Goal: Task Accomplishment & Management: Manage account settings

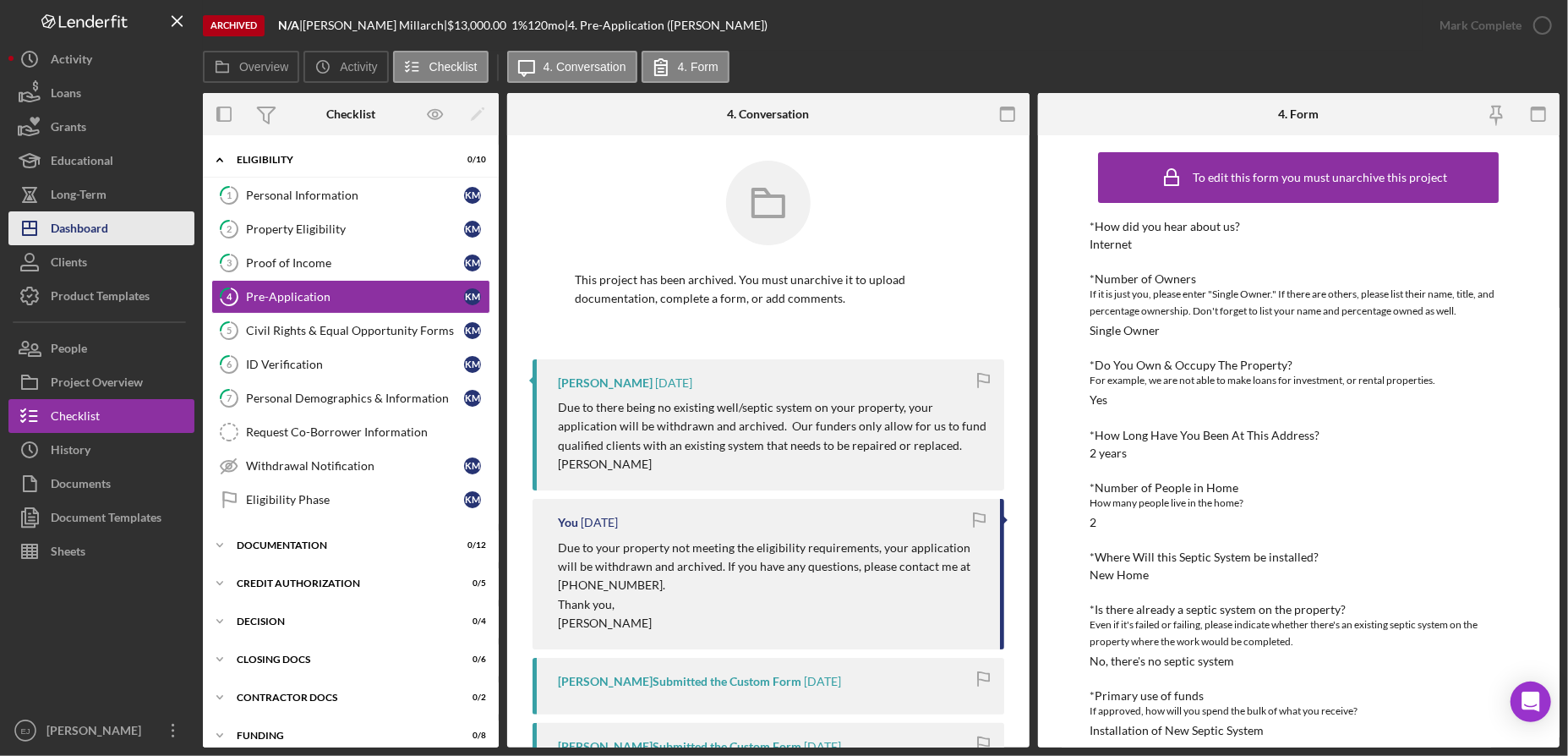
click at [78, 211] on div "Dashboard" at bounding box center [79, 230] width 57 height 38
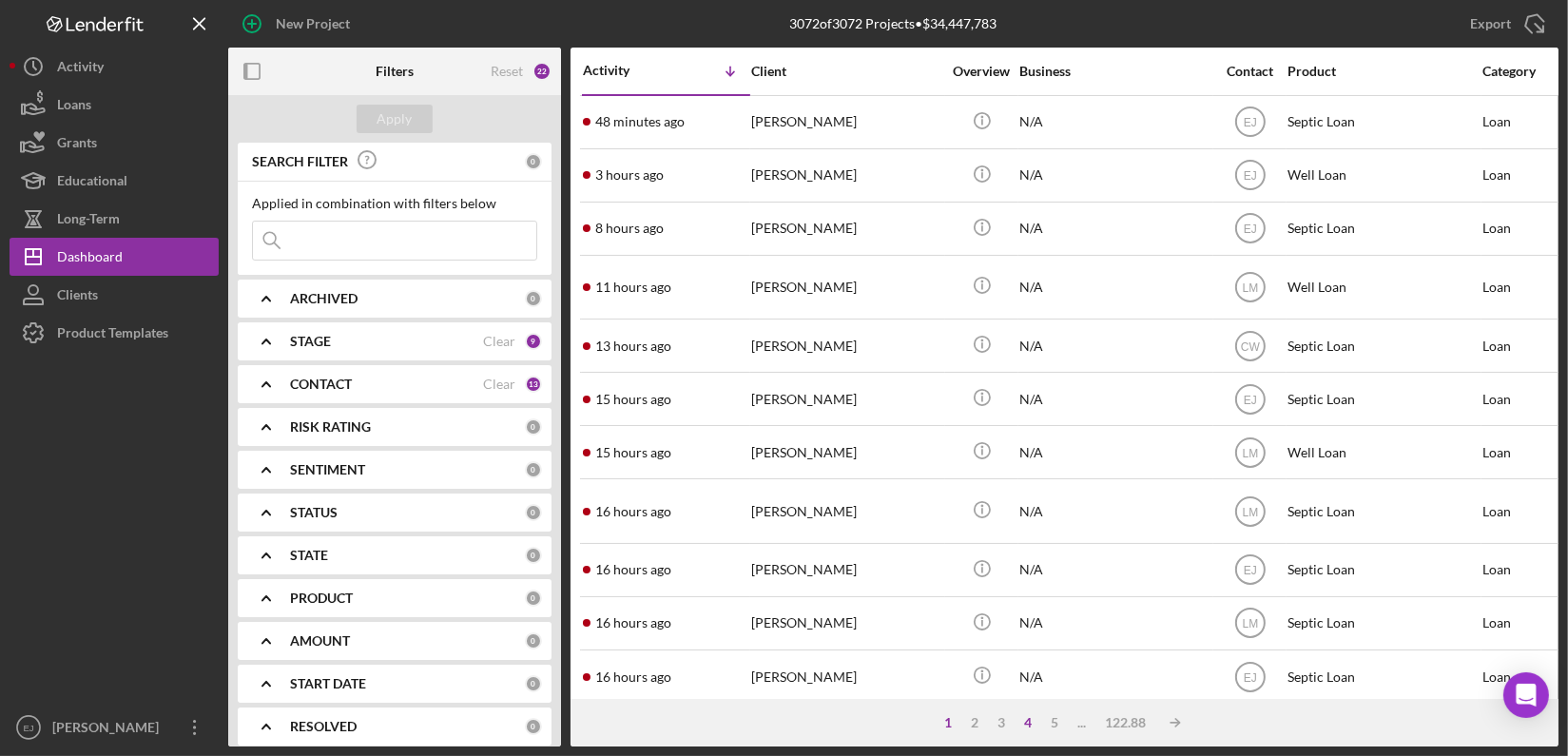
click at [1028, 722] on div "4" at bounding box center [1029, 722] width 27 height 15
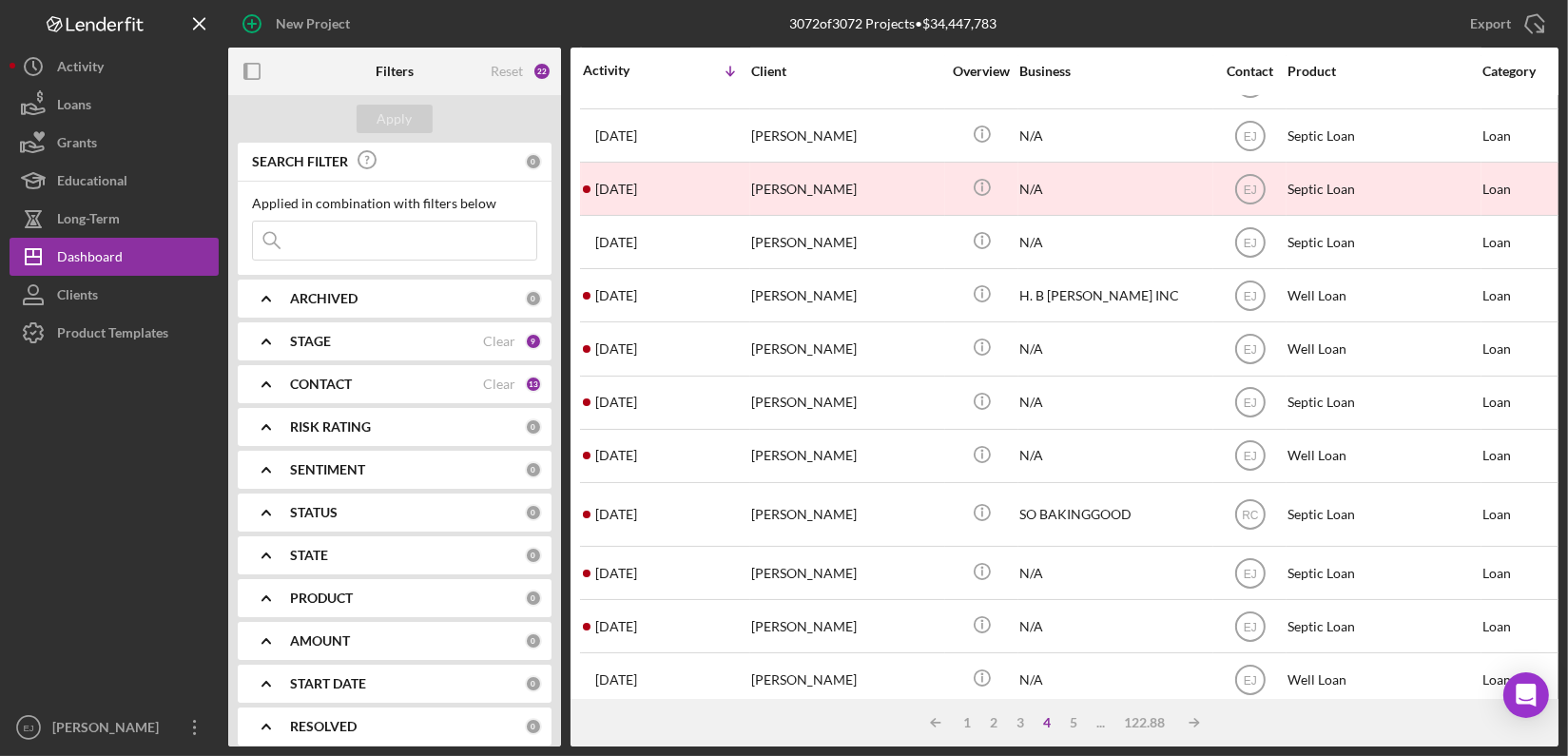
scroll to position [773, 0]
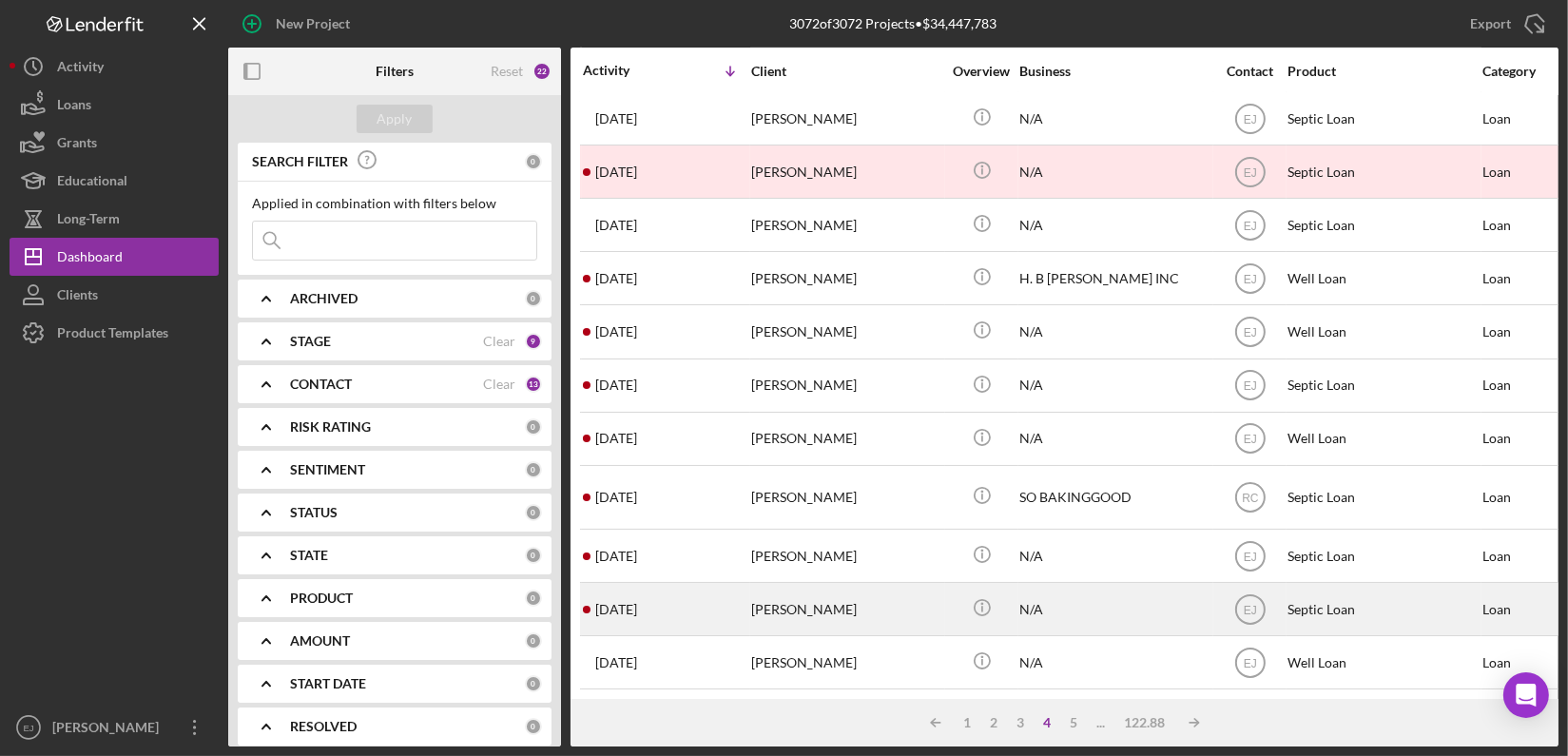
click at [734, 605] on div "2 weeks ago Tabatha knight" at bounding box center [666, 608] width 167 height 51
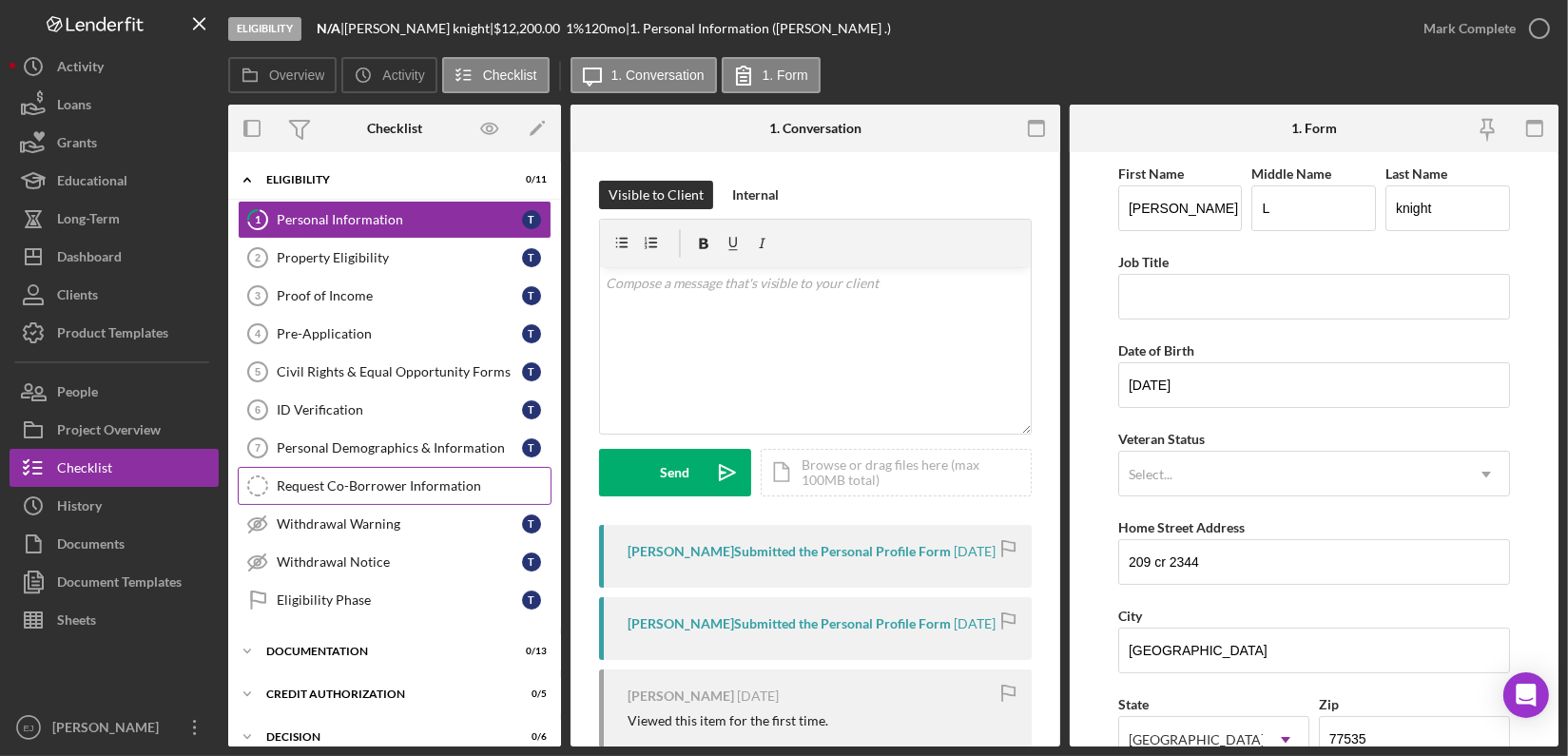
click at [299, 468] on link "Request Co-Borrower Information Request Co-Borrower Information" at bounding box center [394, 486] width 314 height 38
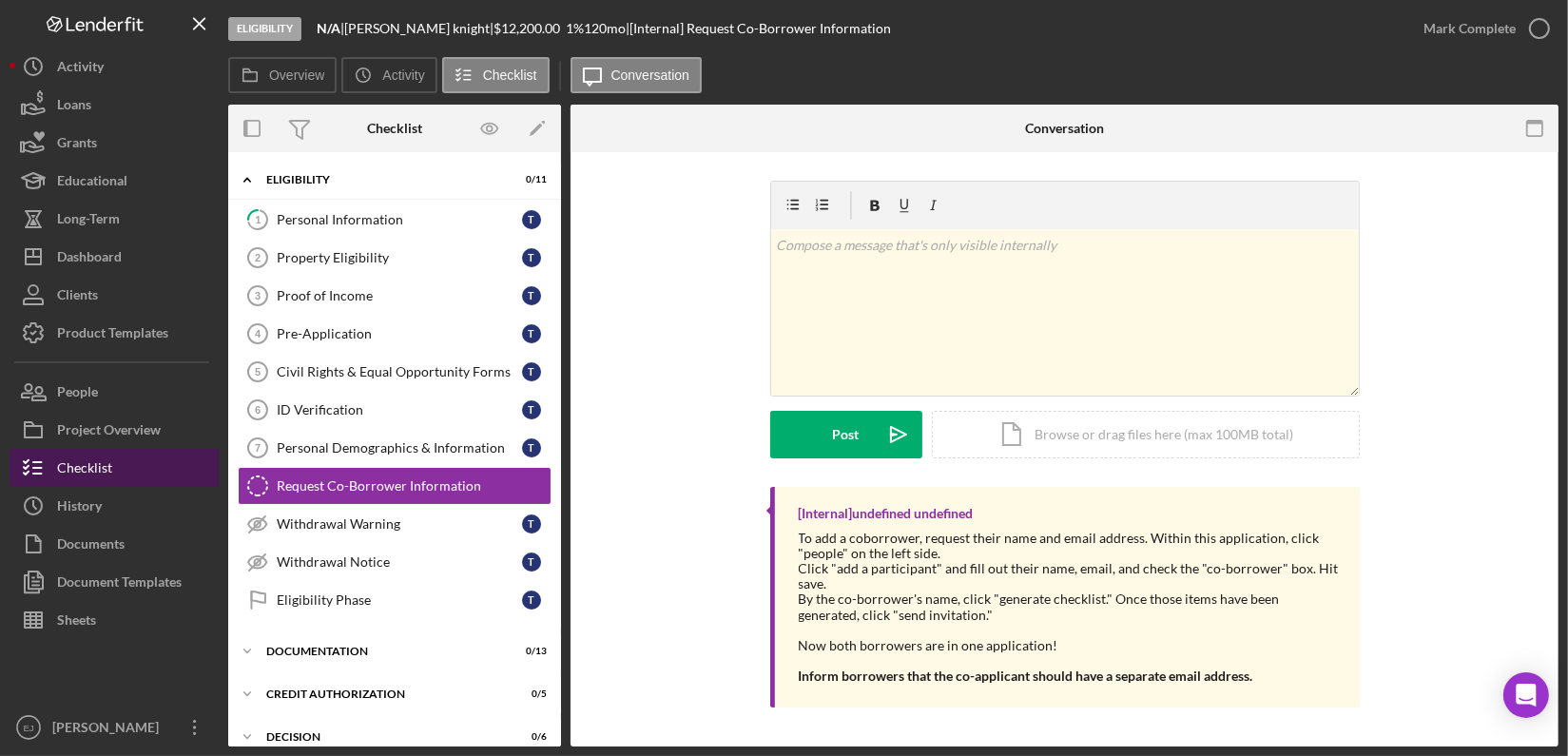
click at [152, 450] on button "Checklist" at bounding box center [114, 468] width 209 height 38
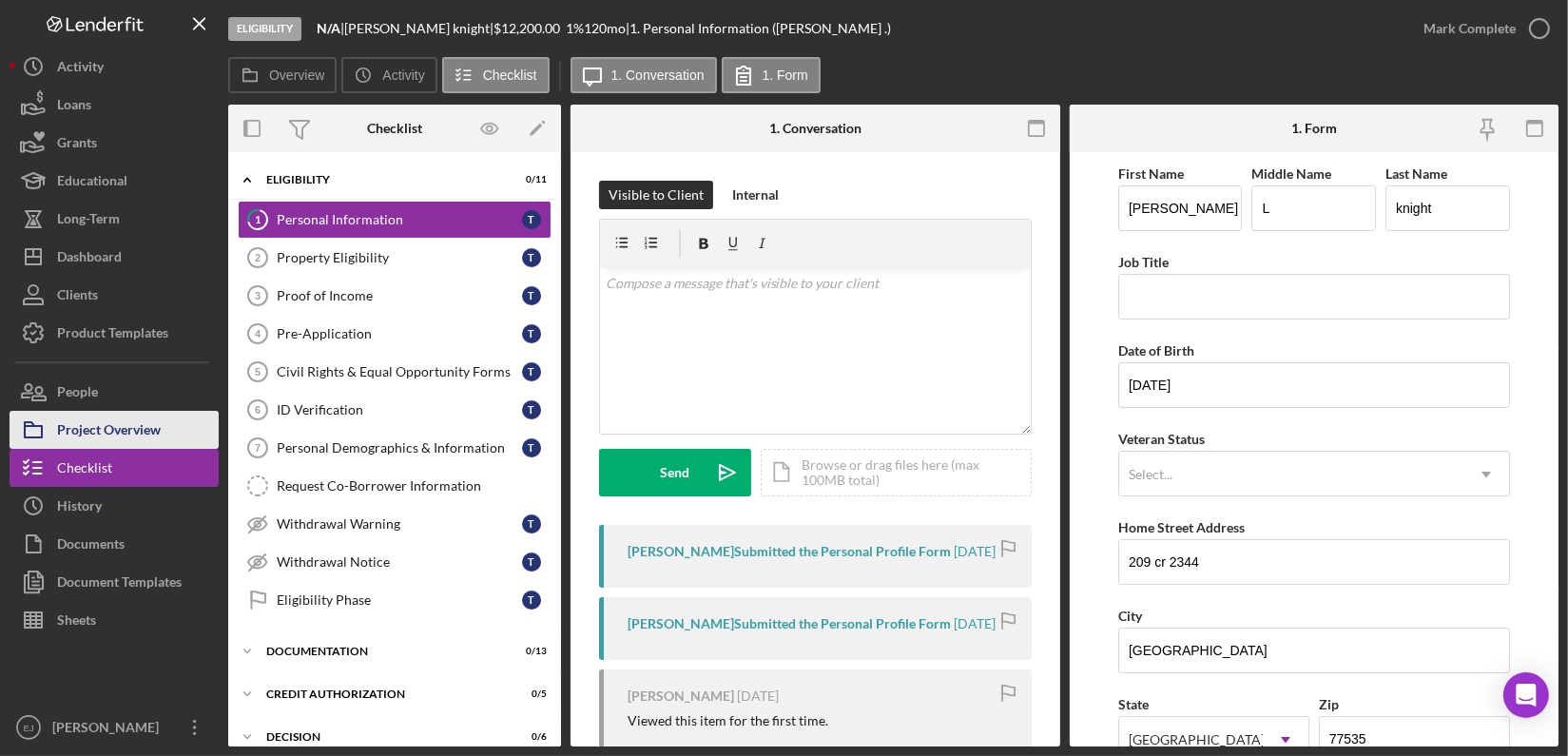
click at [141, 423] on div "Project Overview" at bounding box center [109, 432] width 104 height 43
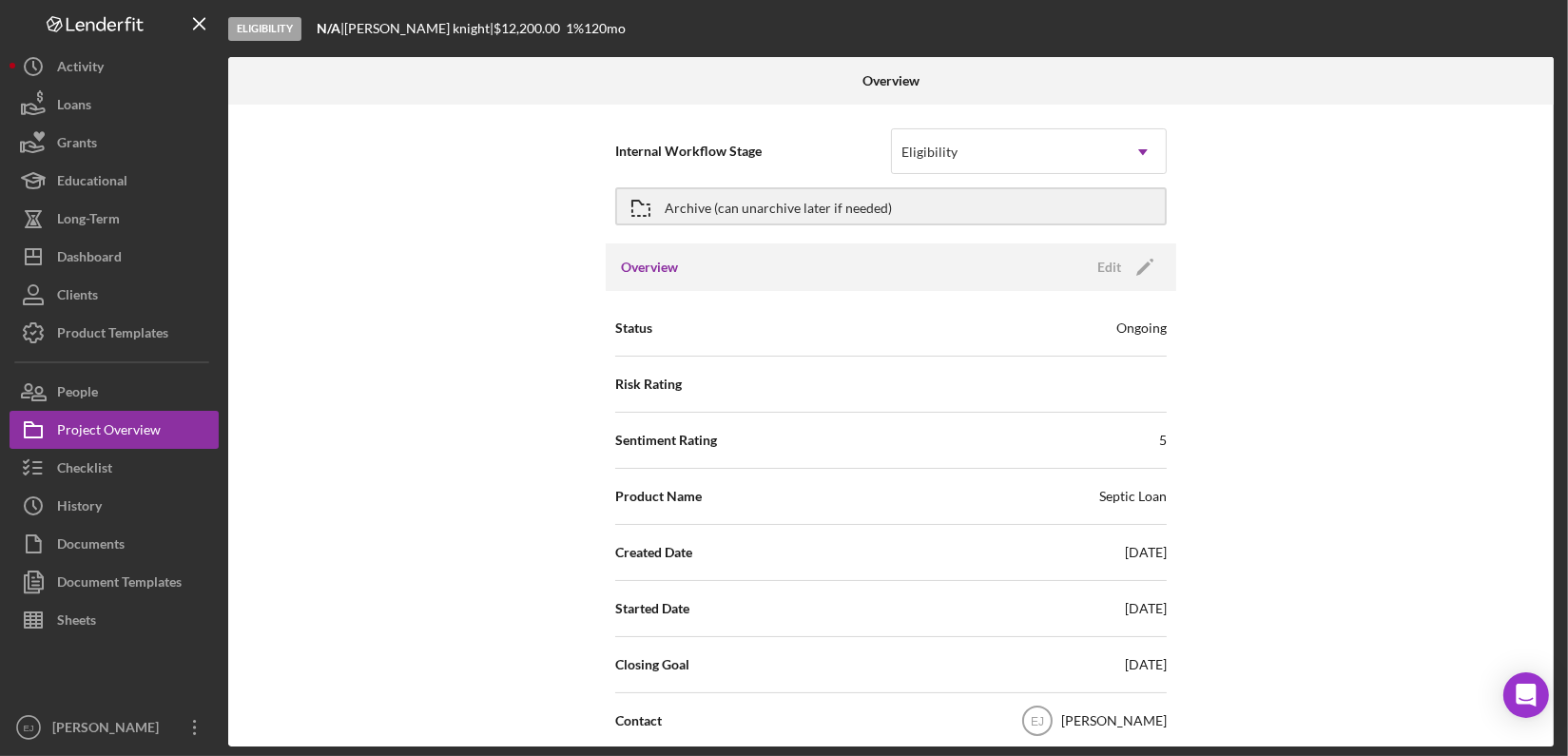
click at [1555, 556] on div "Overview Internal Workflow Stage Eligibility Icon/Dropdown Arrow Archive (can u…" at bounding box center [893, 402] width 1330 height 690
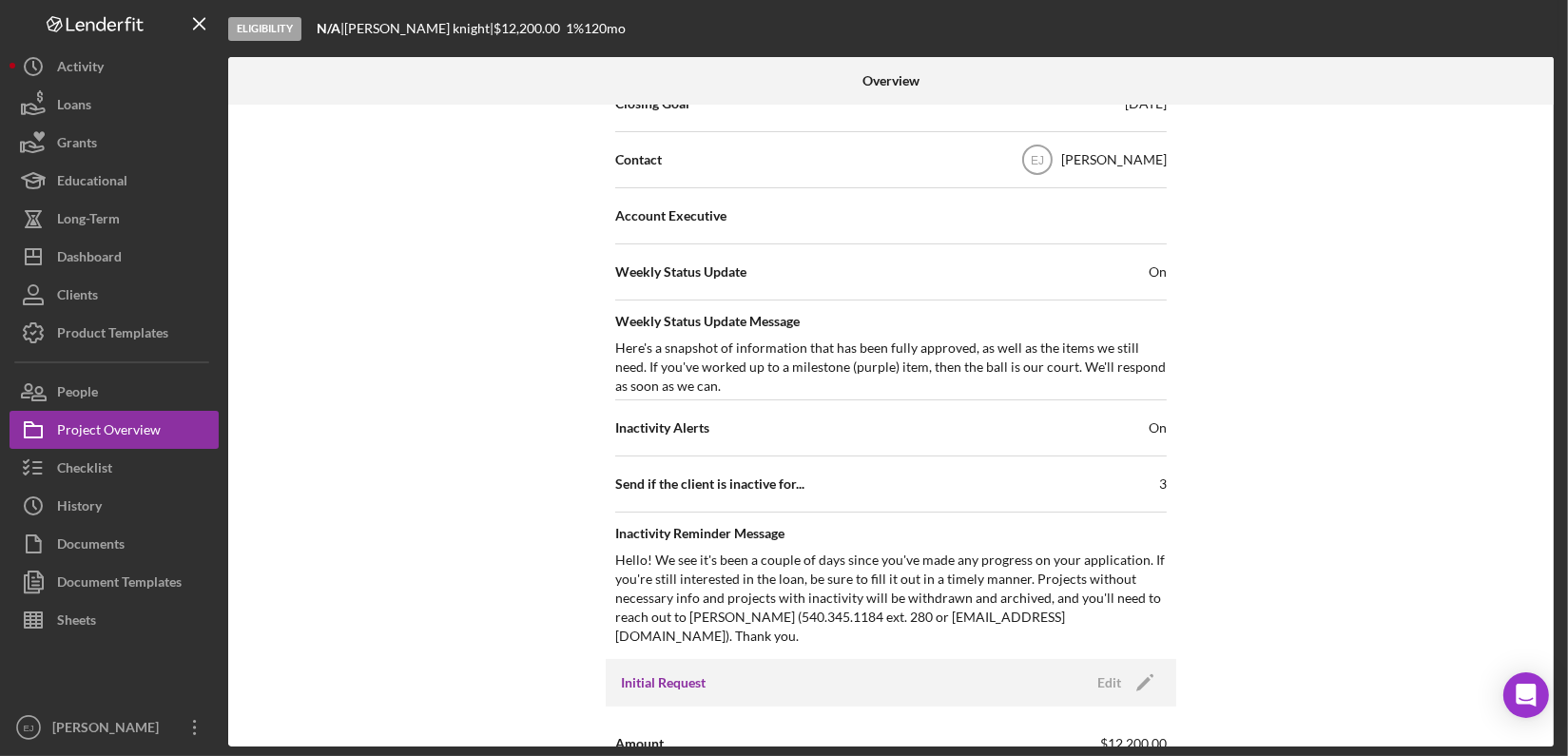
click at [1556, 563] on div "Overview Internal Workflow Stage Eligibility Icon/Dropdown Arrow Archive (can u…" at bounding box center [893, 402] width 1330 height 690
click at [1548, 597] on div "Internal Workflow Stage Eligibility Icon/Dropdown Arrow Archive (can unarchive …" at bounding box center [891, 426] width 1326 height 642
drag, startPoint x: 1548, startPoint y: 597, endPoint x: 1530, endPoint y: 613, distance: 24.1
click at [1530, 613] on div "Internal Workflow Stage Eligibility Icon/Dropdown Arrow Archive (can unarchive …" at bounding box center [891, 426] width 1326 height 642
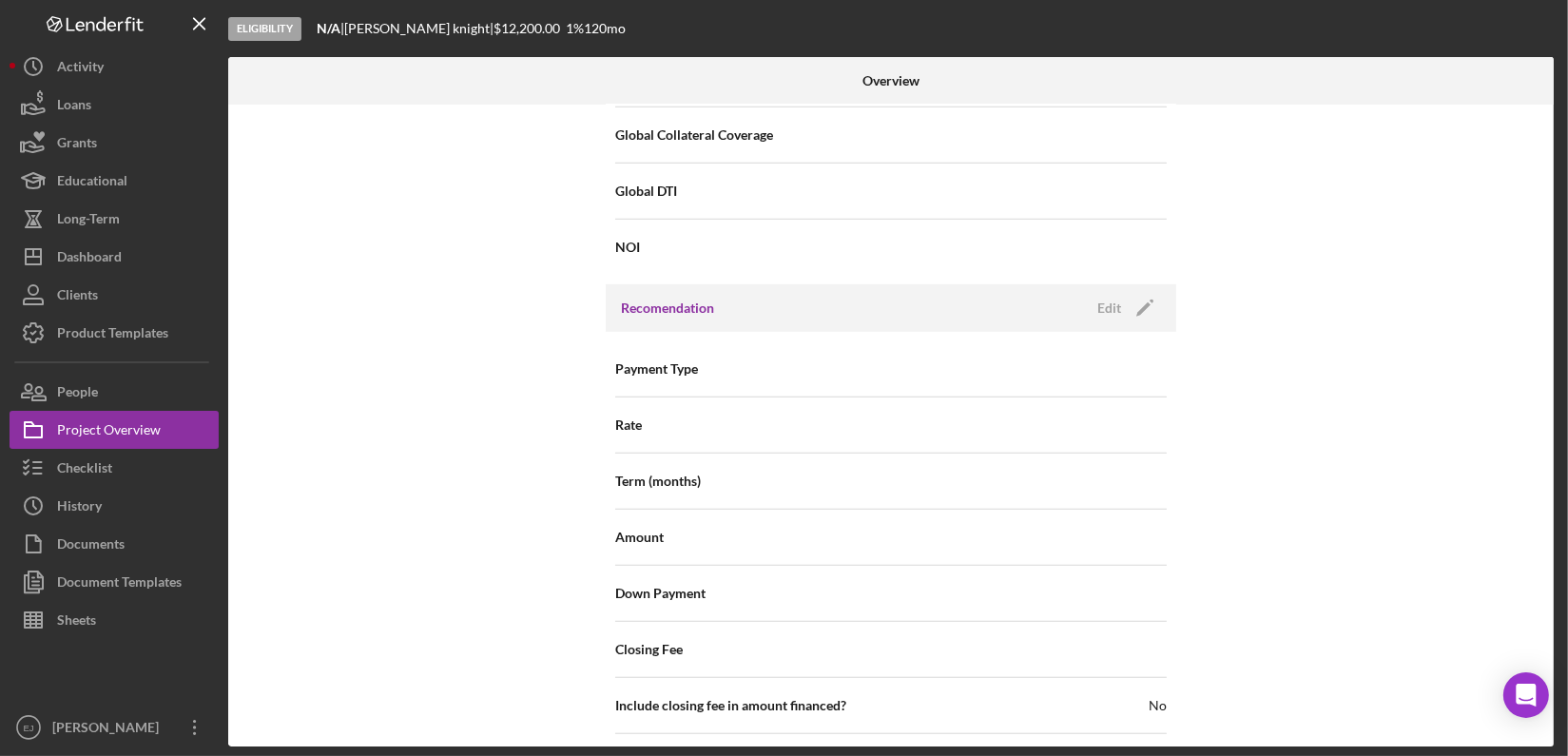
scroll to position [2179, 0]
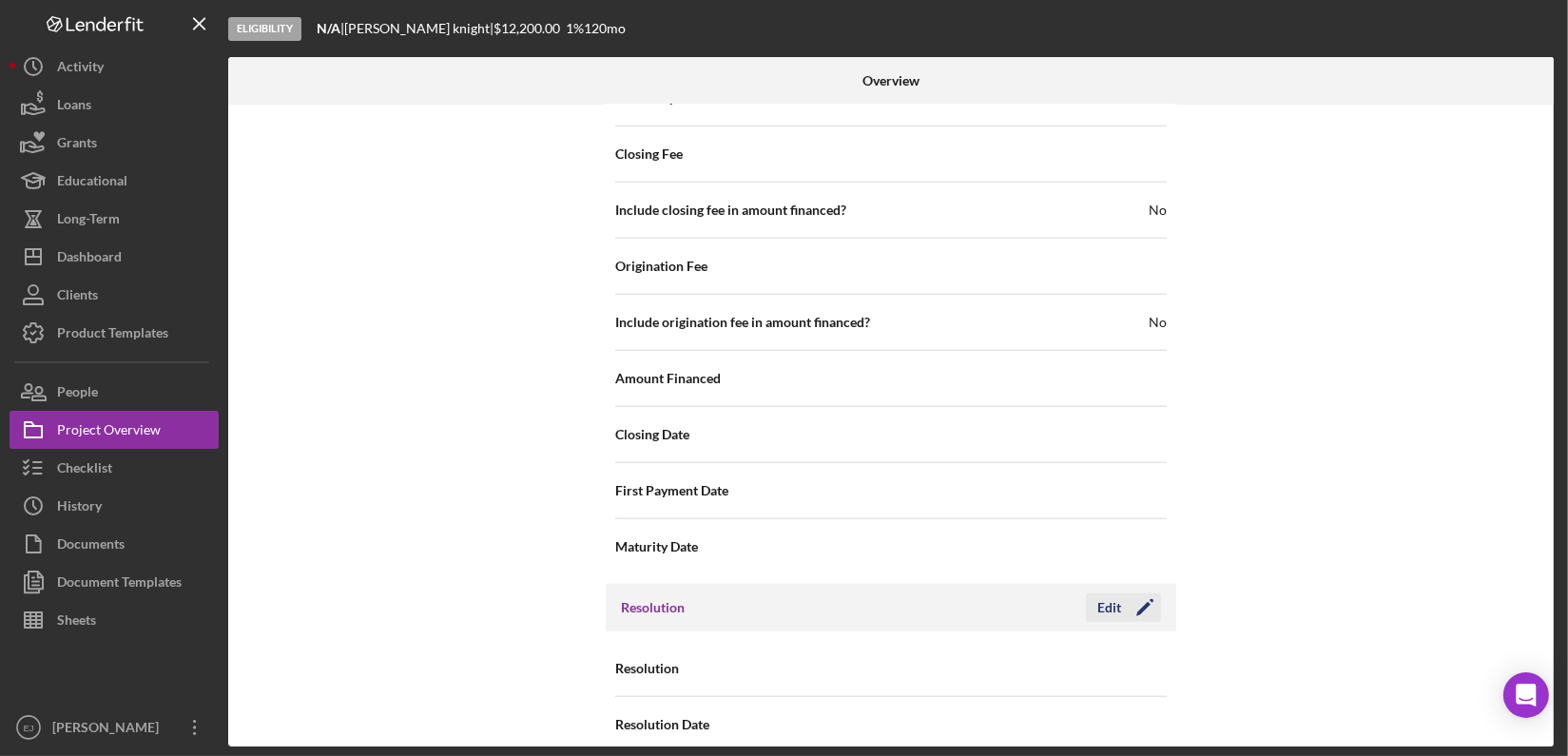
click at [1121, 591] on icon "Icon/Edit" at bounding box center [1145, 607] width 48 height 48
click at [1142, 646] on icon "Icon/Dropdown Arrow" at bounding box center [1143, 669] width 46 height 46
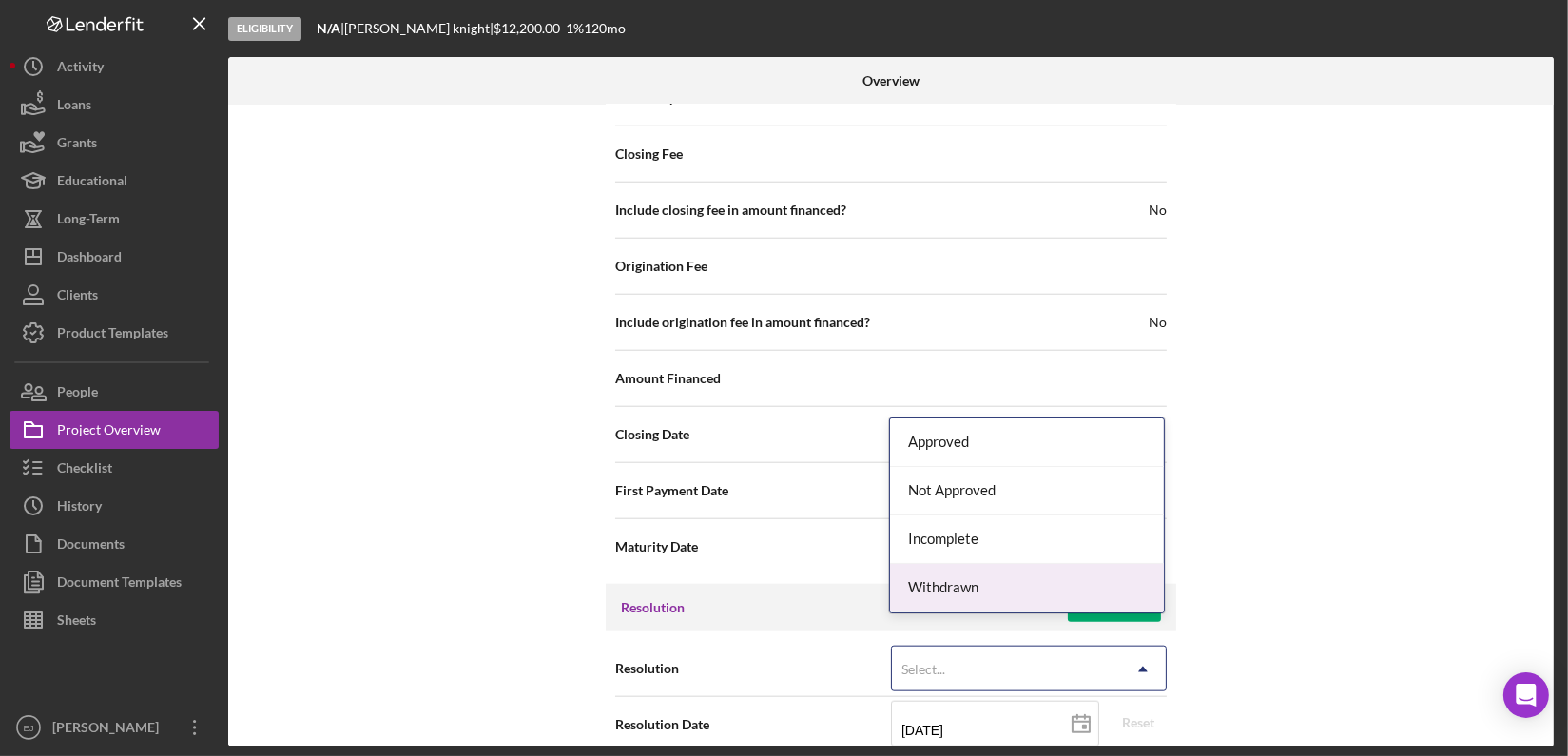
click at [1114, 601] on div "Withdrawn" at bounding box center [1027, 588] width 274 height 49
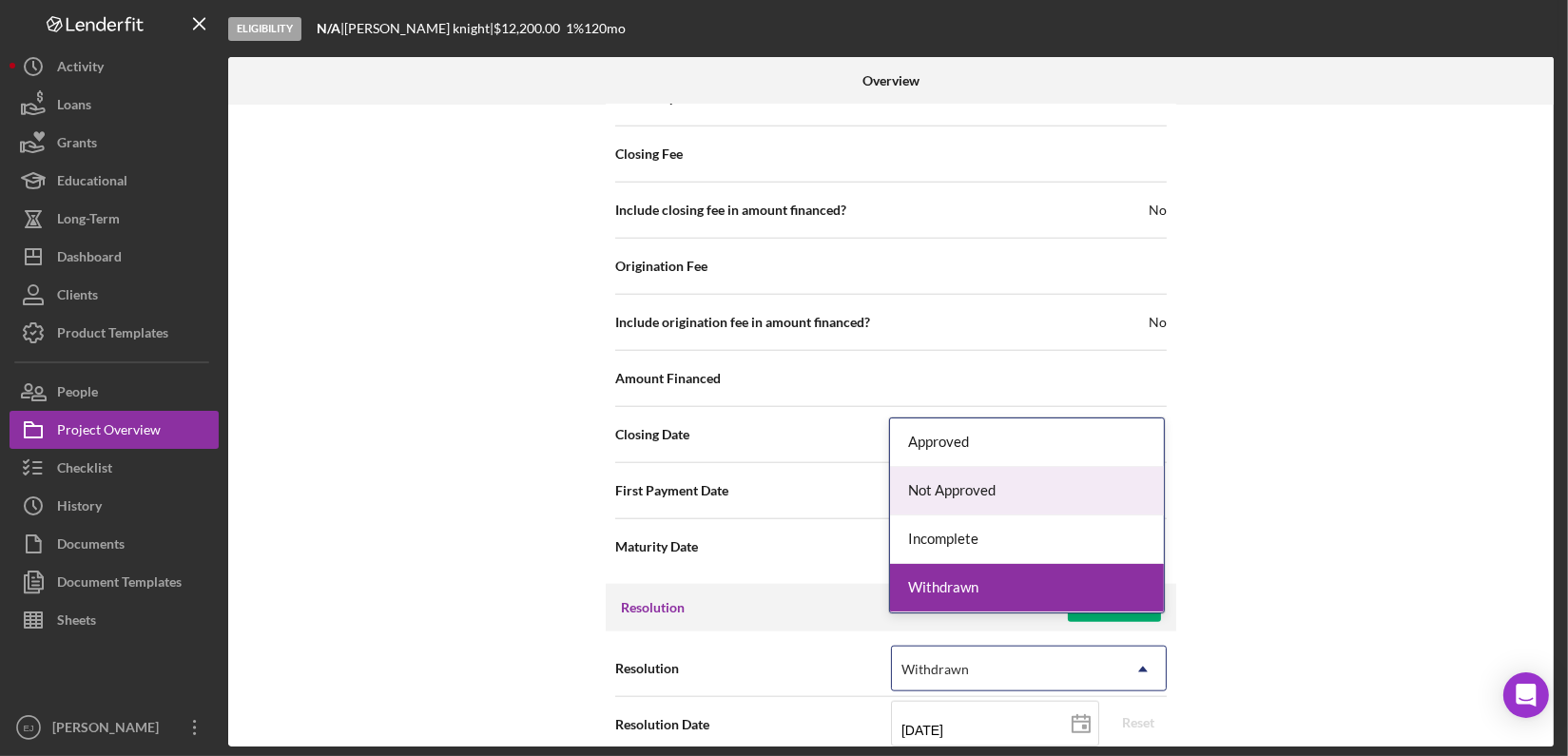
click at [1404, 577] on div "Internal Workflow Stage Eligibility Icon/Dropdown Arrow Archive (can unarchive …" at bounding box center [891, 426] width 1326 height 642
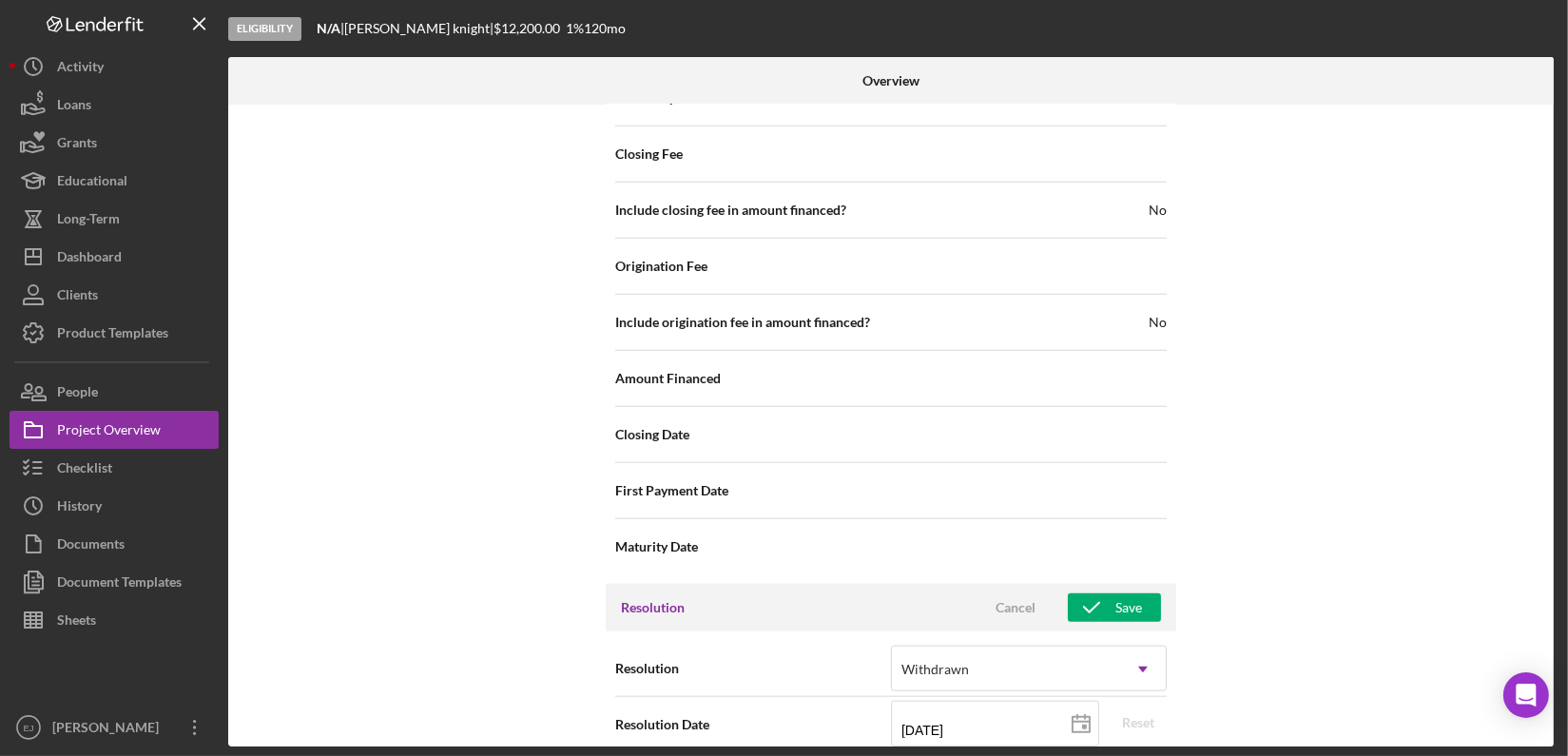
scroll to position [2299, 0]
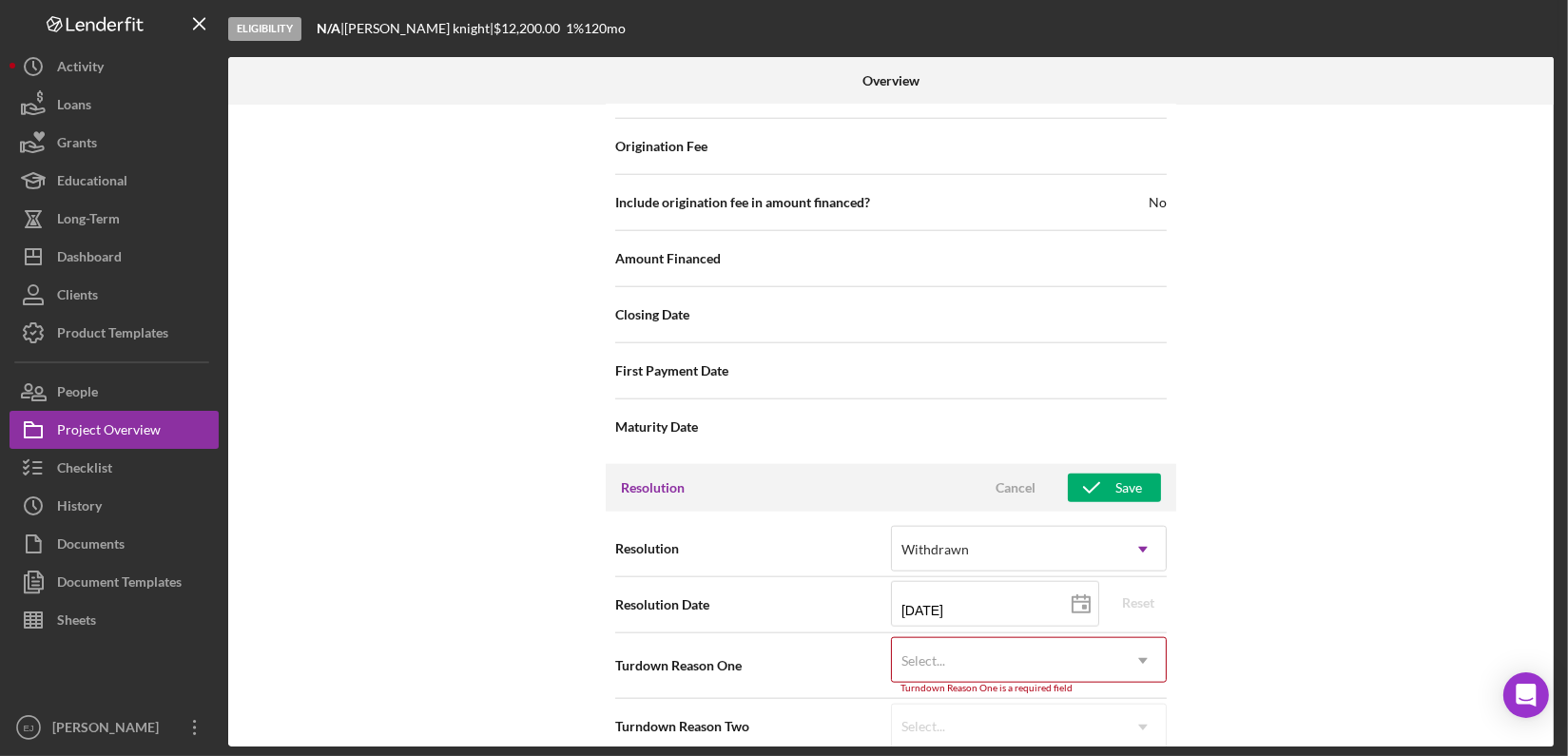
click at [1107, 733] on div "Resolution Withdrawn Icon/Dropdown Arrow Resolution Date 08/22/2025 2025-08-22 …" at bounding box center [891, 637] width 571 height 252
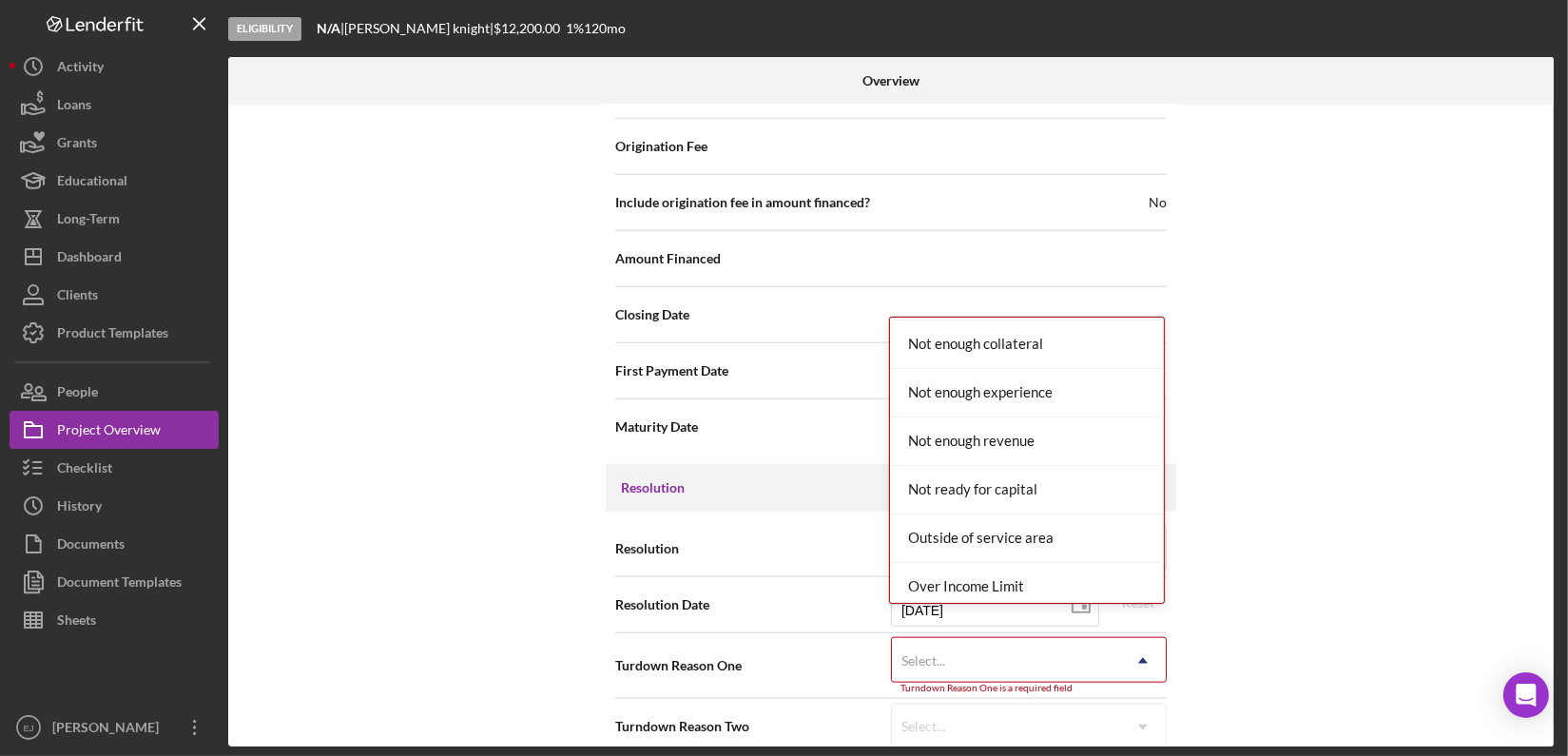
scroll to position [1740, 0]
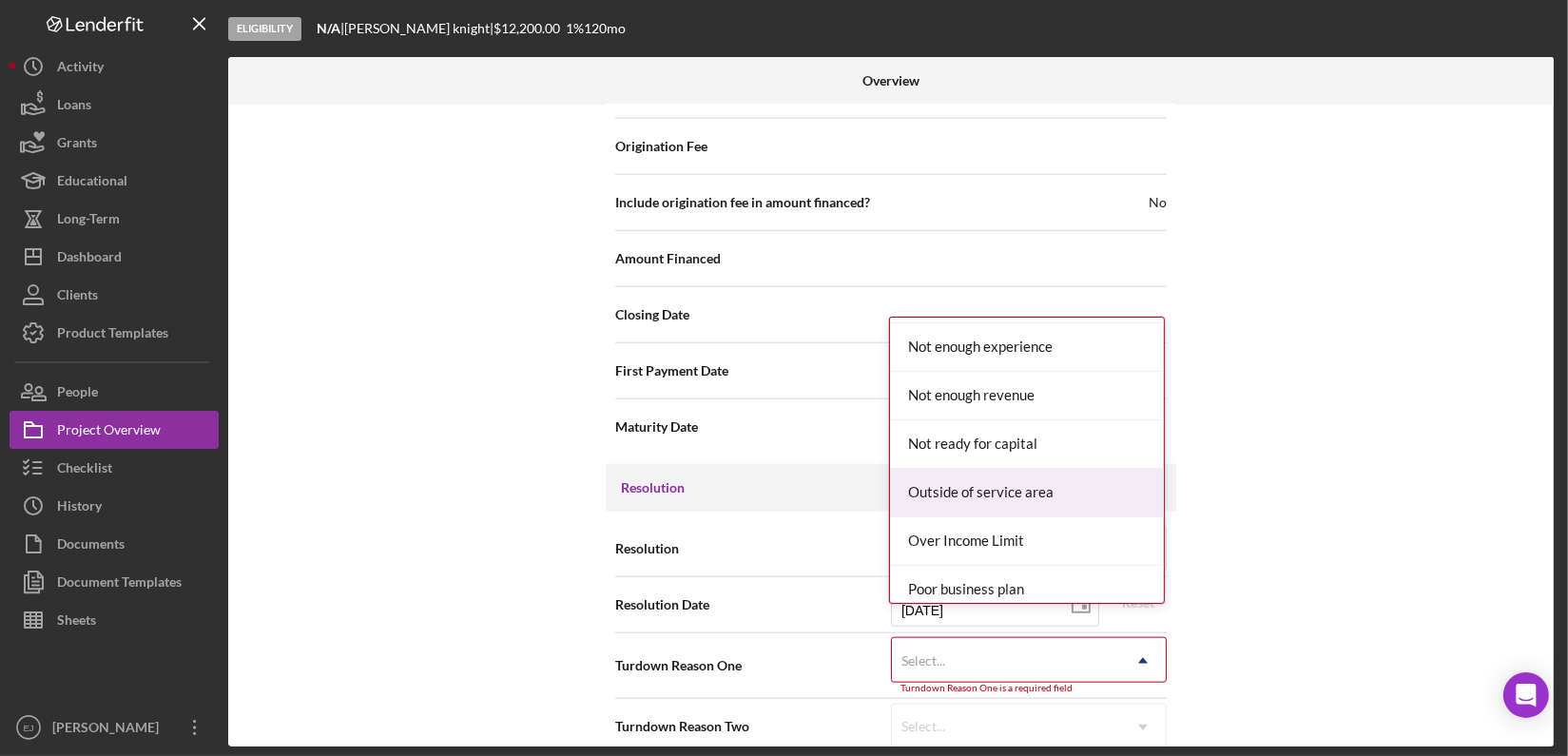
click at [1009, 488] on div "Outside of service area" at bounding box center [1027, 492] width 274 height 49
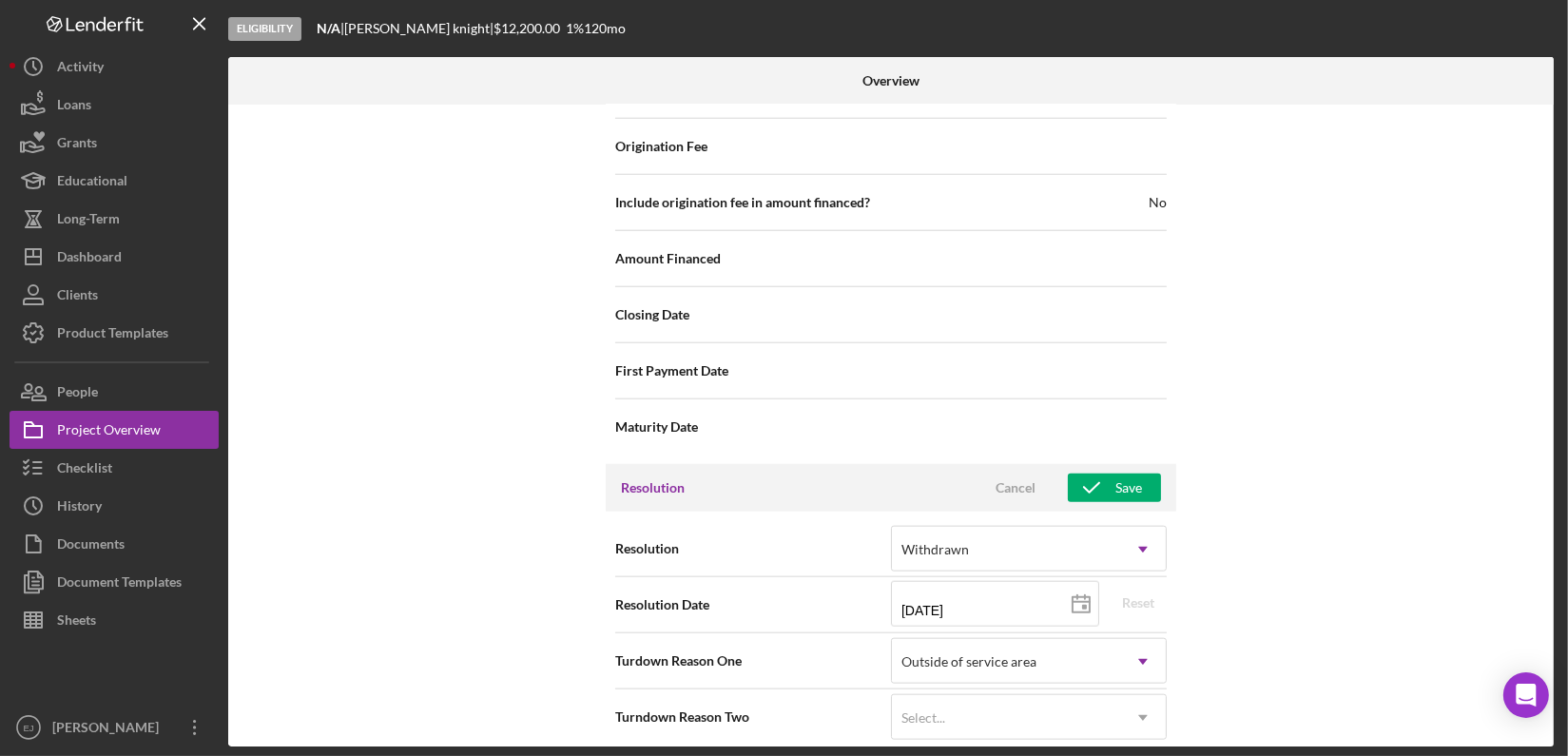
scroll to position [2290, 0]
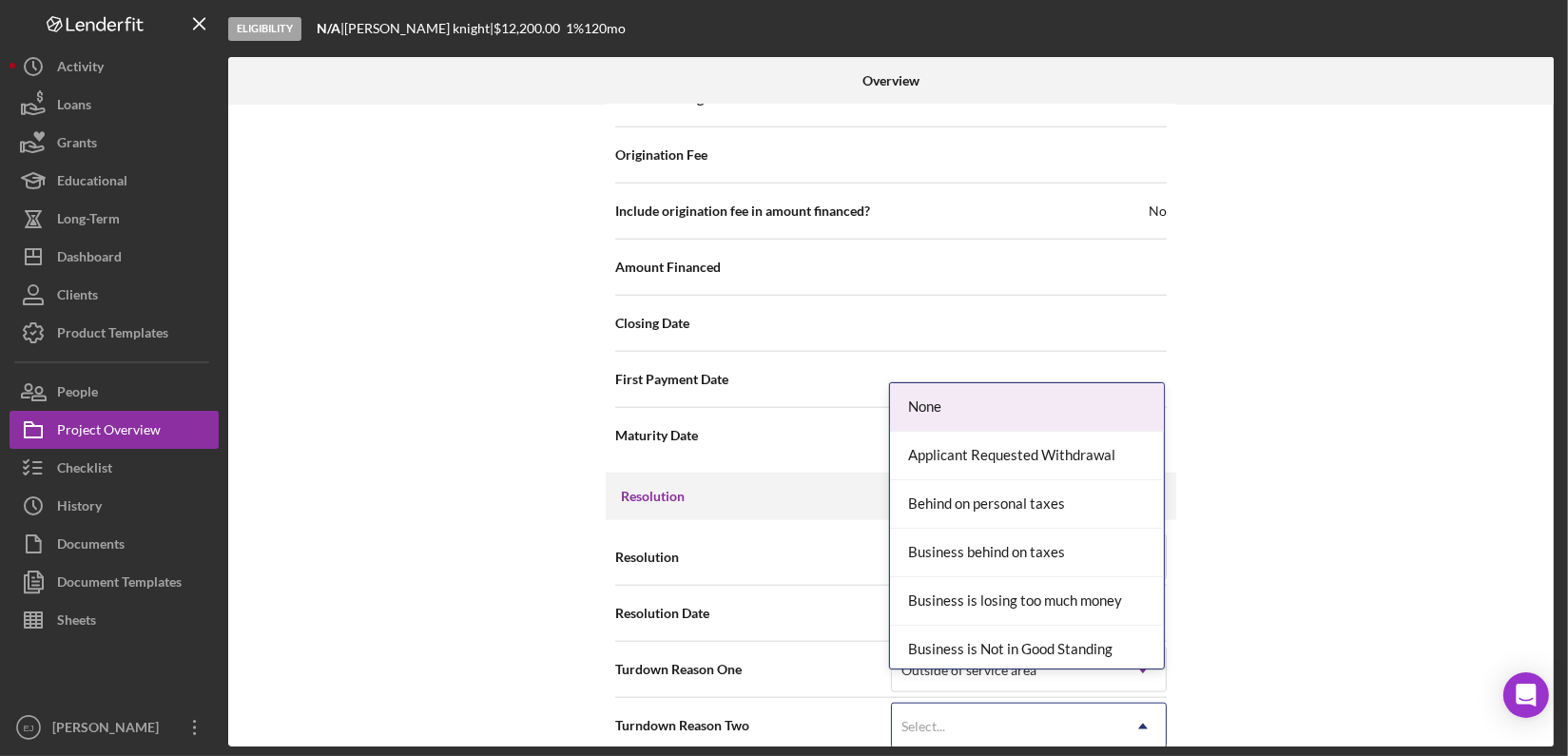
click at [1157, 709] on icon "Icon/Dropdown Arrow" at bounding box center [1143, 726] width 46 height 46
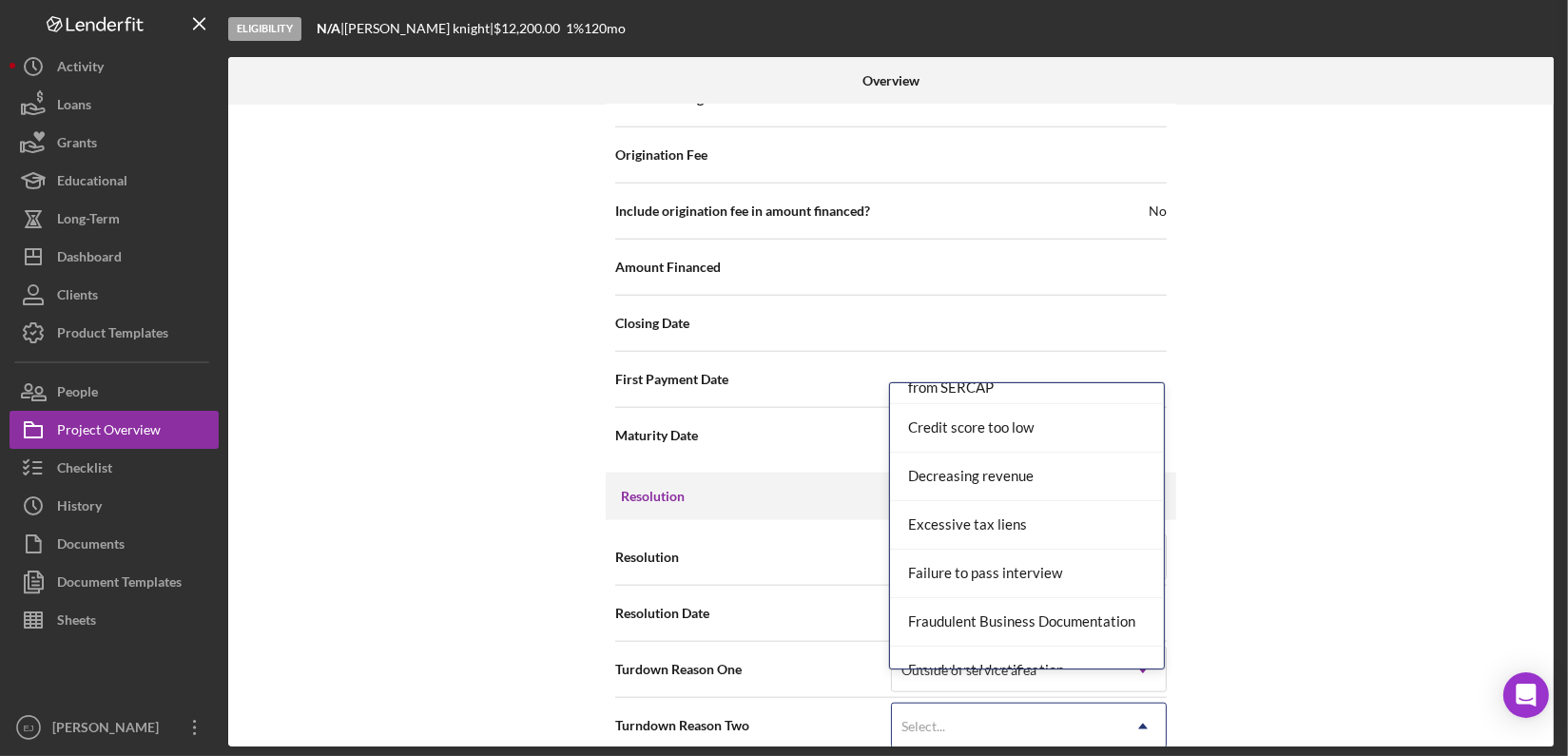
scroll to position [506, 0]
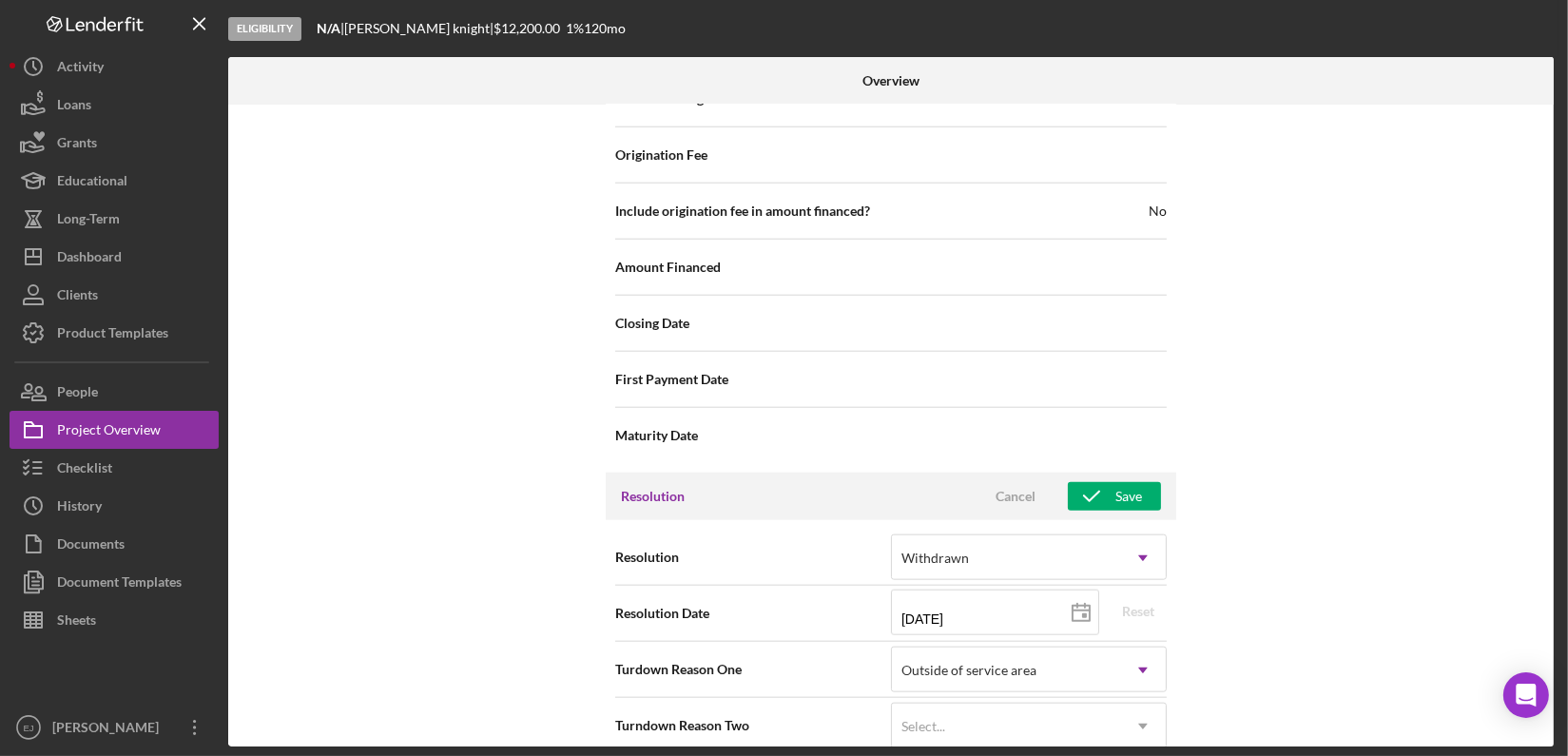
click at [1167, 649] on div "Resolution Withdrawn Icon/Dropdown Arrow Resolution Date 08/22/2025 2025-08-22 …" at bounding box center [891, 641] width 571 height 243
click at [1143, 482] on button "Save" at bounding box center [1115, 495] width 93 height 29
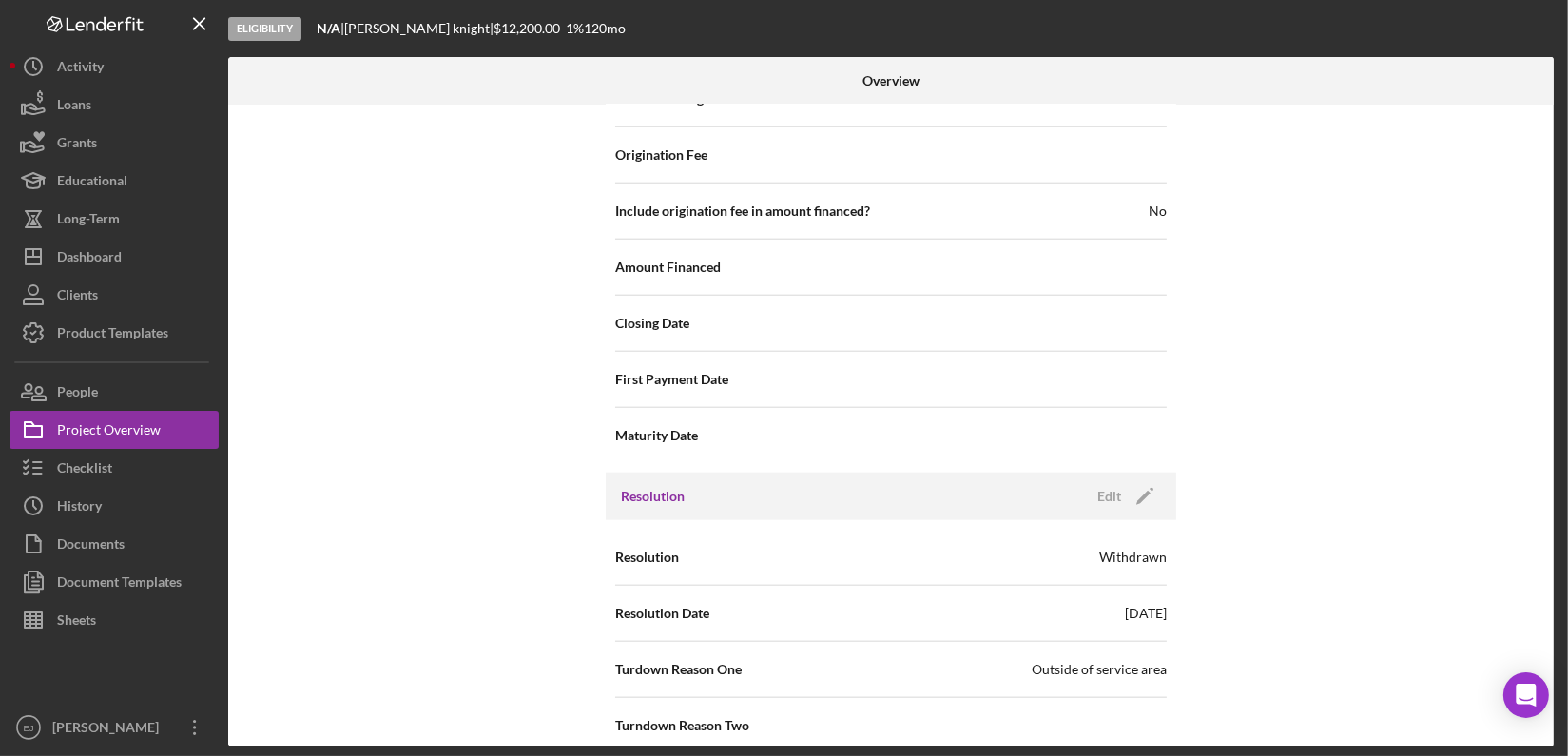
scroll to position [1729, 0]
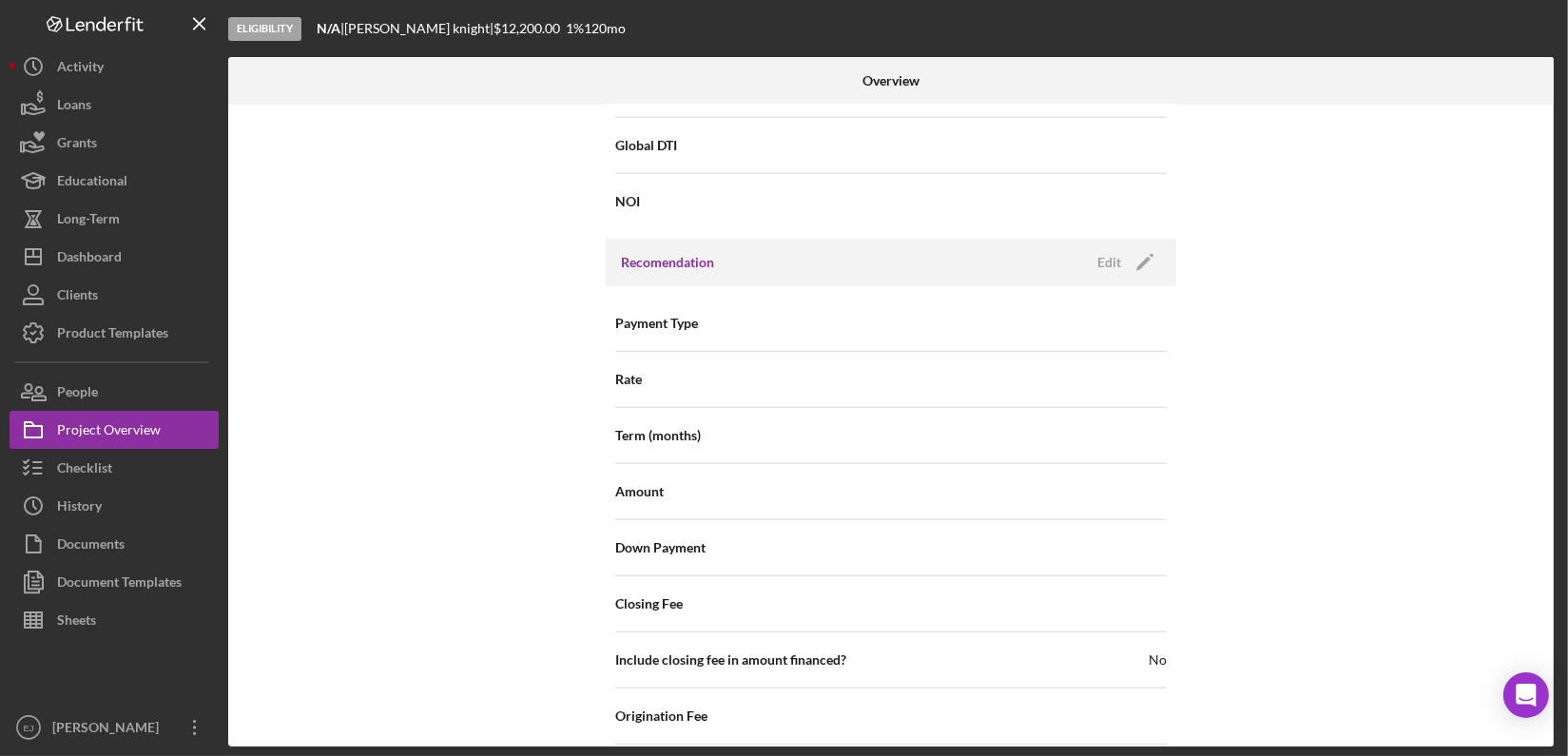
click at [1545, 426] on div "Internal Workflow Stage Eligibility Icon/Dropdown Arrow Archive (can unarchive …" at bounding box center [891, 426] width 1326 height 642
click at [1544, 424] on div "Internal Workflow Stage Eligibility Icon/Dropdown Arrow Archive (can unarchive …" at bounding box center [891, 426] width 1326 height 642
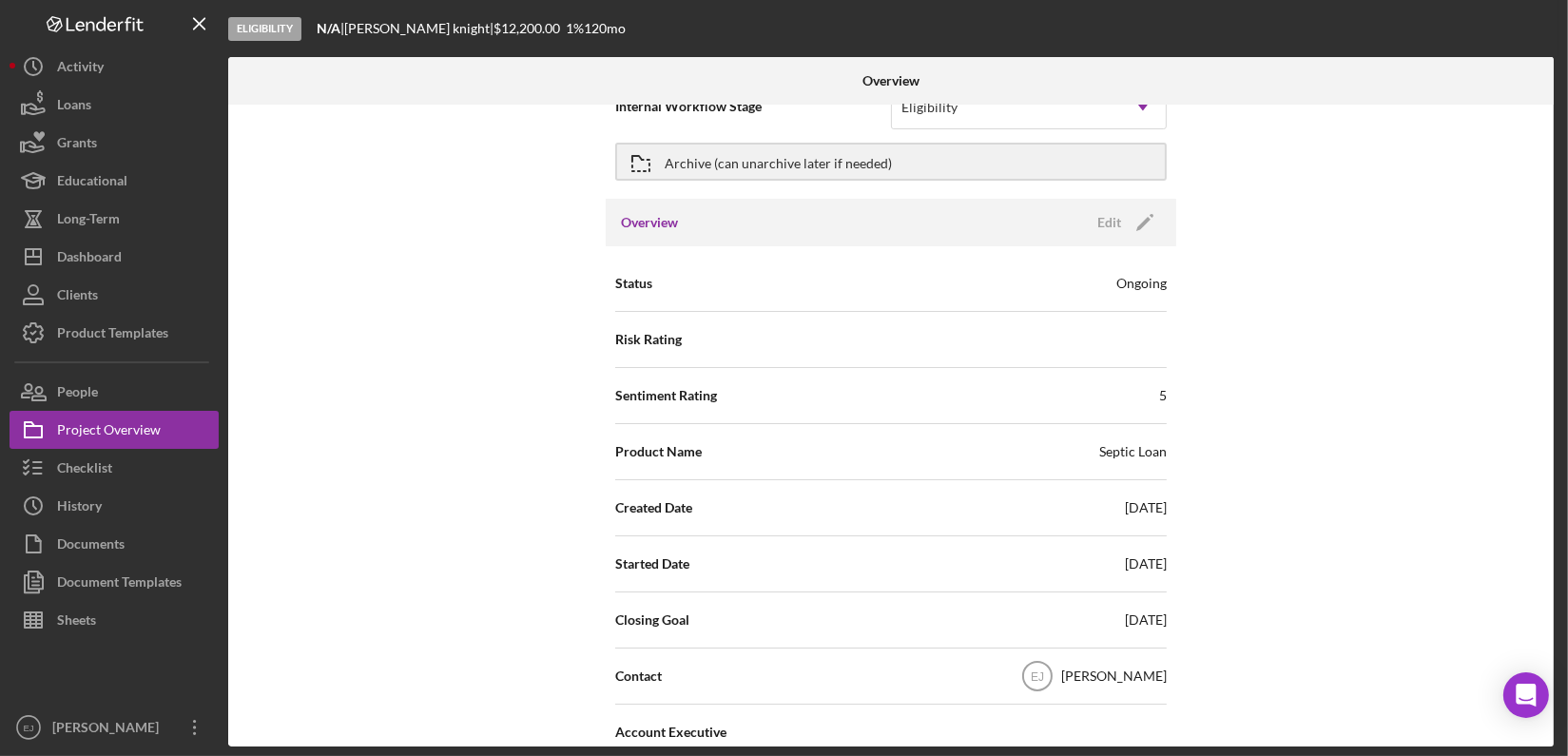
scroll to position [0, 0]
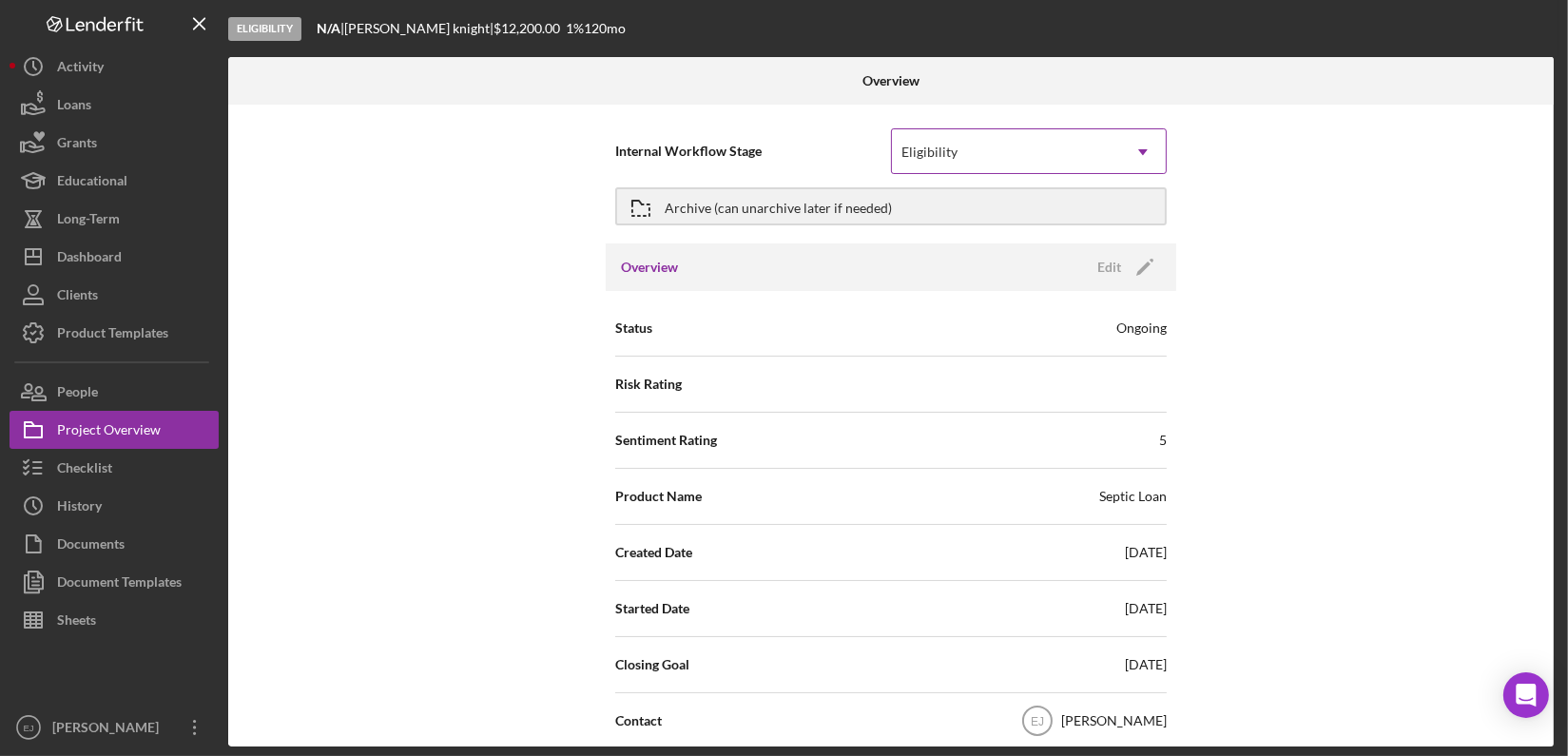
click at [1145, 153] on icon "Icon/Dropdown Arrow" at bounding box center [1143, 152] width 46 height 46
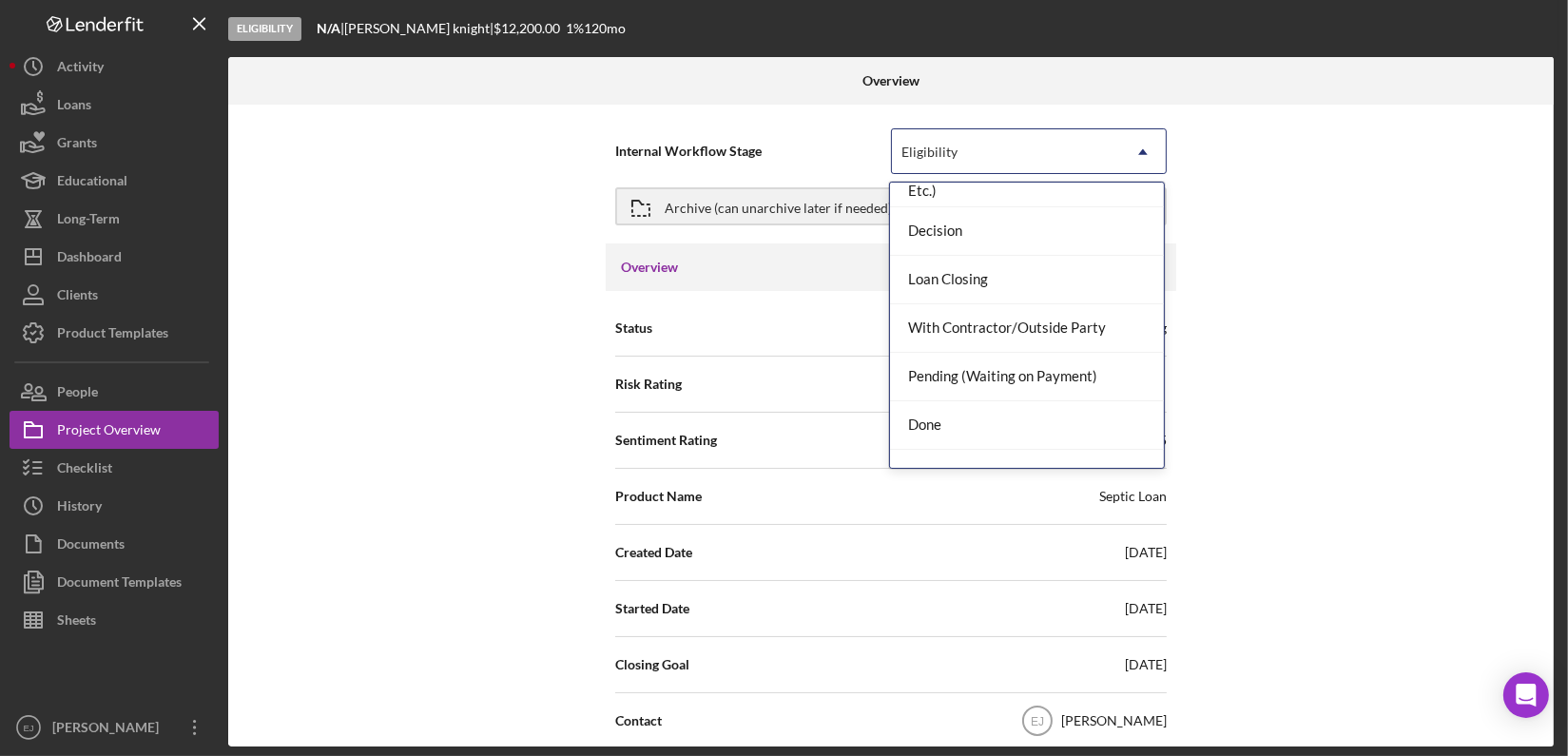
scroll to position [150, 0]
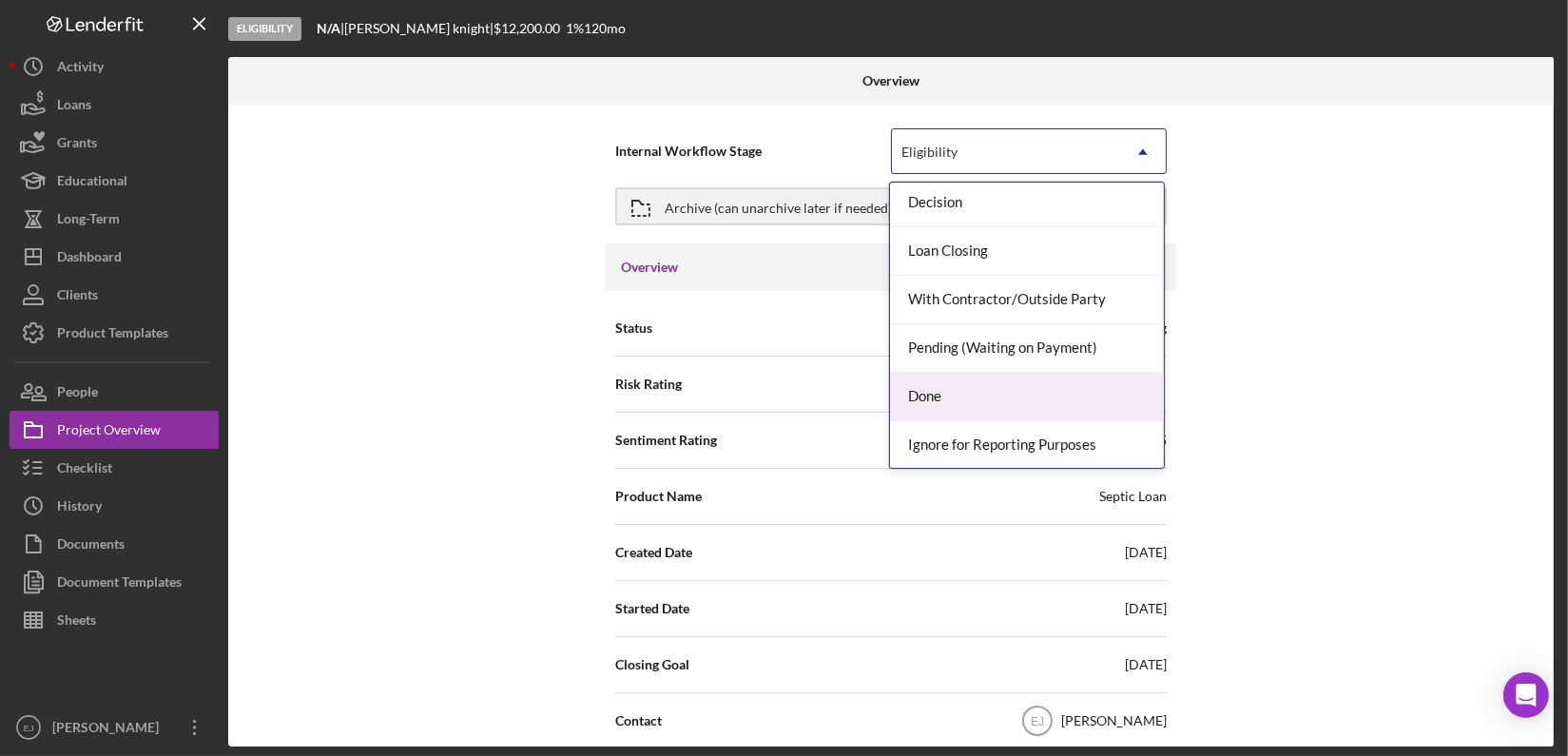
click at [1104, 410] on div "Done" at bounding box center [1027, 396] width 274 height 49
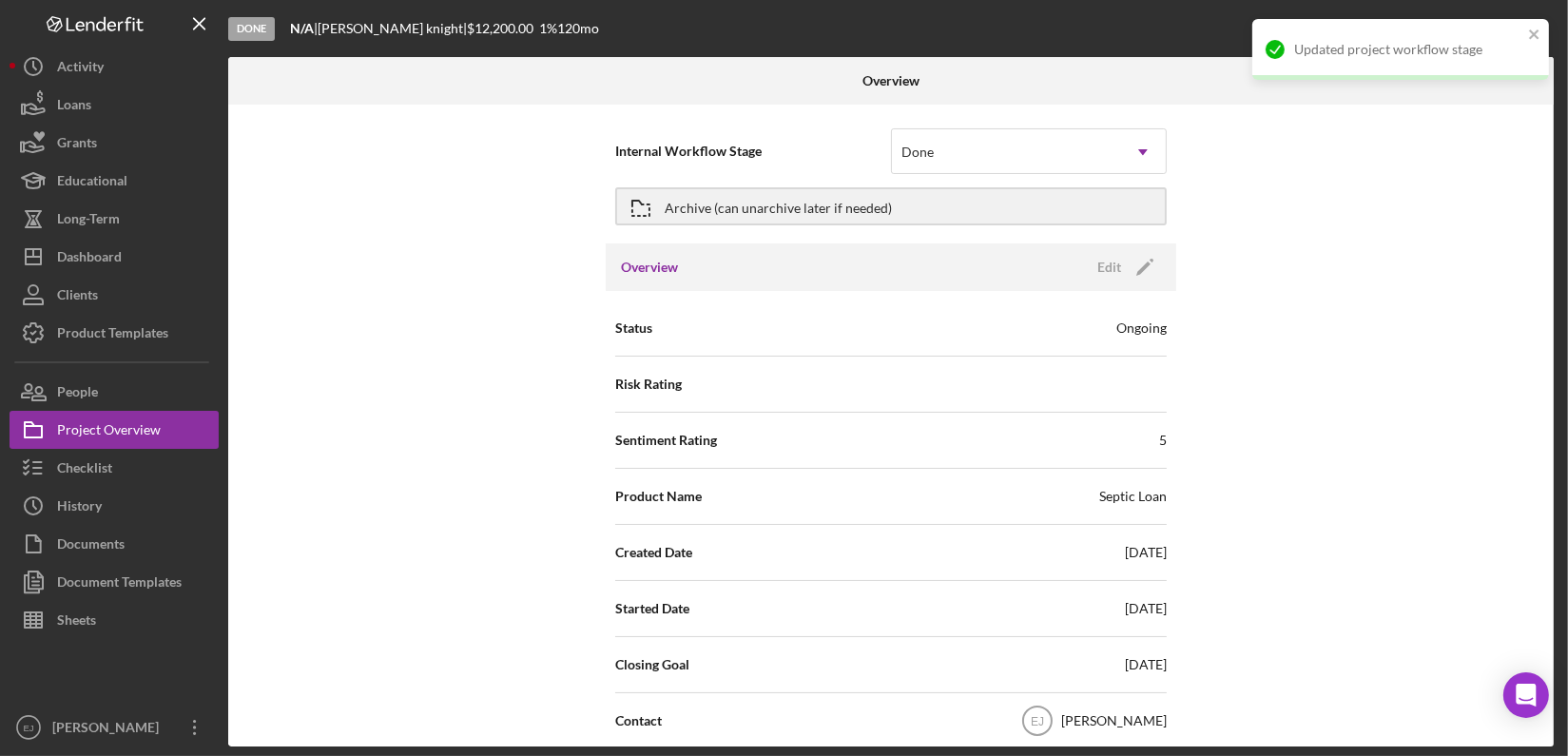
click at [1555, 636] on div "Overview Internal Workflow Stage Done Icon/Dropdown Arrow Archive (can unarchiv…" at bounding box center [893, 402] width 1330 height 690
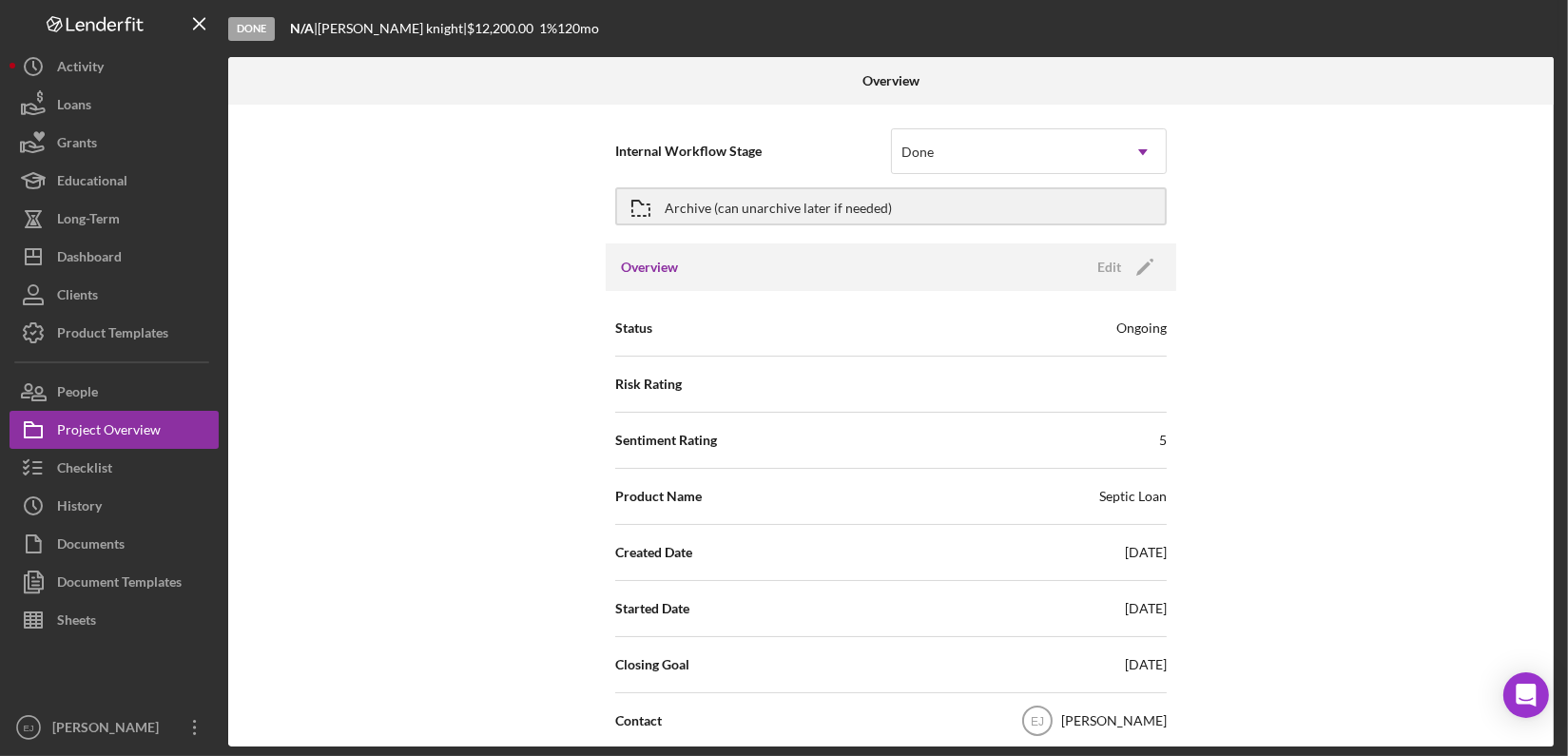
drag, startPoint x: 1550, startPoint y: 633, endPoint x: 1352, endPoint y: 82, distance: 585.5
click at [1352, 82] on div at bounding box center [1333, 81] width 442 height 48
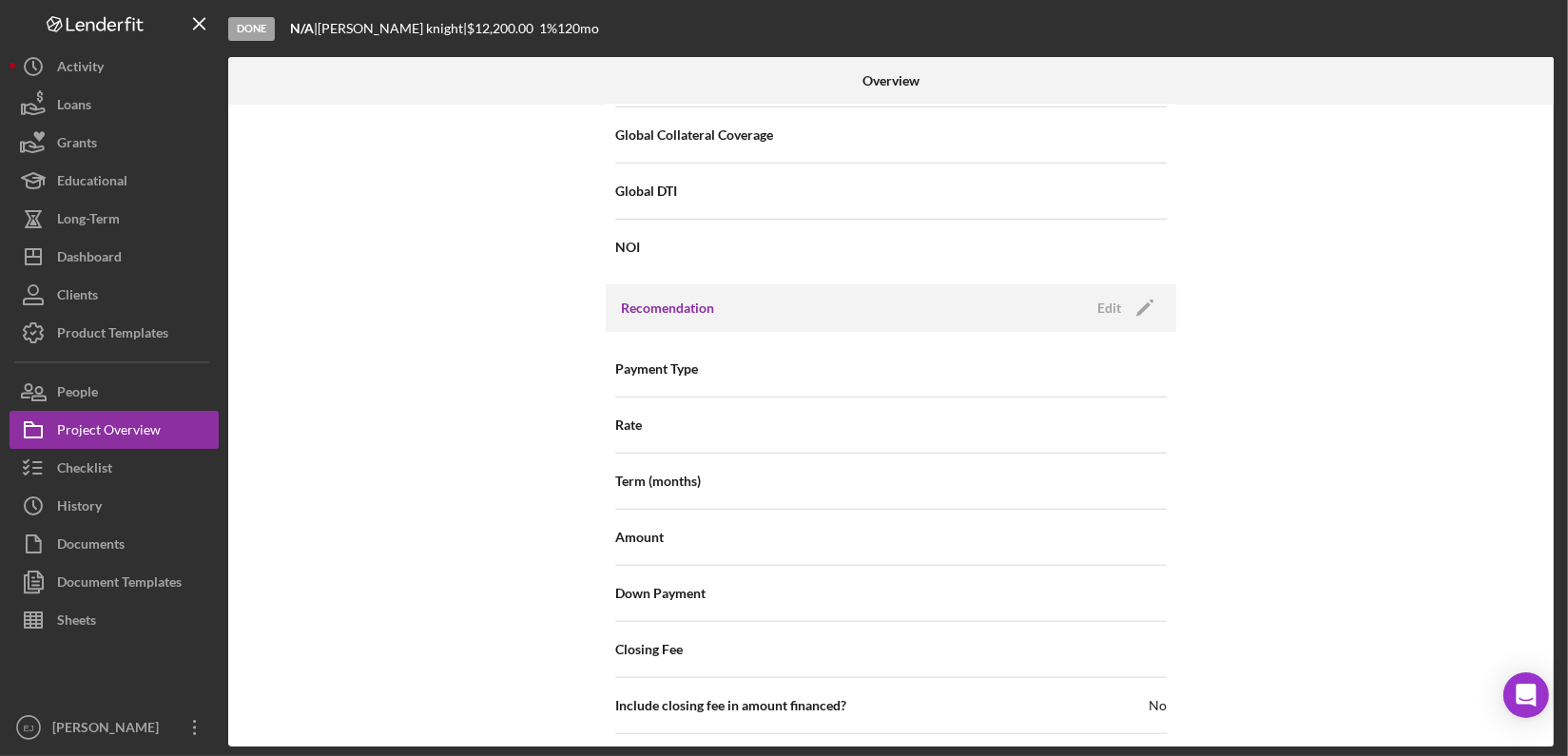
scroll to position [2245, 0]
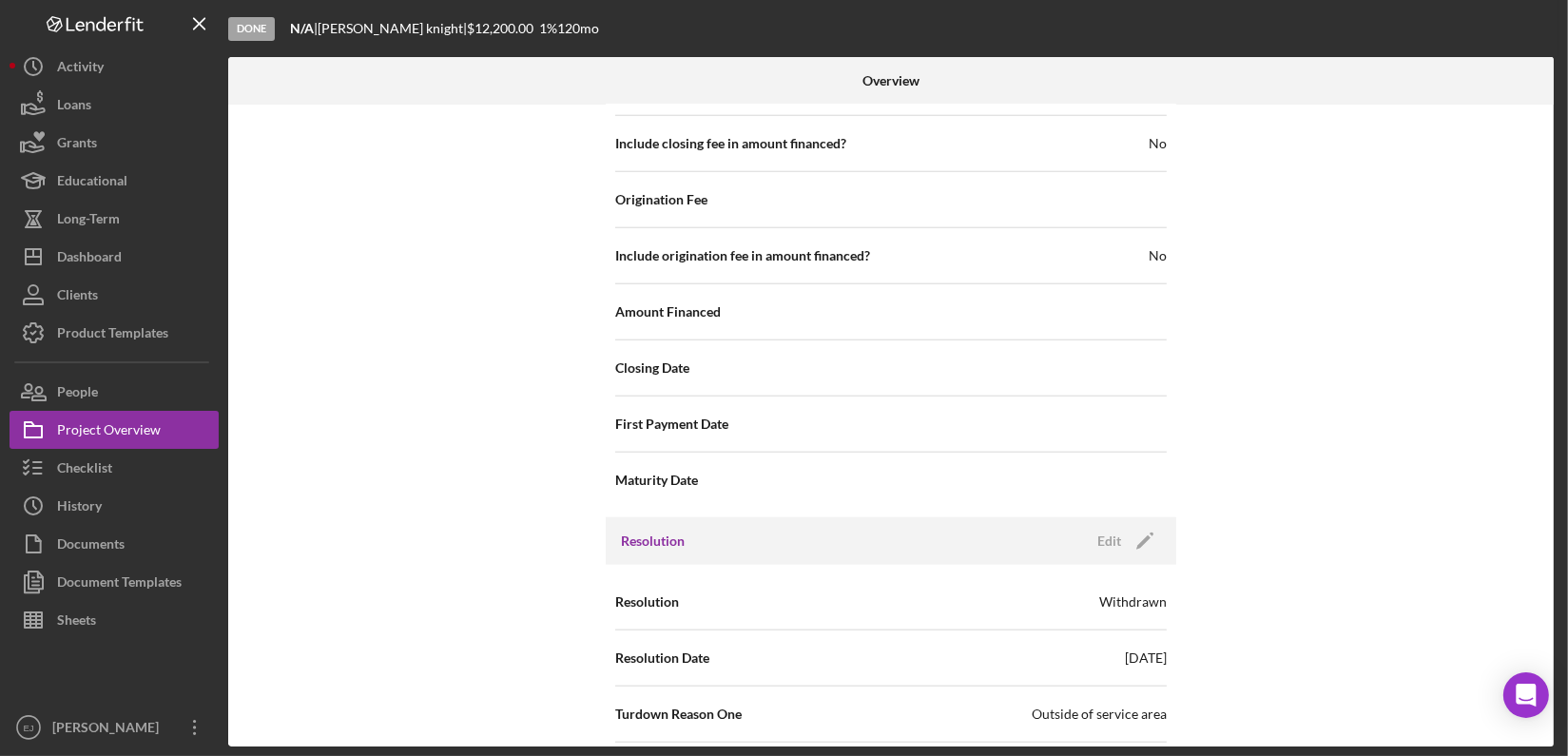
click at [1545, 531] on div "Internal Workflow Stage Done Icon/Dropdown Arrow Archive (can unarchive later i…" at bounding box center [891, 426] width 1326 height 642
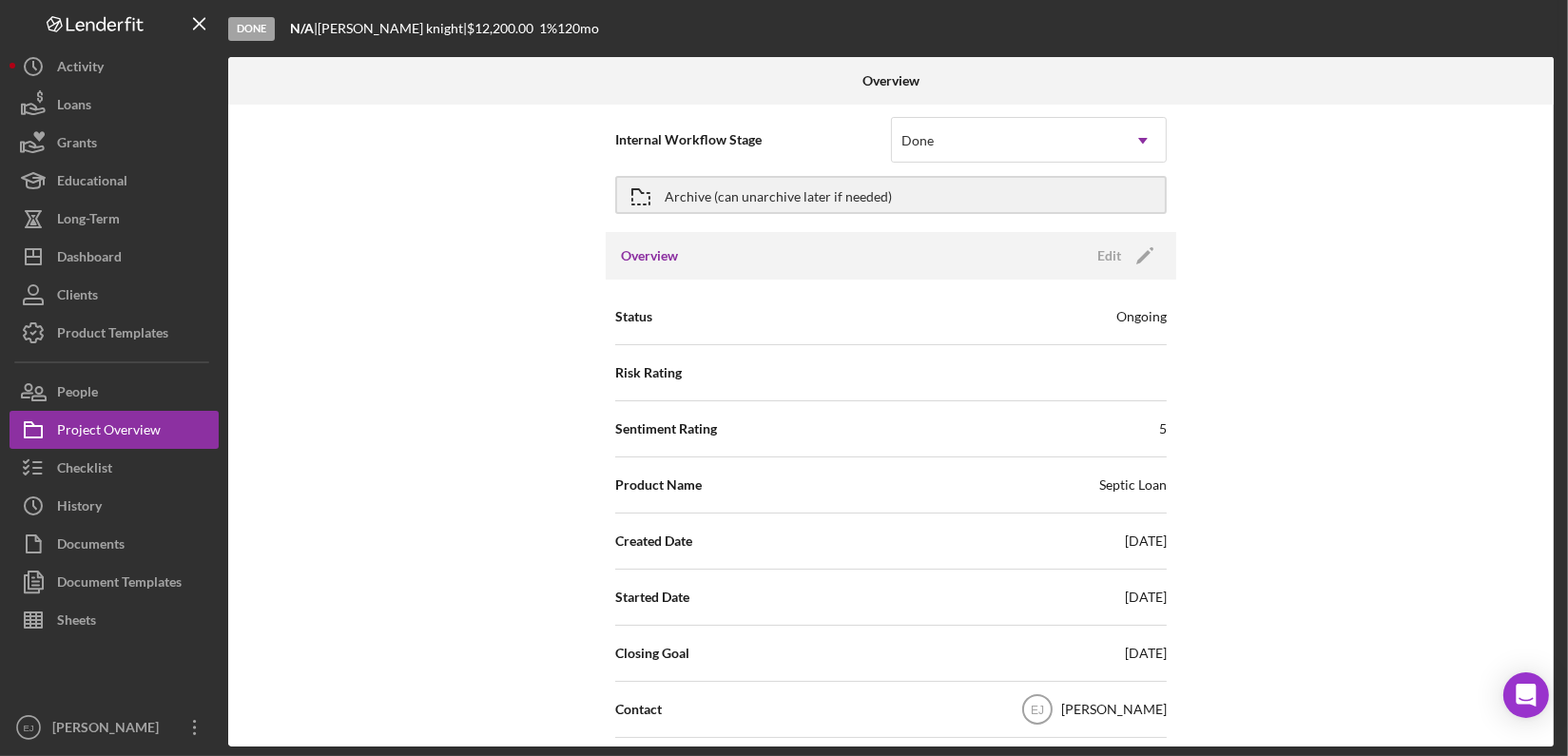
scroll to position [0, 0]
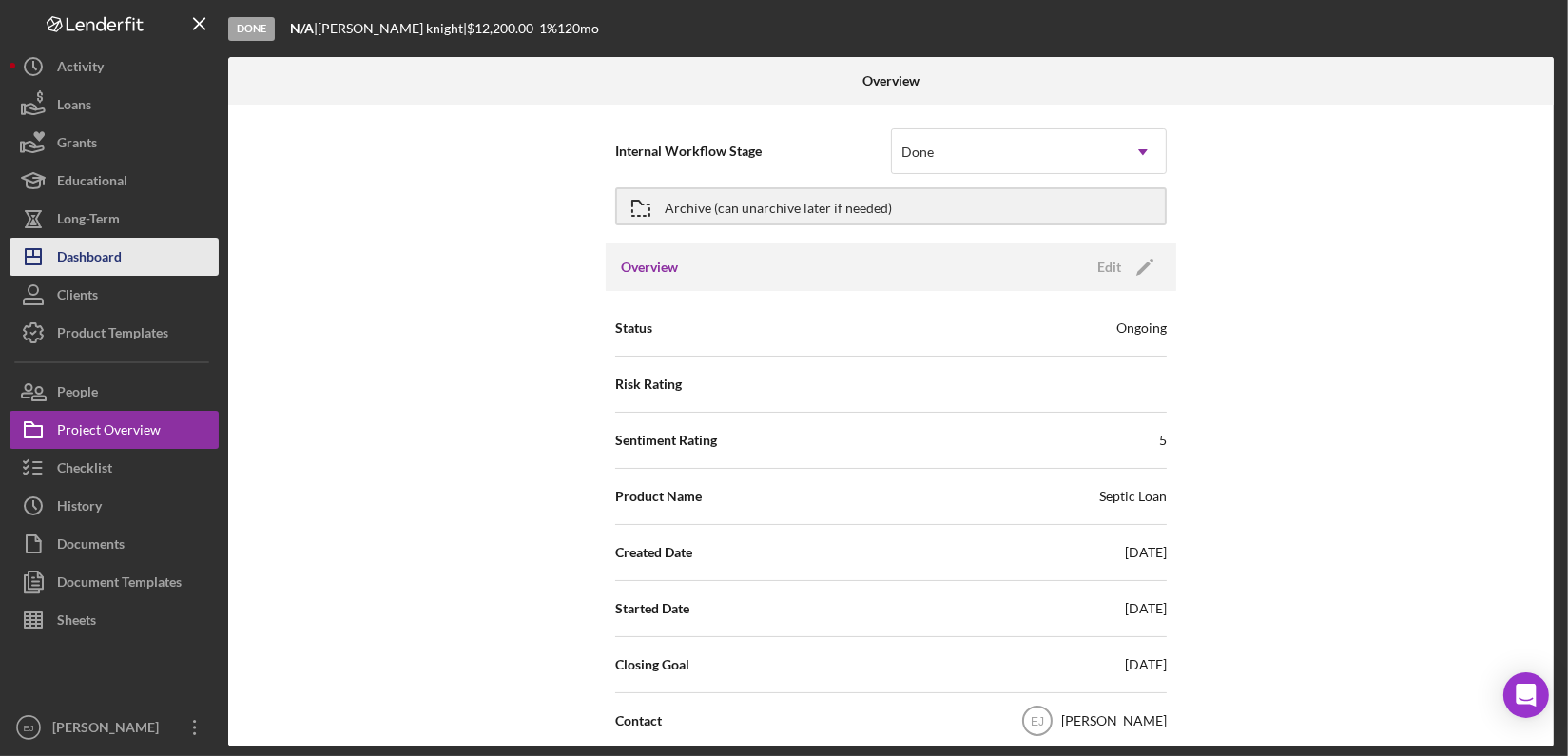
click at [125, 250] on button "Icon/Dashboard Dashboard" at bounding box center [114, 257] width 209 height 38
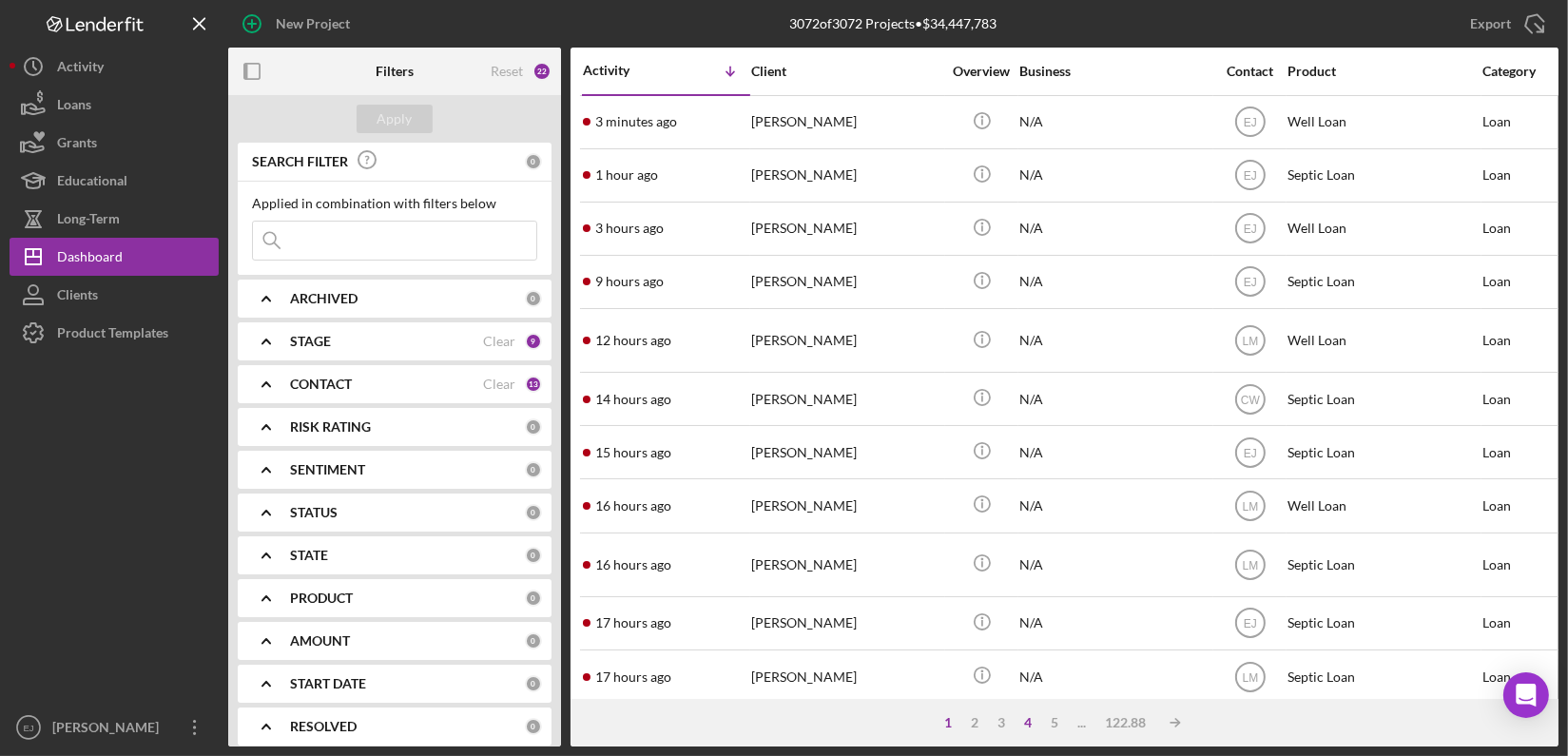
click at [1028, 719] on div "4" at bounding box center [1029, 722] width 27 height 15
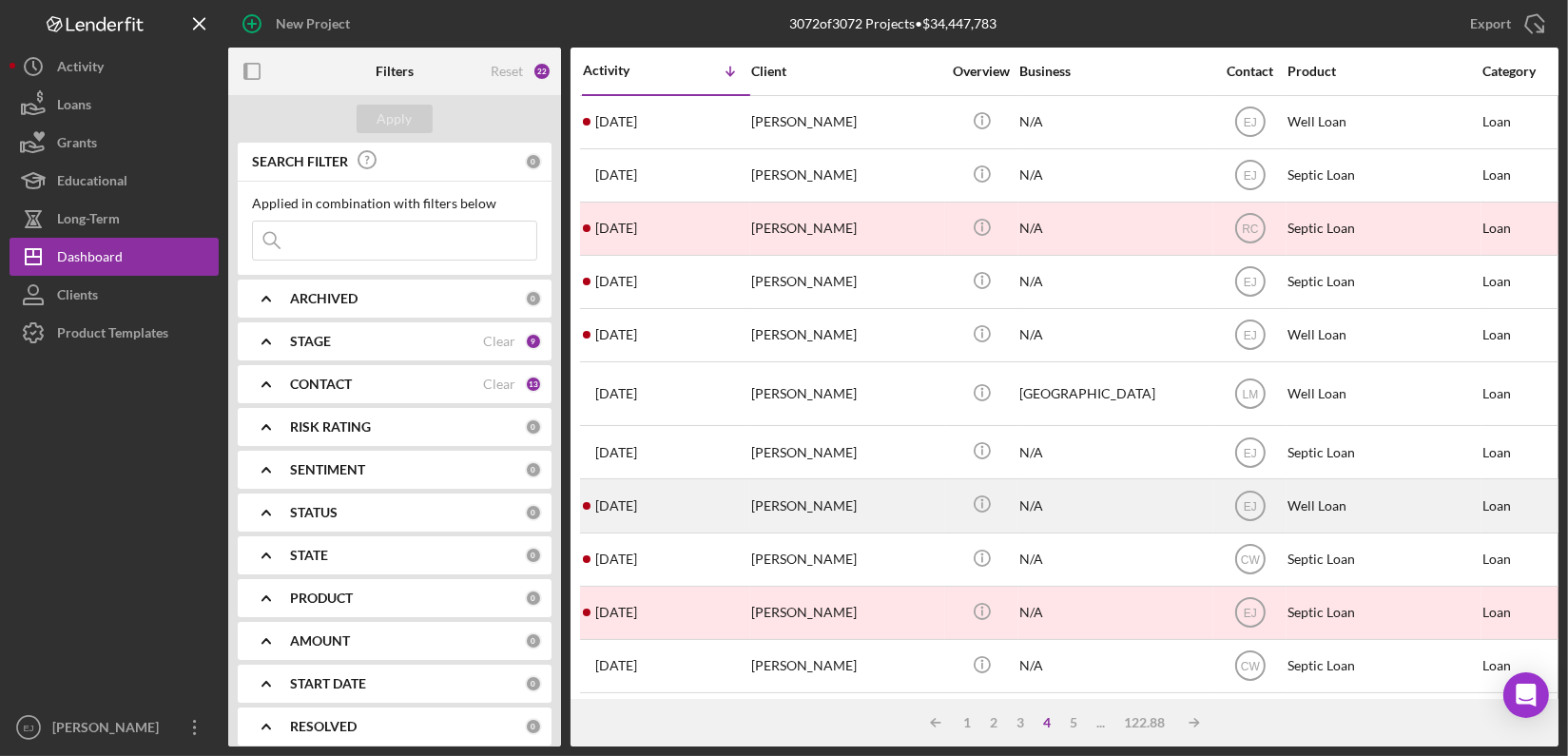
click at [664, 508] on div "1 week ago Joanne Osgood" at bounding box center [666, 505] width 167 height 51
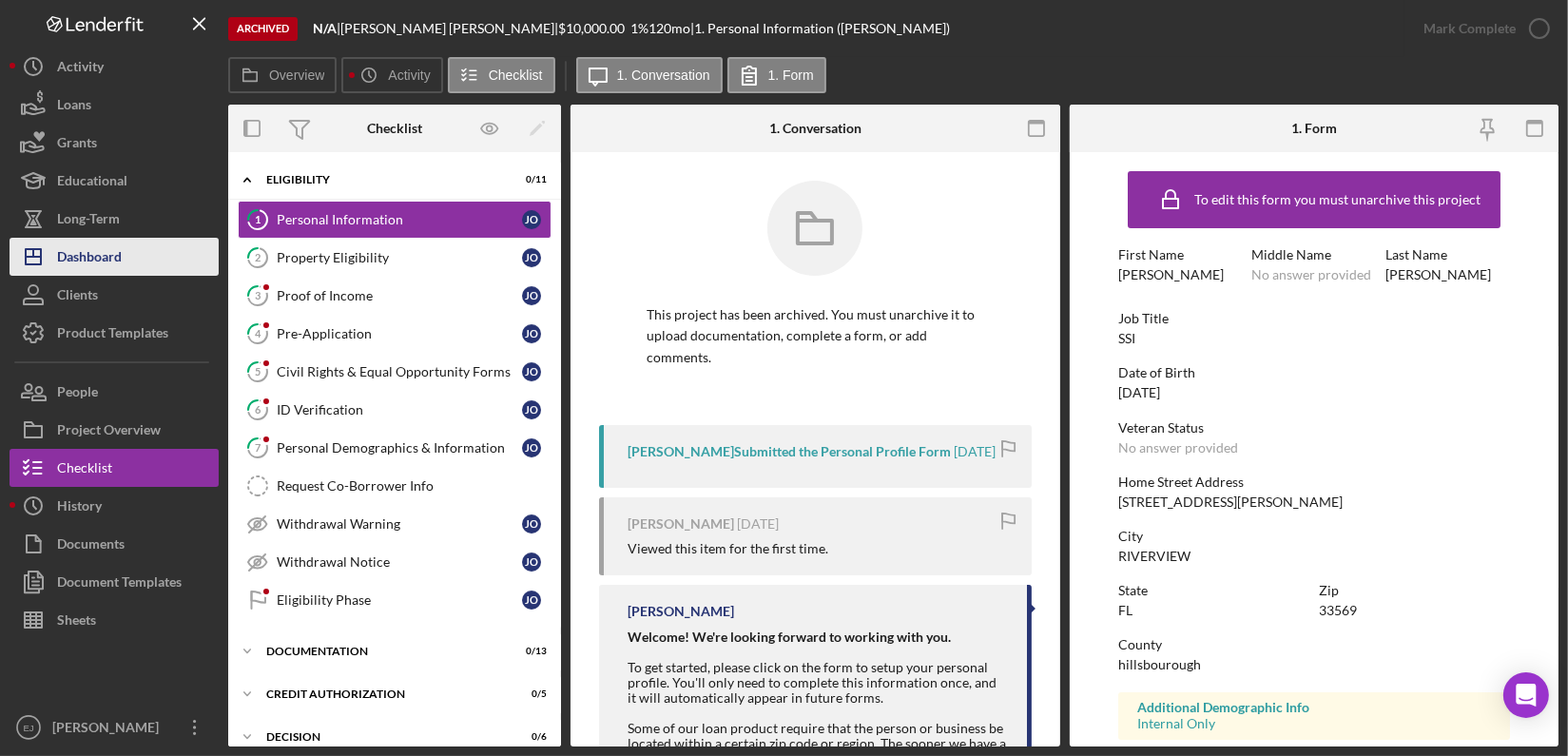
click at [125, 262] on button "Icon/Dashboard Dashboard" at bounding box center [114, 257] width 209 height 38
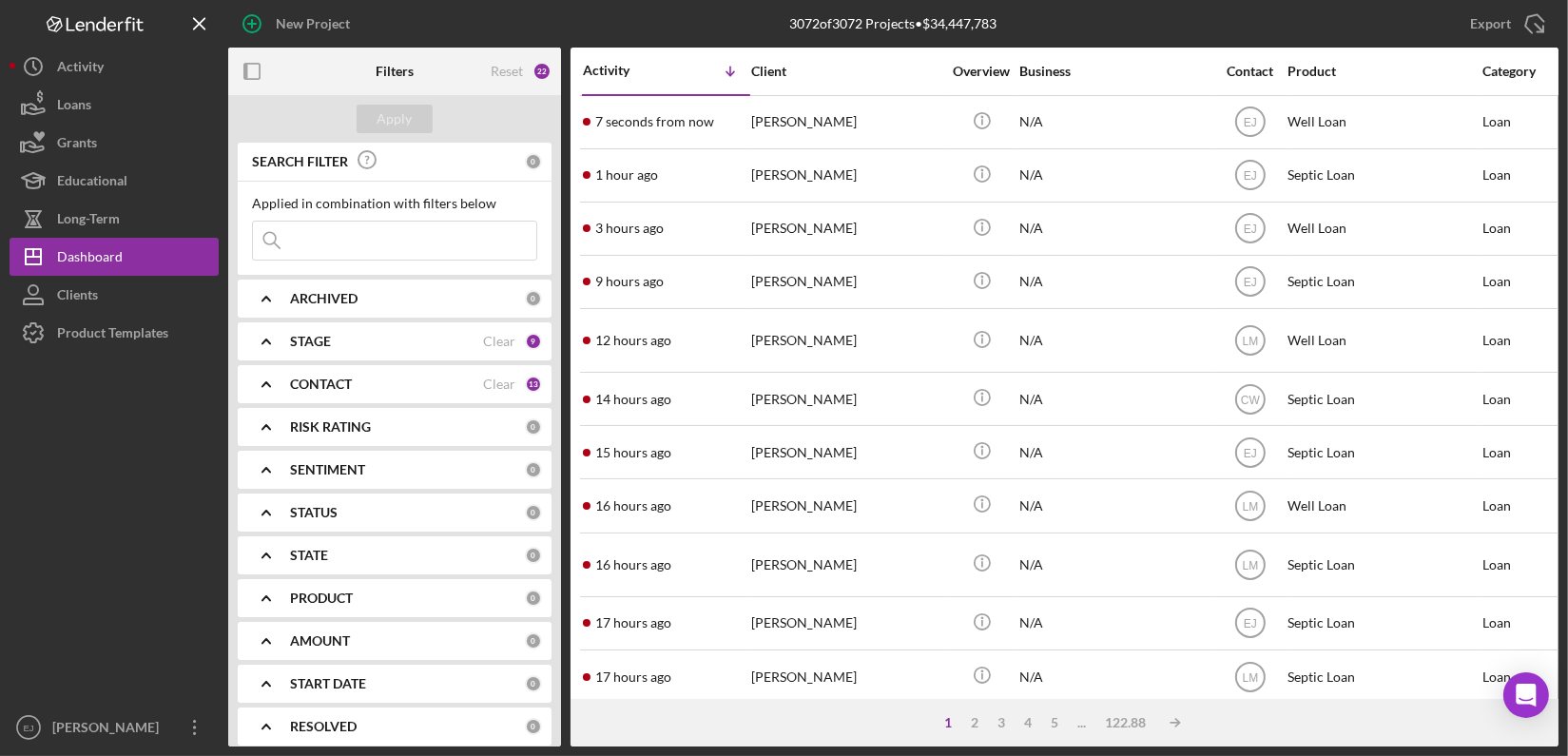
click at [264, 299] on icon "Icon/Expander" at bounding box center [267, 298] width 48 height 48
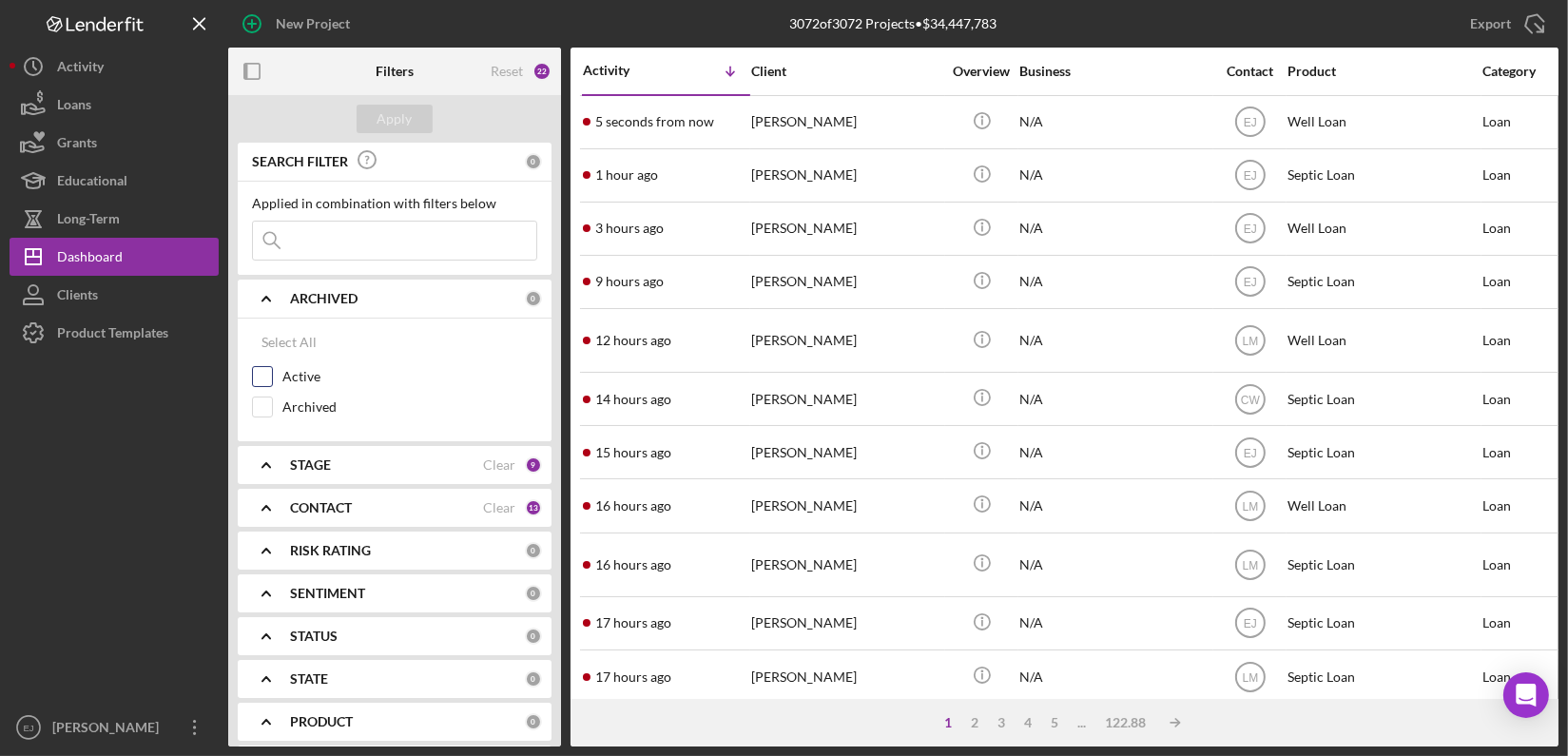
click at [267, 372] on input "Active" at bounding box center [262, 376] width 19 height 19
checkbox input "true"
click at [265, 459] on icon "Icon/Expander" at bounding box center [267, 465] width 48 height 48
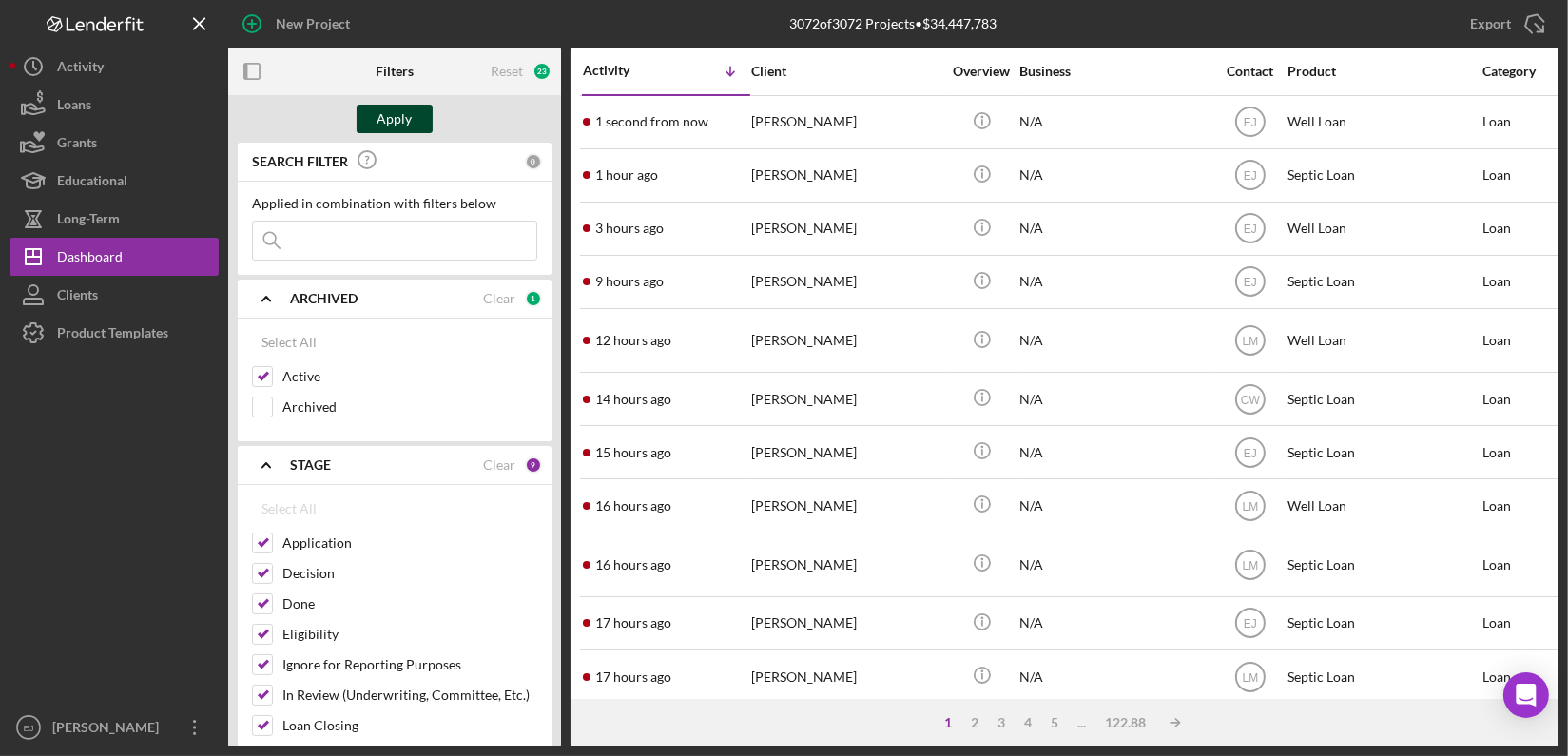
click at [394, 117] on div "Apply" at bounding box center [395, 119] width 36 height 29
click at [261, 600] on input "Done" at bounding box center [262, 603] width 19 height 19
checkbox input "false"
click at [405, 119] on div "Apply" at bounding box center [395, 119] width 36 height 29
click at [121, 558] on div at bounding box center [114, 530] width 209 height 357
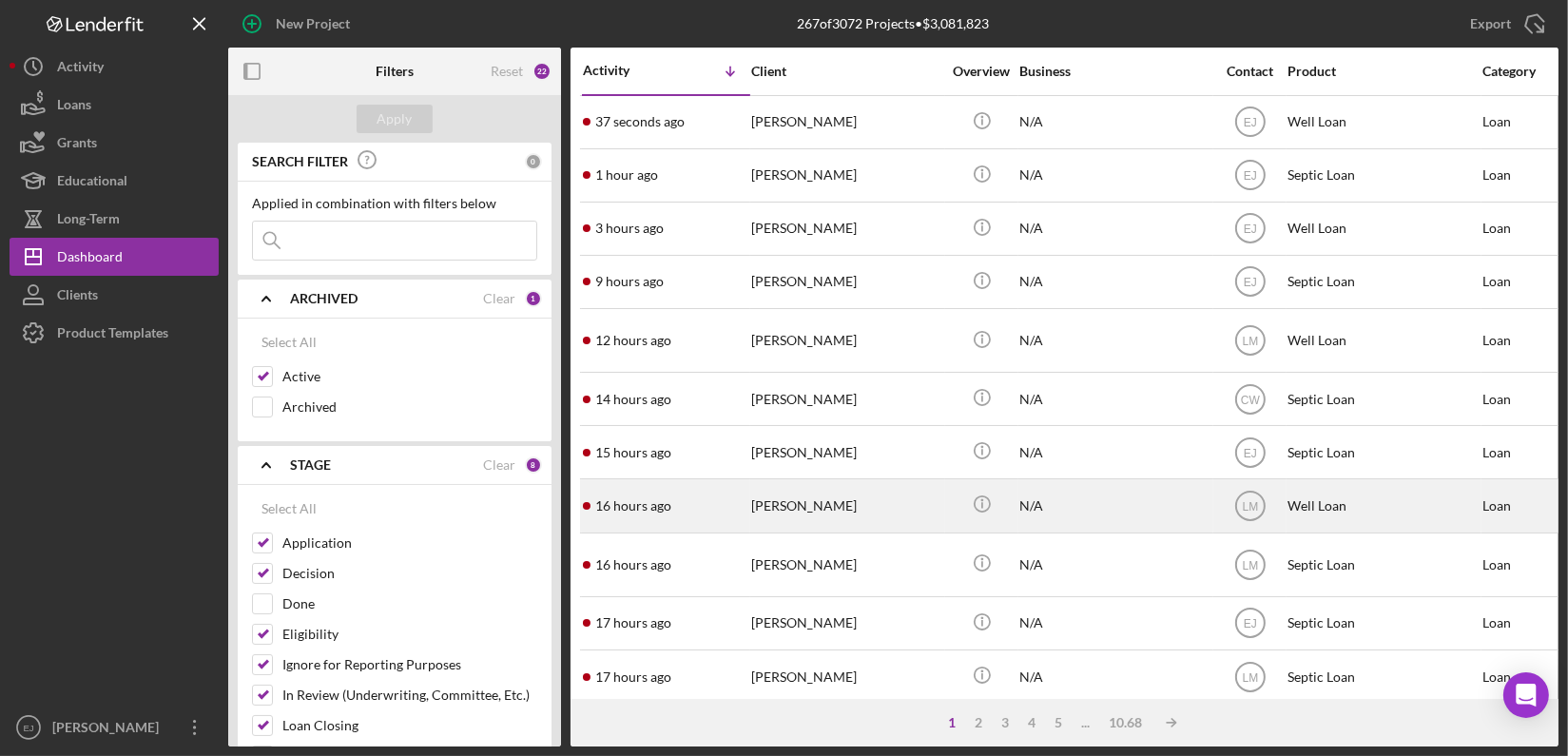
click at [803, 506] on div "Shareen Warshanna" at bounding box center [846, 505] width 190 height 51
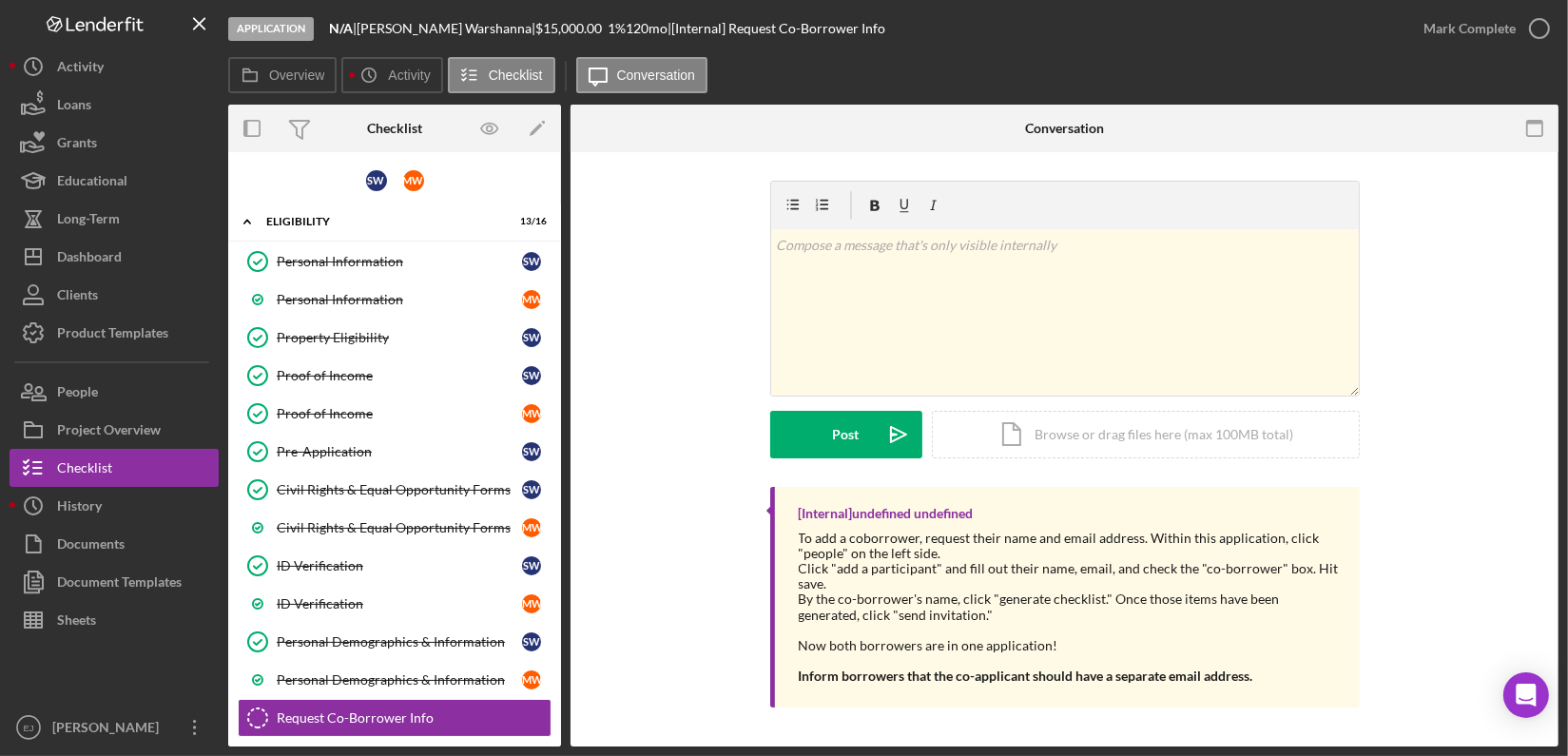
scroll to position [264, 0]
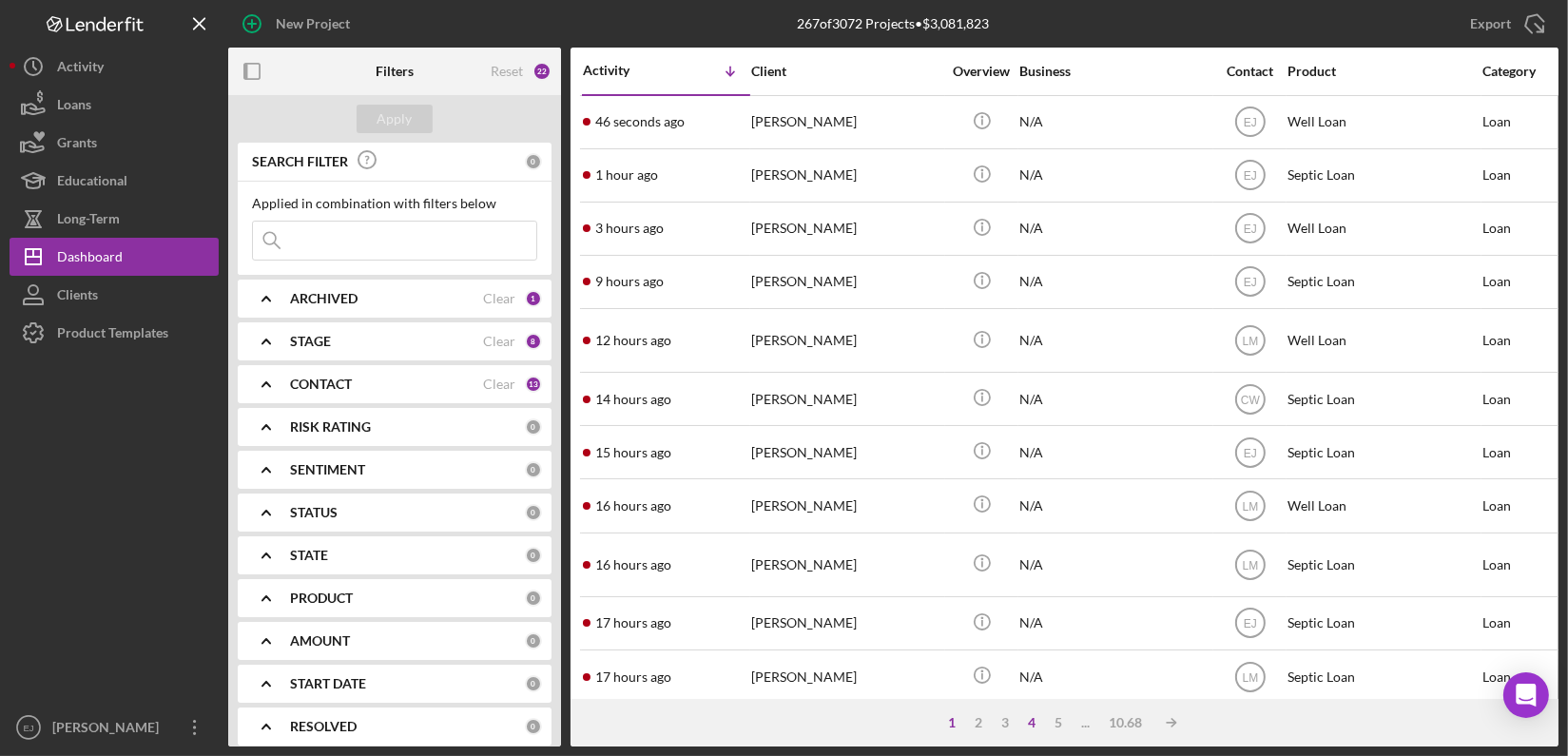
click at [1028, 719] on div "4" at bounding box center [1033, 722] width 27 height 15
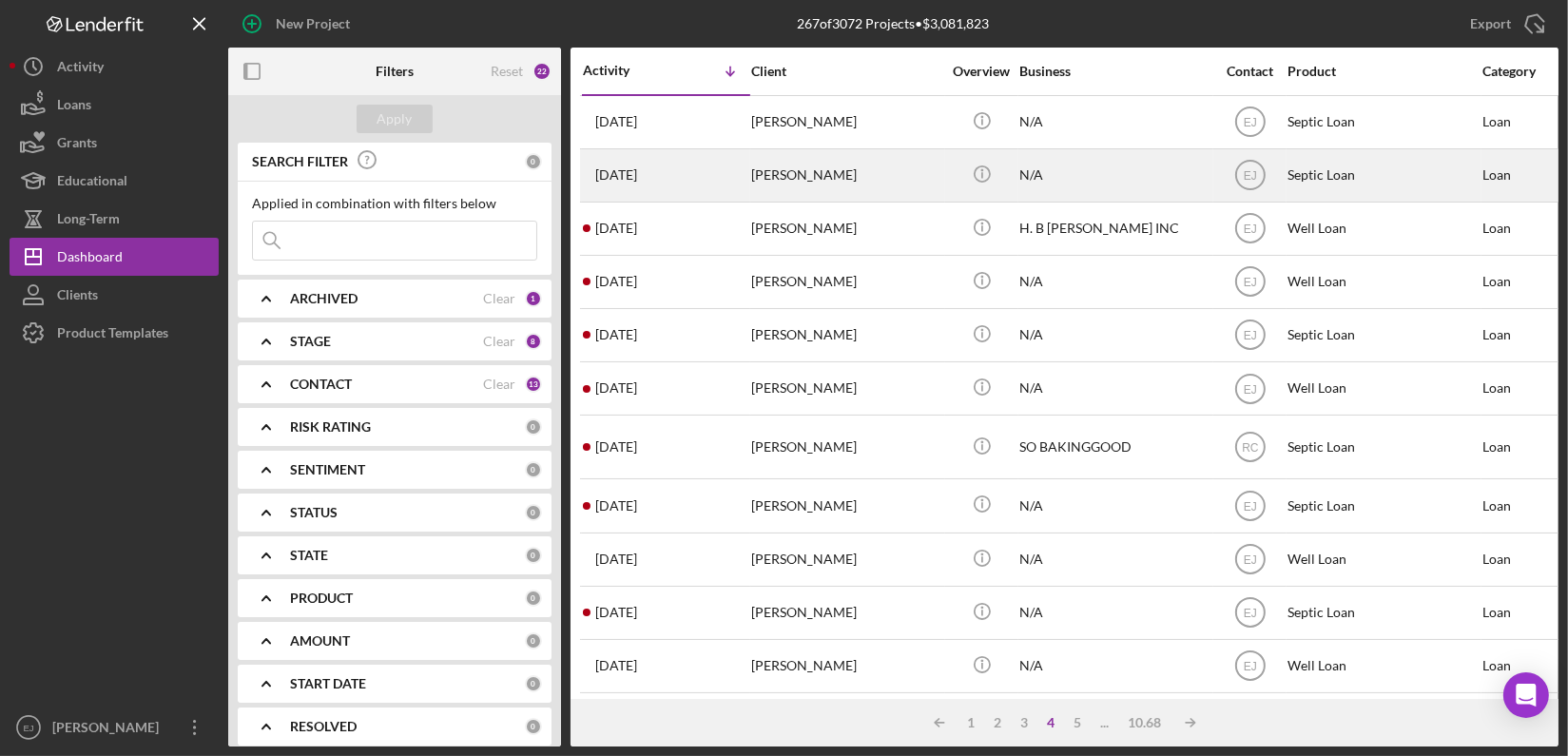
click at [845, 177] on div "Heather Lee" at bounding box center [846, 175] width 190 height 51
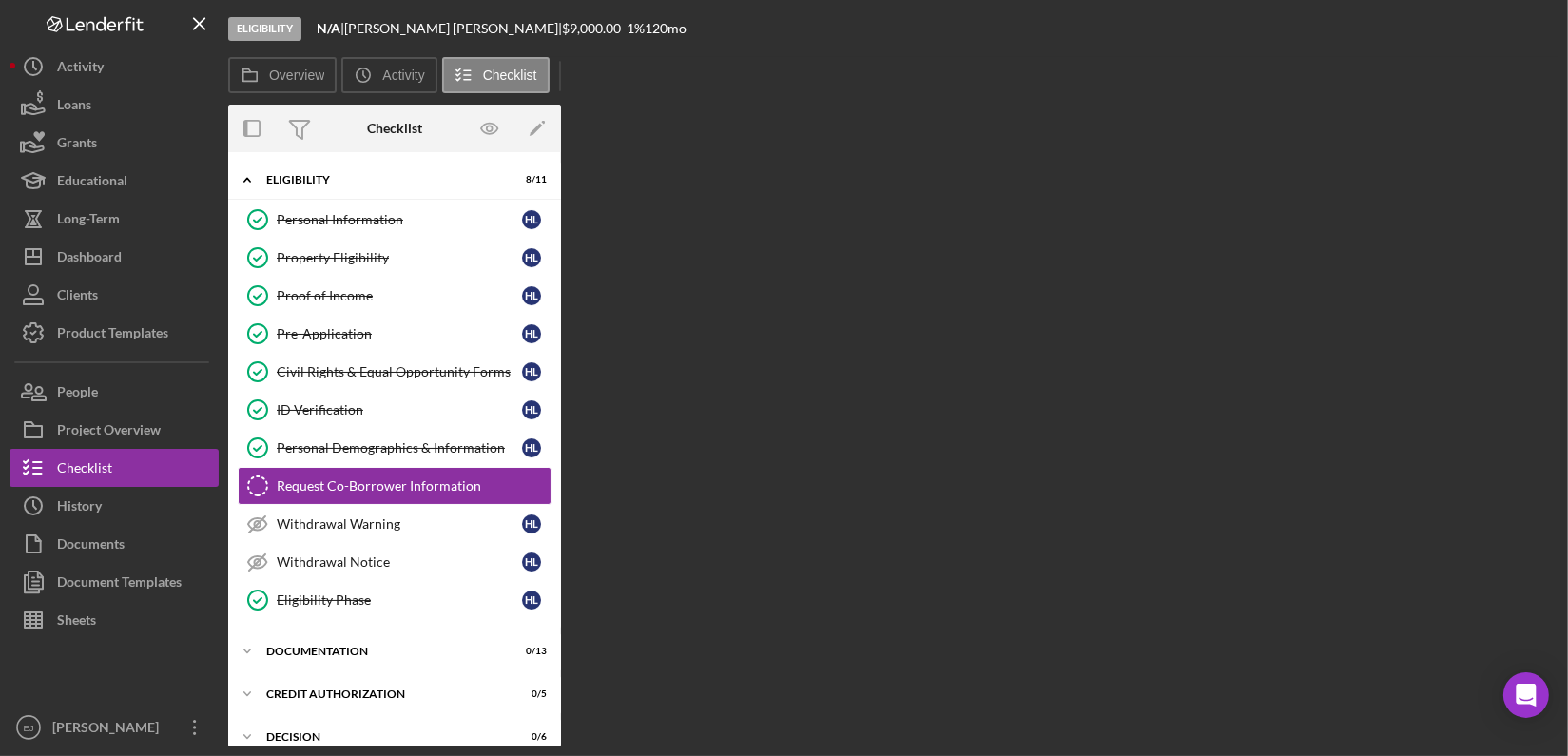
scroll to position [35, 0]
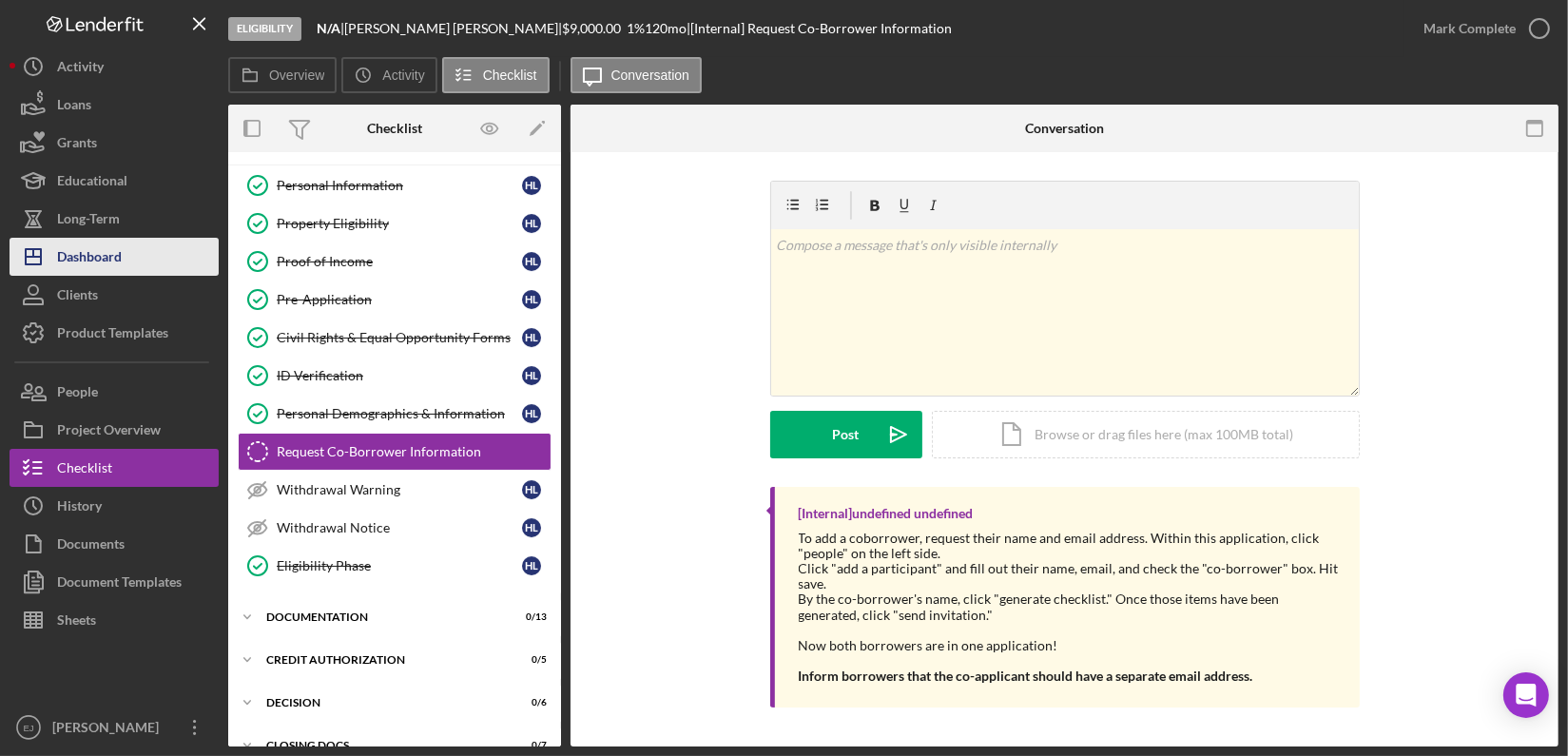
click at [100, 256] on div "Dashboard" at bounding box center [89, 259] width 64 height 43
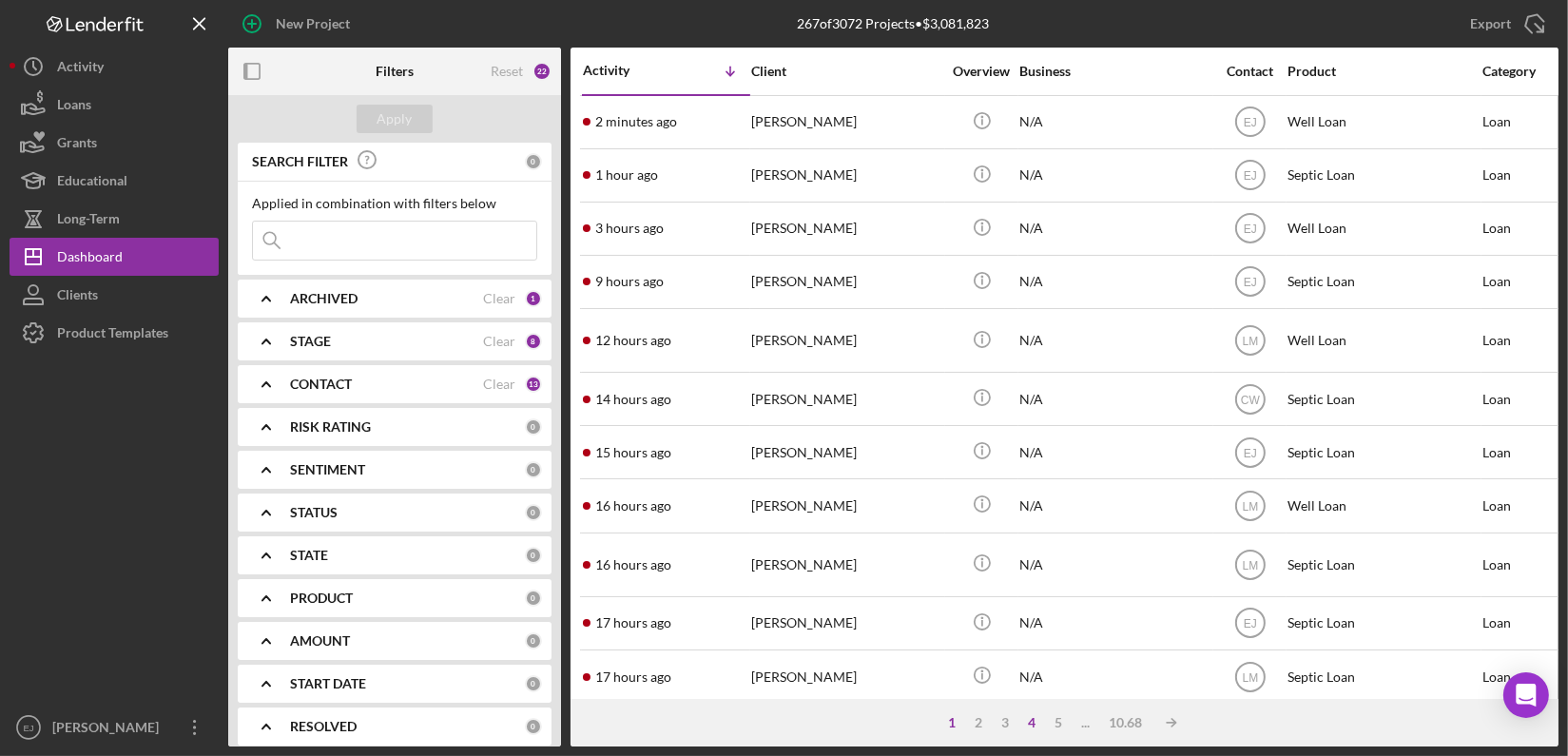
click at [1031, 722] on div "4" at bounding box center [1033, 722] width 27 height 15
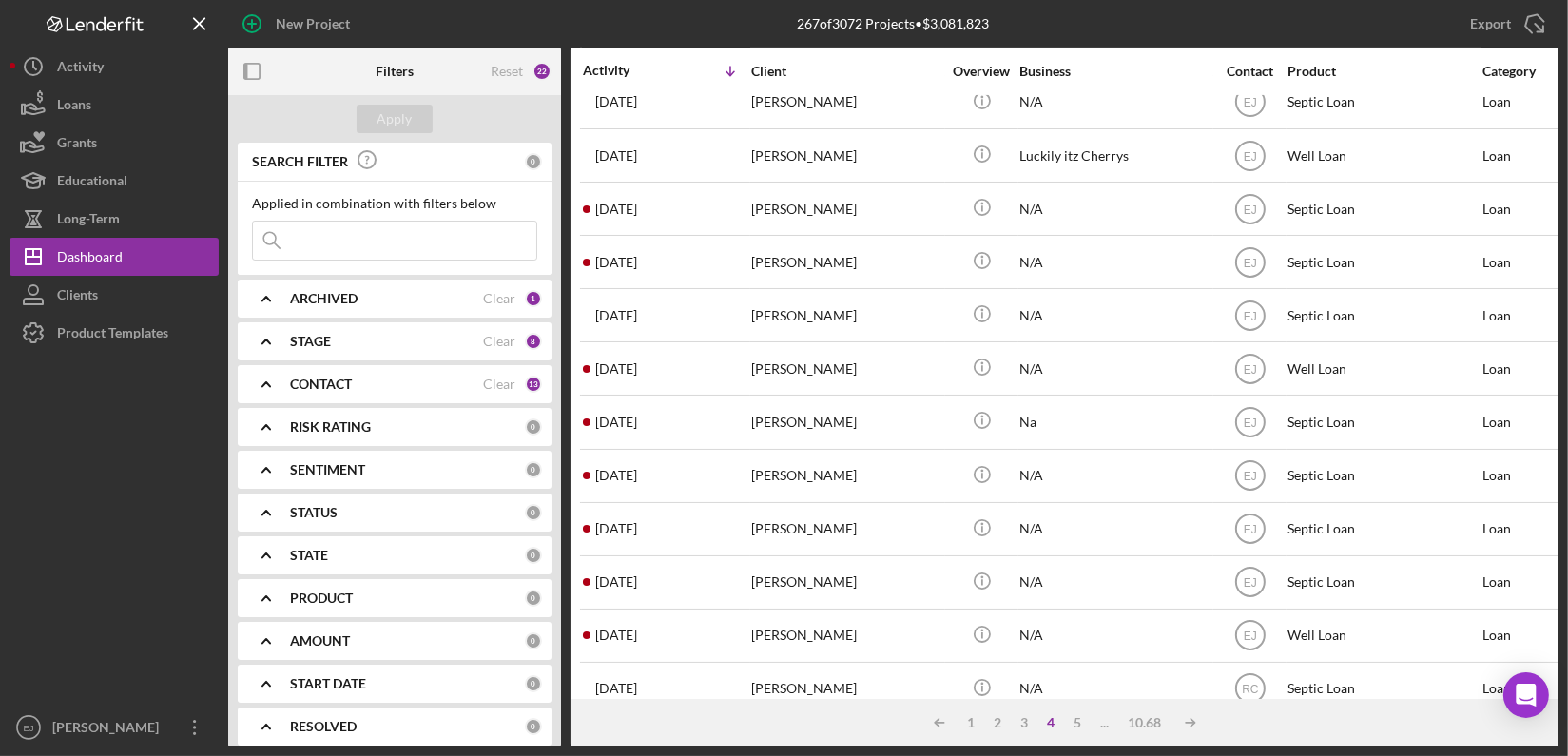
scroll to position [717, 0]
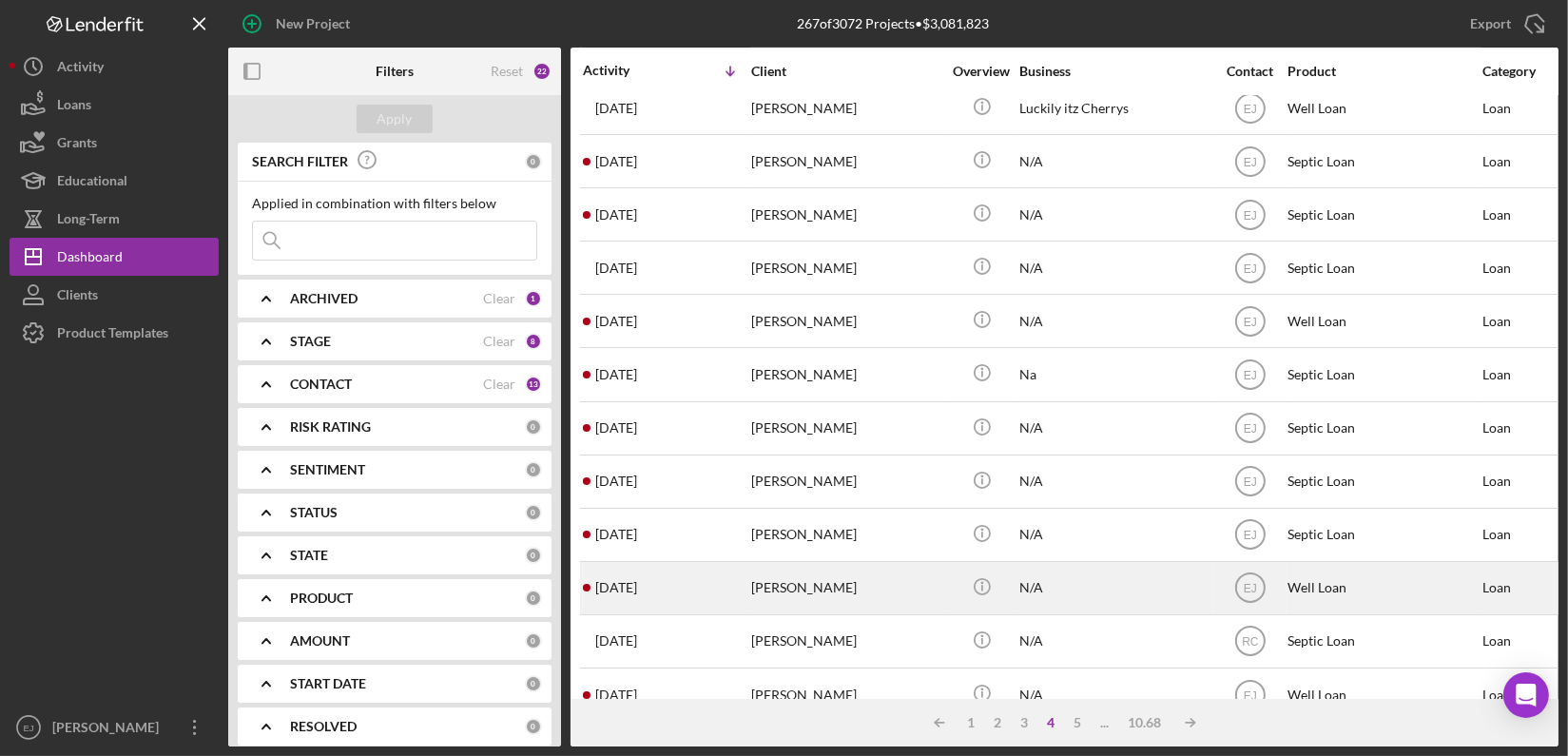
drag, startPoint x: 1550, startPoint y: 662, endPoint x: 808, endPoint y: 587, distance: 745.8
click at [808, 587] on div "William Byrd" at bounding box center [846, 588] width 190 height 51
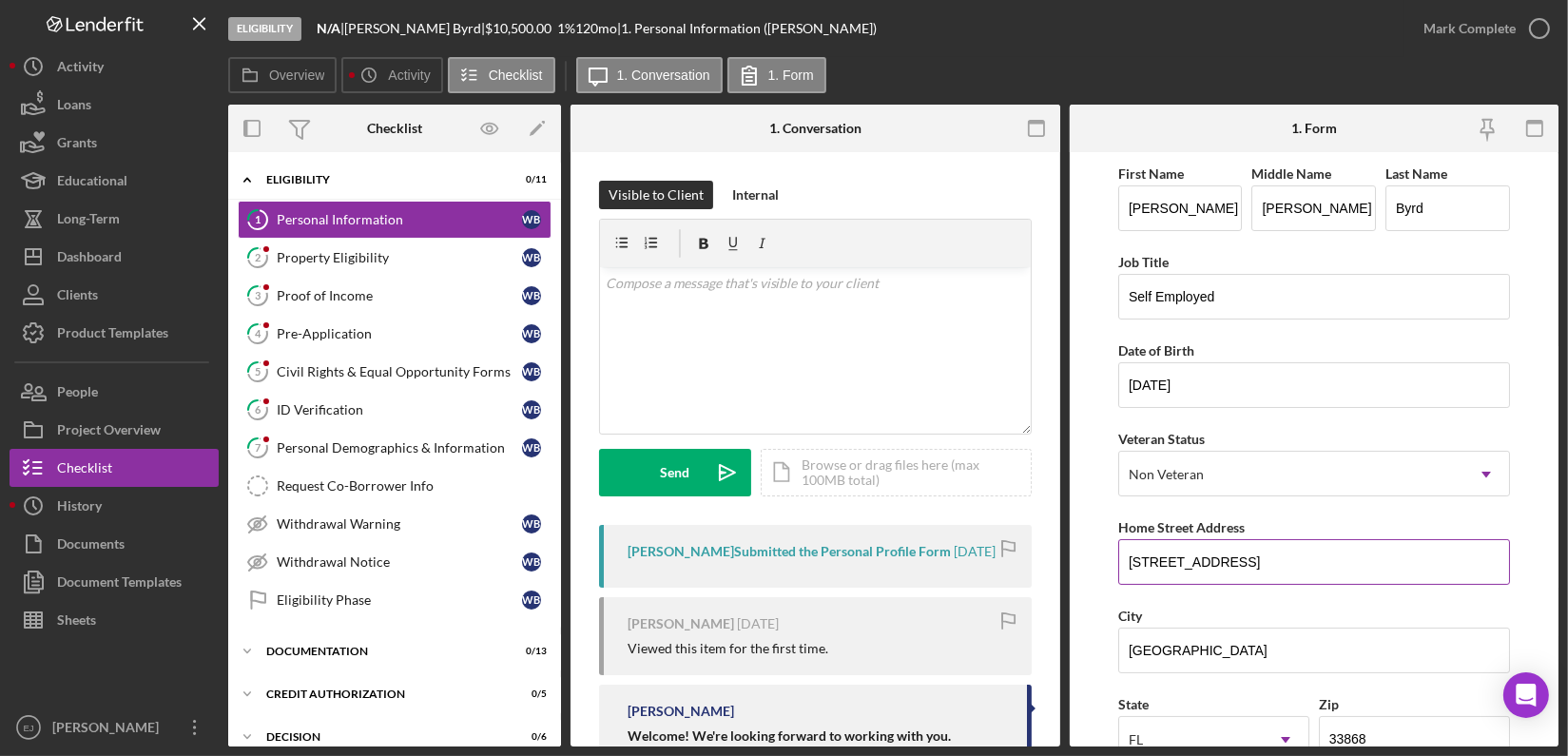
drag, startPoint x: 1131, startPoint y: 558, endPoint x: 1330, endPoint y: 528, distance: 201.2
click at [1330, 528] on div "Home Street Address 10202 Slaughterhouse Rd" at bounding box center [1313, 550] width 392 height 69
click at [380, 264] on div "Property Eligibility" at bounding box center [399, 257] width 246 height 15
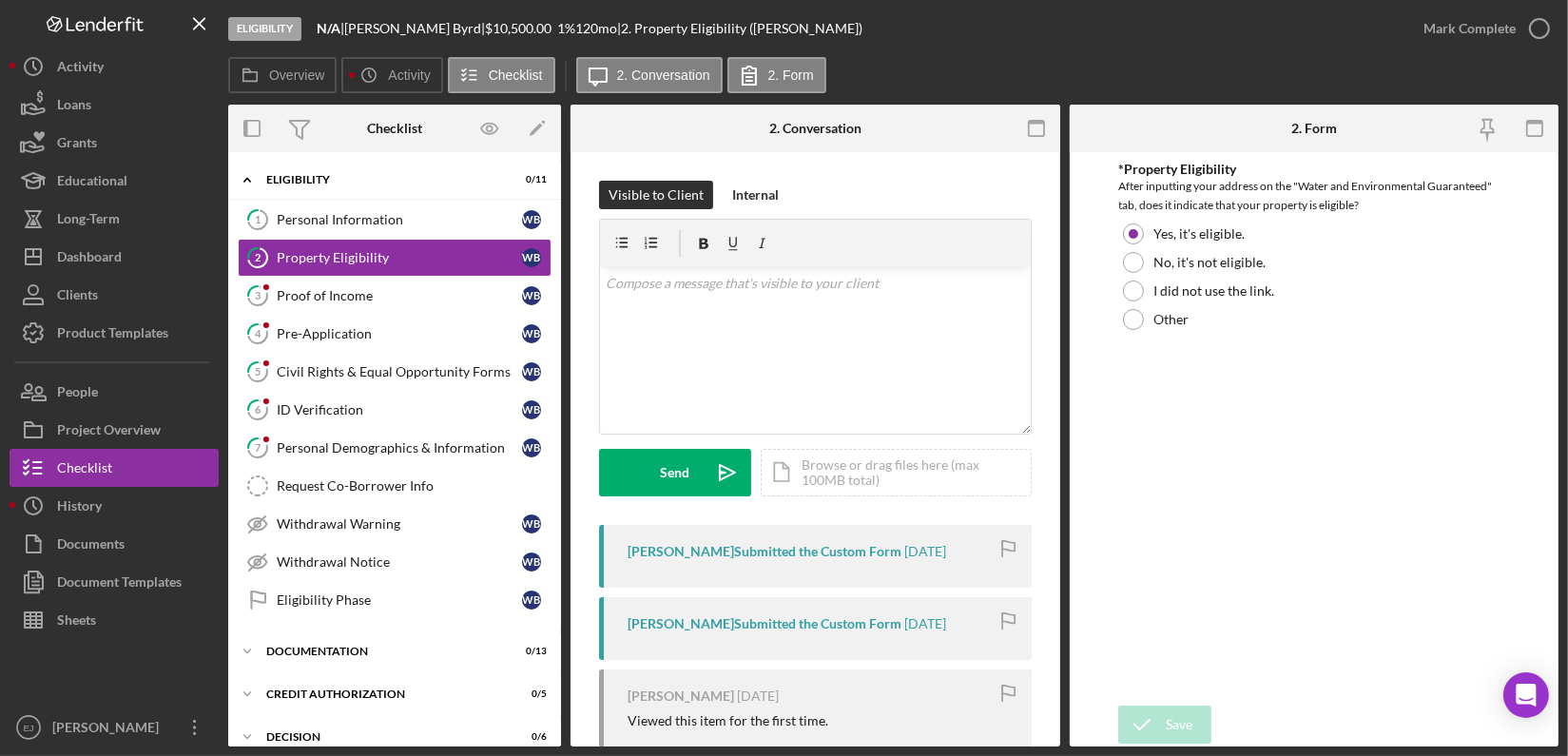
scroll to position [286, 0]
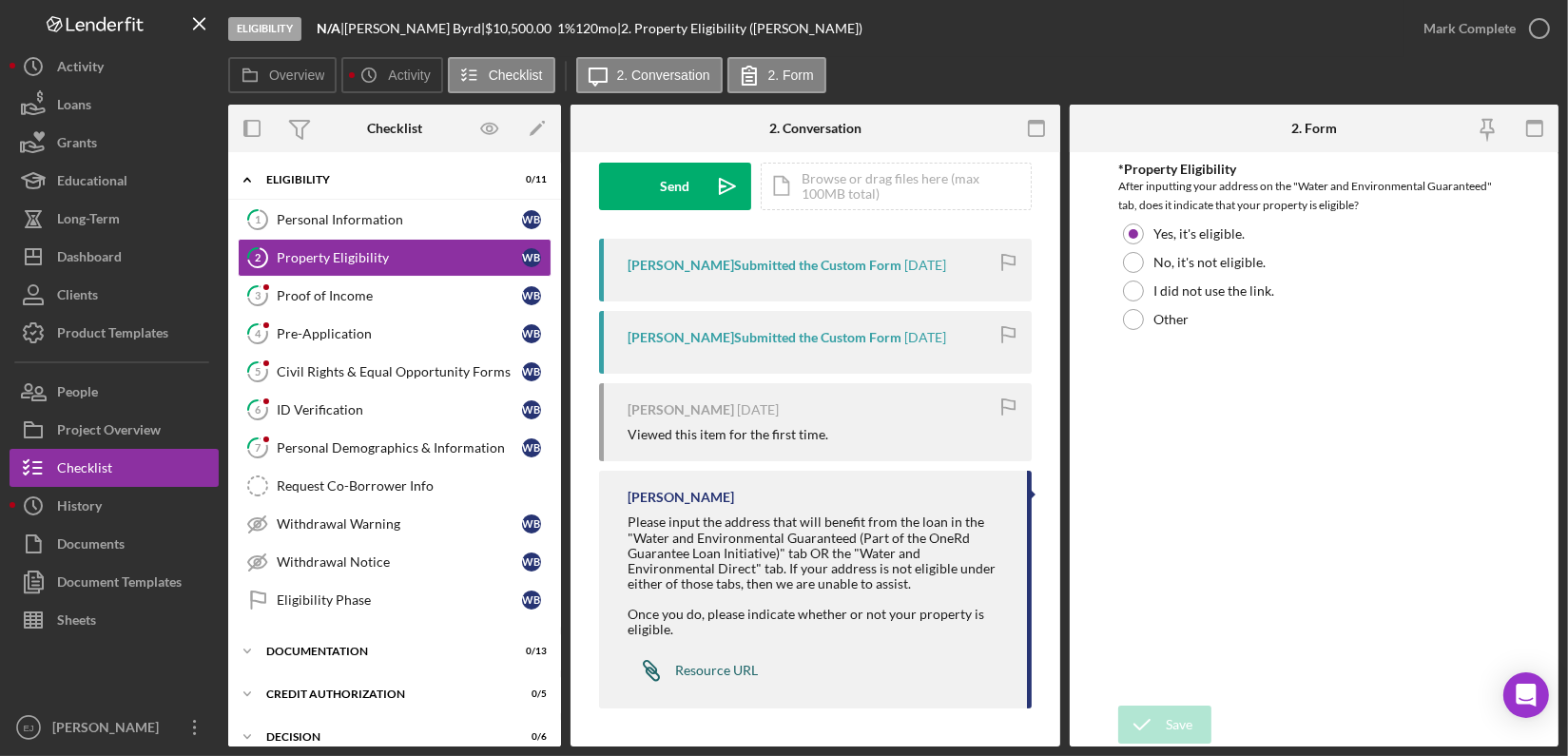
click at [693, 666] on div "Resource URL" at bounding box center [716, 670] width 82 height 15
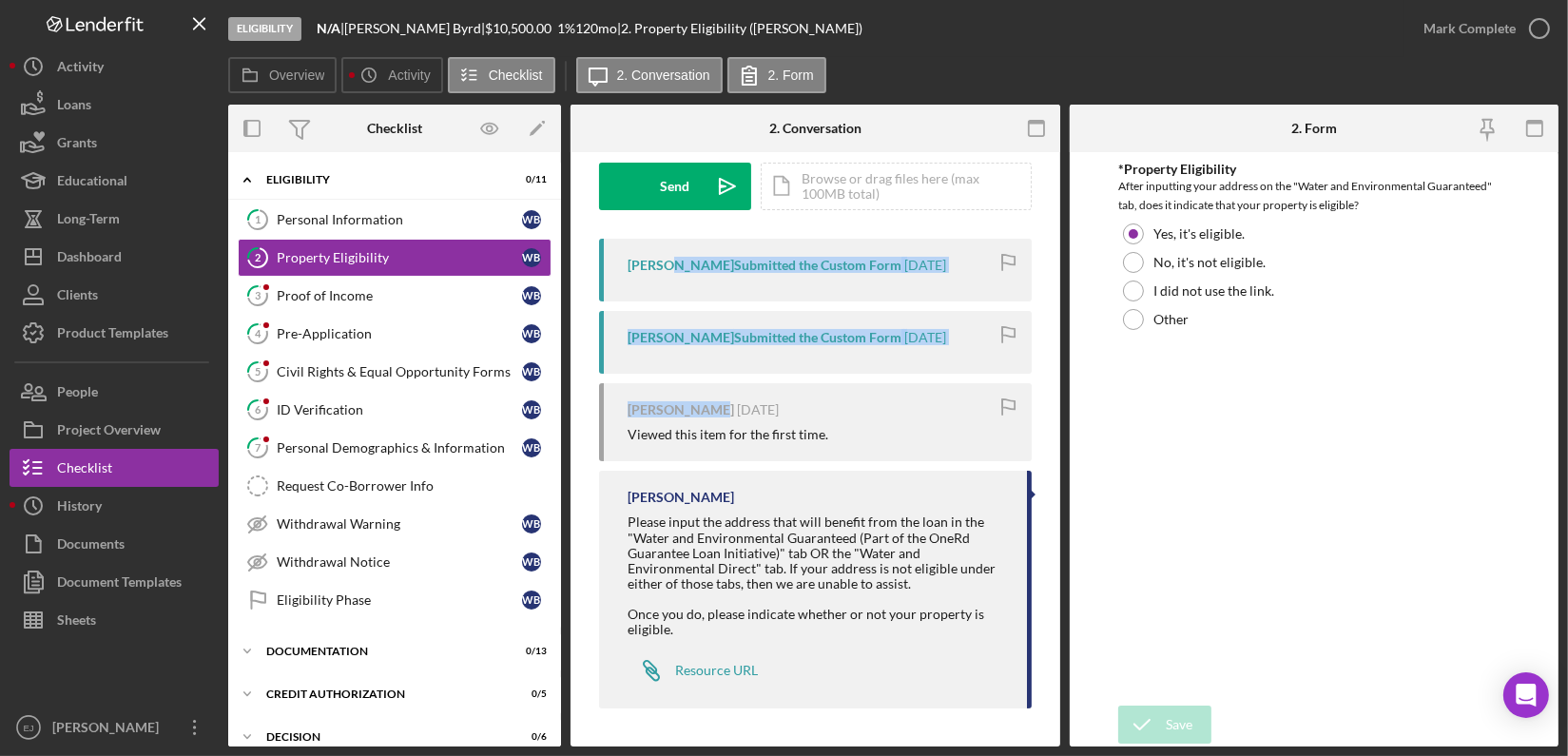
drag, startPoint x: 700, startPoint y: 421, endPoint x: 660, endPoint y: 277, distance: 149.5
click at [660, 277] on div "William Byrd Submitted the Custom Form 2 weeks ago William Byrd Submitted the C…" at bounding box center [815, 479] width 433 height 480
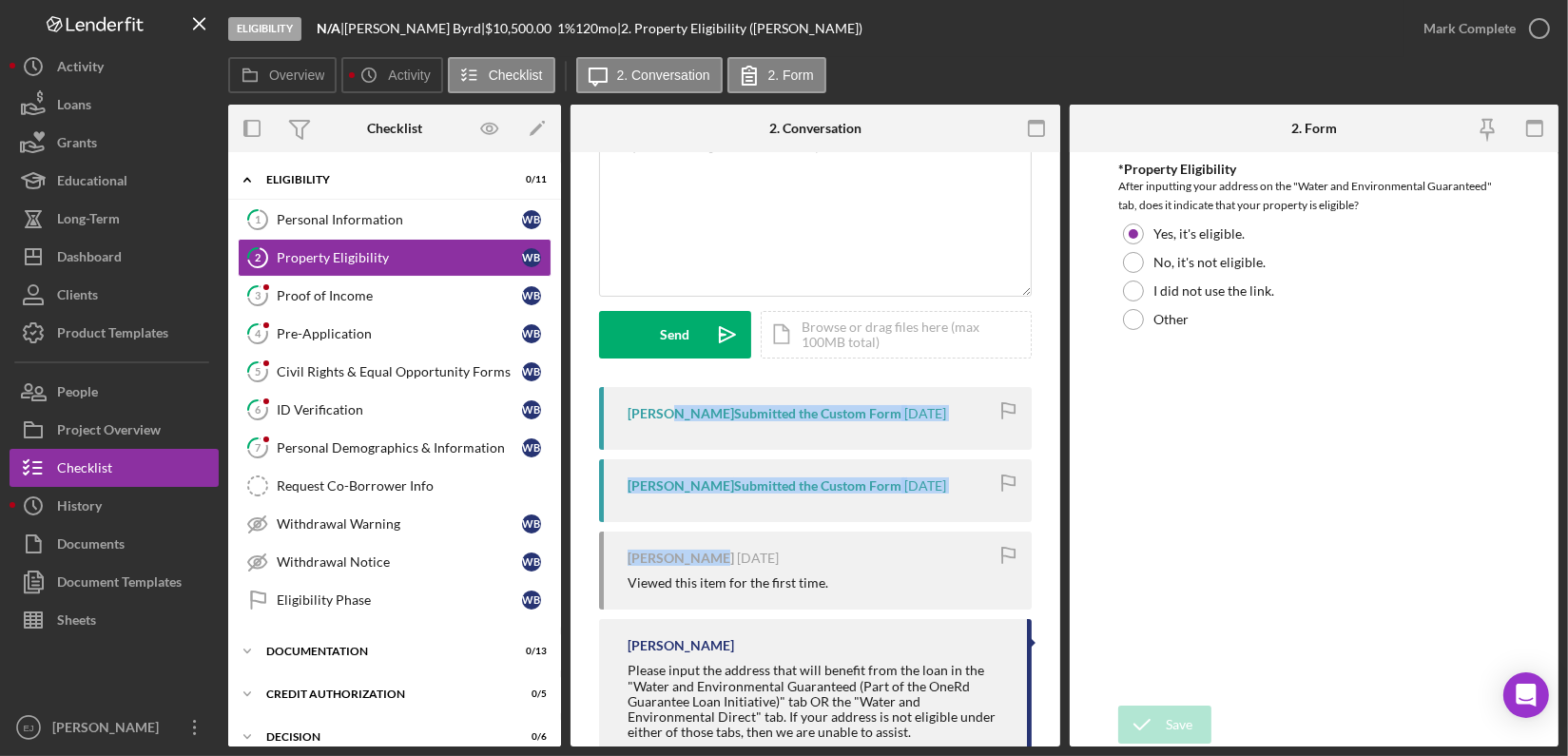
scroll to position [0, 0]
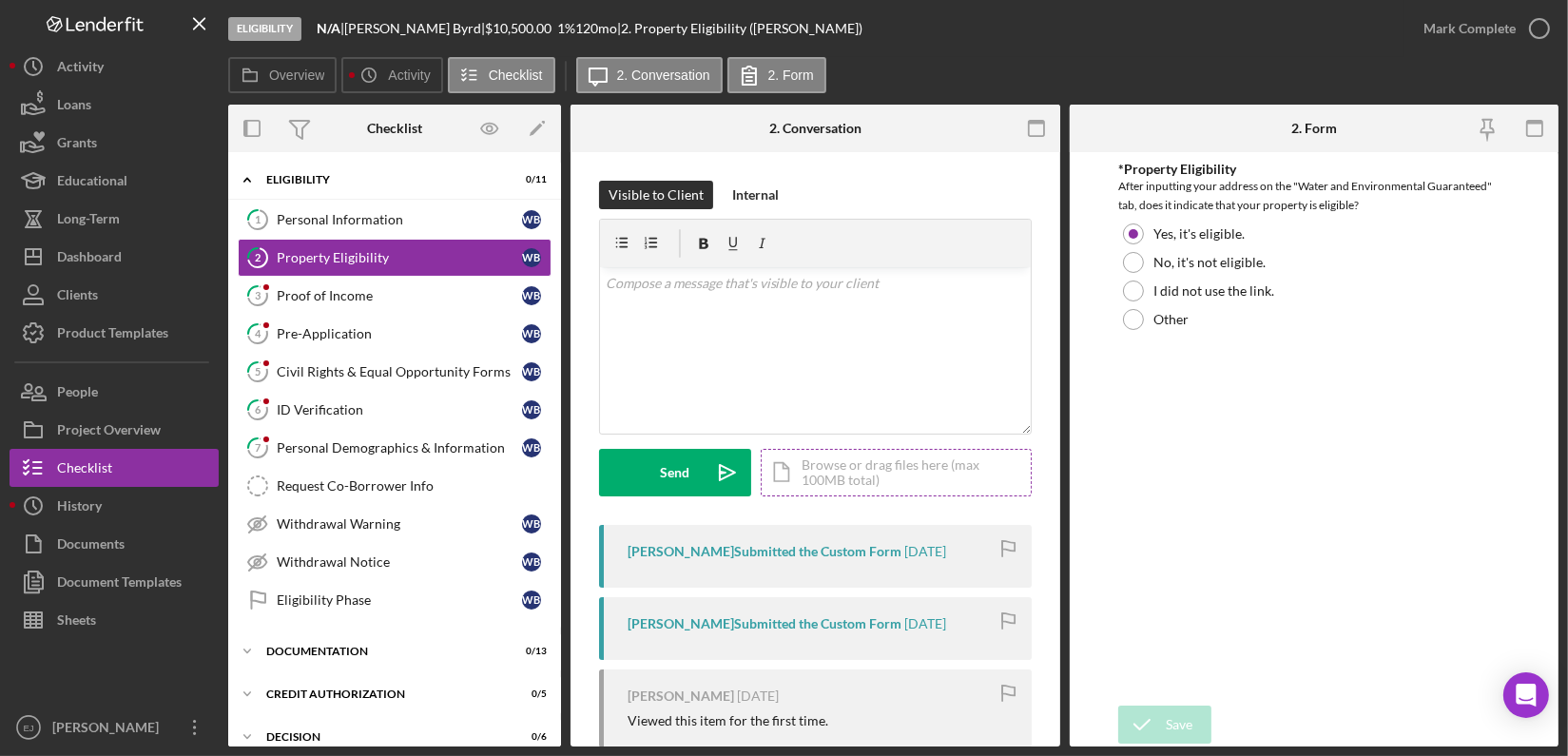
click at [940, 459] on div "Icon/Document Browse or drag files here (max 100MB total) Tap to choose files o…" at bounding box center [896, 473] width 271 height 48
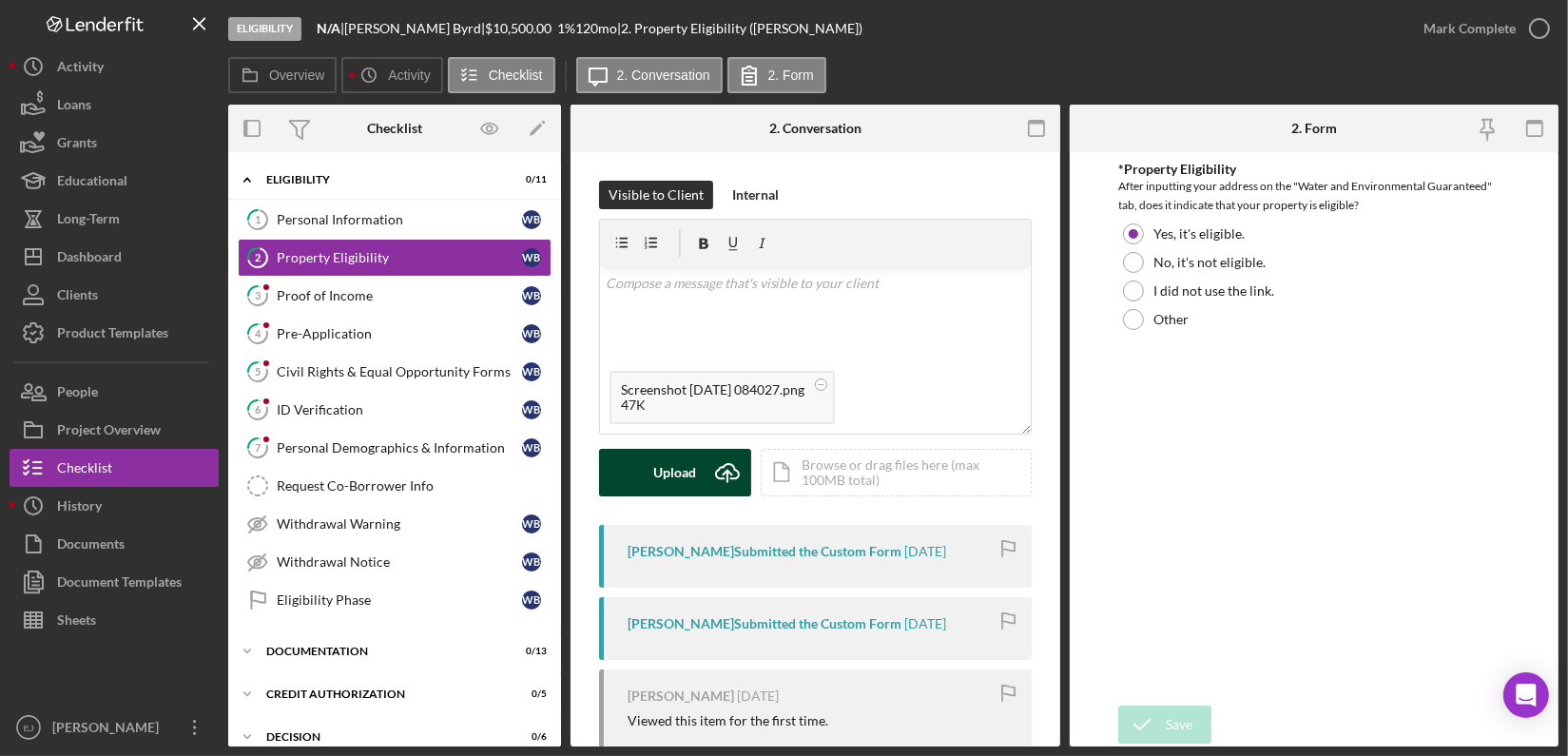
click at [690, 465] on div "Upload" at bounding box center [675, 473] width 43 height 48
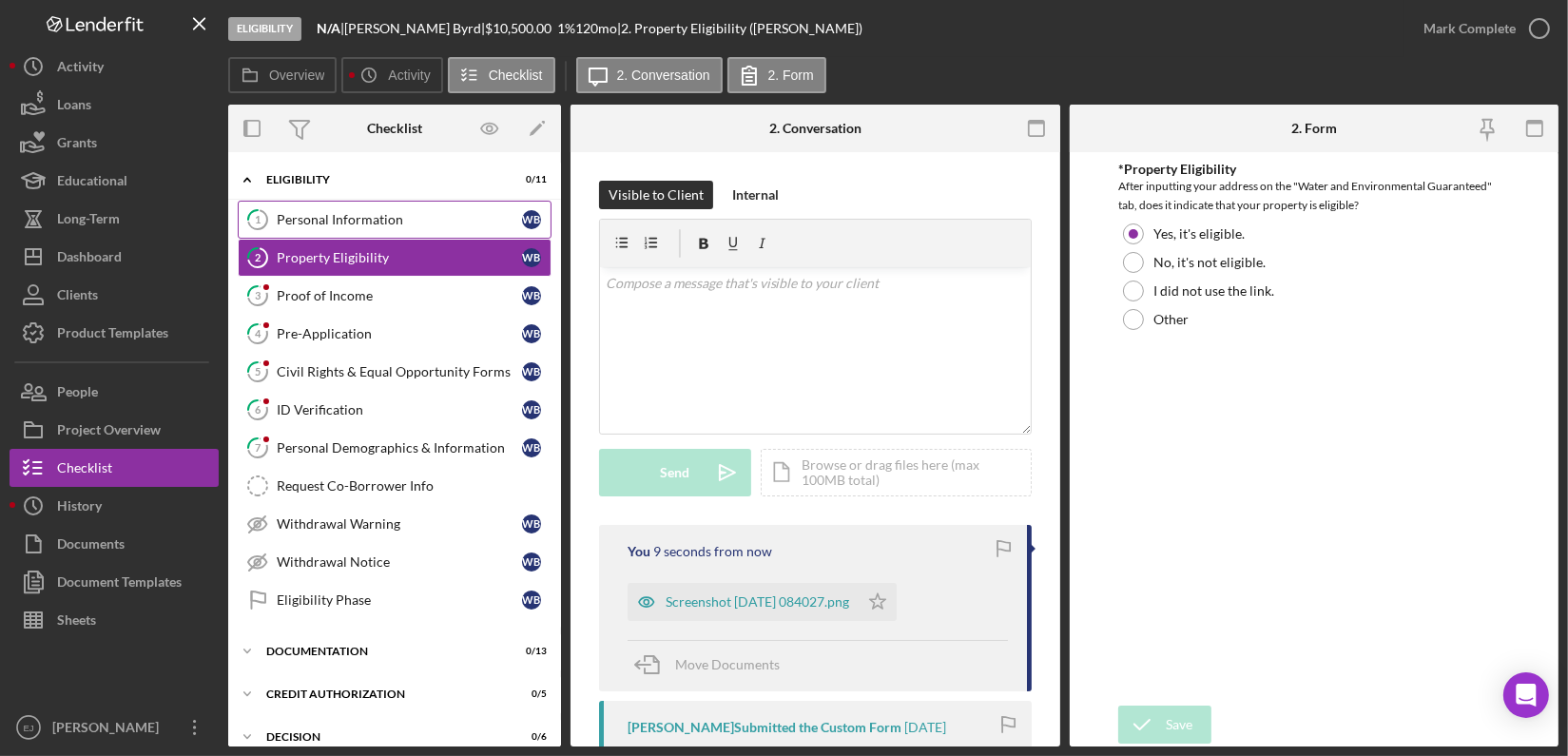
click at [422, 210] on link "1 Personal Information W B" at bounding box center [394, 219] width 314 height 38
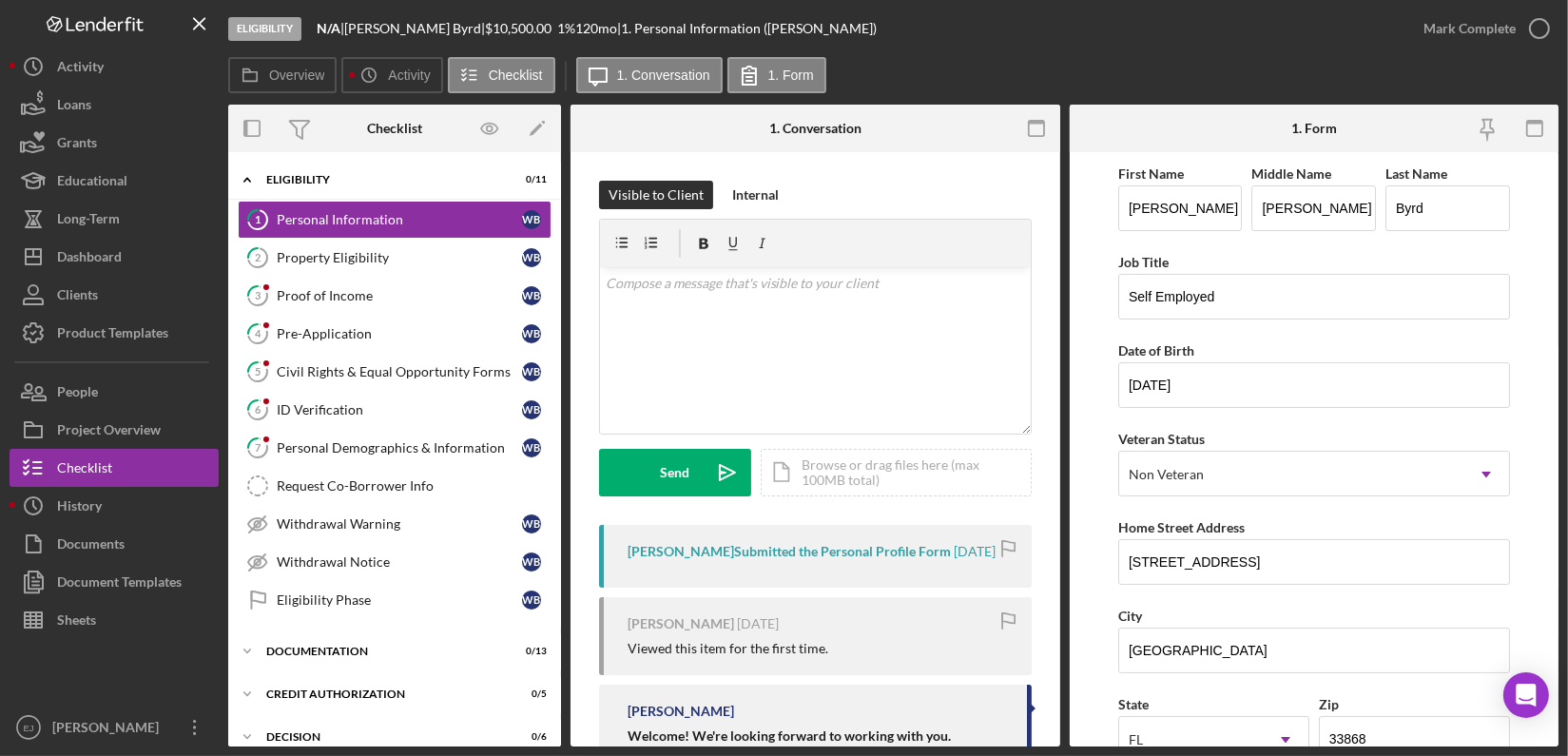
drag, startPoint x: 1557, startPoint y: 628, endPoint x: 1561, endPoint y: 642, distance: 14.6
click at [1561, 642] on div "Eligibility N/A | William Byrd | $10,500.00 1 % 120 mo | 1. Personal Informatio…" at bounding box center [784, 378] width 1568 height 756
click at [393, 246] on link "2 Property Eligibility W B" at bounding box center [394, 258] width 314 height 38
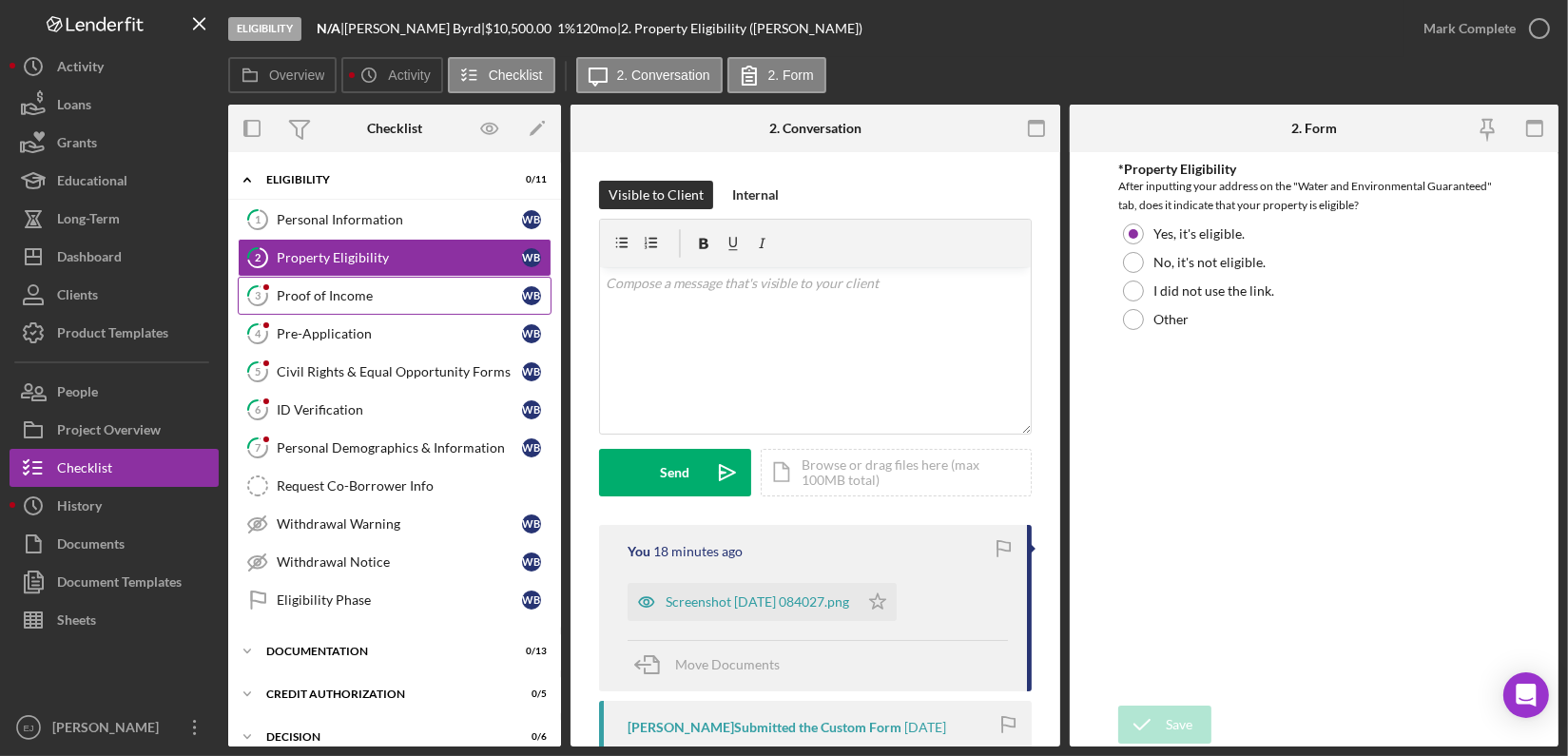
click at [350, 297] on div "Proof of Income" at bounding box center [399, 295] width 246 height 15
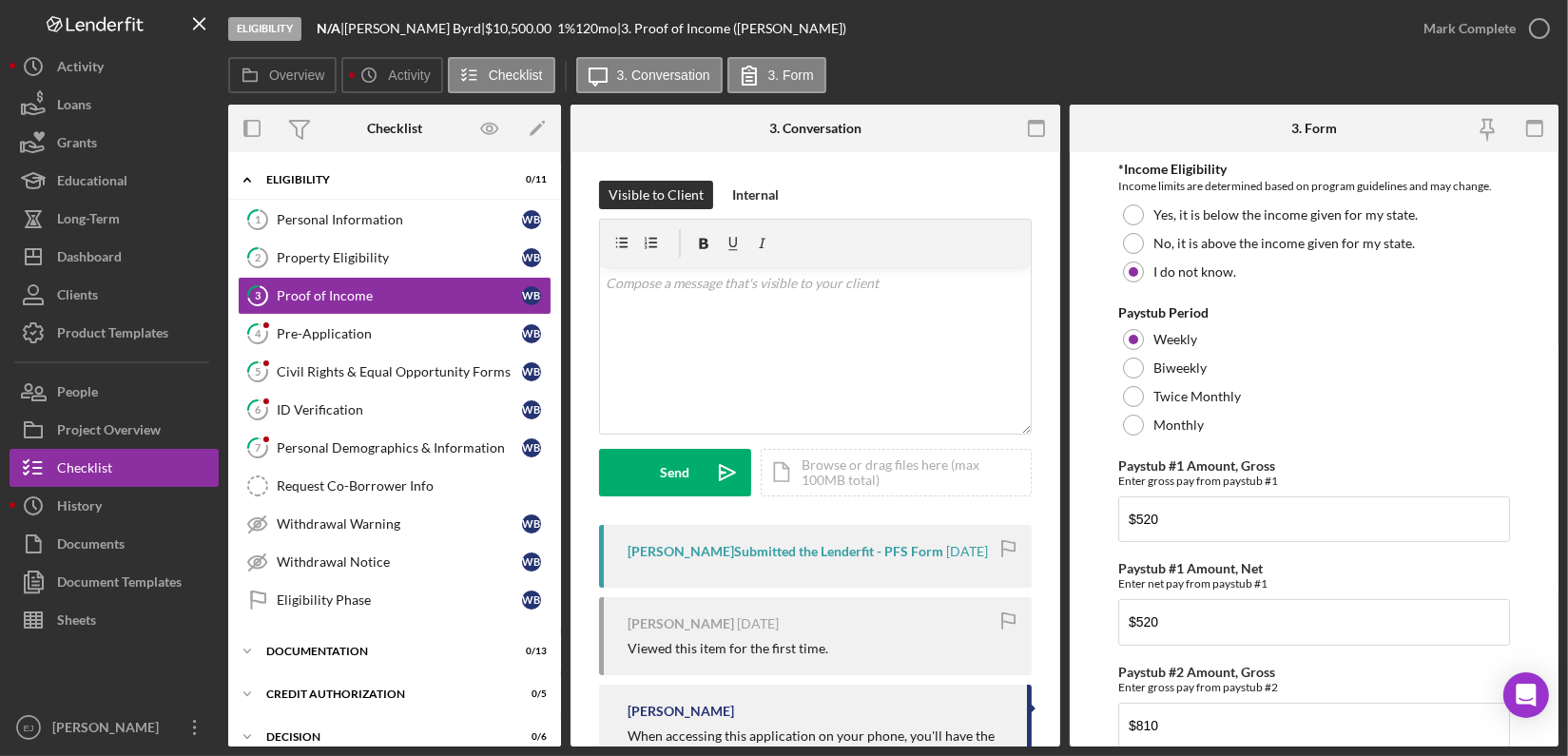
click at [1053, 729] on div "Visible to Client Internal v Color teal Color pink Remove color Add row above A…" at bounding box center [816, 593] width 490 height 880
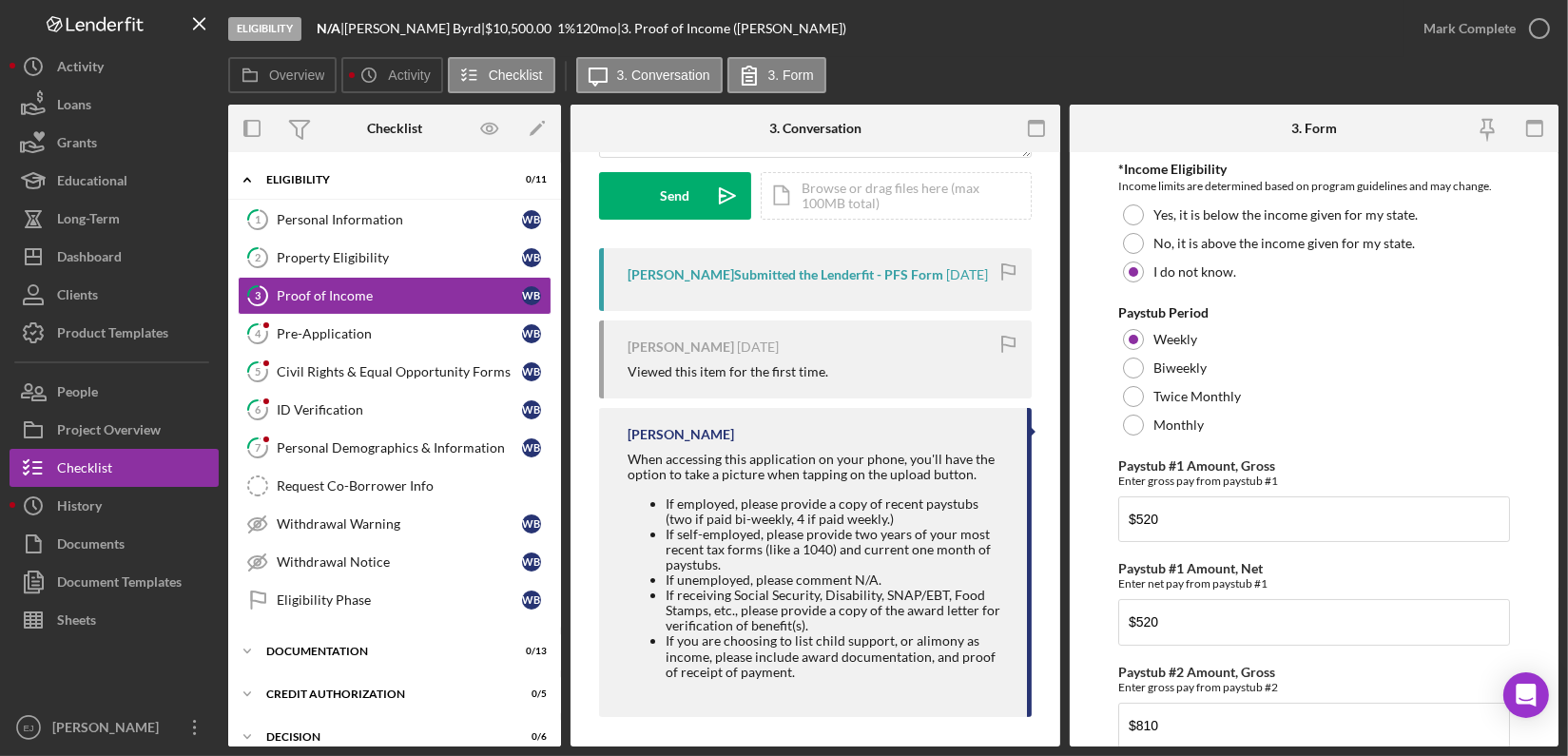
scroll to position [284, 0]
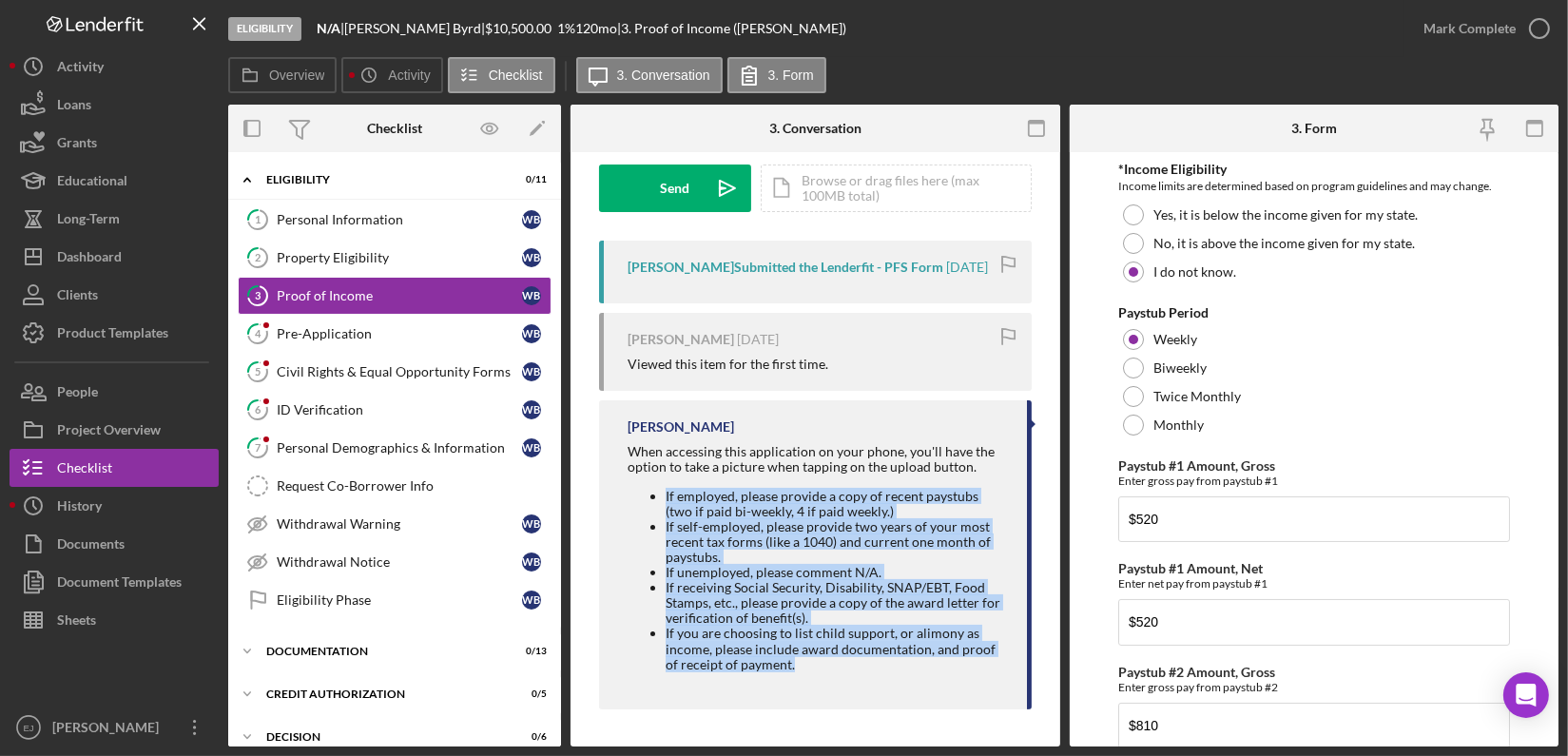
drag, startPoint x: 646, startPoint y: 488, endPoint x: 937, endPoint y: 666, distance: 341.1
click at [937, 666] on ul "If employed, please provide a copy of recent paystubs (two if paid bi-weekly, 4…" at bounding box center [818, 580] width 381 height 183
copy ul "If employed, please provide a copy of recent paystubs (two if paid bi-weekly, 4…"
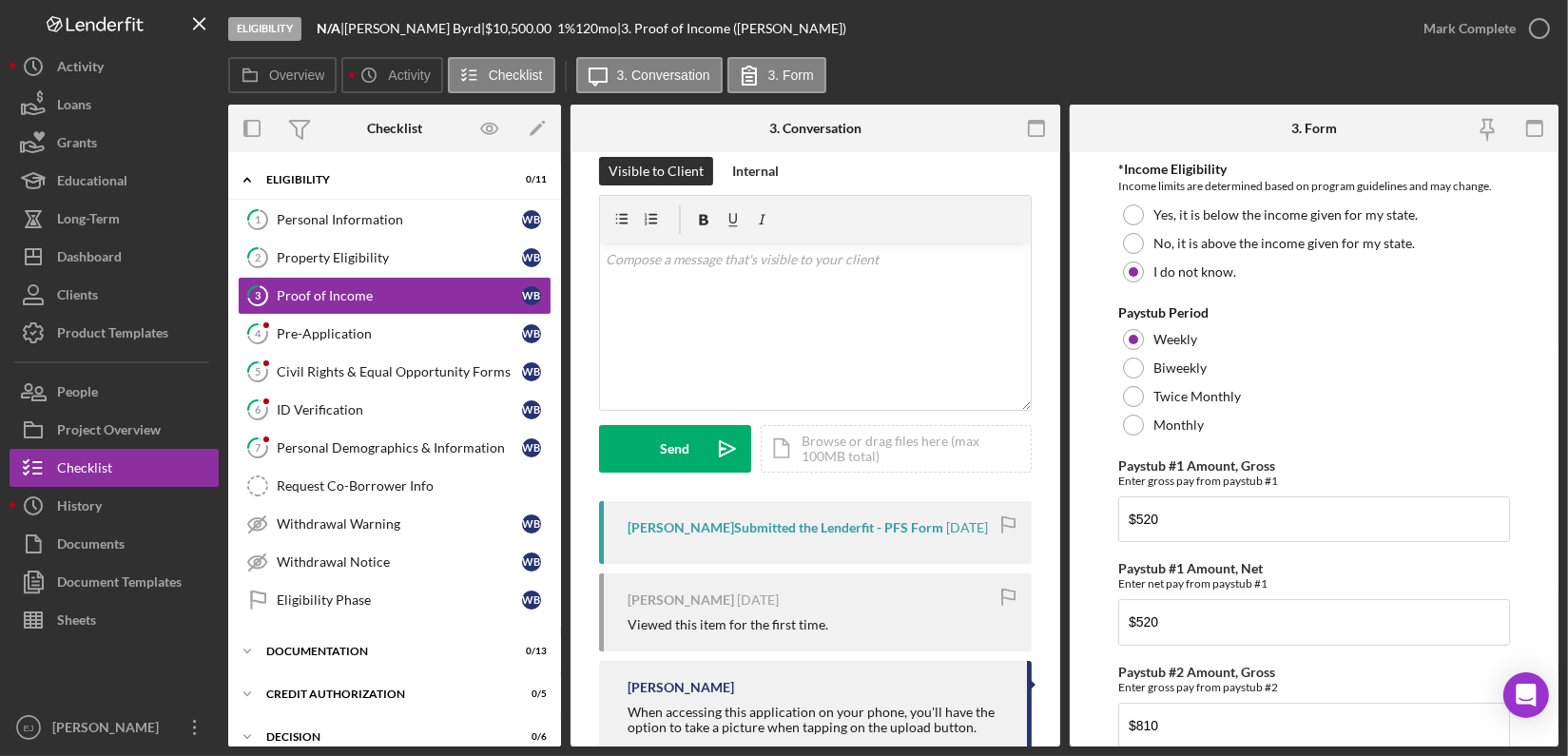
scroll to position [0, 0]
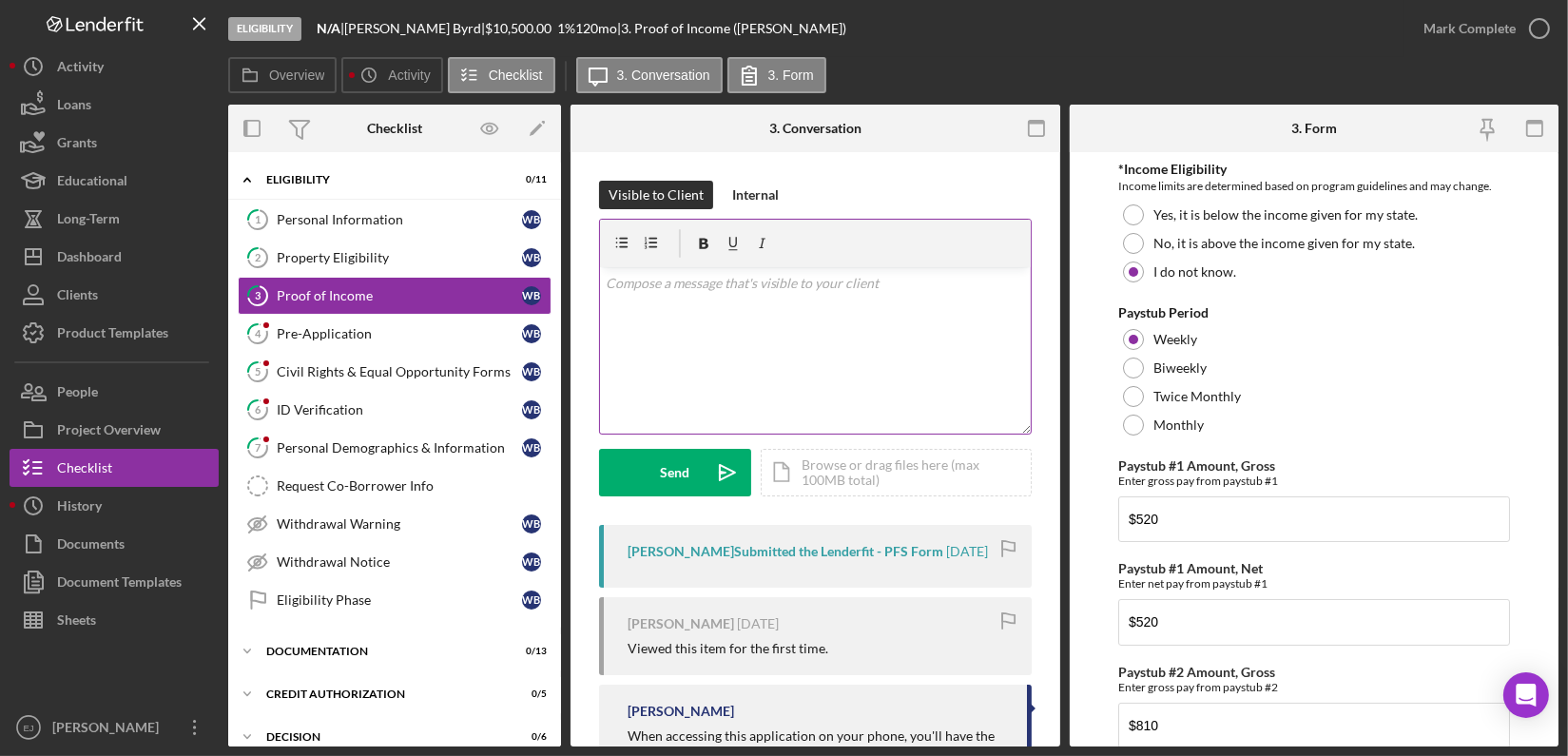
click at [777, 305] on div "v Color teal Color pink Remove color Add row above Add row below Add column bef…" at bounding box center [815, 351] width 431 height 166
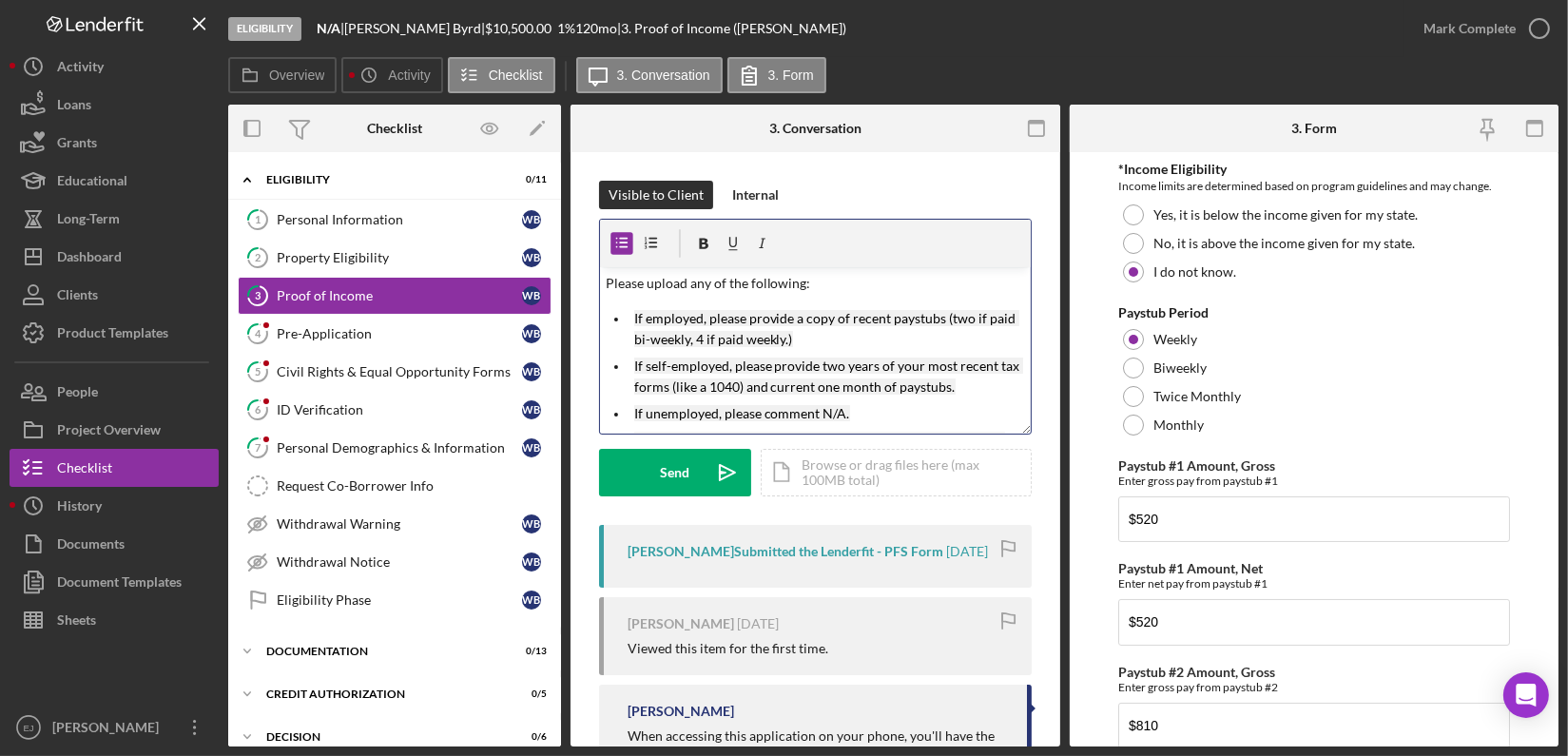
scroll to position [131, 0]
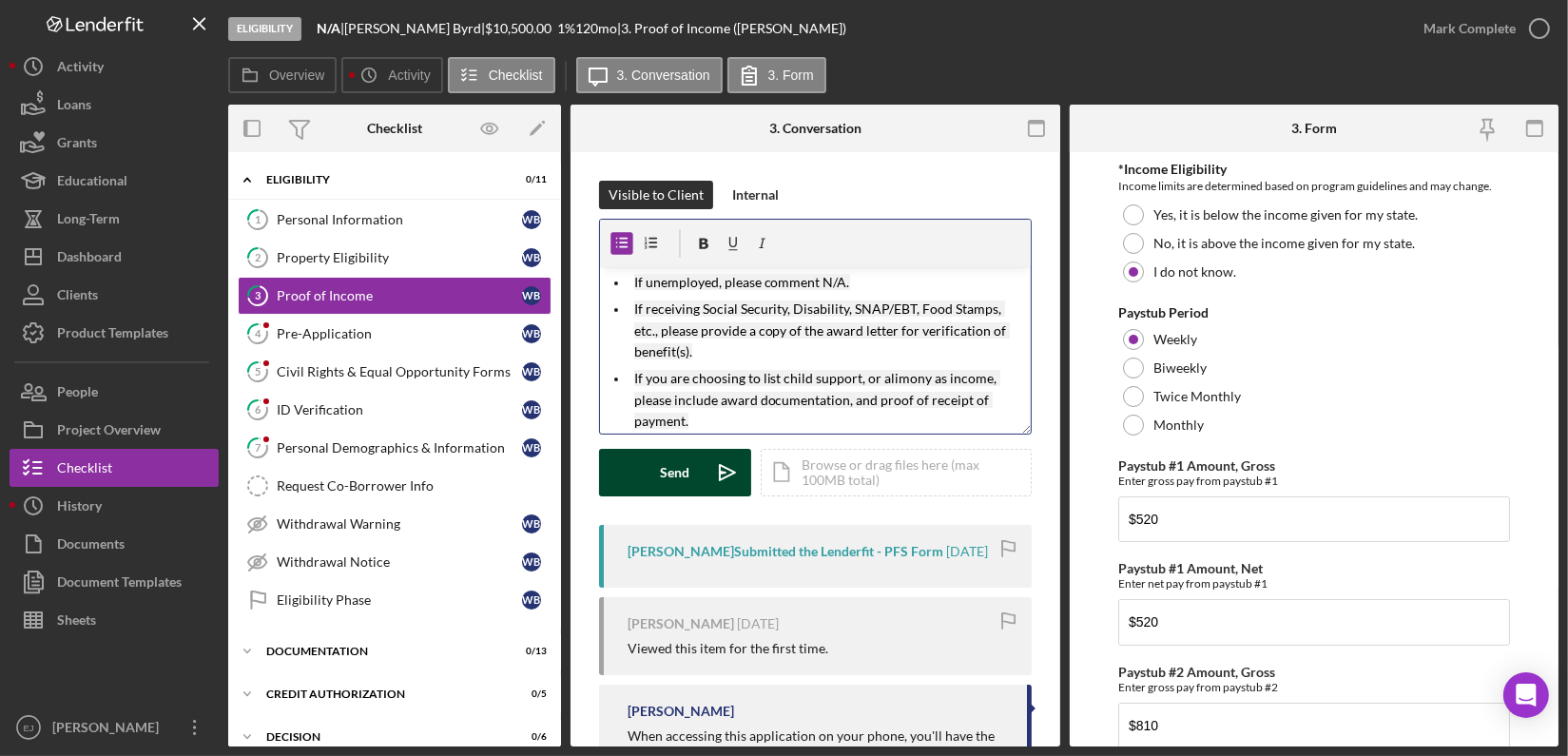
click at [708, 472] on icon "Icon/icon-invite-send" at bounding box center [728, 473] width 48 height 48
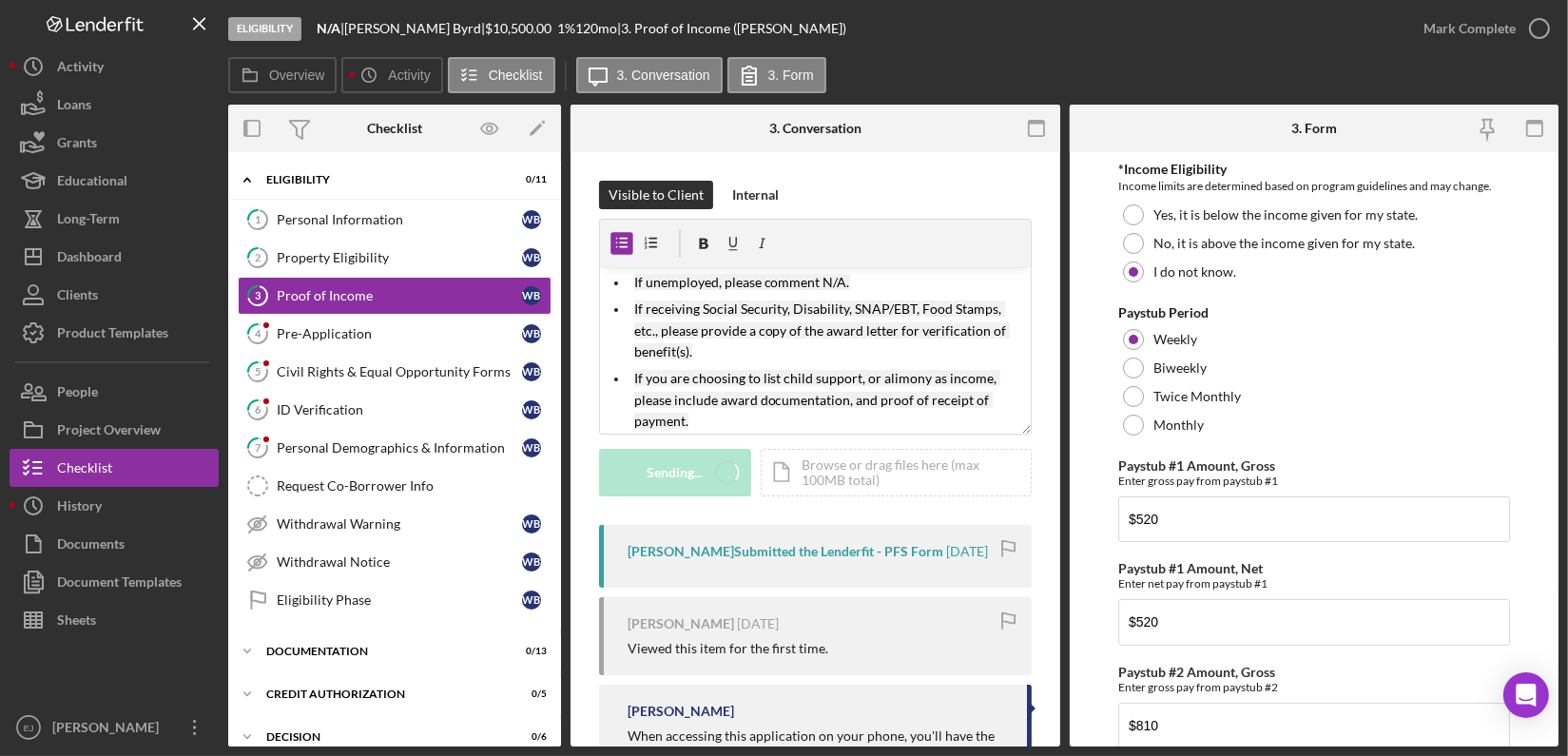
scroll to position [0, 0]
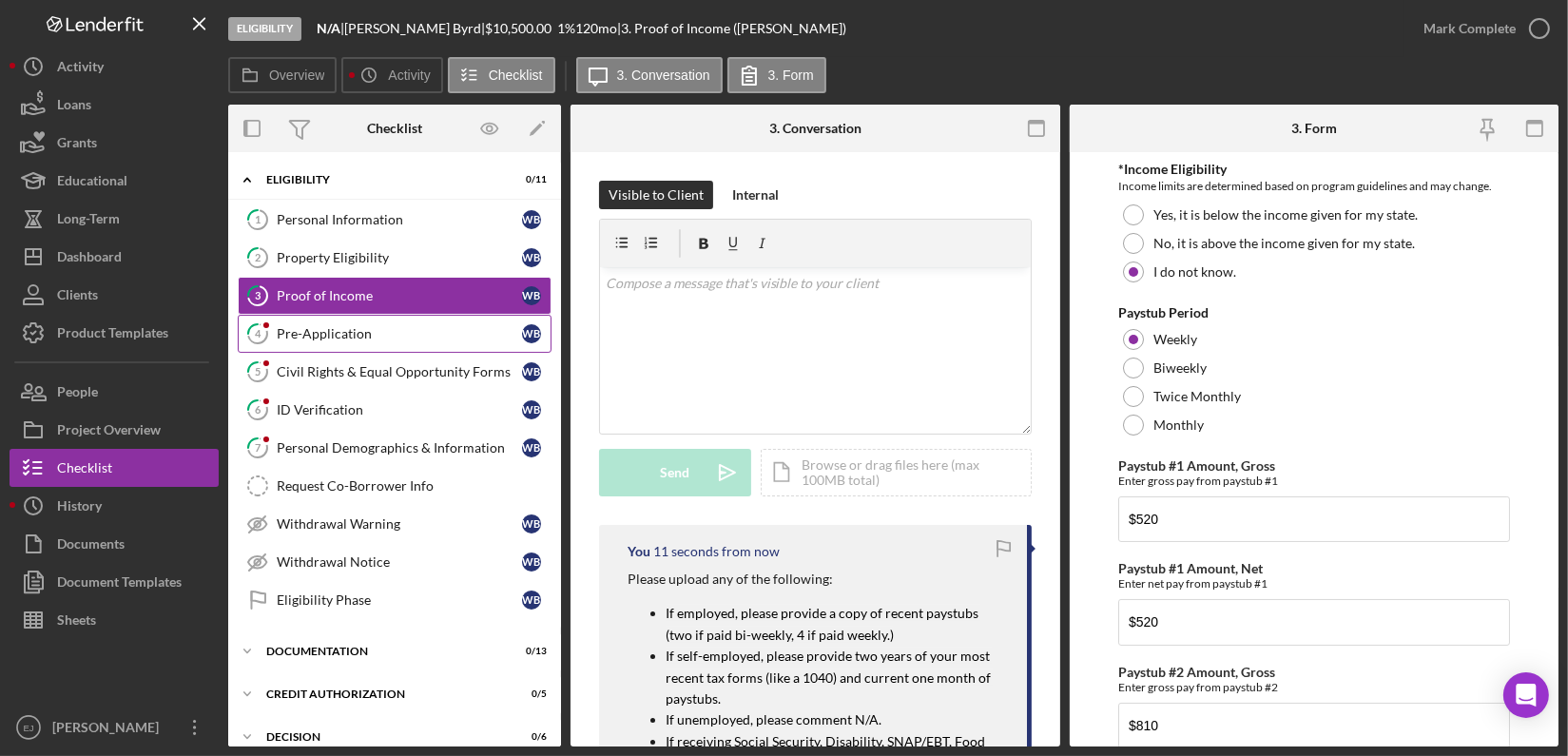
click at [317, 327] on div "Pre-Application" at bounding box center [399, 333] width 246 height 15
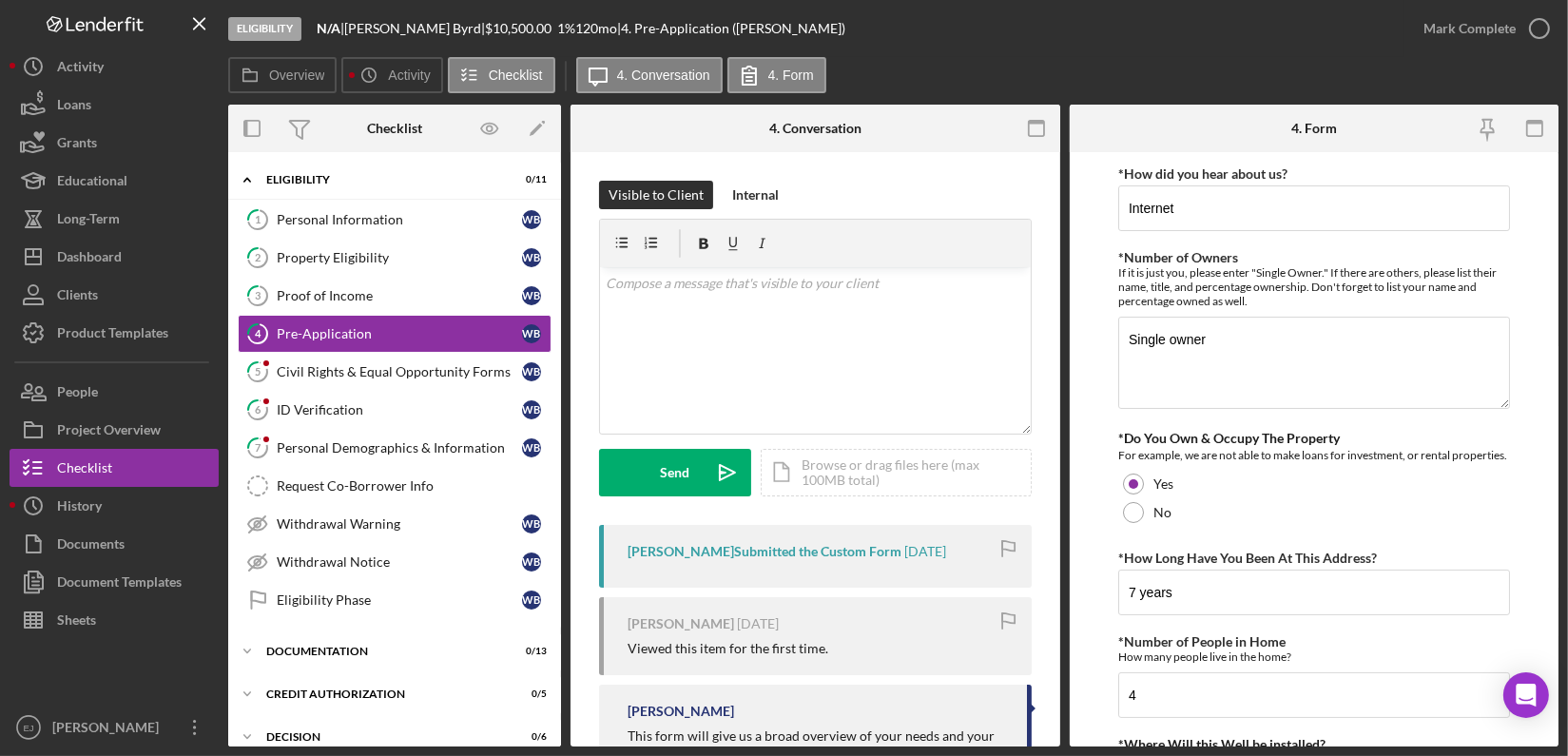
scroll to position [42, 0]
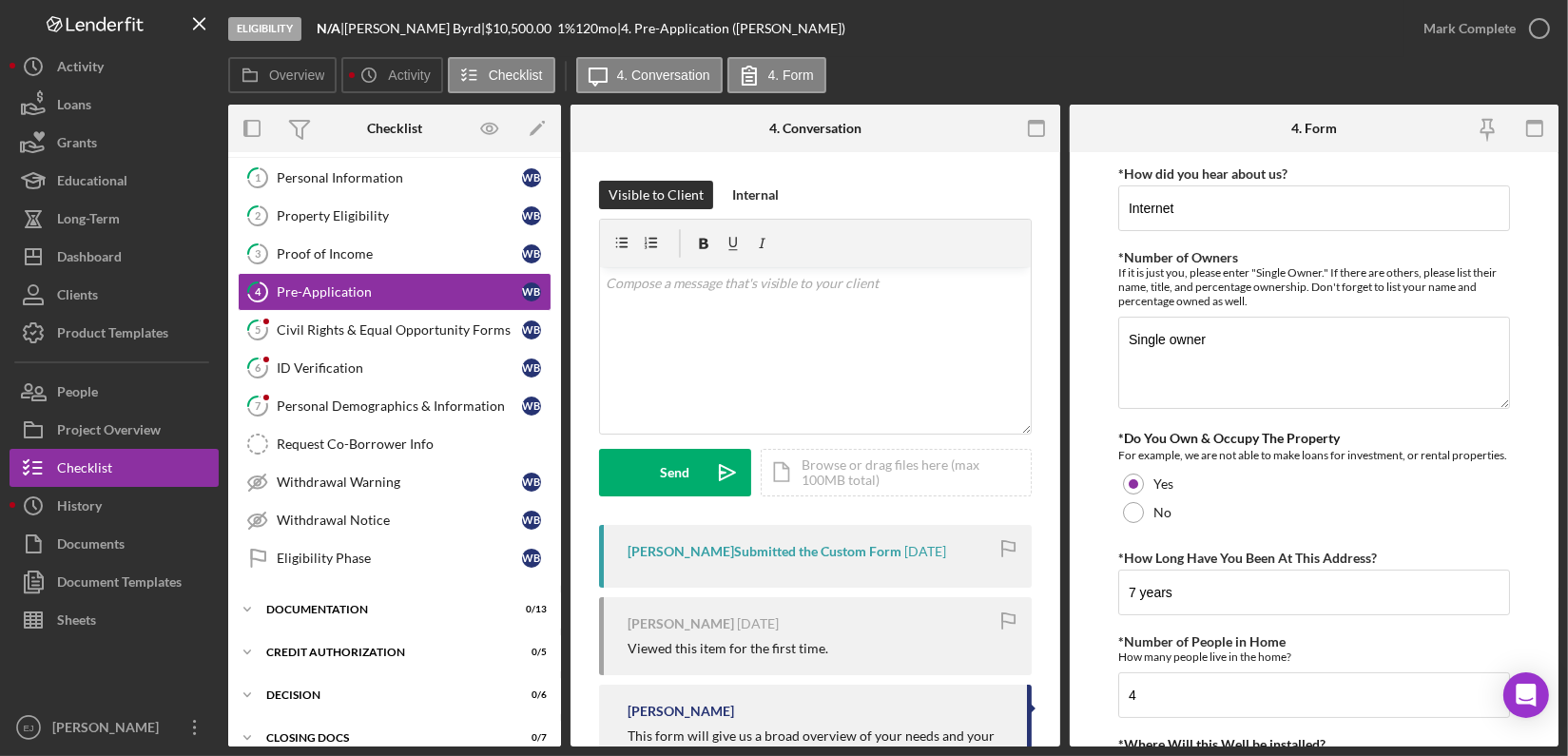
click at [1076, 496] on form "*How did you hear about us? Internet *Number of Owners If it is just you, pleas…" at bounding box center [1314, 450] width 490 height 594
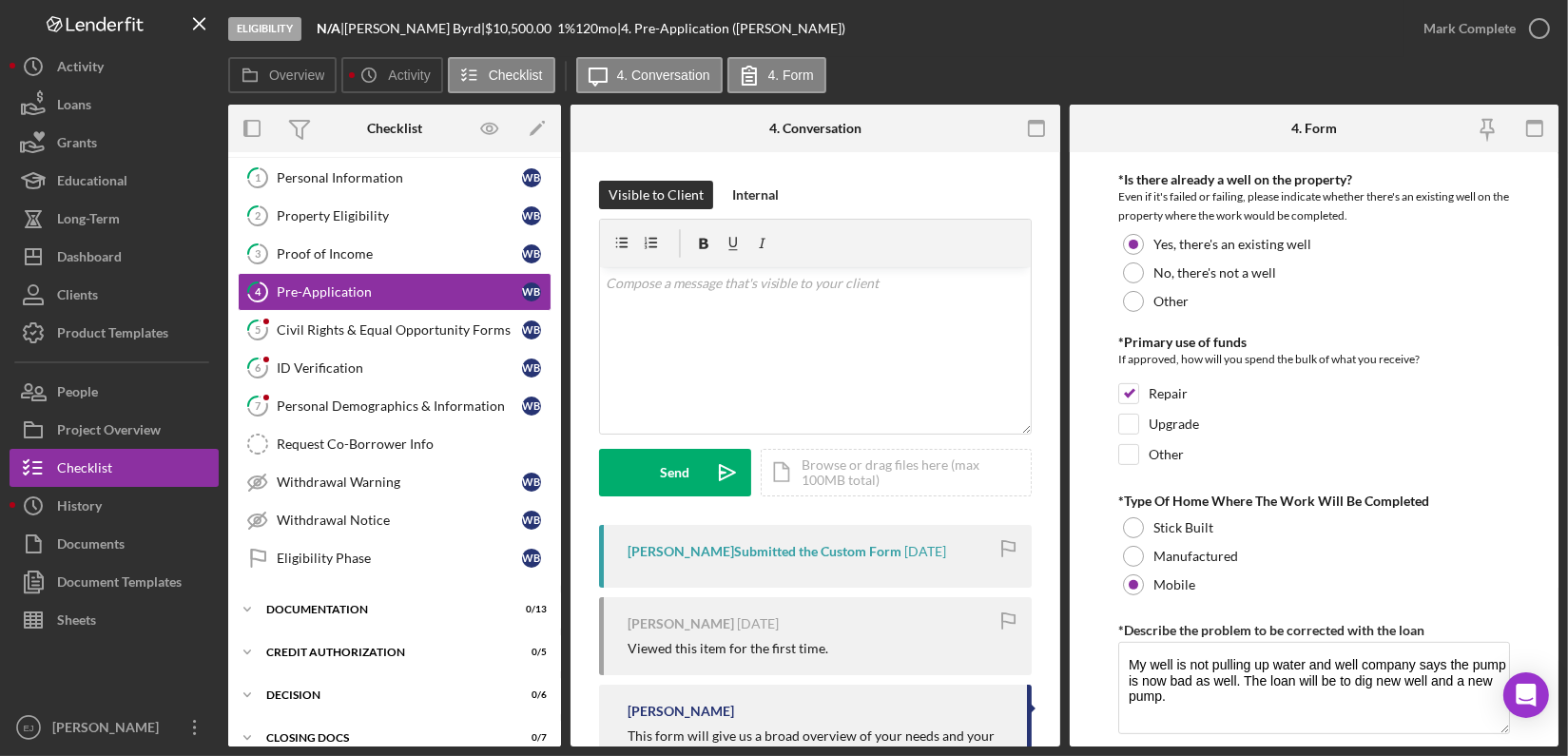
scroll to position [711, 0]
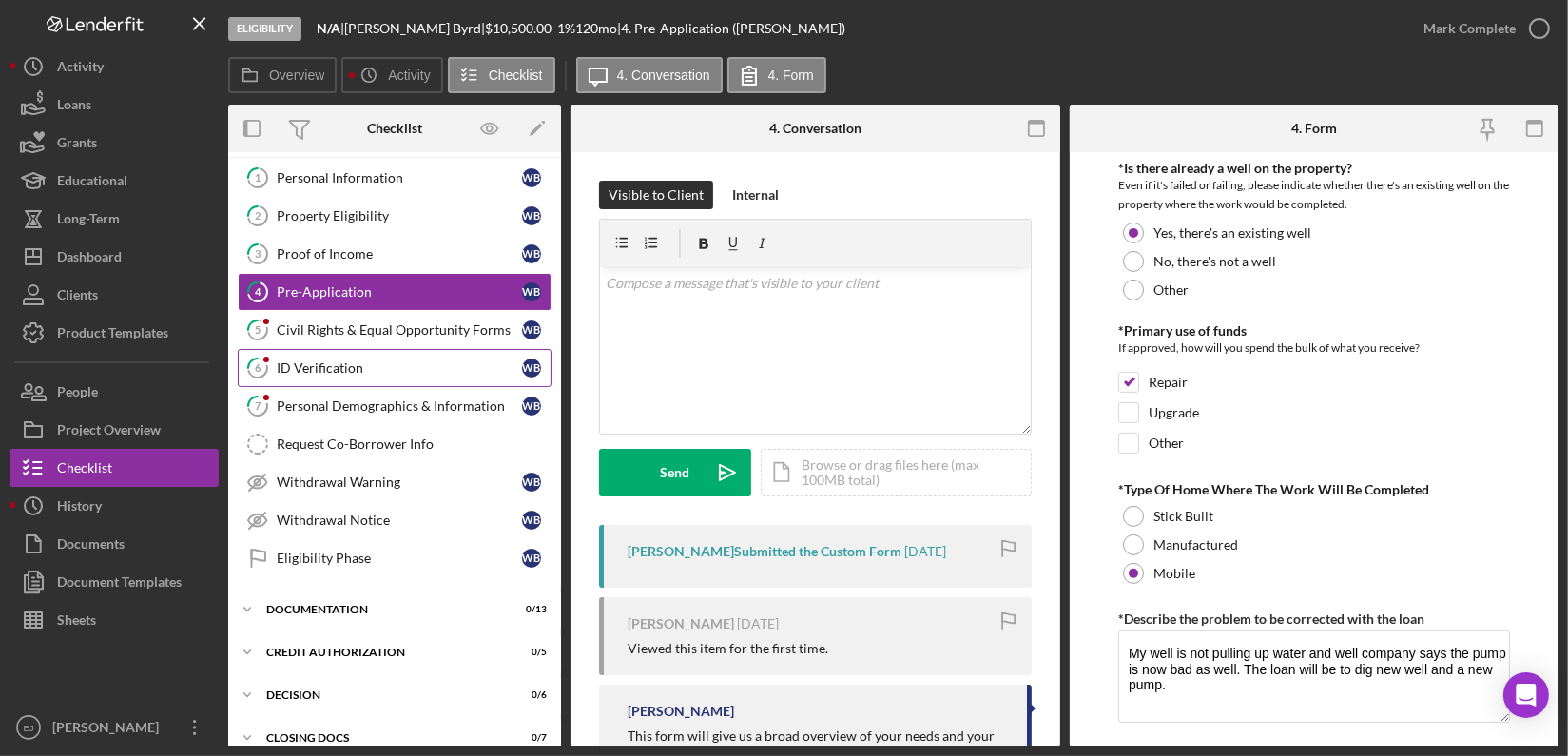
click at [324, 370] on div "ID Verification" at bounding box center [399, 368] width 246 height 15
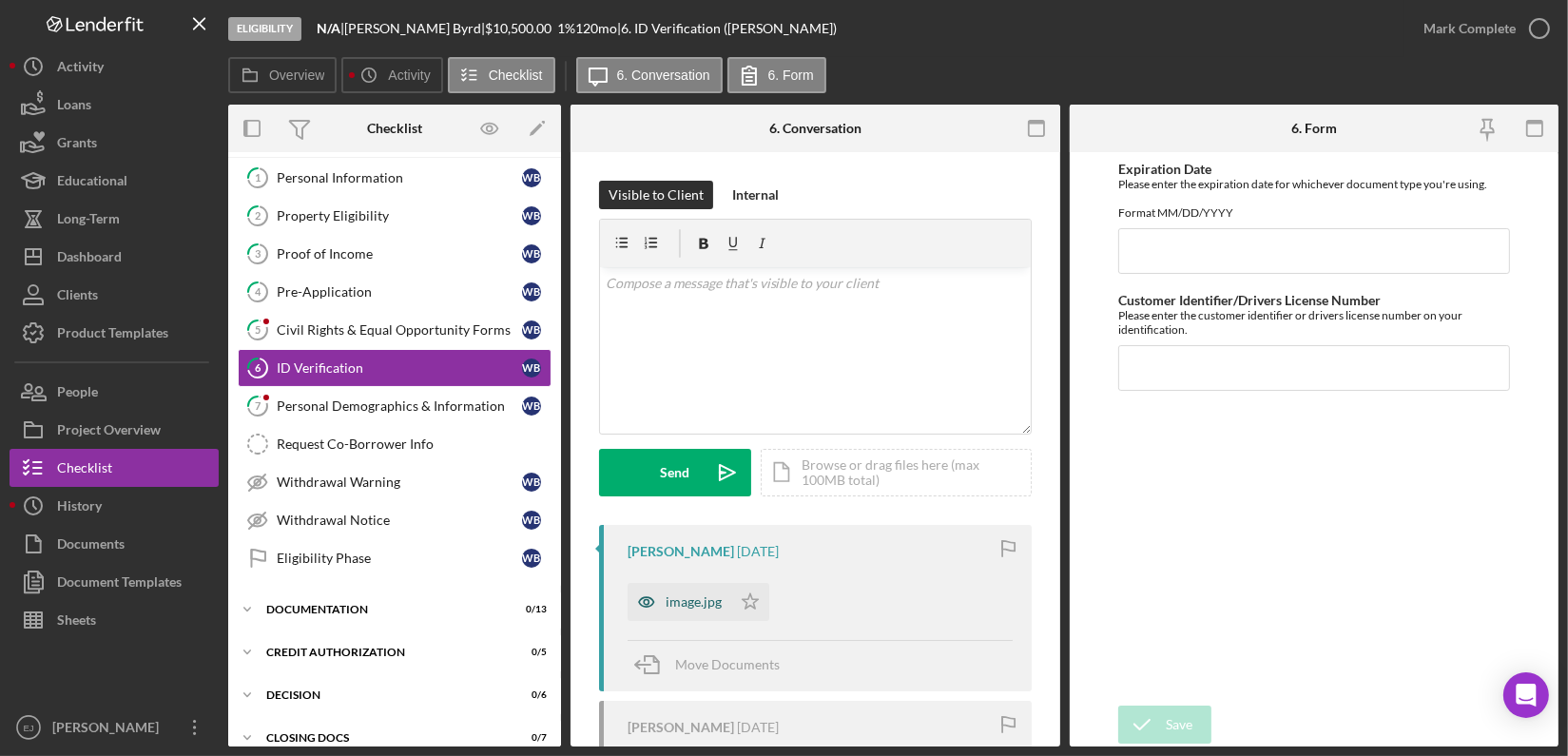
click at [691, 594] on div "image.jpg" at bounding box center [694, 601] width 56 height 15
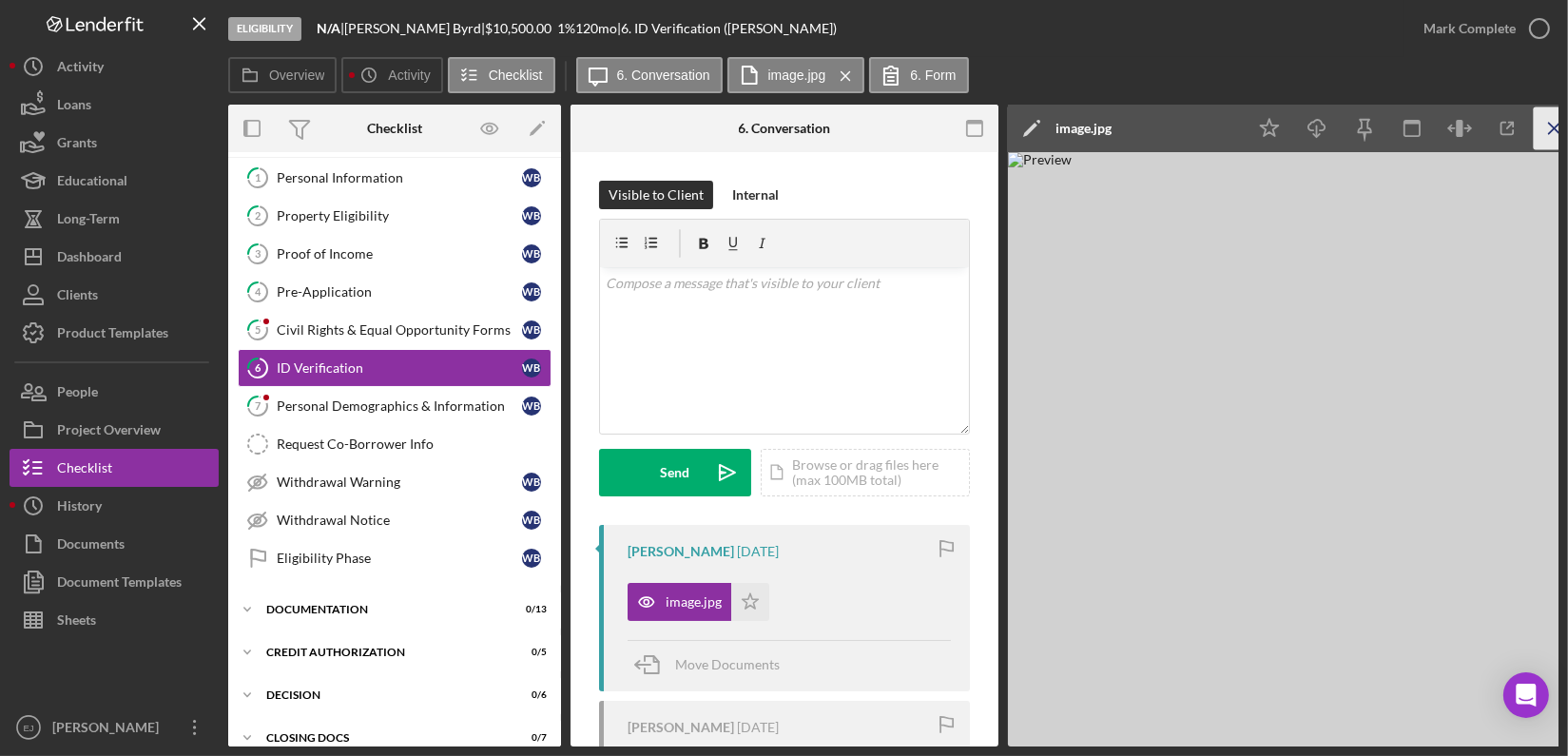
click at [1550, 128] on icon "Icon/Menu Close" at bounding box center [1555, 128] width 43 height 43
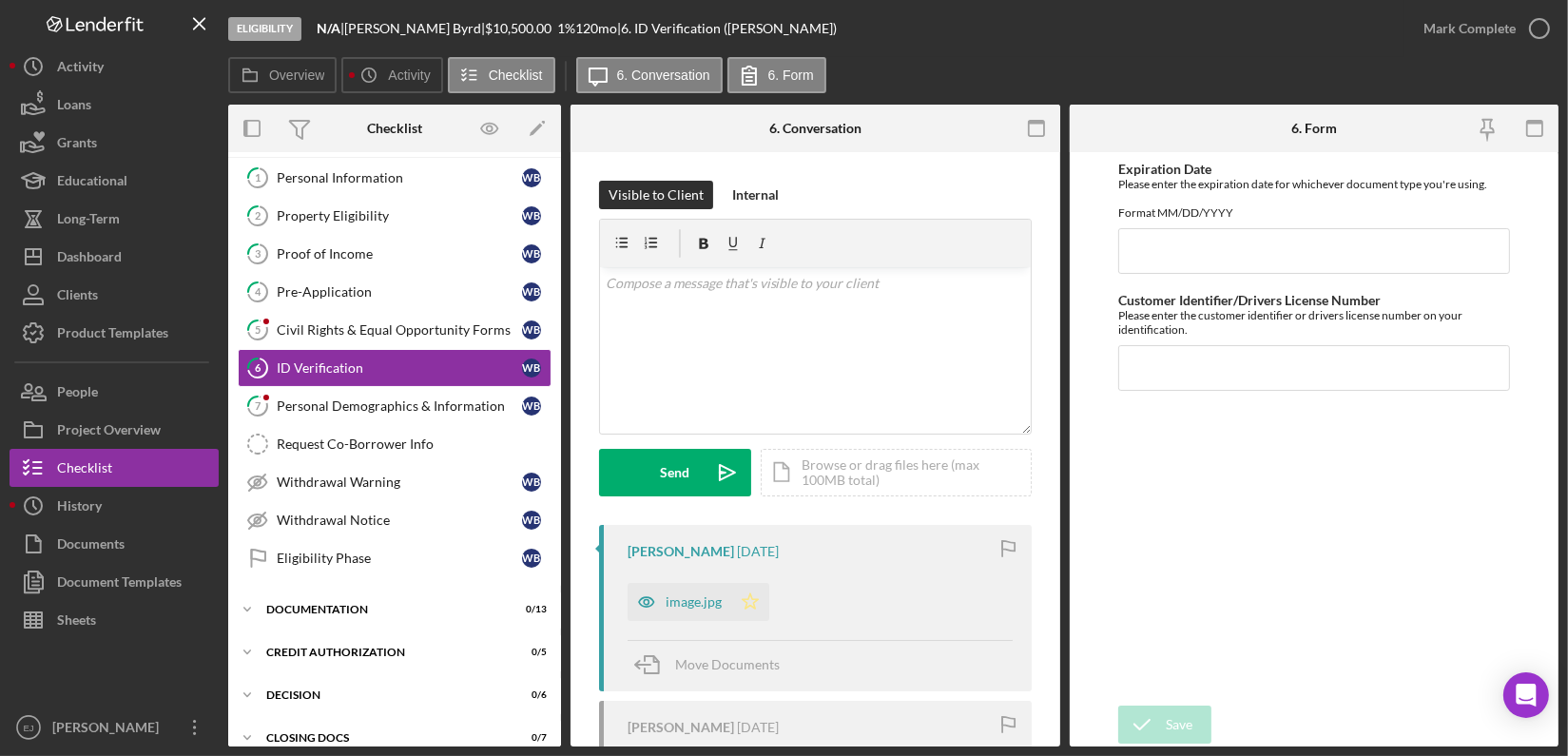
click at [753, 602] on icon "Icon/Star" at bounding box center [750, 601] width 38 height 38
click at [561, 169] on div "Overview Internal Workflow Stage Eligibility Icon/Dropdown Arrow Archive (can u…" at bounding box center [893, 426] width 1330 height 642
click at [561, 175] on div "Overview Internal Workflow Stage Eligibility Icon/Dropdown Arrow Archive (can u…" at bounding box center [893, 426] width 1330 height 642
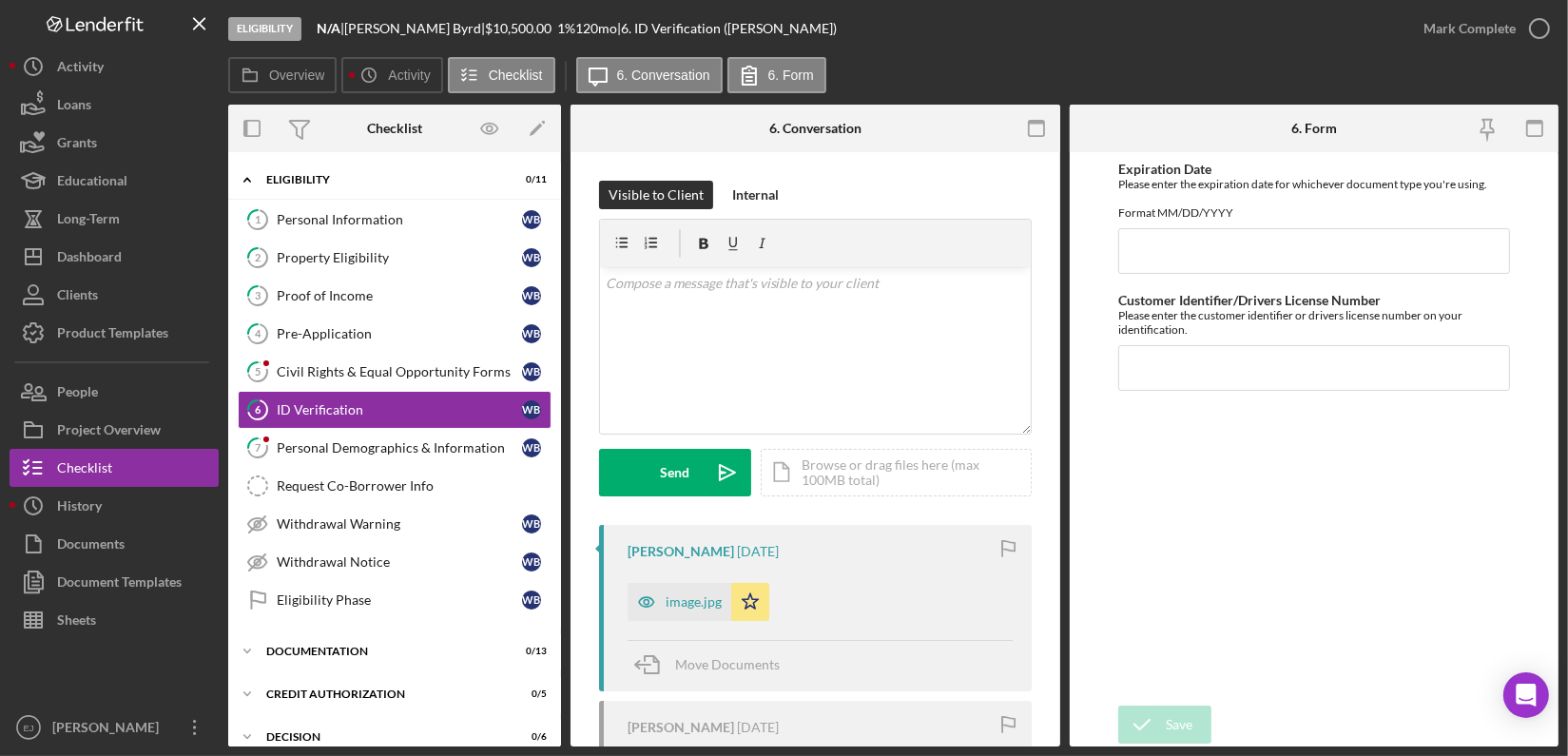
click at [562, 172] on div "Overview Internal Workflow Stage Eligibility Icon/Dropdown Arrow Archive (can u…" at bounding box center [893, 426] width 1330 height 642
click at [432, 350] on link "4 Pre-Application W B" at bounding box center [394, 334] width 314 height 38
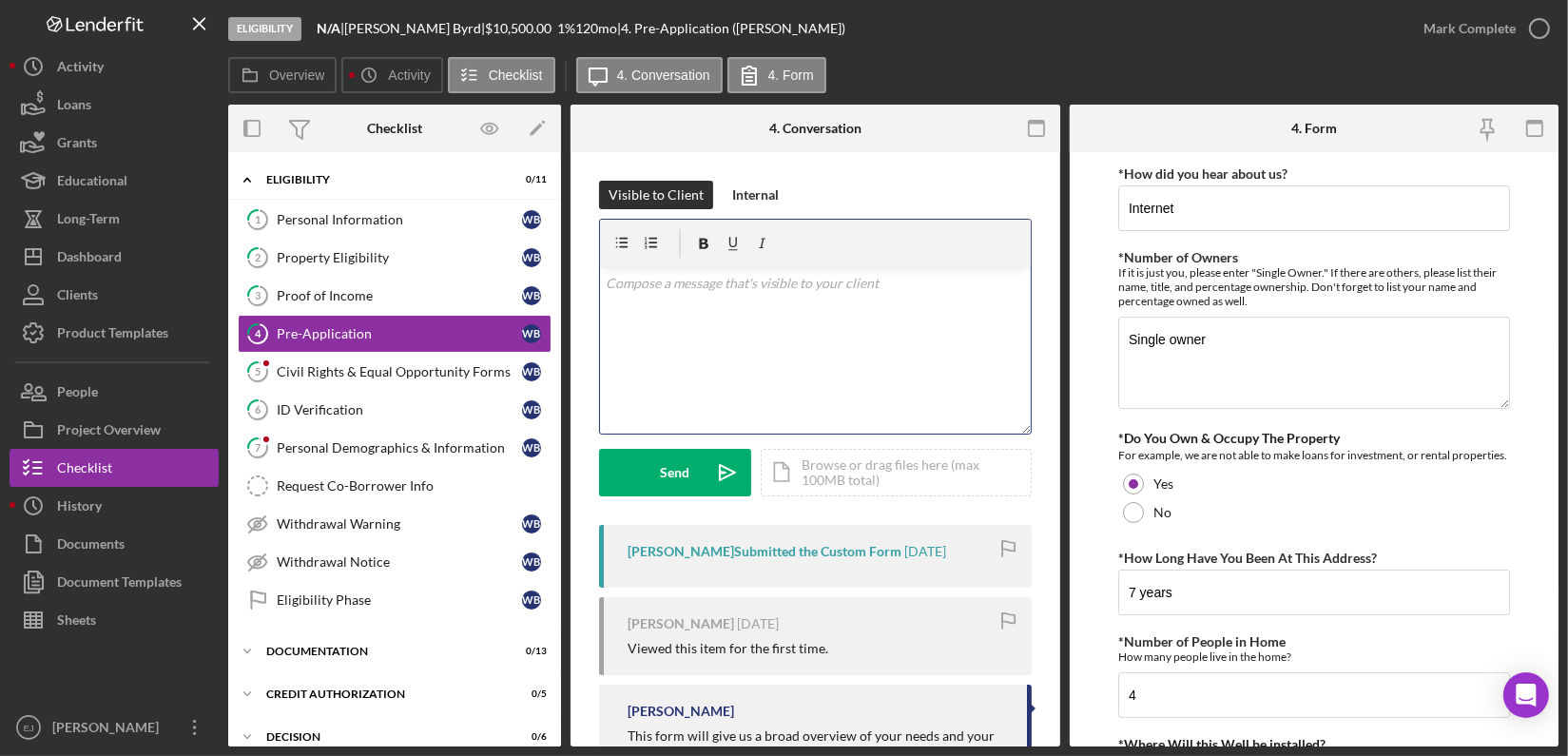
click at [702, 312] on div "v Color teal Color pink Remove color Add row above Add row below Add column bef…" at bounding box center [815, 351] width 431 height 166
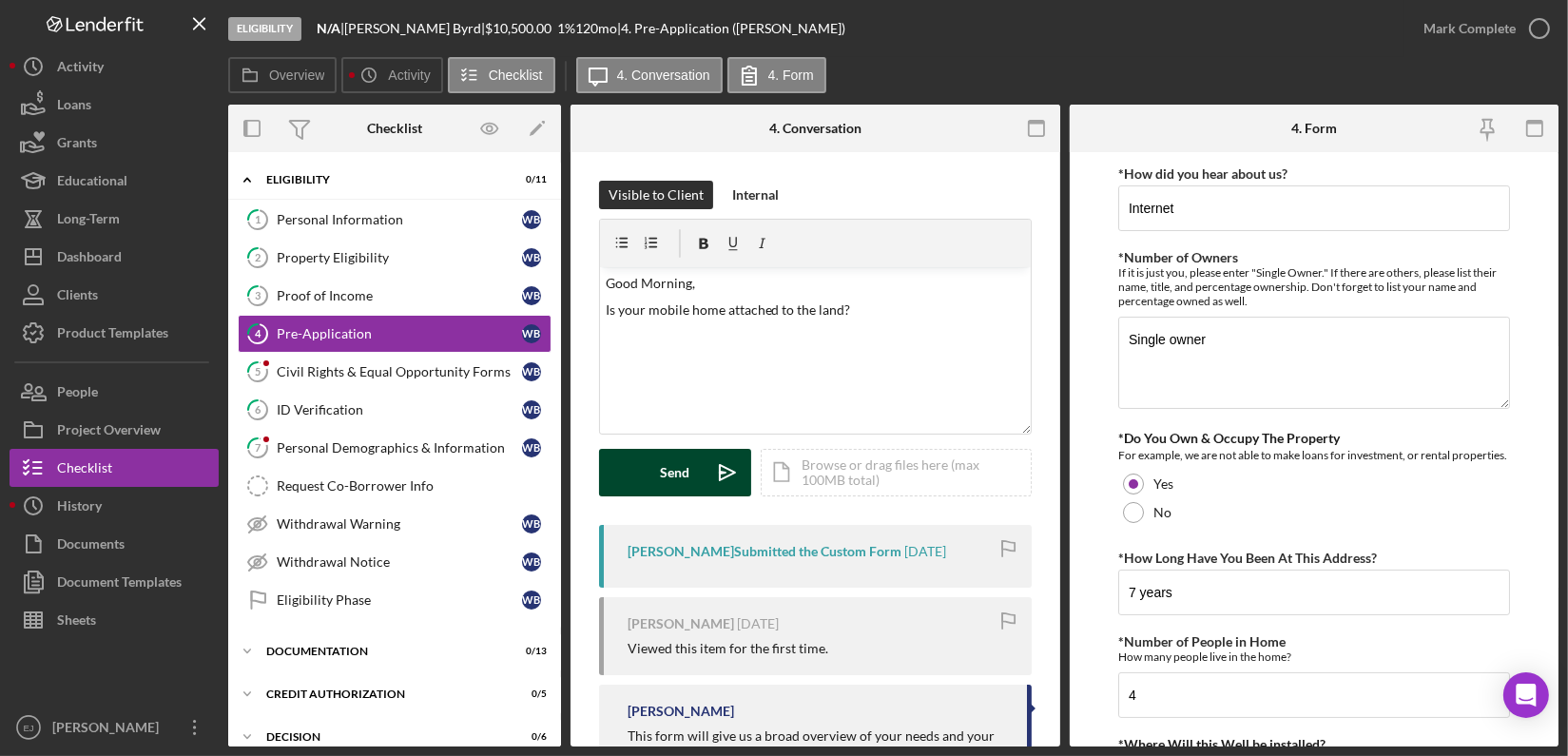
click at [684, 449] on div "Send Icon/icon-invite-send Icon/Document Browse or drag files here (max 100MB t…" at bounding box center [815, 473] width 433 height 48
click at [669, 462] on div "Send" at bounding box center [676, 473] width 30 height 48
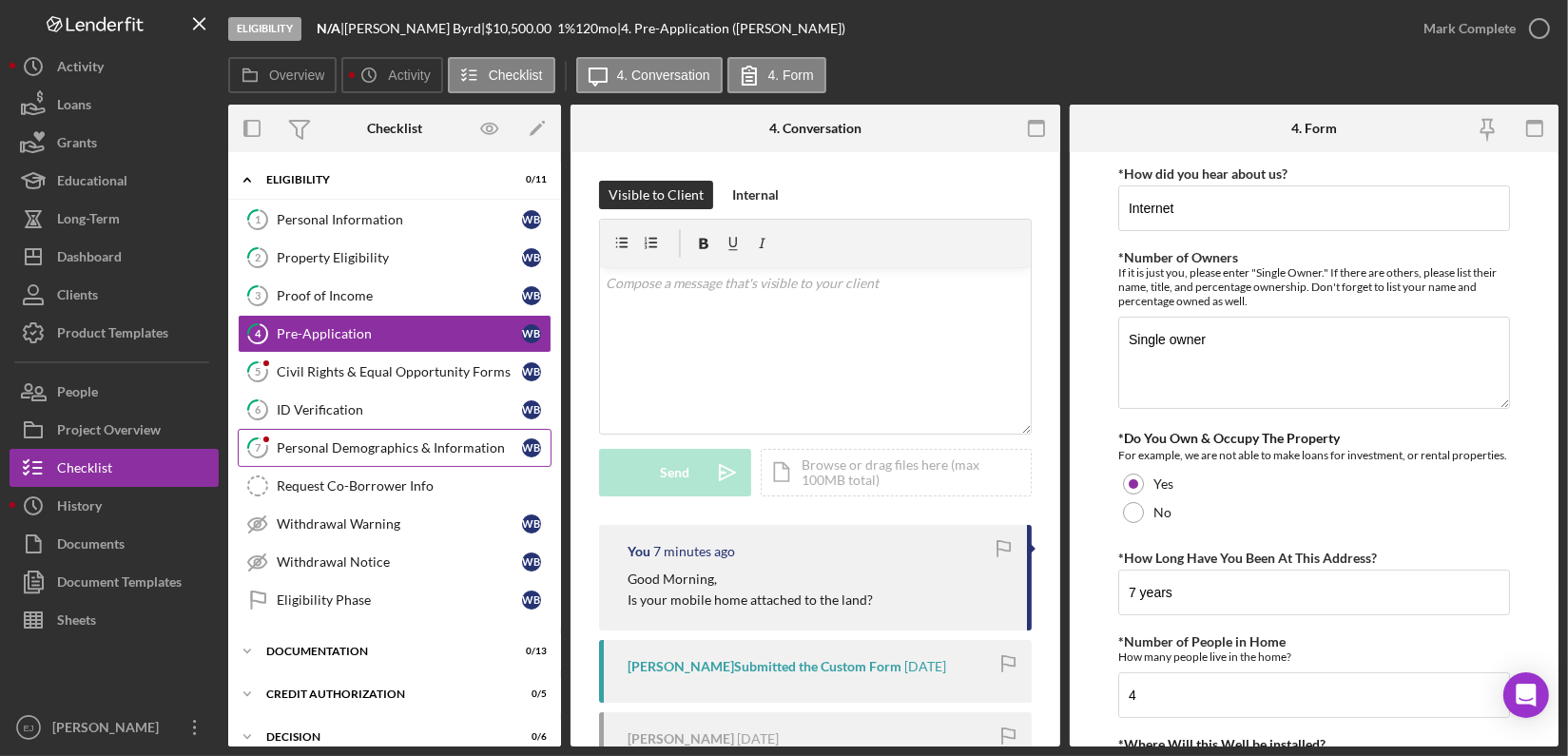
click at [448, 440] on div "Personal Demographics & Information" at bounding box center [399, 447] width 246 height 15
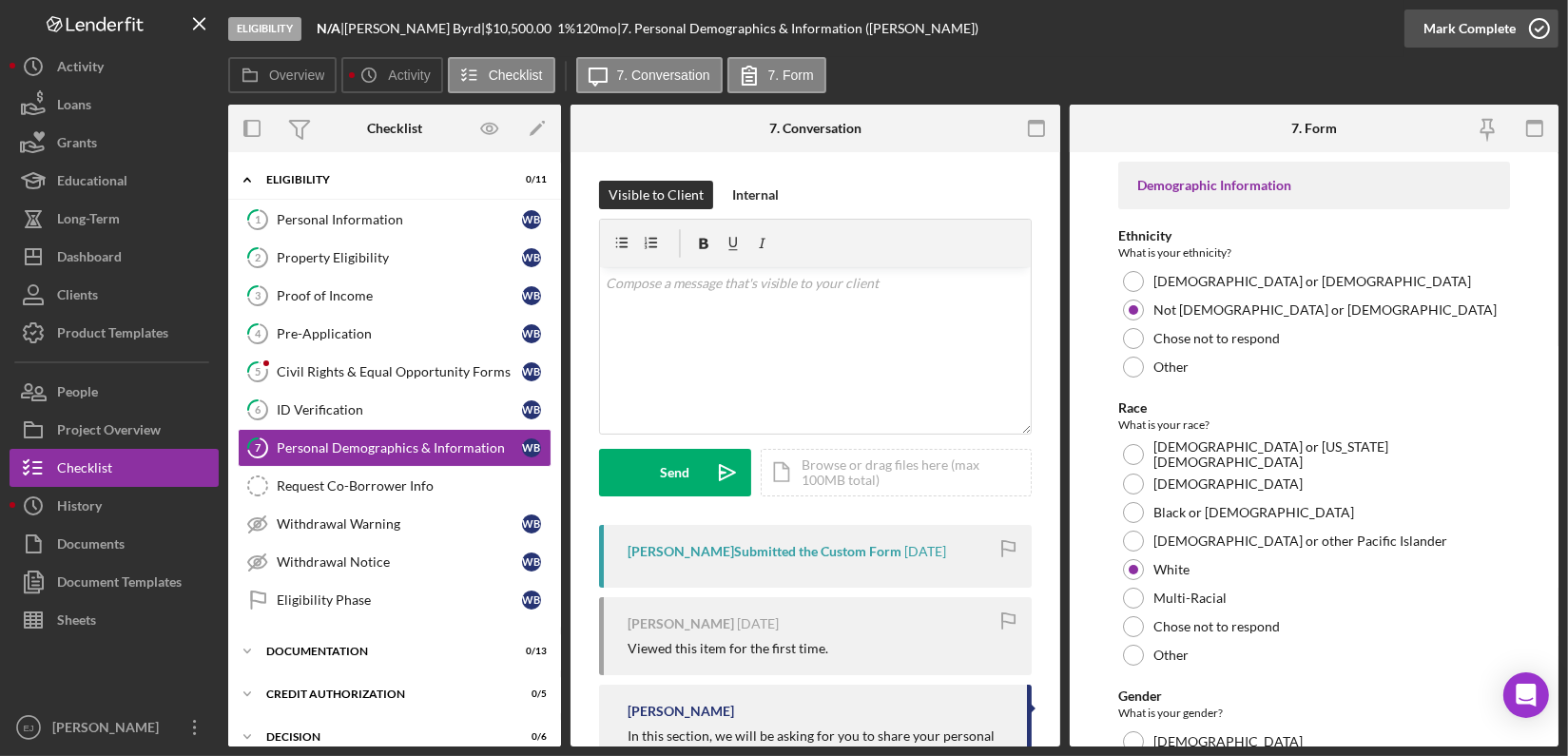
click at [1535, 26] on icon "button" at bounding box center [1539, 29] width 48 height 48
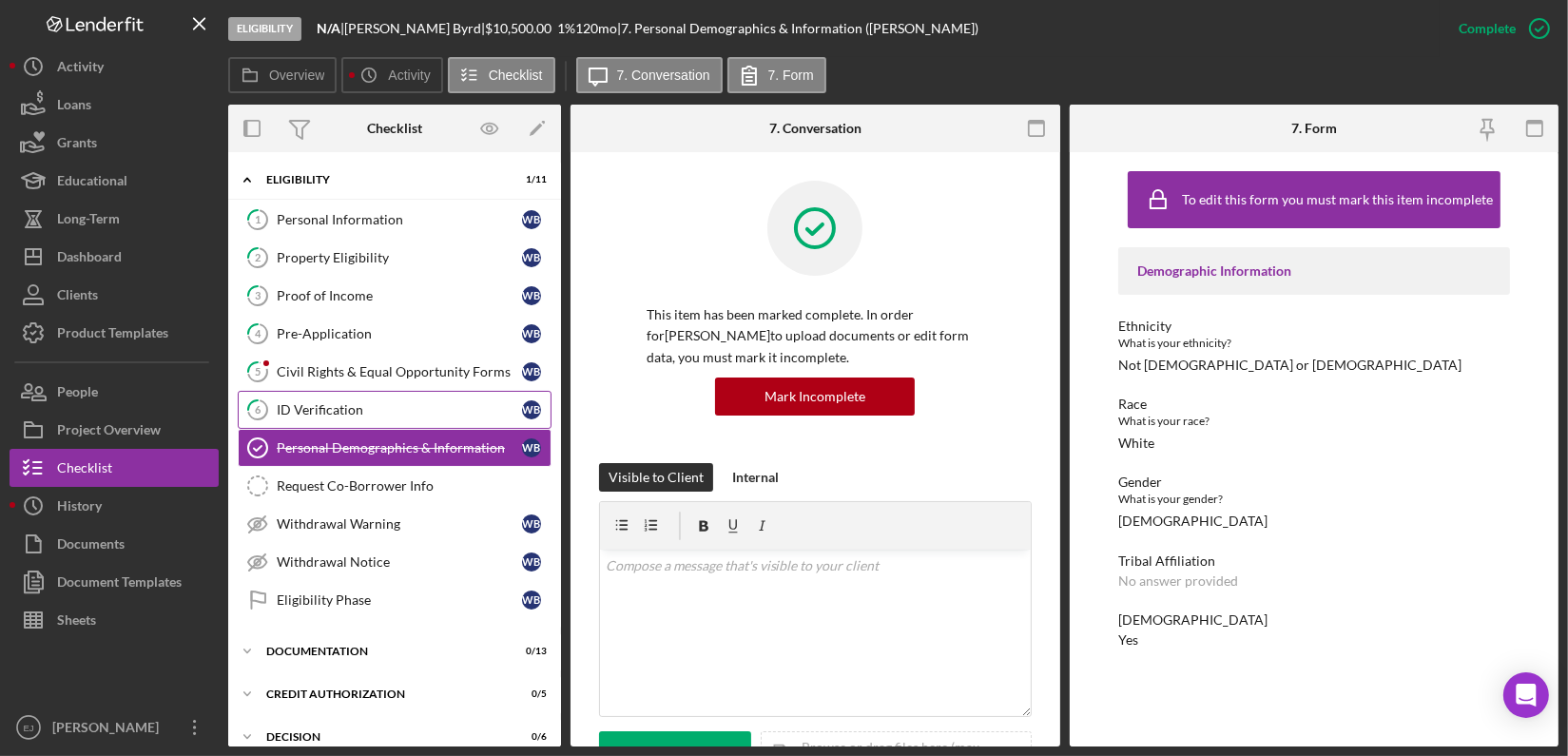
click at [424, 393] on link "6 ID Verification W B" at bounding box center [394, 409] width 314 height 38
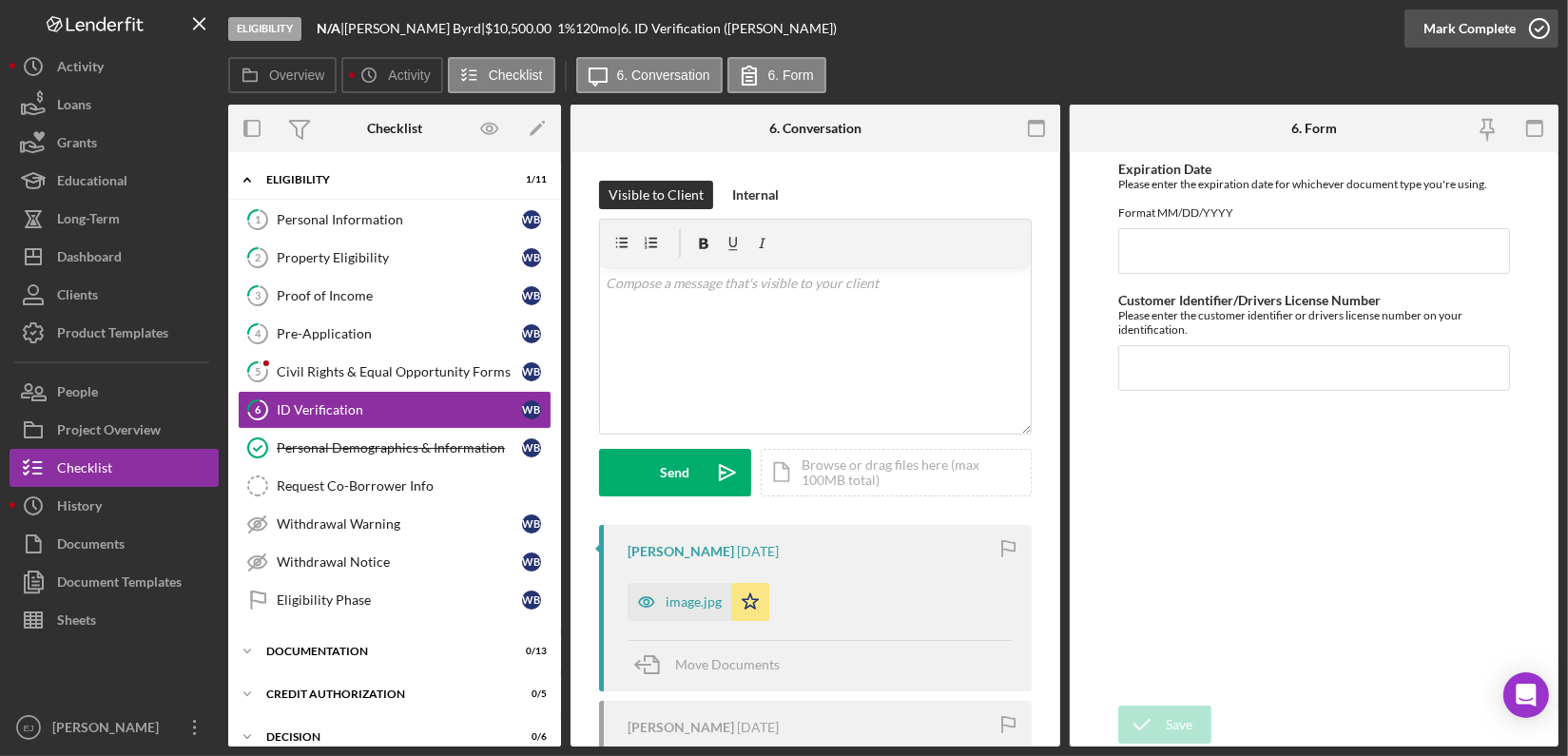
click at [1549, 10] on icon "button" at bounding box center [1539, 29] width 48 height 48
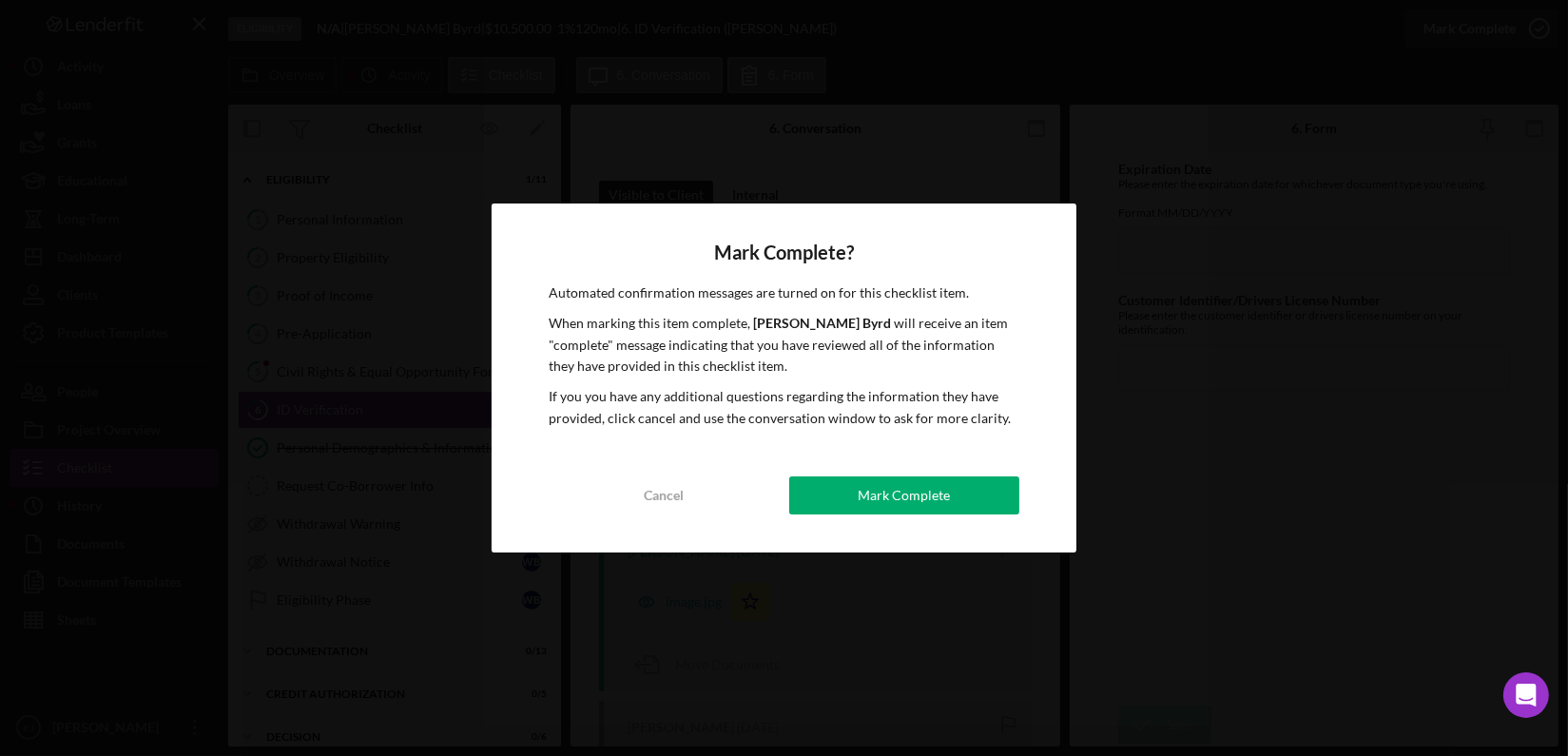
drag, startPoint x: 931, startPoint y: 494, endPoint x: 840, endPoint y: 490, distance: 91.1
click at [840, 490] on button "Mark Complete" at bounding box center [904, 495] width 230 height 38
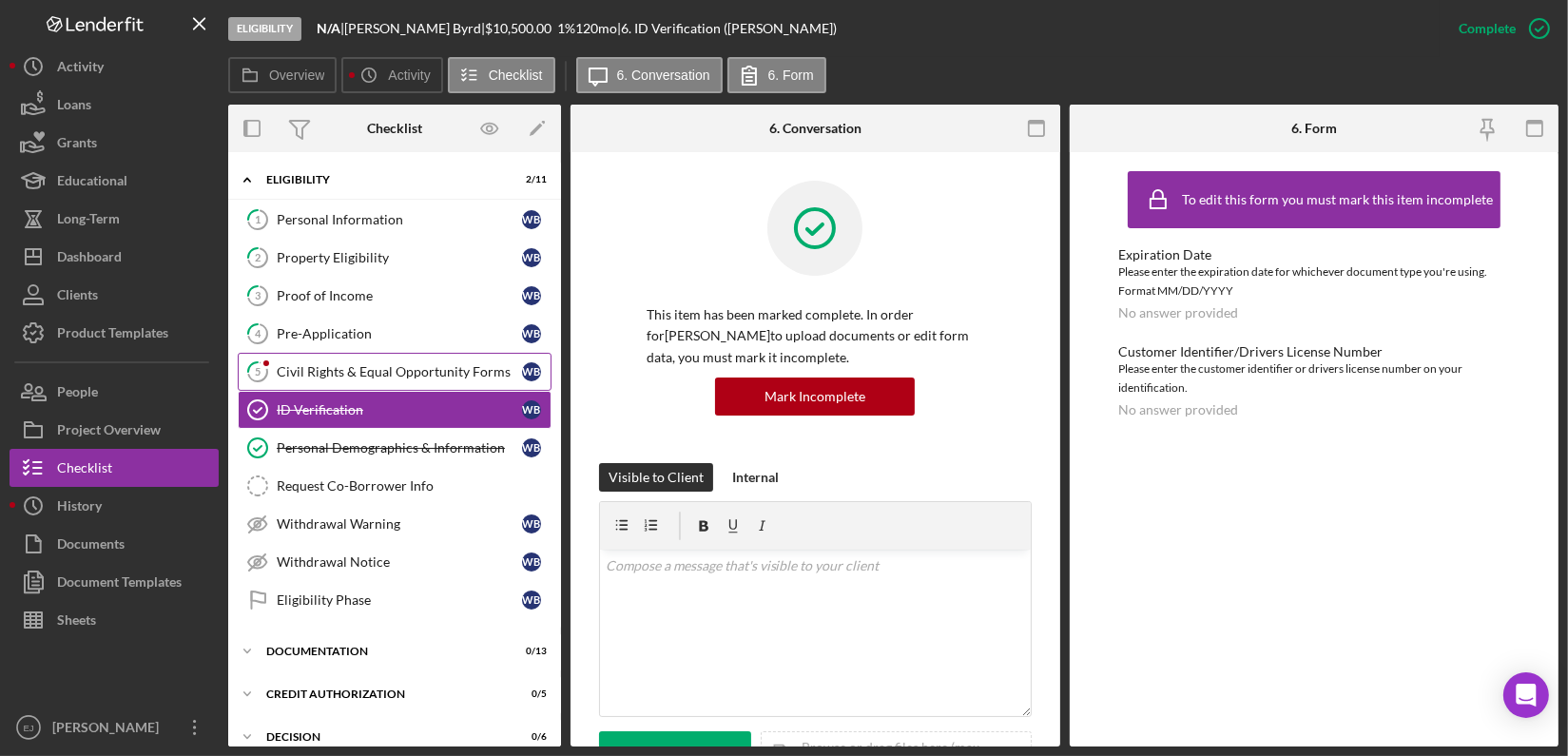
click at [393, 374] on div "Civil Rights & Equal Opportunity Forms" at bounding box center [399, 371] width 246 height 15
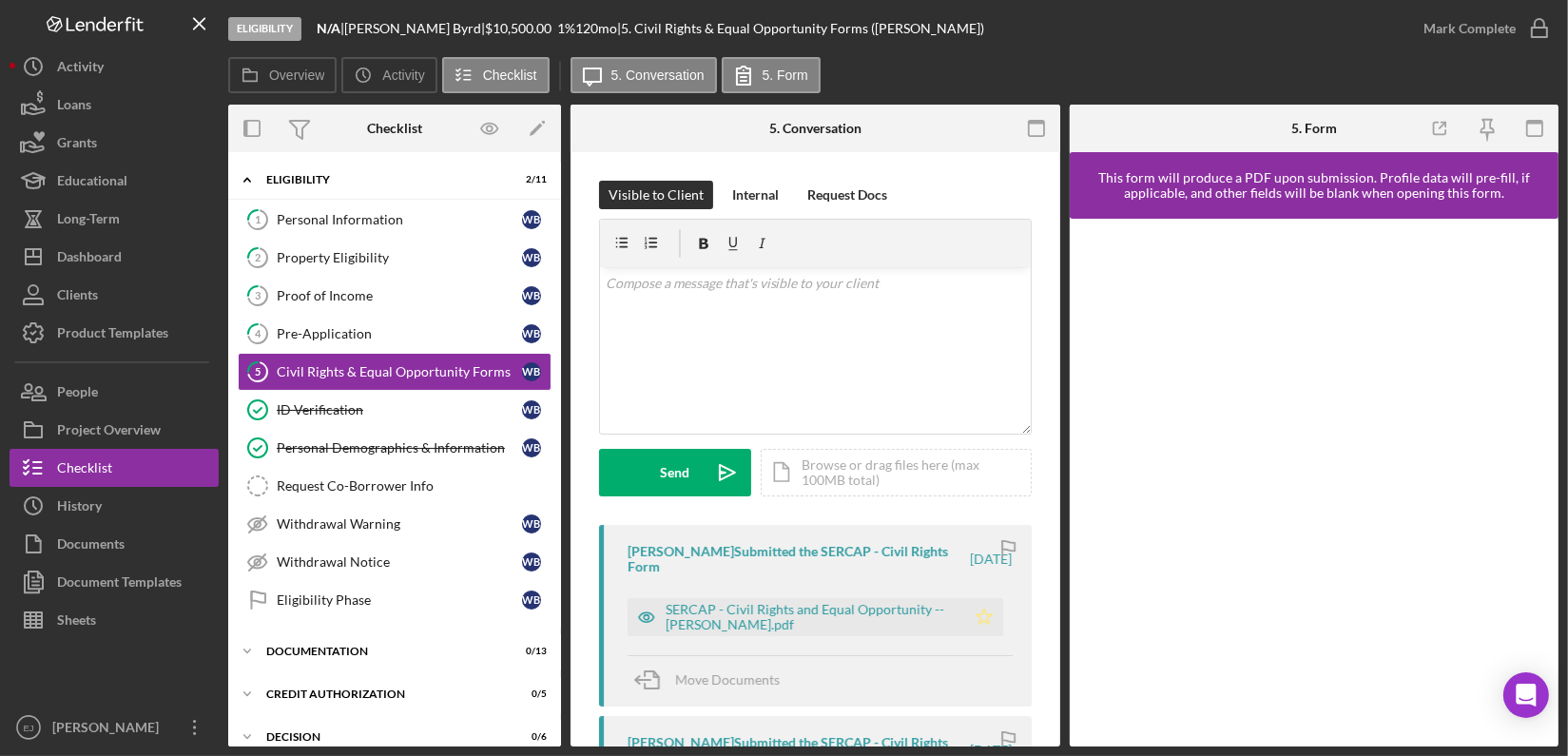
click at [982, 615] on icon "Icon/Star" at bounding box center [984, 617] width 38 height 38
click at [1544, 35] on icon "button" at bounding box center [1539, 29] width 48 height 48
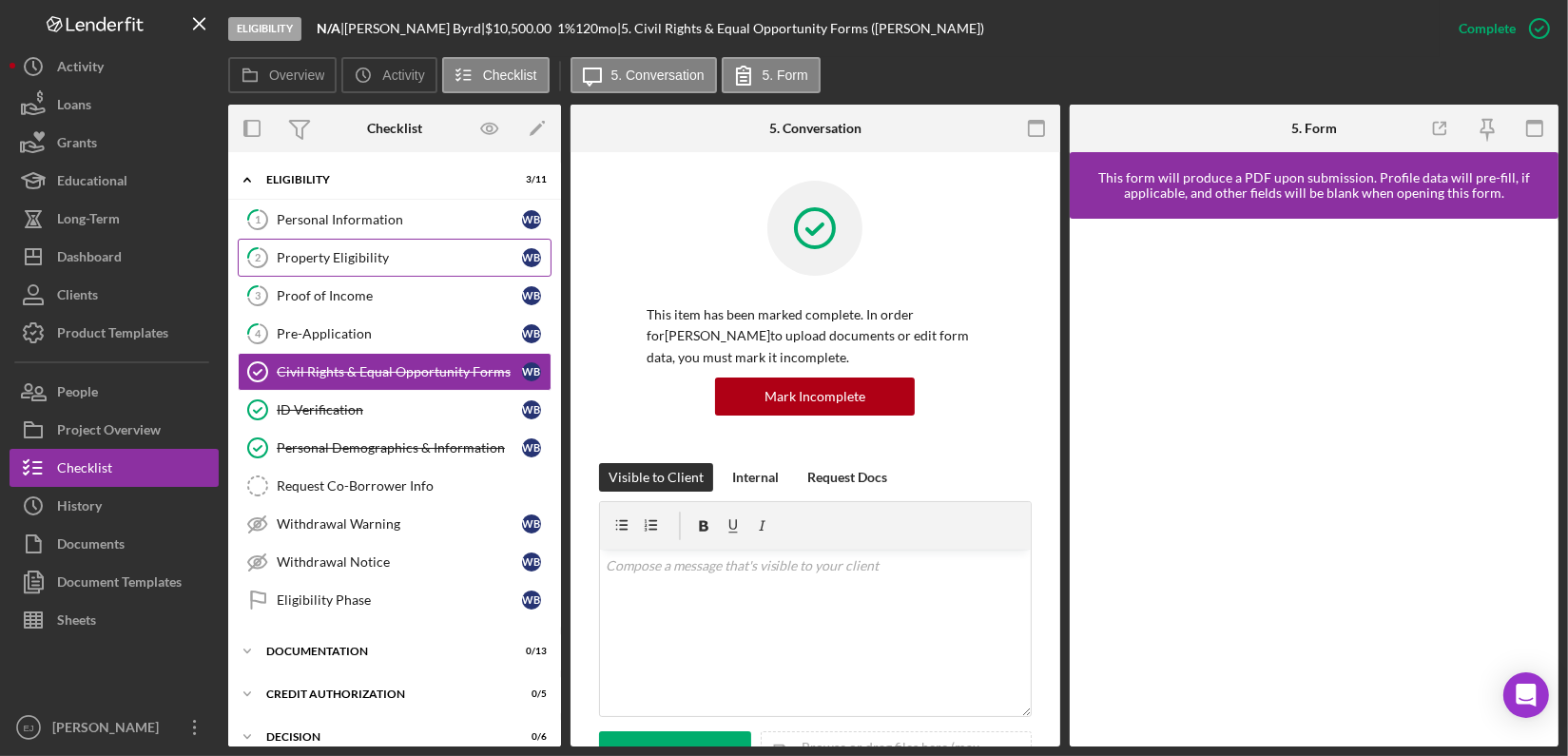
click at [440, 261] on div "Property Eligibility" at bounding box center [399, 257] width 246 height 15
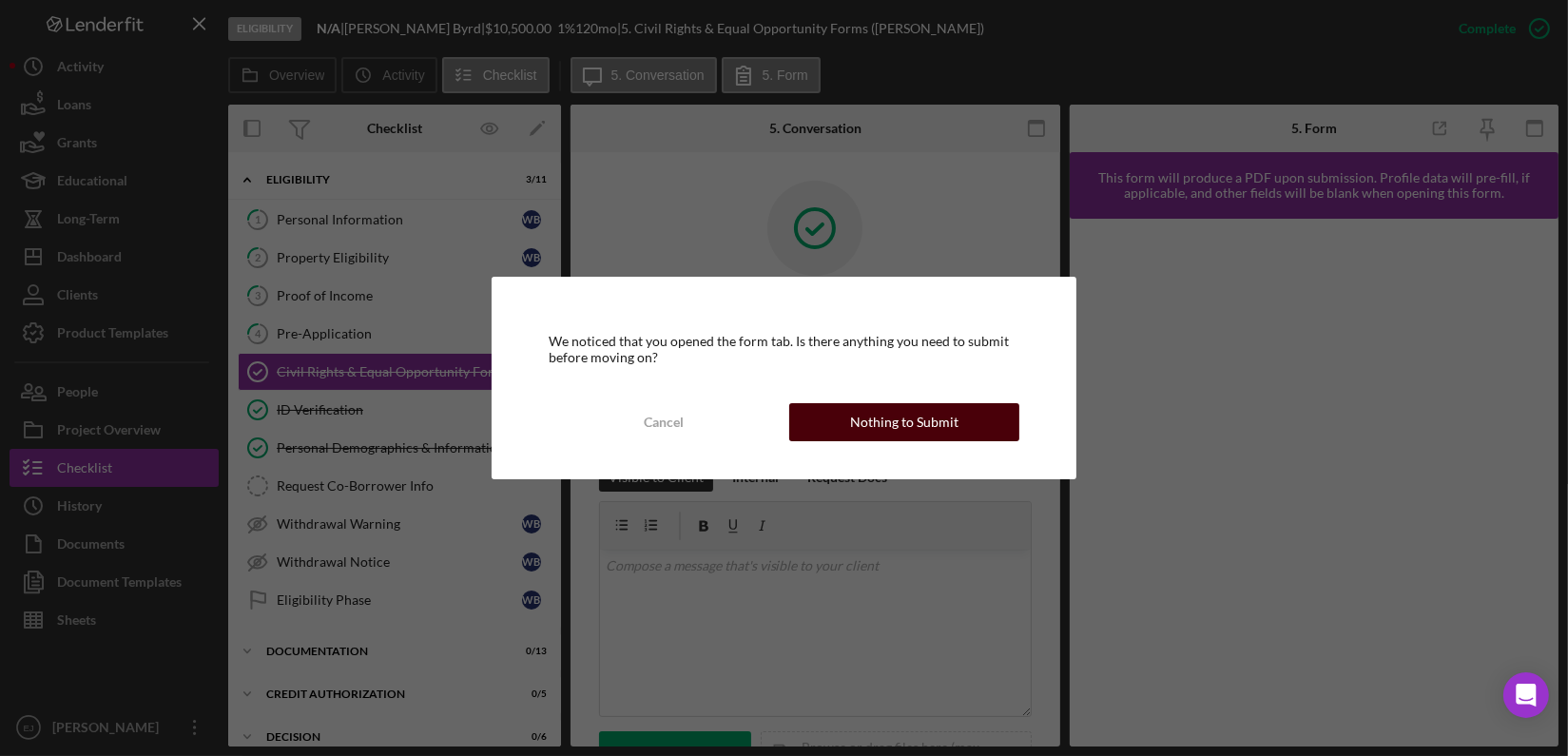
click at [922, 423] on div "Nothing to Submit" at bounding box center [904, 422] width 108 height 38
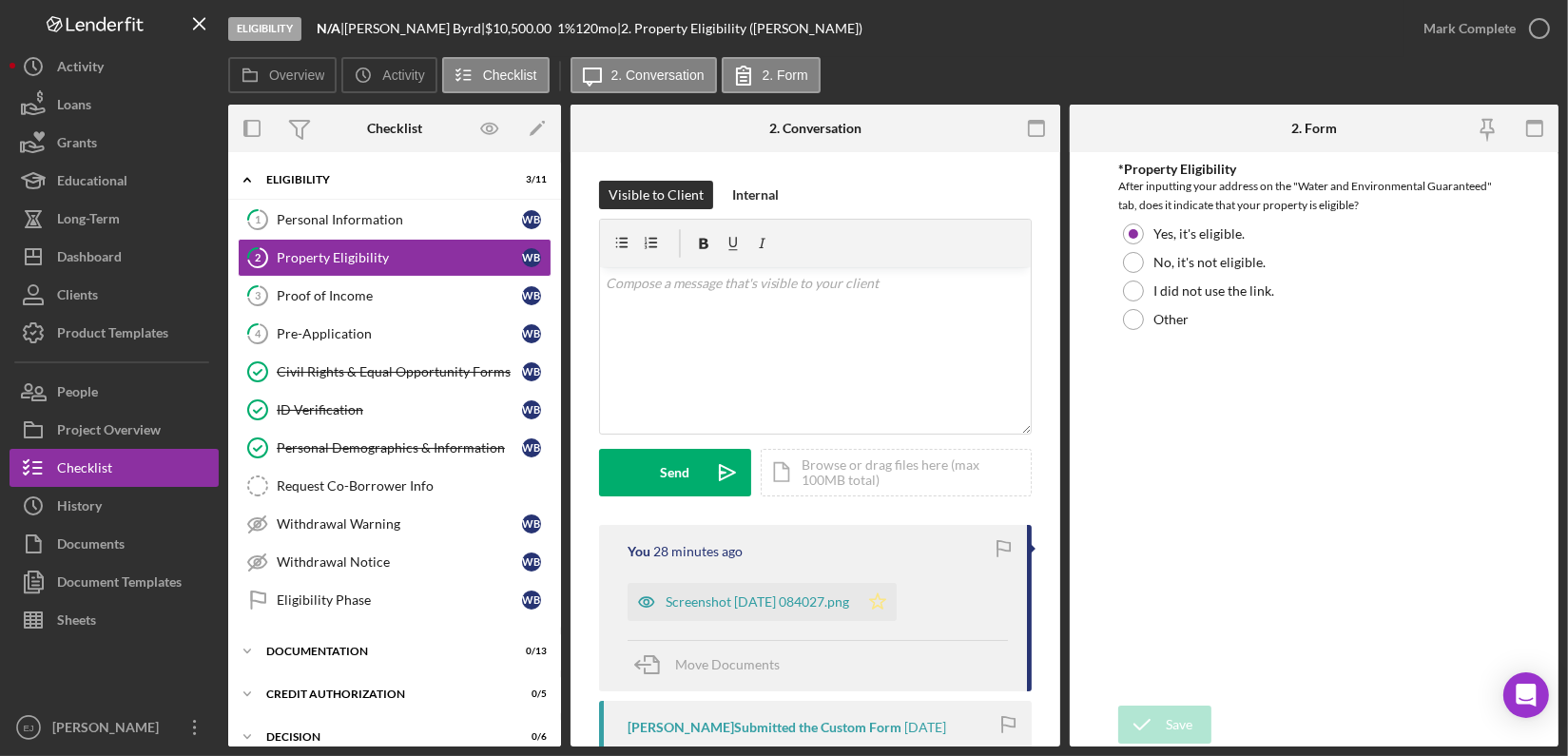
click at [886, 594] on polygon "button" at bounding box center [878, 600] width 16 height 15
click at [1524, 27] on icon "button" at bounding box center [1539, 29] width 48 height 48
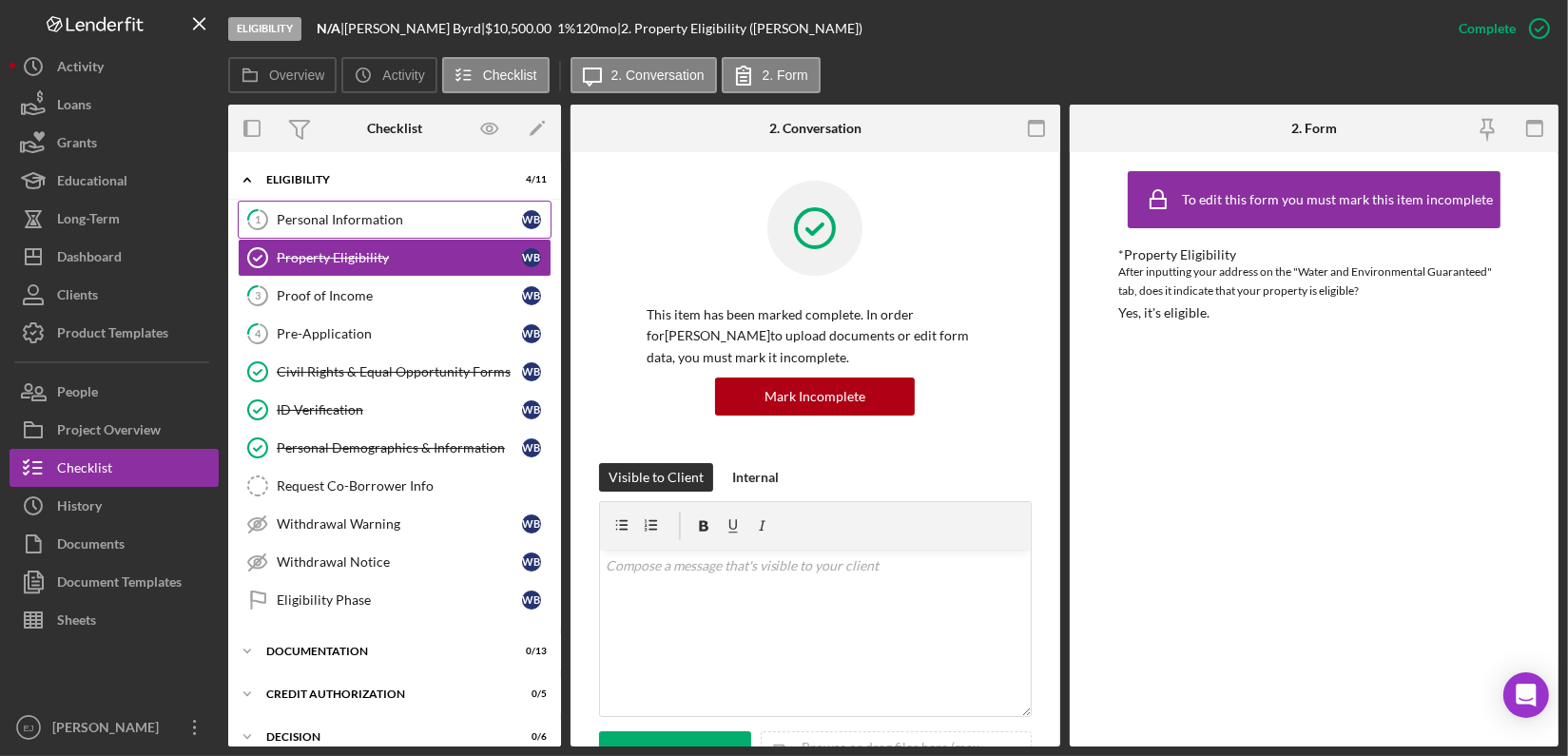
click at [418, 223] on div "Personal Information" at bounding box center [399, 219] width 246 height 15
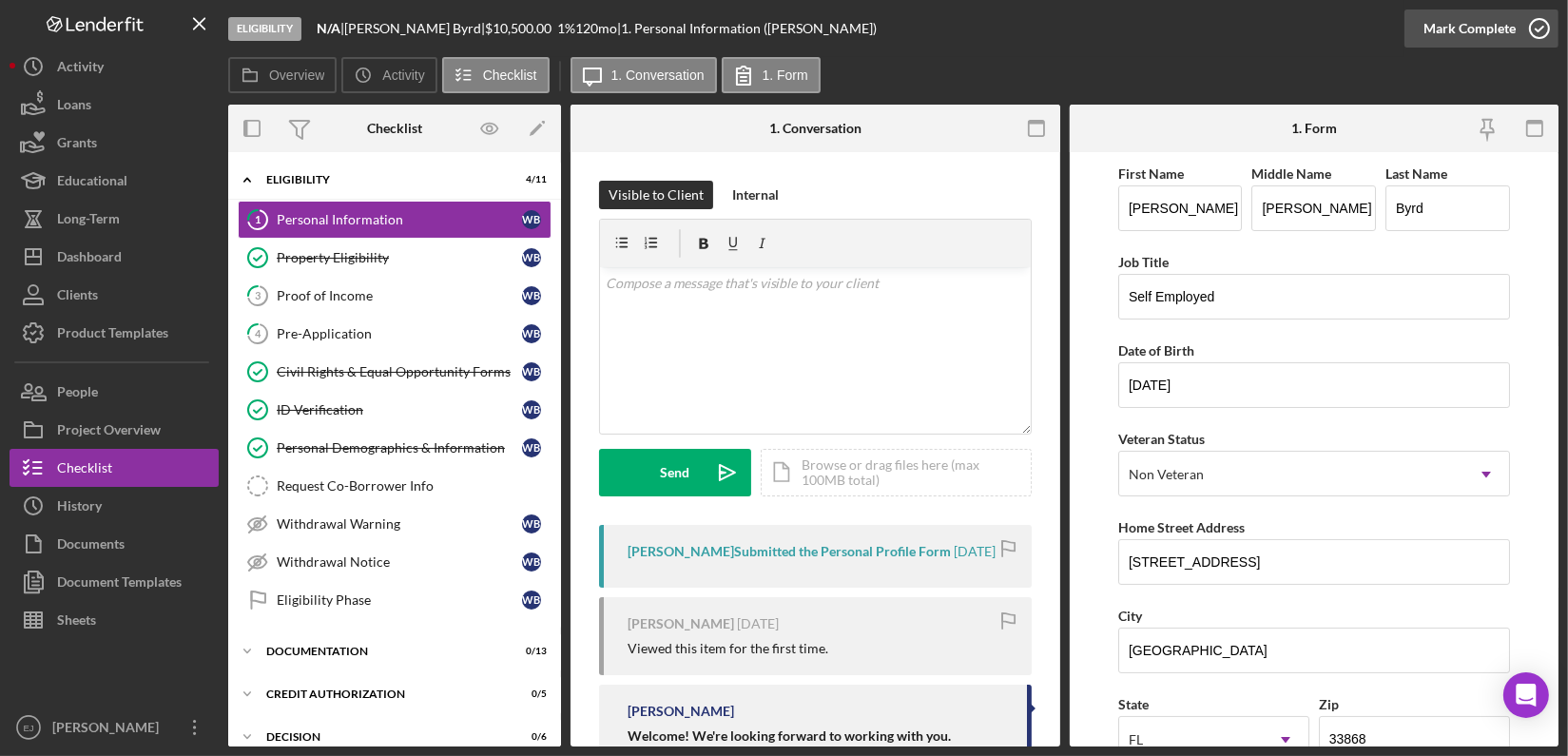
click at [1543, 35] on icon "button" at bounding box center [1539, 29] width 48 height 48
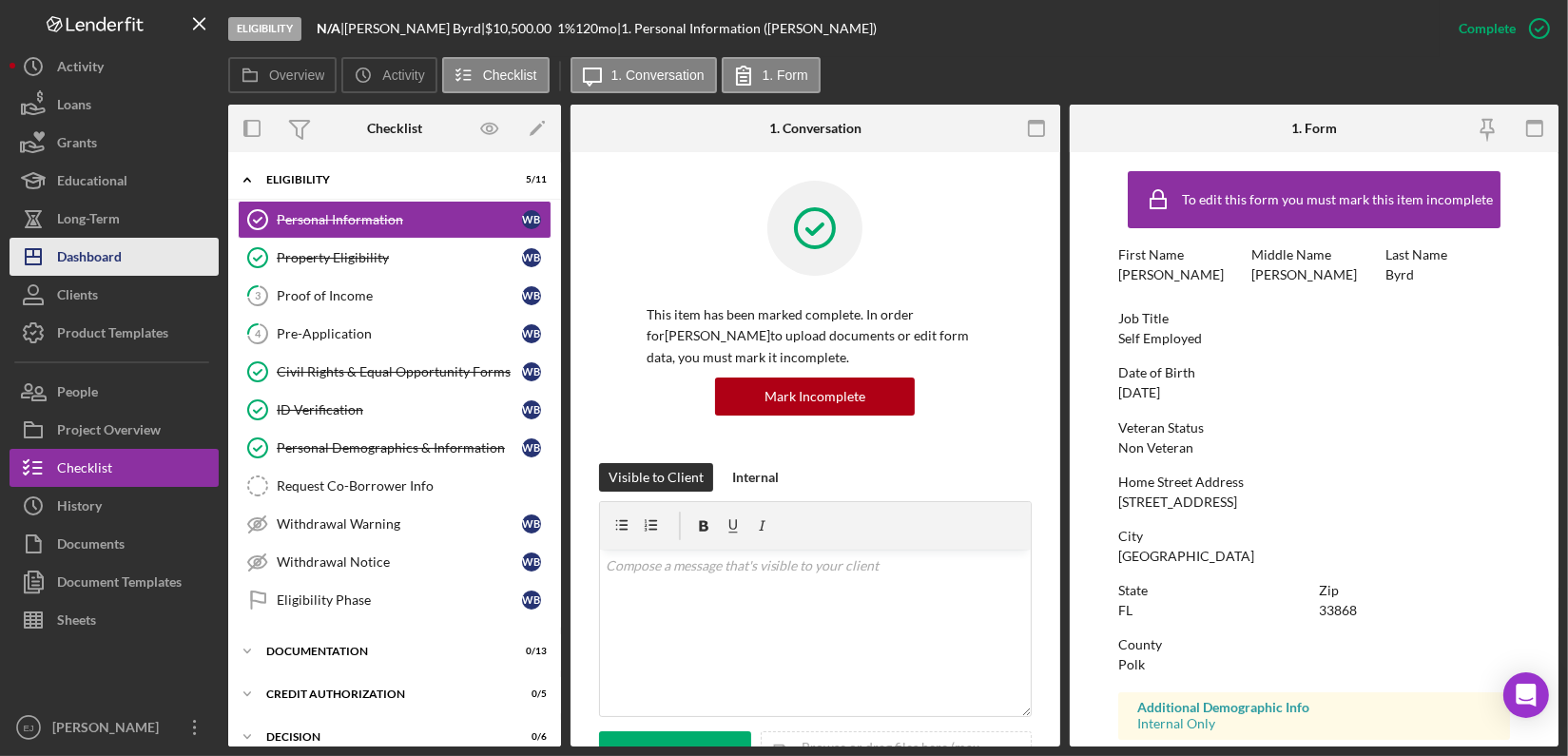
click at [96, 265] on div "Dashboard" at bounding box center [89, 259] width 64 height 43
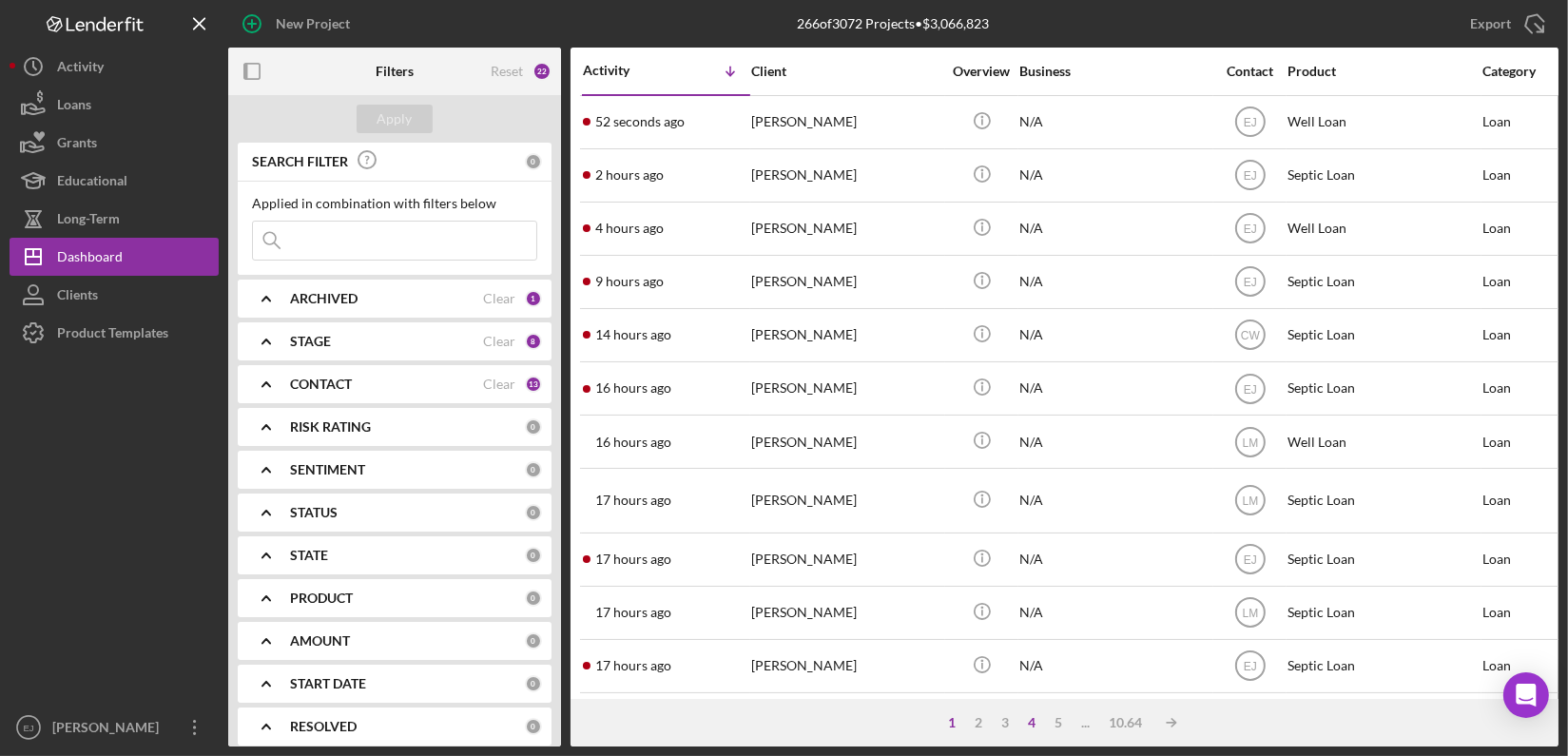
click at [1028, 722] on div "4" at bounding box center [1033, 722] width 27 height 15
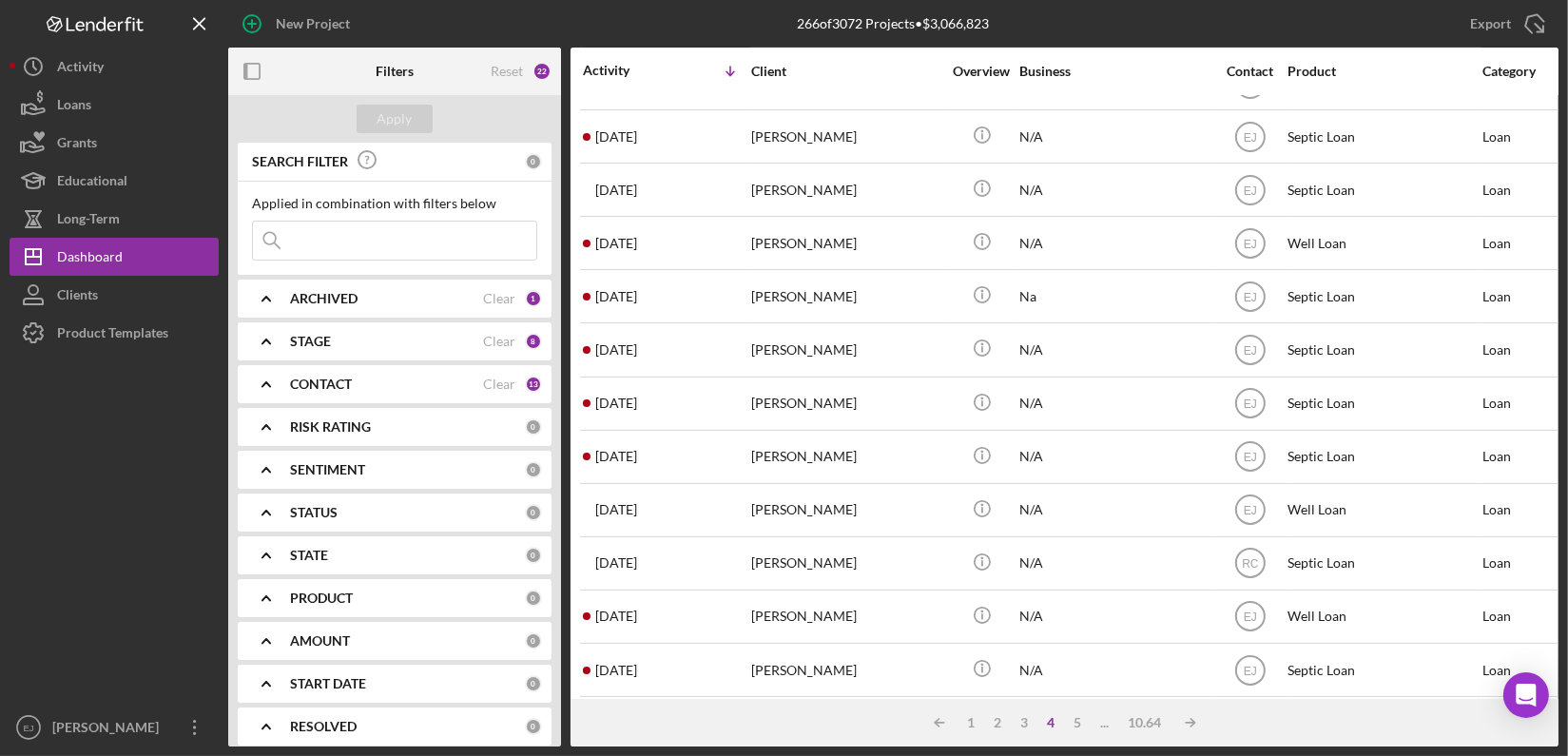
scroll to position [763, 0]
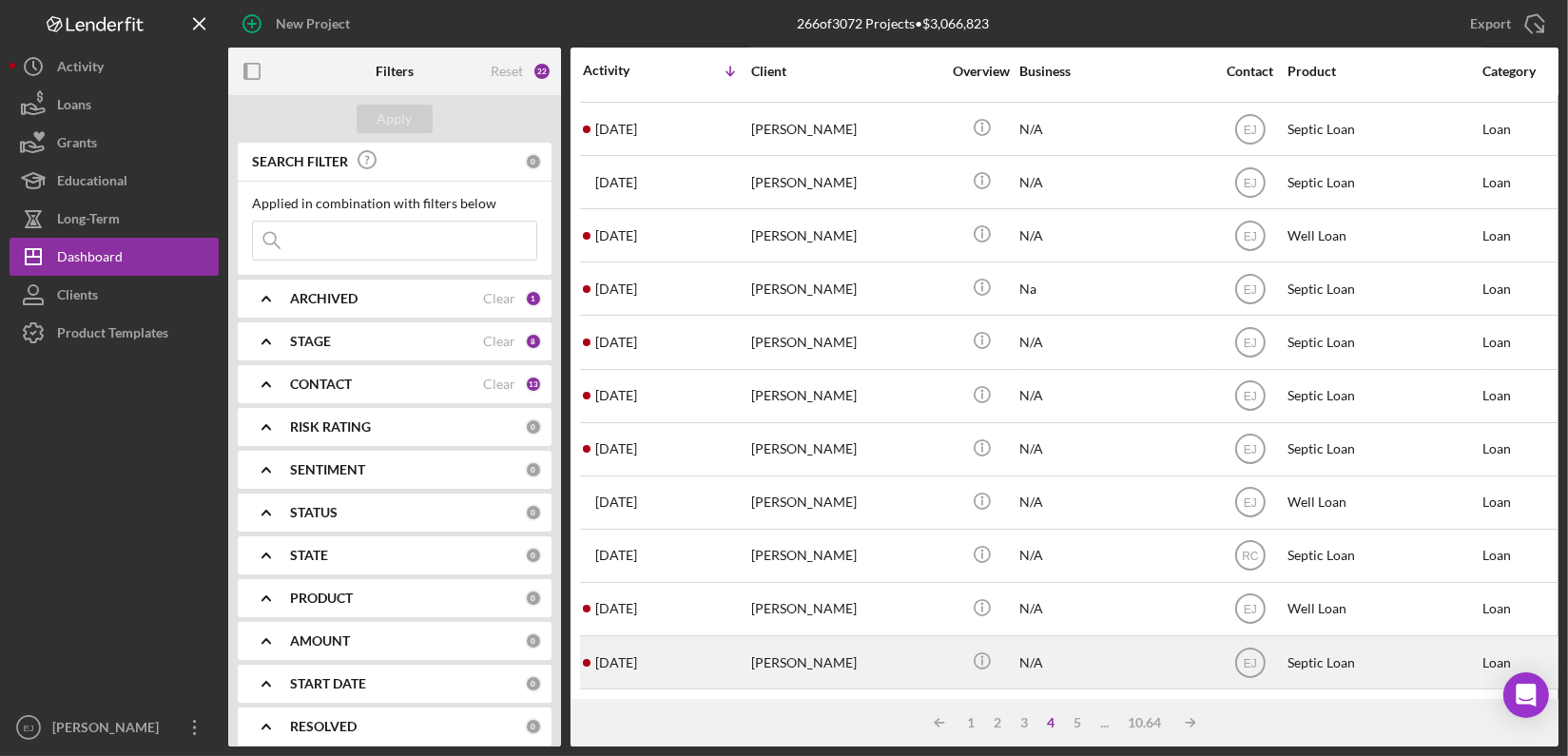
drag, startPoint x: 728, startPoint y: 633, endPoint x: 647, endPoint y: 632, distance: 81.0
click at [647, 637] on div "2 weeks ago Chloe Wyndham" at bounding box center [666, 662] width 167 height 51
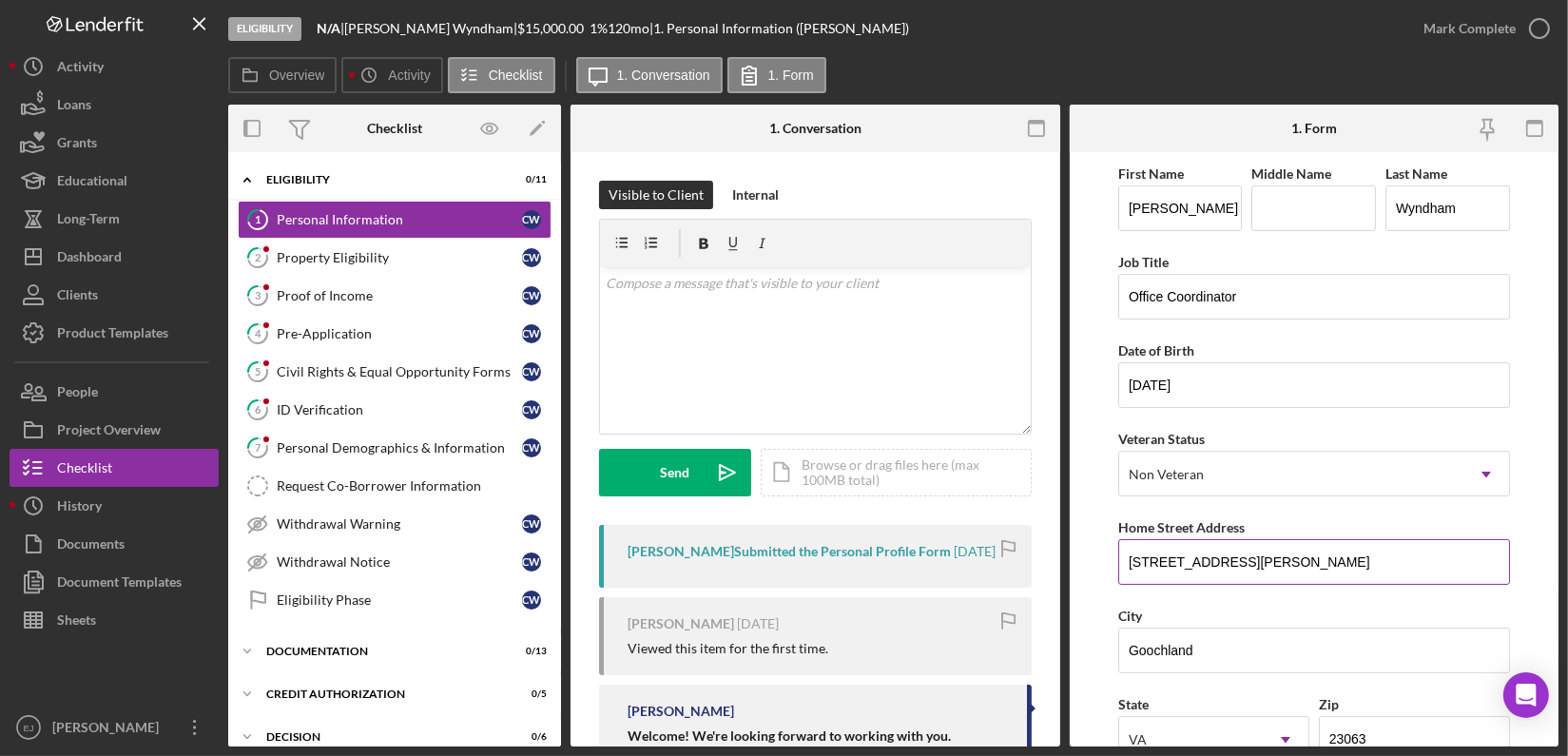
drag, startPoint x: 1117, startPoint y: 561, endPoint x: 1296, endPoint y: 563, distance: 179.0
click at [1296, 563] on input "2363 Chapel Hill Rd" at bounding box center [1313, 562] width 392 height 46
click at [334, 263] on div "Property Eligibility" at bounding box center [399, 257] width 246 height 15
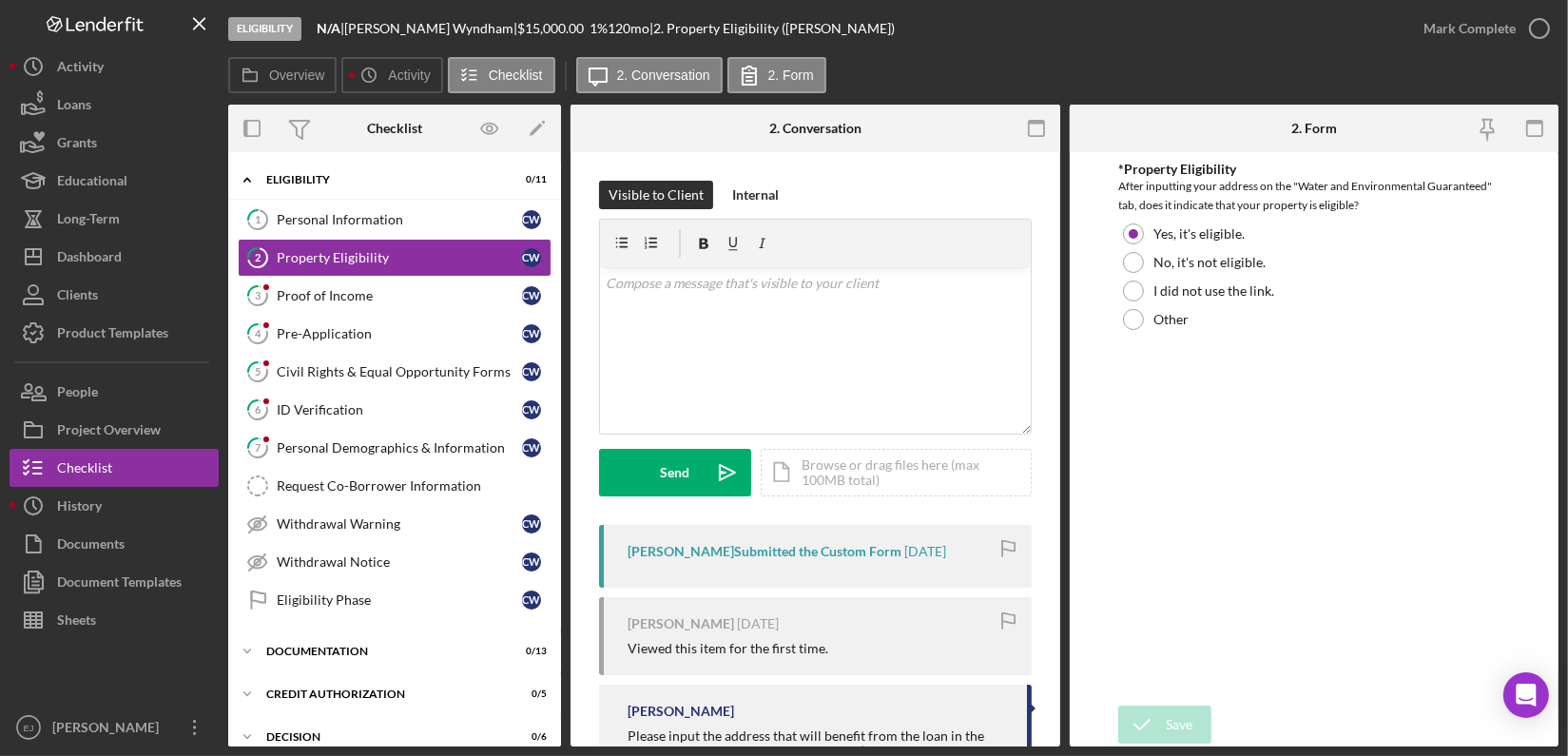
click at [1054, 737] on div "Visible to Client Internal v Color teal Color pink Remove color Add row above A…" at bounding box center [816, 557] width 490 height 809
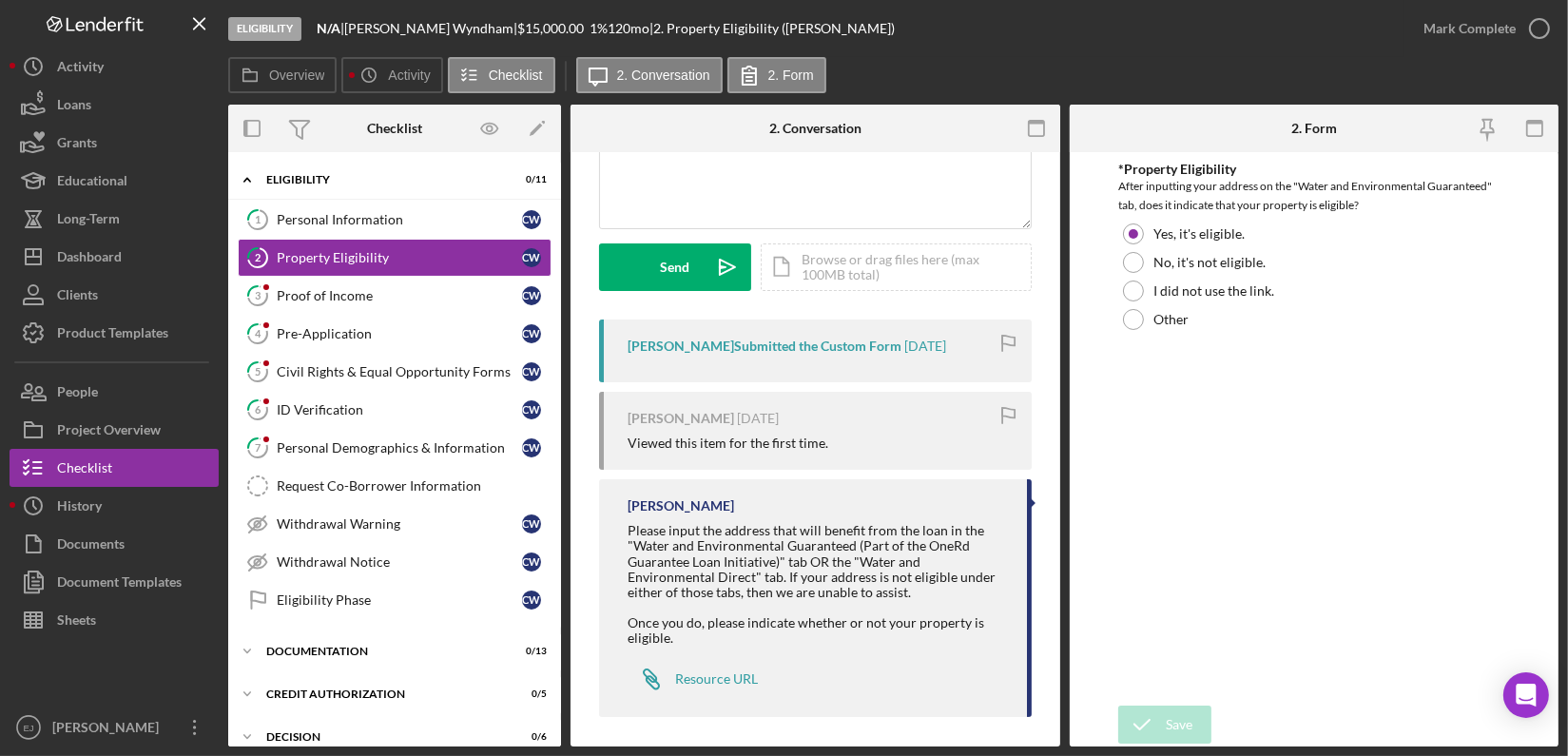
scroll to position [213, 0]
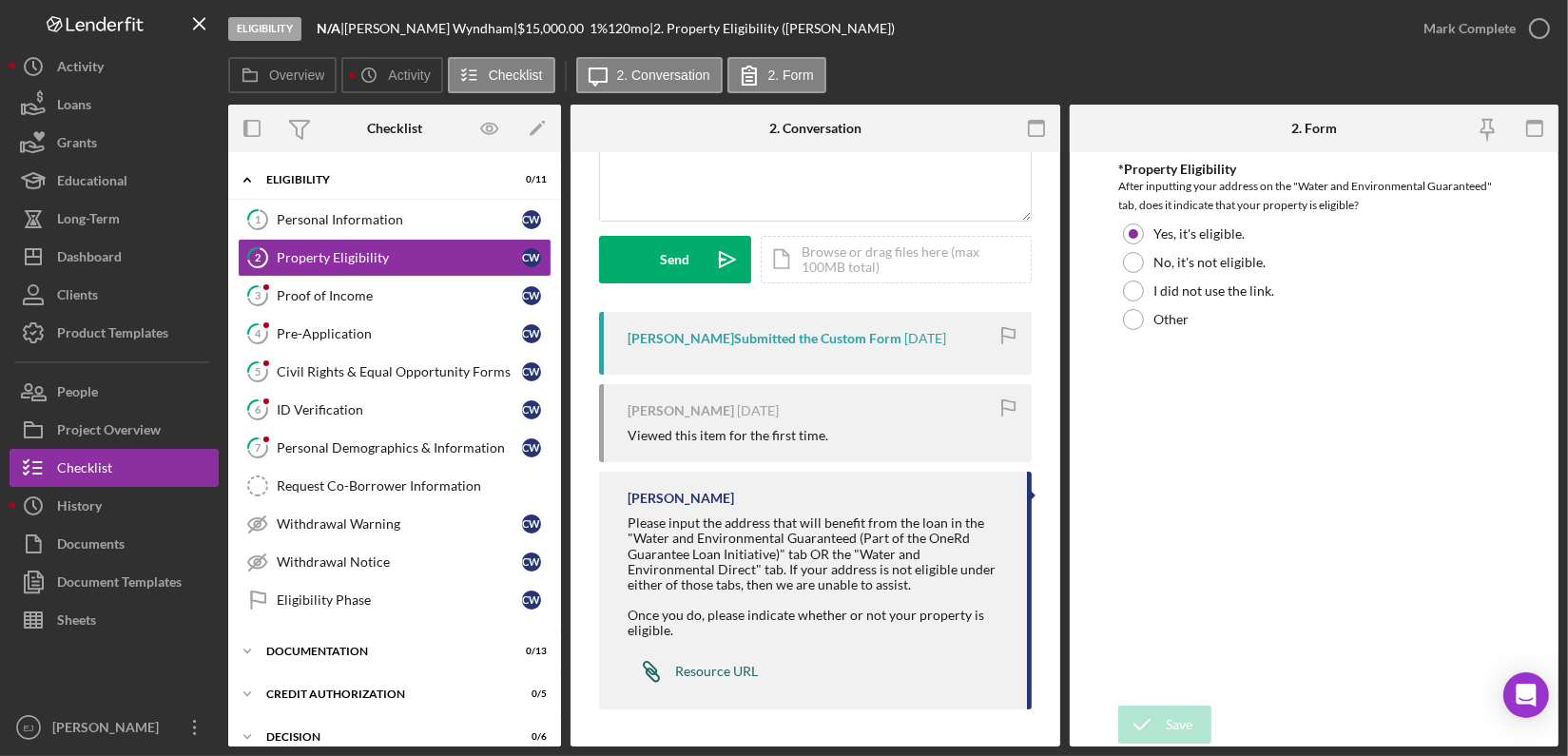
drag, startPoint x: 729, startPoint y: 668, endPoint x: 689, endPoint y: 676, distance: 40.8
click at [689, 676] on div "Resource URL" at bounding box center [716, 671] width 82 height 15
click at [884, 259] on div "Icon/Document Browse or drag files here (max 100MB total) Tap to choose files o…" at bounding box center [896, 260] width 271 height 48
click at [1544, 42] on icon "button" at bounding box center [1539, 29] width 48 height 48
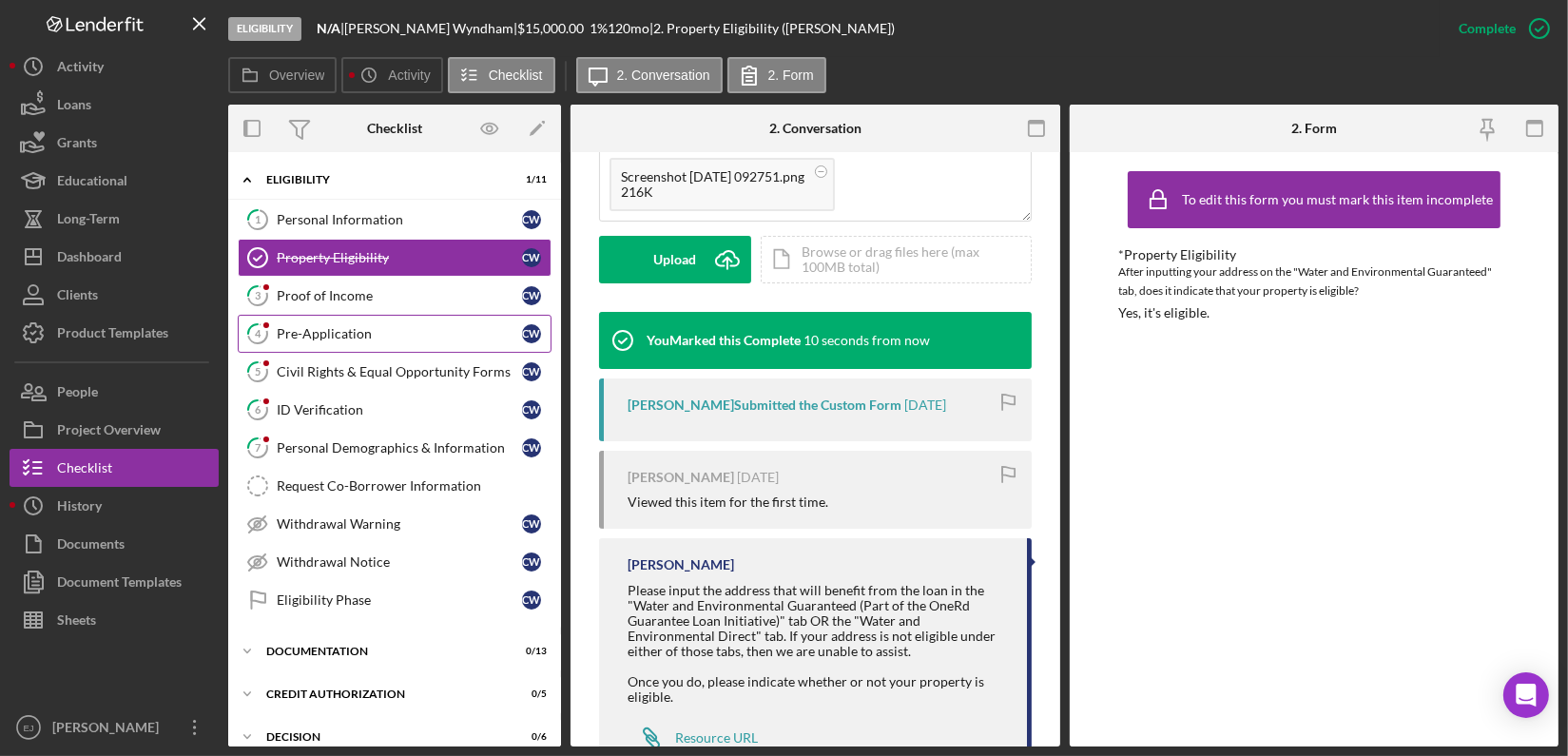
click at [367, 321] on link "4 Pre-Application C W" at bounding box center [394, 334] width 314 height 38
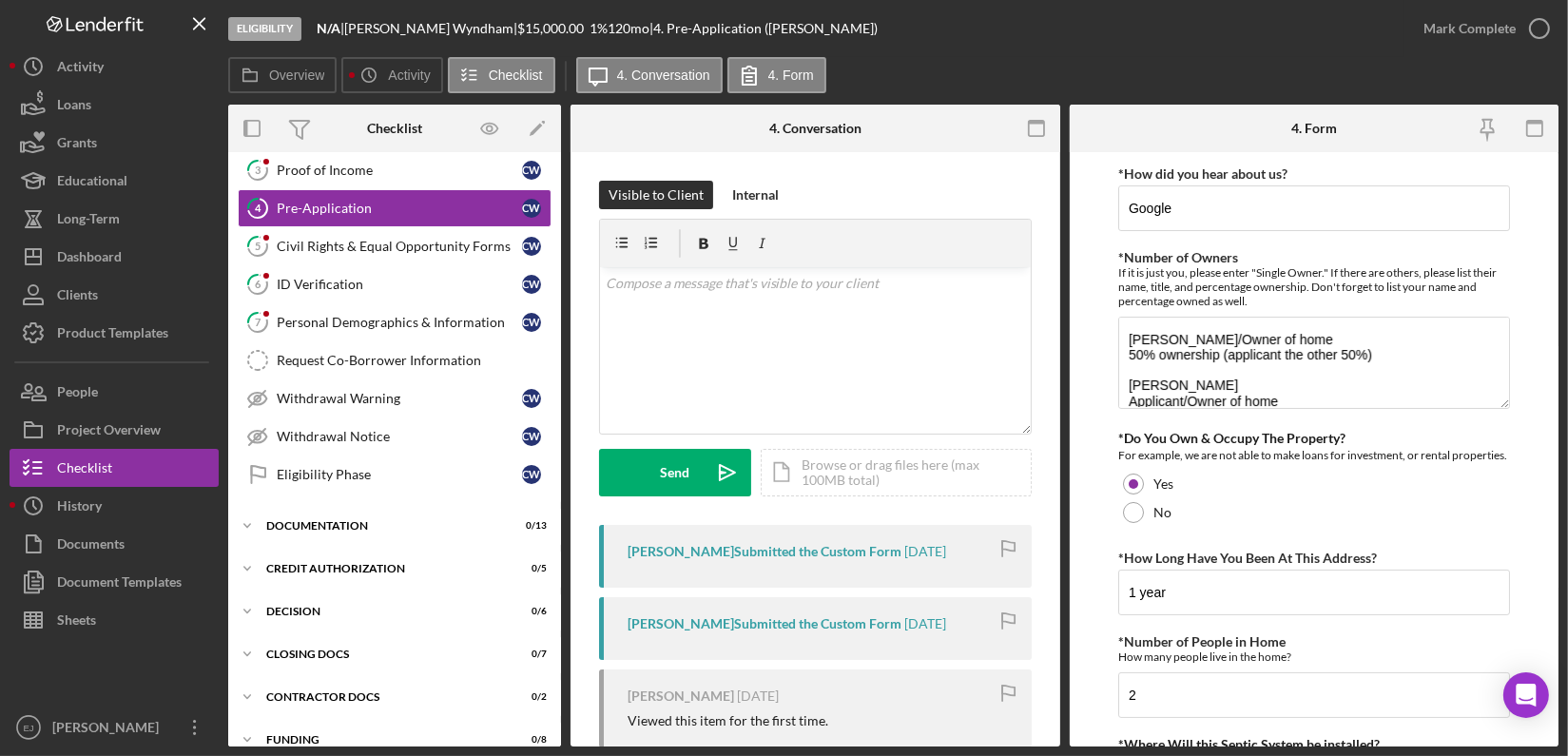
scroll to position [145, 0]
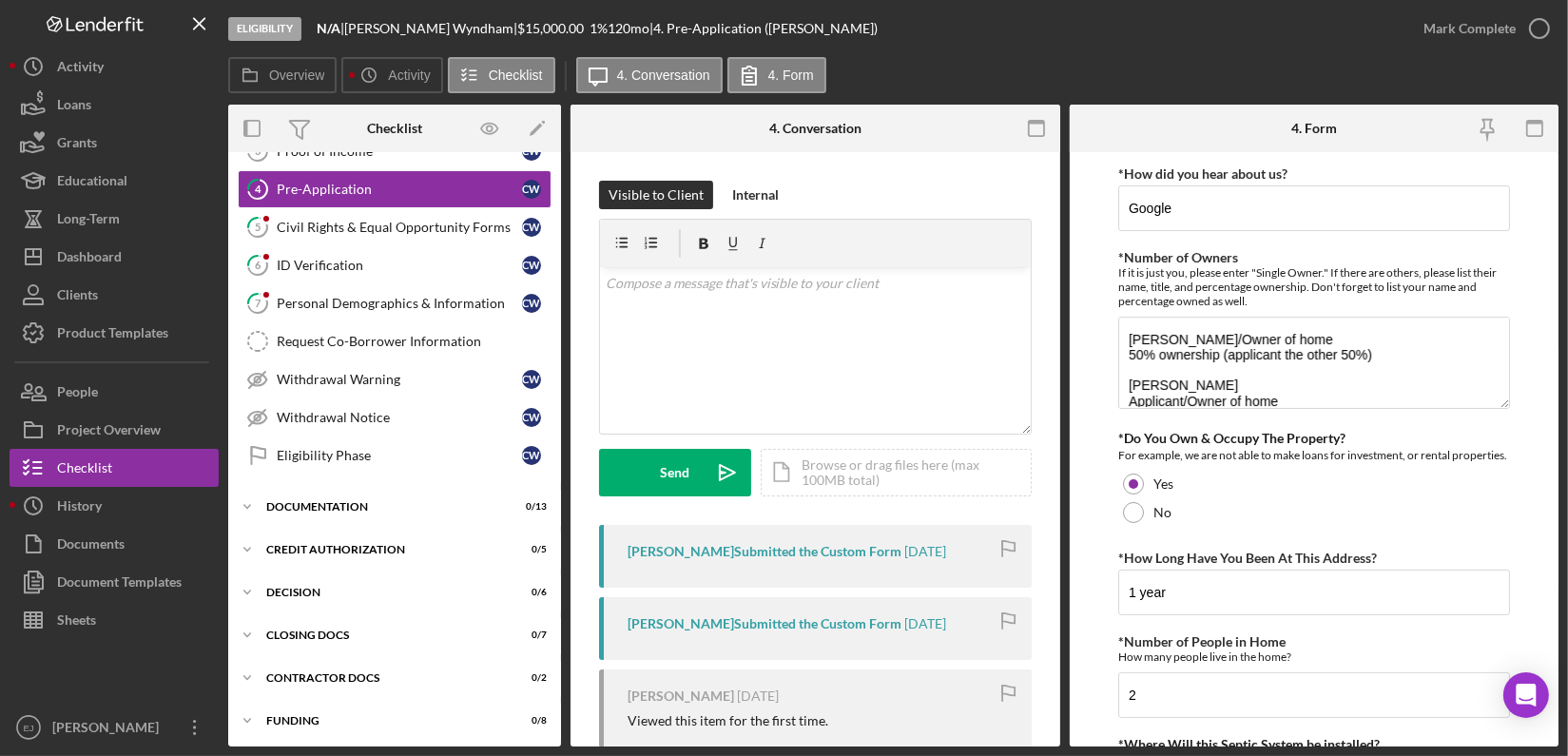
click at [1560, 573] on div "Eligibility N/A | Chloe Wyndham | $15,000.00 1 % 120 mo | 4. Pre-Application (C…" at bounding box center [784, 378] width 1568 height 756
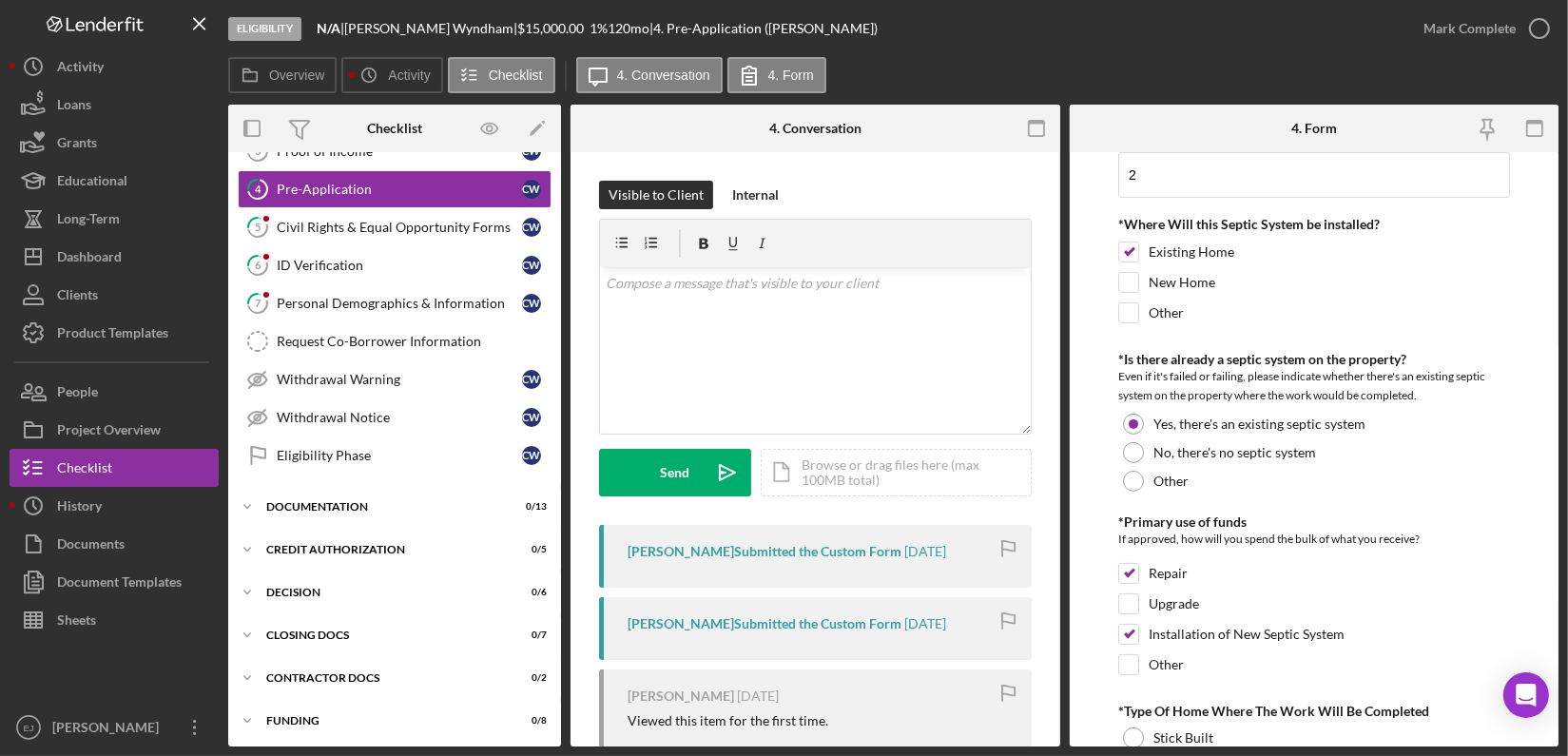
scroll to position [1039, 0]
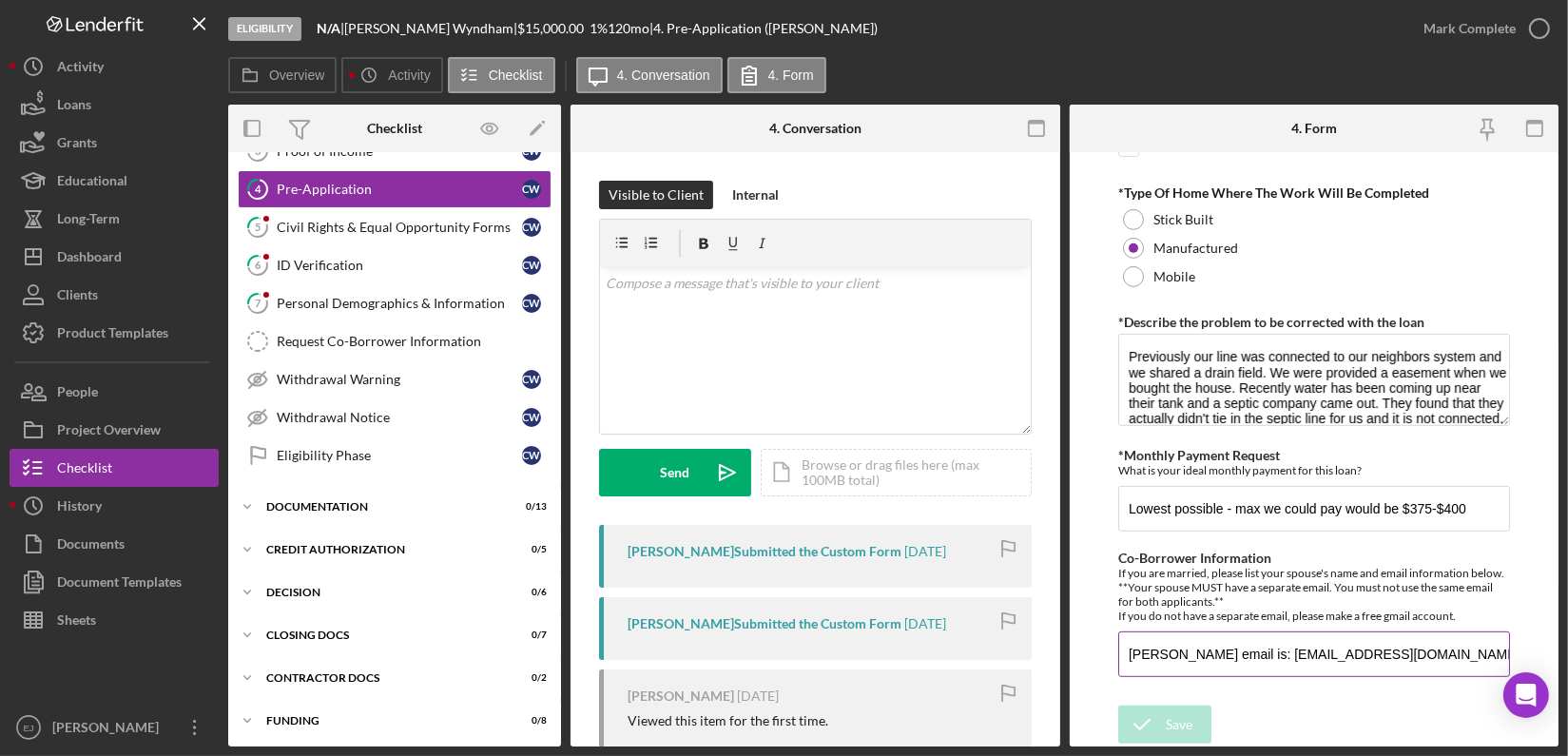
drag, startPoint x: 1125, startPoint y: 665, endPoint x: 1485, endPoint y: 660, distance: 360.0
click at [1485, 660] on input "Kennett Wyndham email is: wyndhamkennett@gmail.com" at bounding box center [1313, 654] width 392 height 46
click at [128, 396] on button "People" at bounding box center [114, 391] width 209 height 38
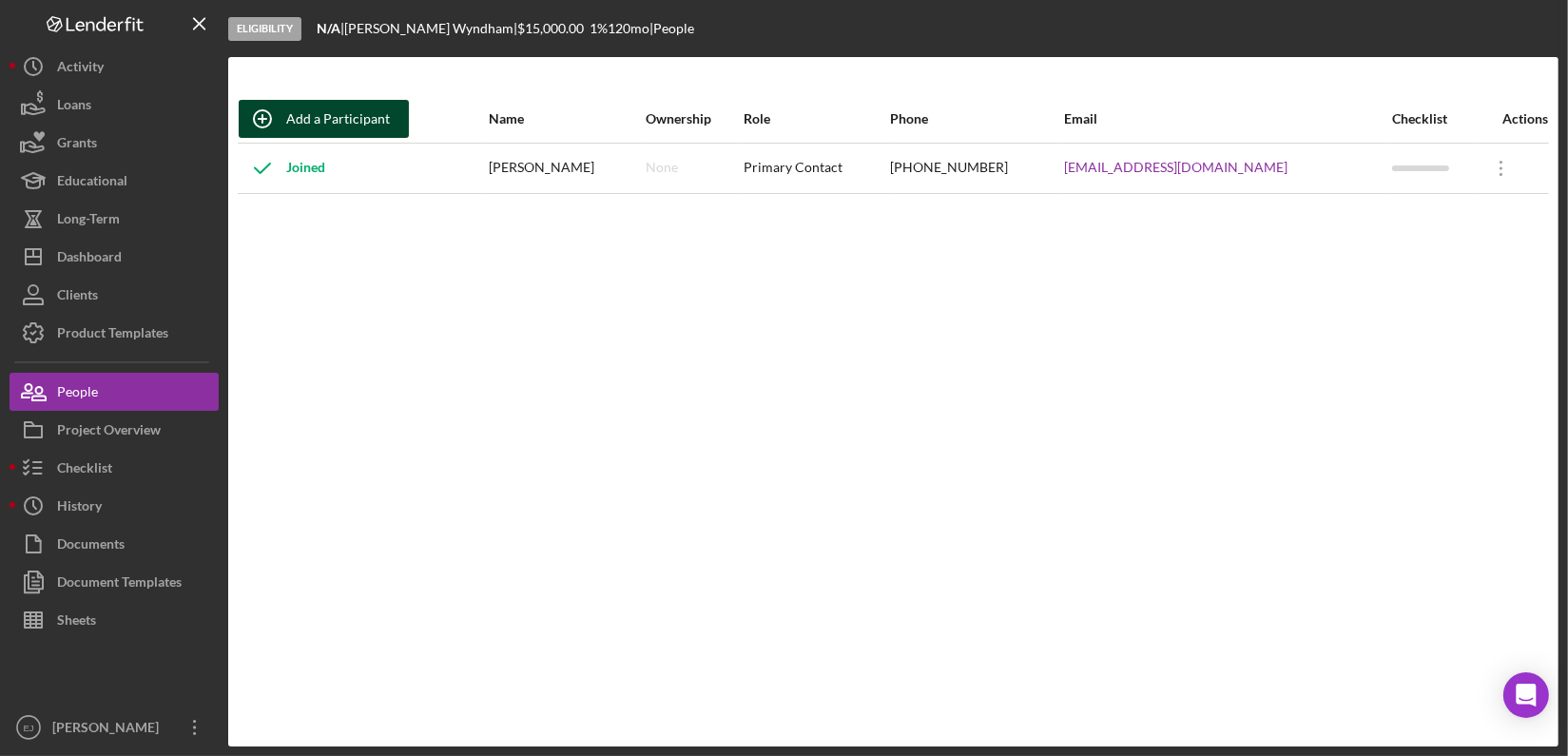
click at [386, 121] on button "Add a Participant" at bounding box center [324, 119] width 170 height 38
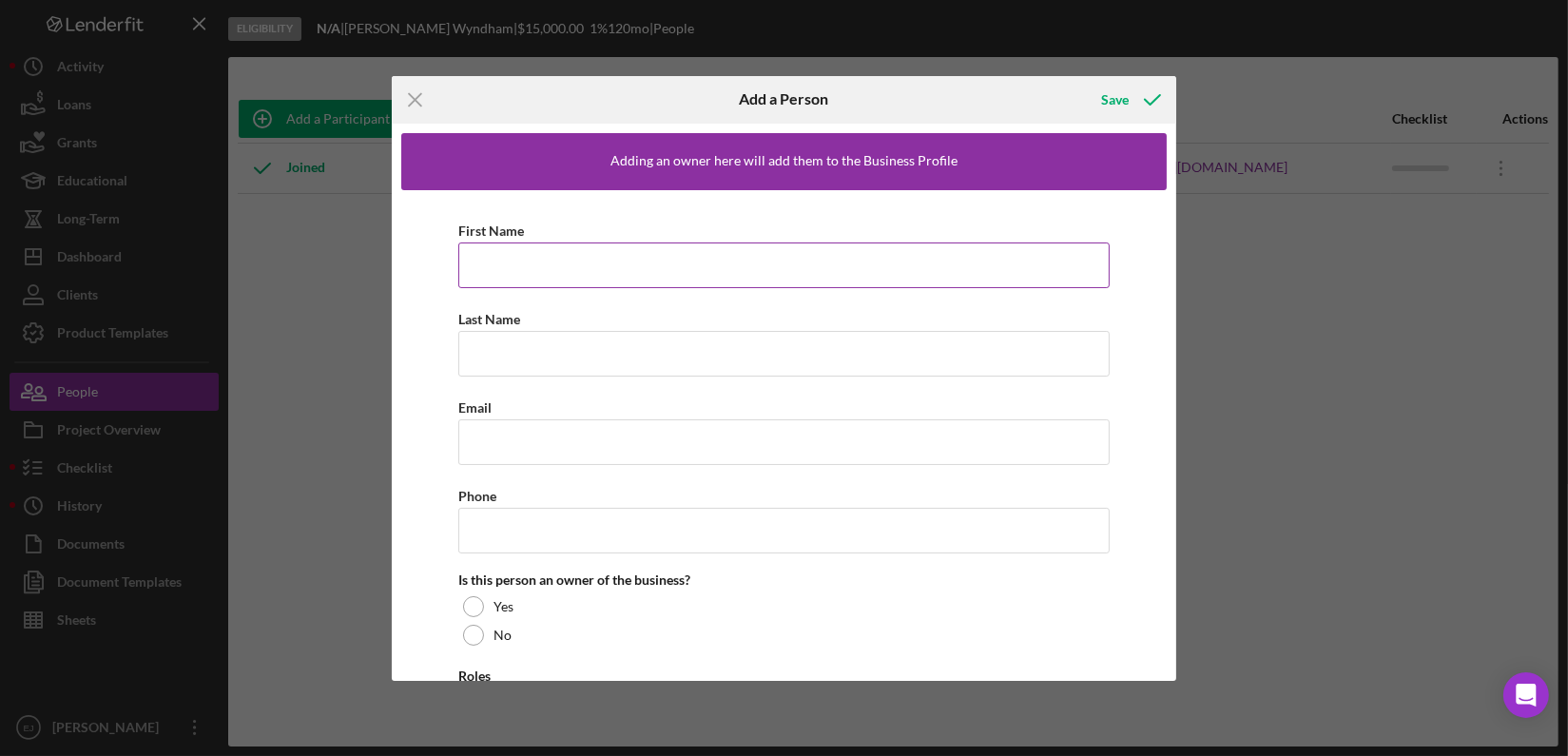
click at [503, 262] on input "First Name" at bounding box center [783, 266] width 651 height 46
paste input "Kennett Wyndham email is: wyndhamkennett@gmail.com"
type input "Kennett"
click at [487, 371] on input "Last Name" at bounding box center [783, 354] width 651 height 46
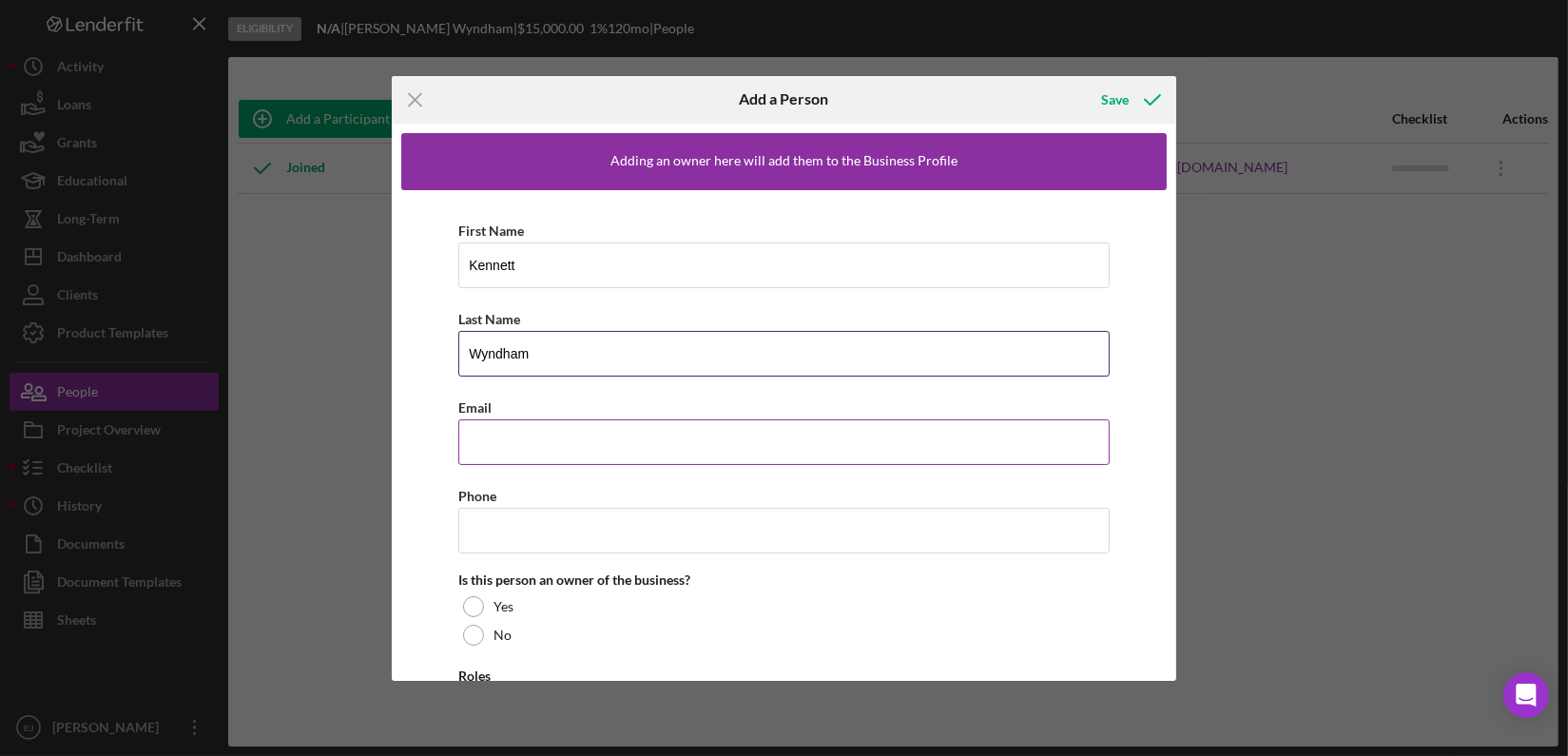
type input "Wyndham"
click at [500, 443] on input "Email" at bounding box center [783, 442] width 651 height 46
paste input "Kennett Wyndham email is: wyndhamkennett@gmail.com"
click at [631, 439] on input "Kennett Wyndham email is: wyndhamkennett@gmail.com" at bounding box center [783, 442] width 651 height 46
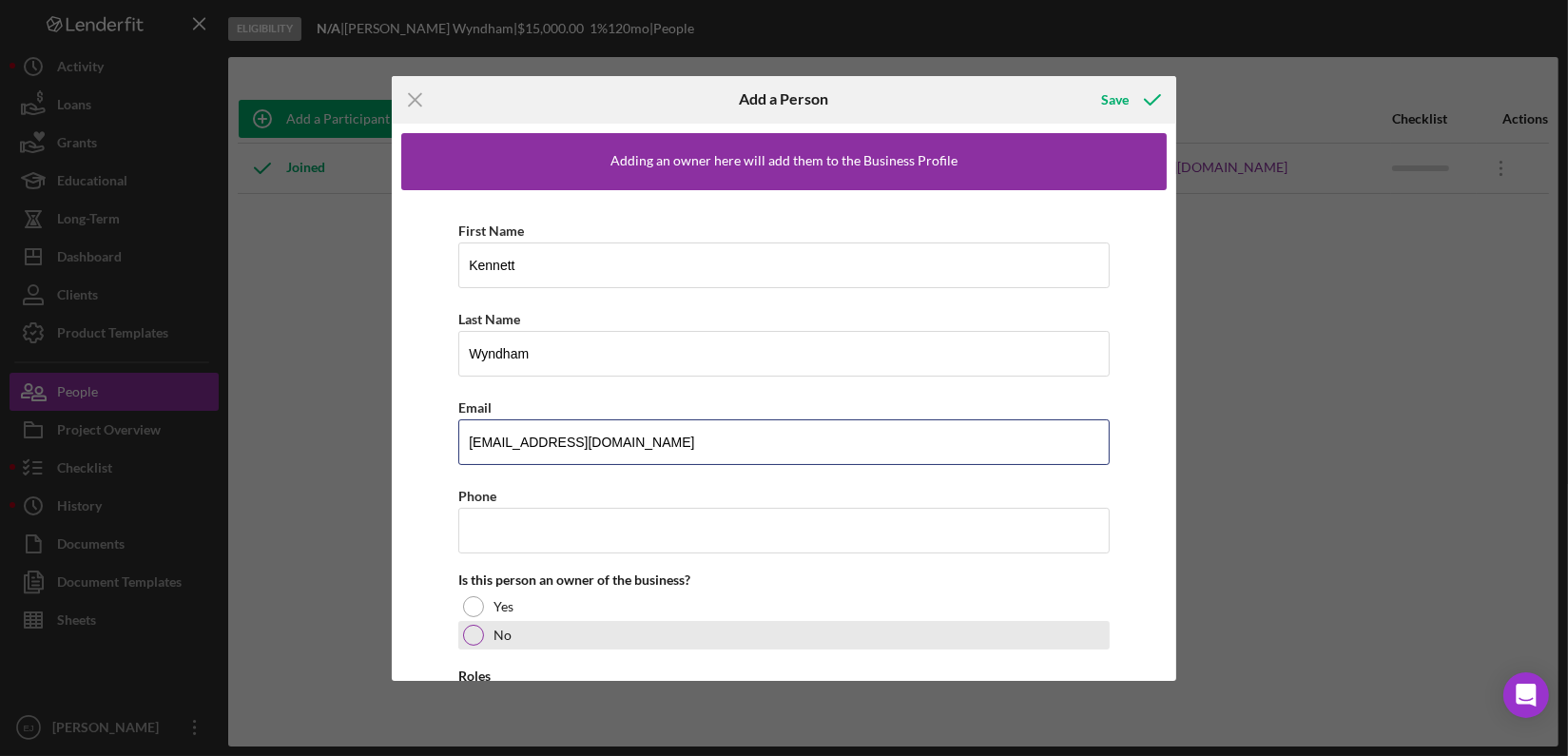
type input "wyndhamkennett@gmail.com"
click at [479, 636] on div at bounding box center [473, 634] width 21 height 21
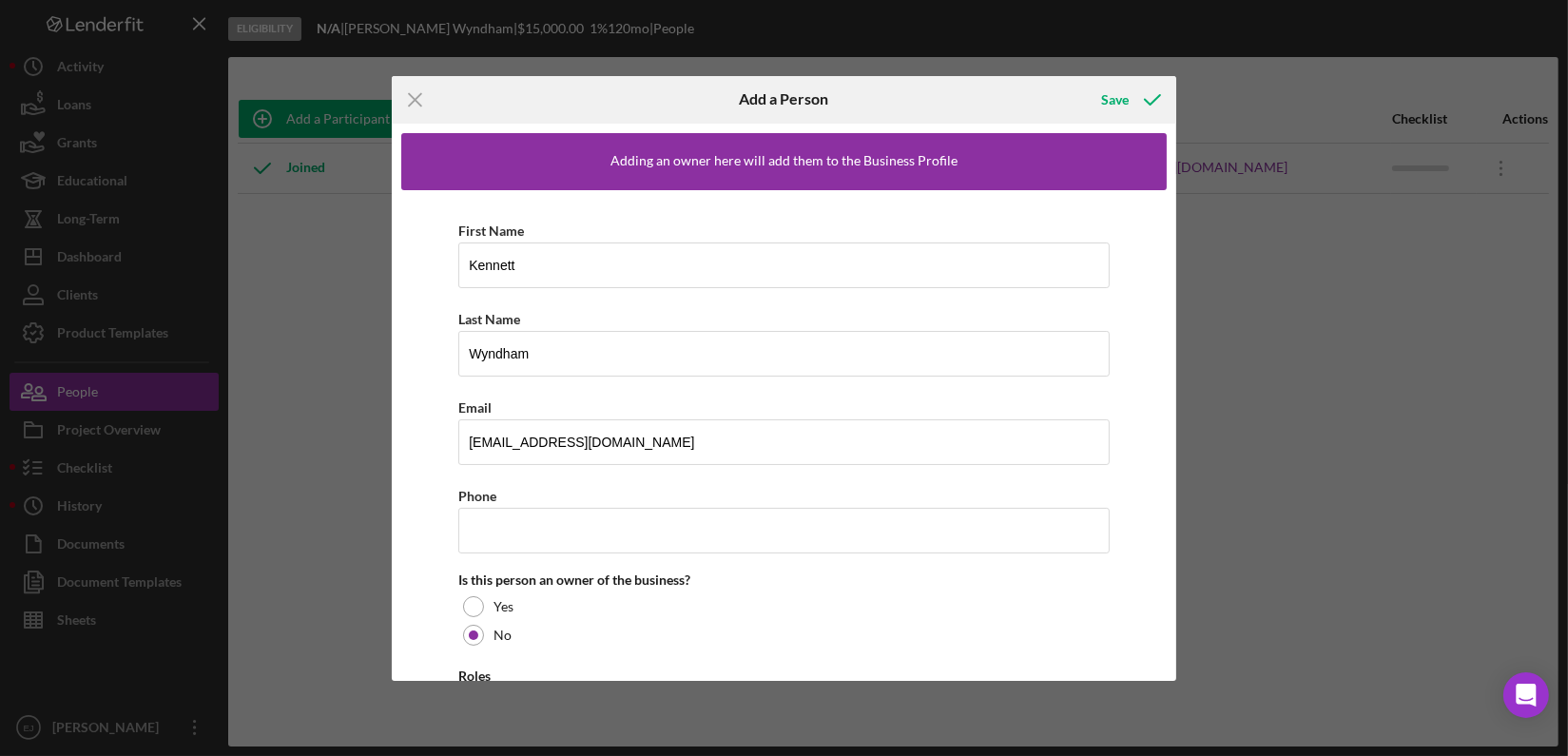
click at [1170, 675] on div "Adding an owner here will add them to the Business Profile First Name Kennett L…" at bounding box center [784, 402] width 785 height 557
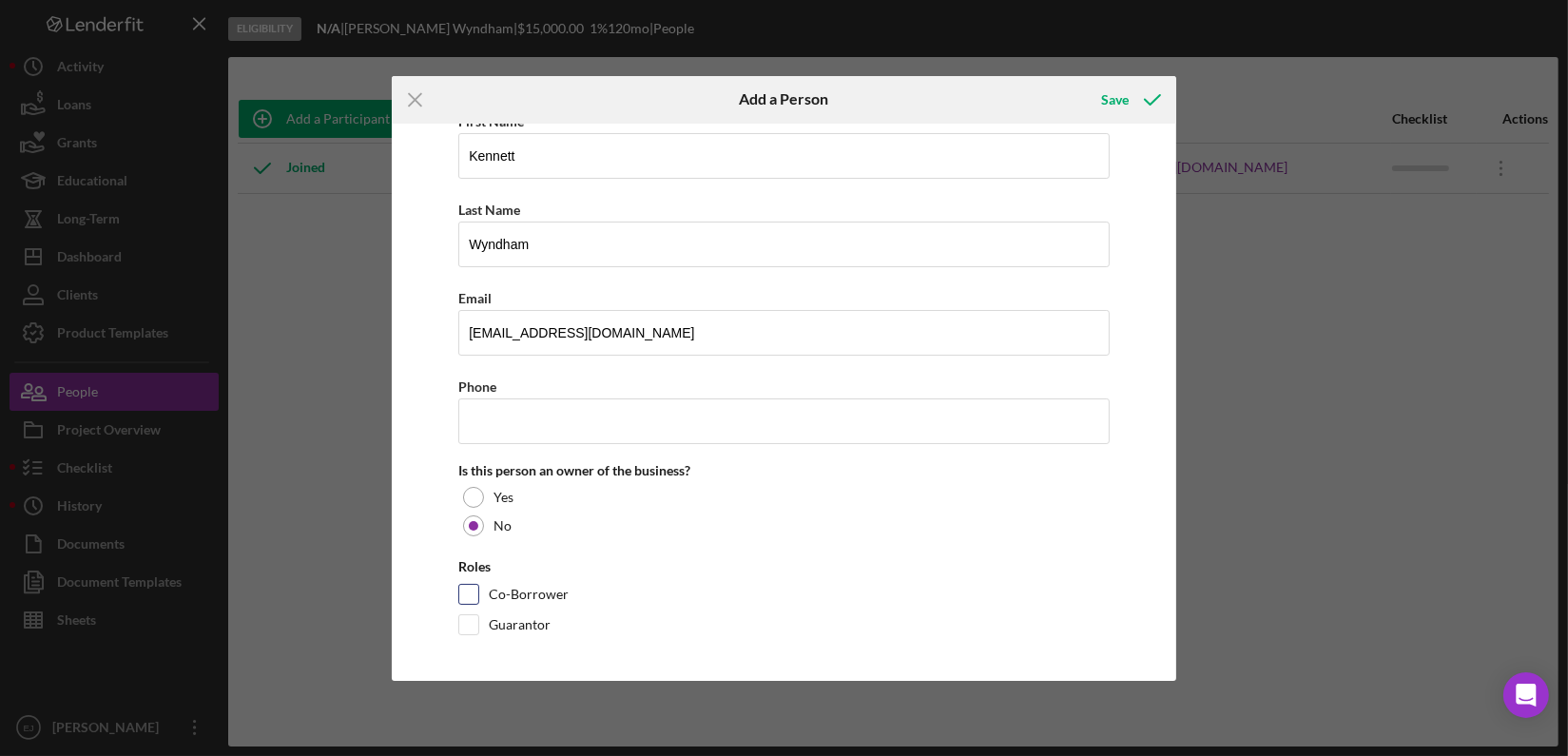
click at [474, 597] on input "Co-Borrower" at bounding box center [468, 594] width 19 height 19
checkbox input "true"
click at [1115, 90] on div "Save" at bounding box center [1115, 100] width 28 height 38
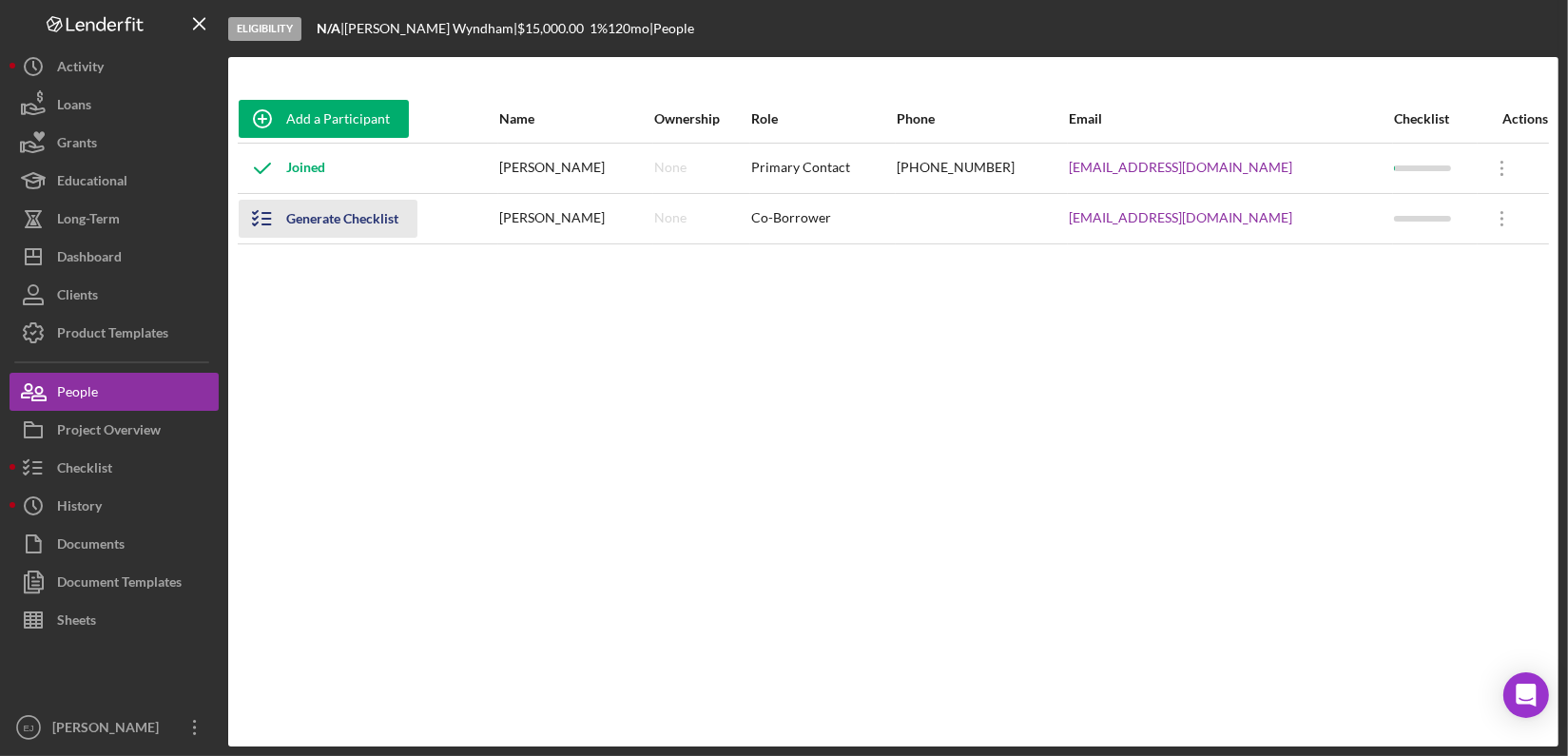
click at [264, 203] on icon "button" at bounding box center [263, 219] width 48 height 48
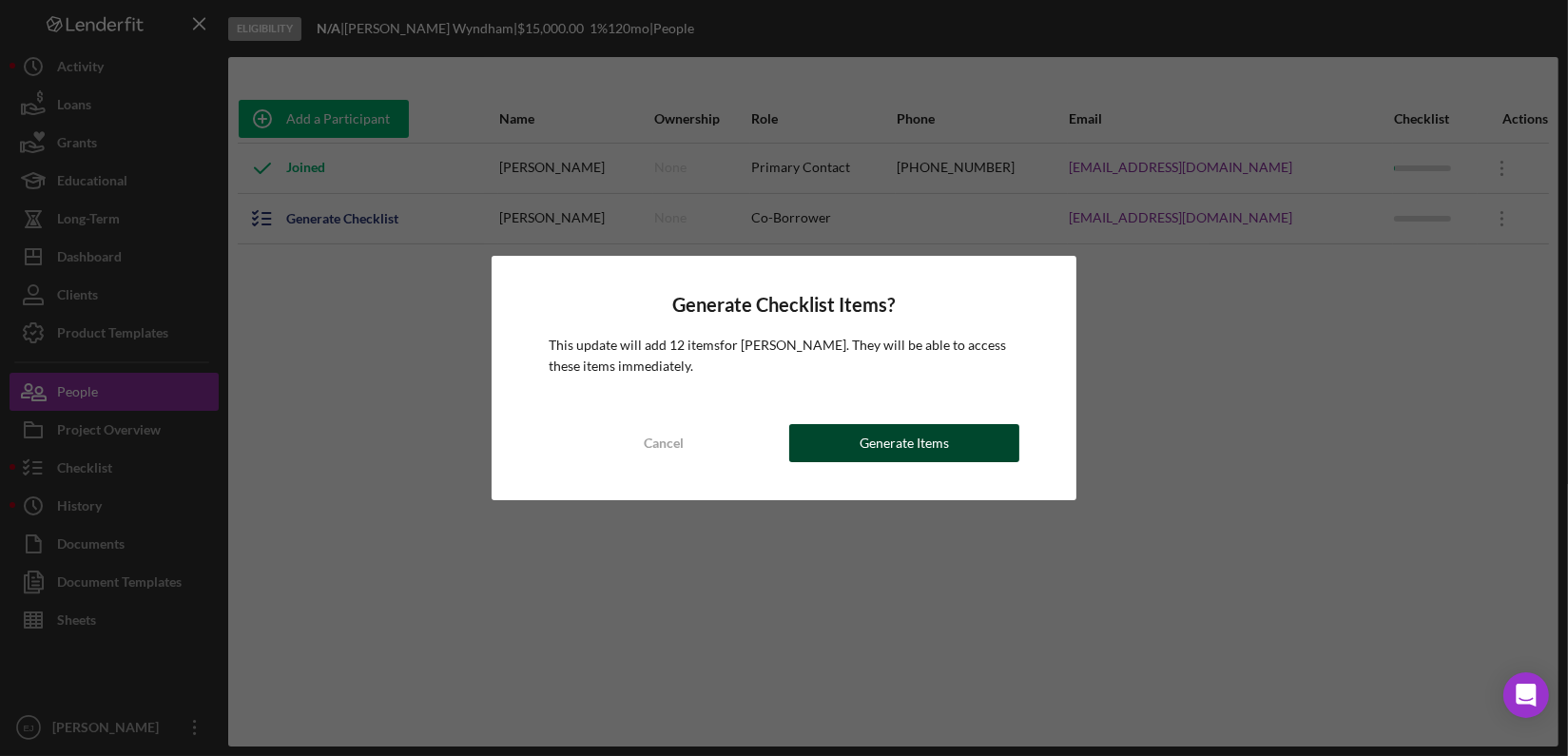
click at [955, 425] on button "Generate Items" at bounding box center [904, 443] width 230 height 38
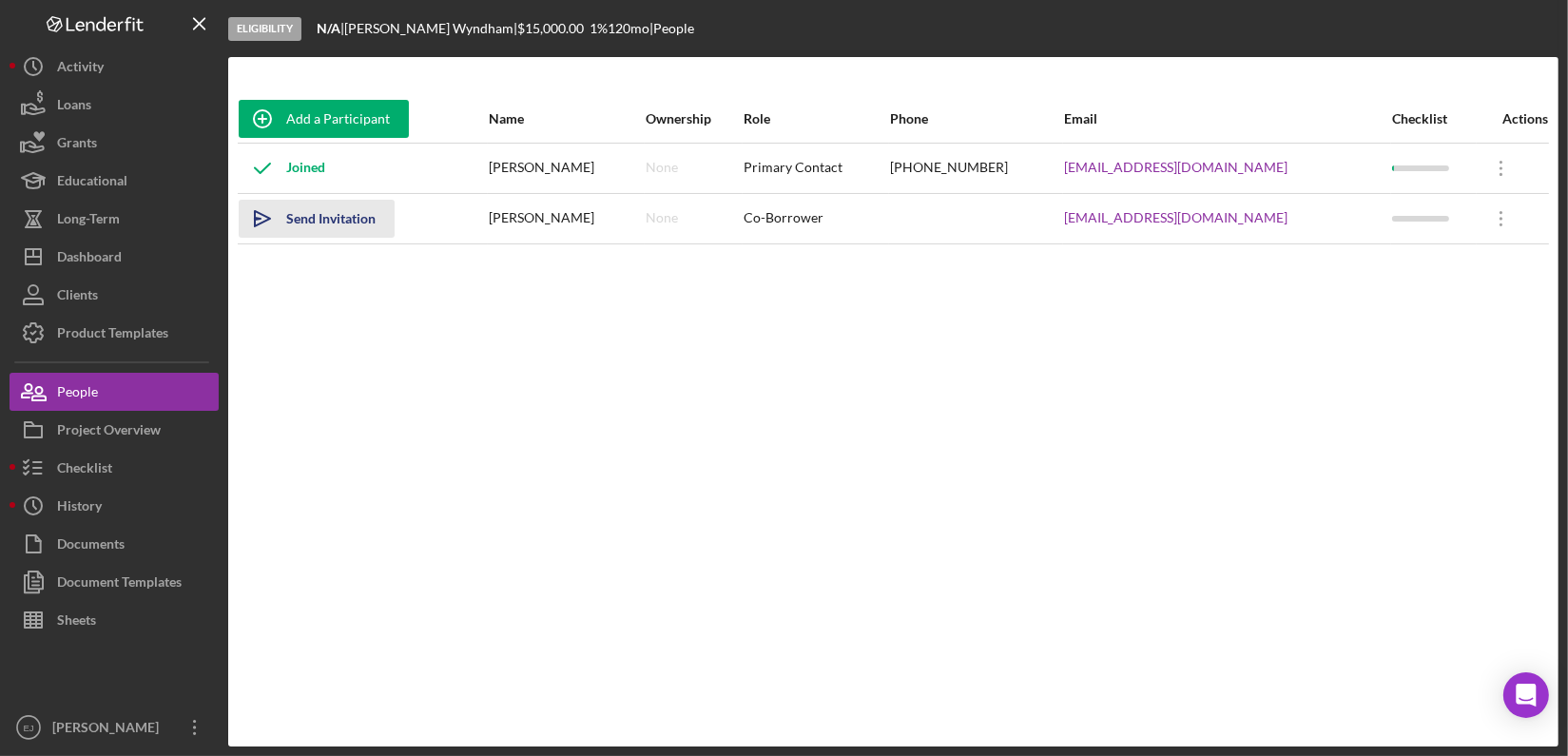
click at [253, 208] on icon "Icon/icon-invite-send" at bounding box center [263, 219] width 48 height 48
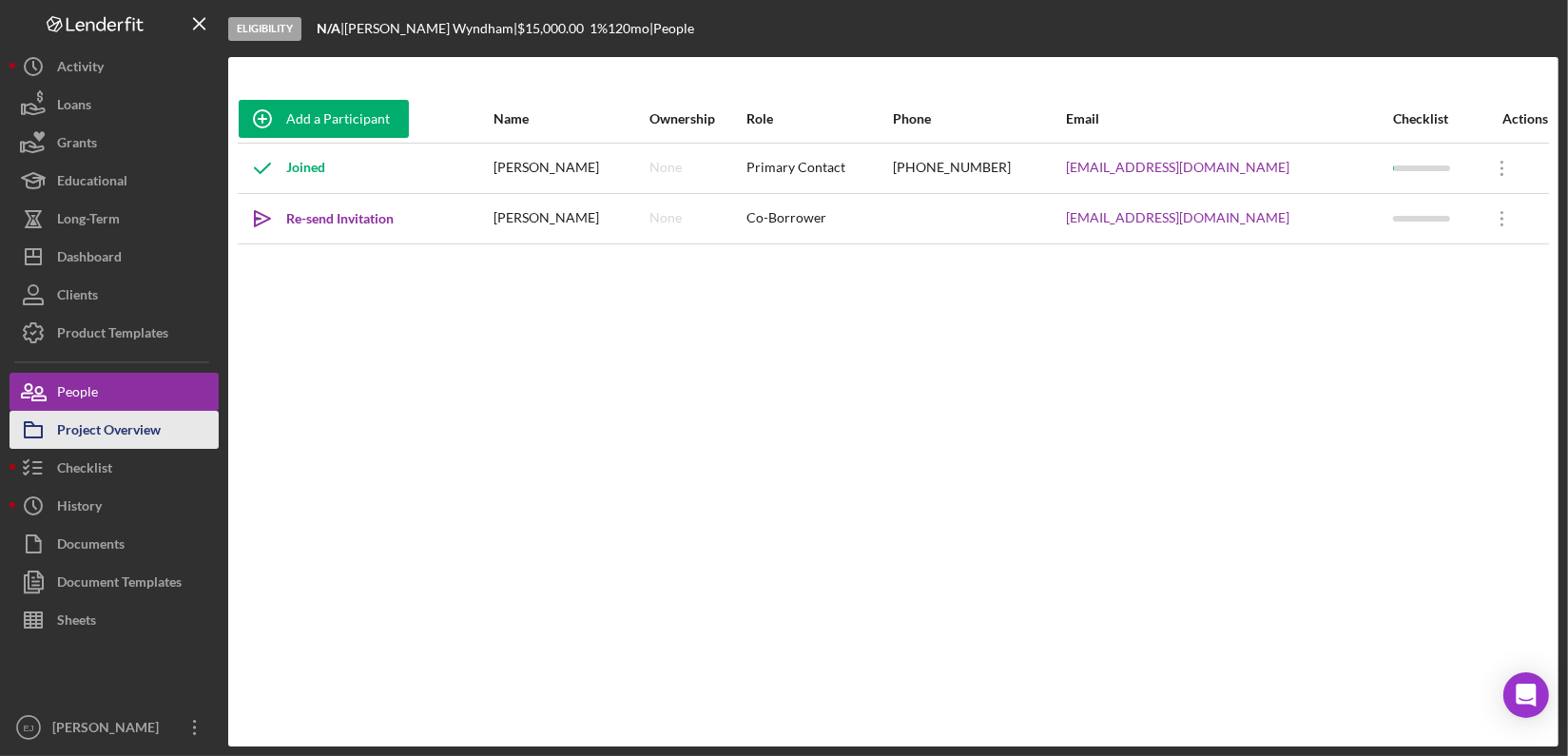
click at [176, 424] on button "Project Overview" at bounding box center [114, 430] width 209 height 38
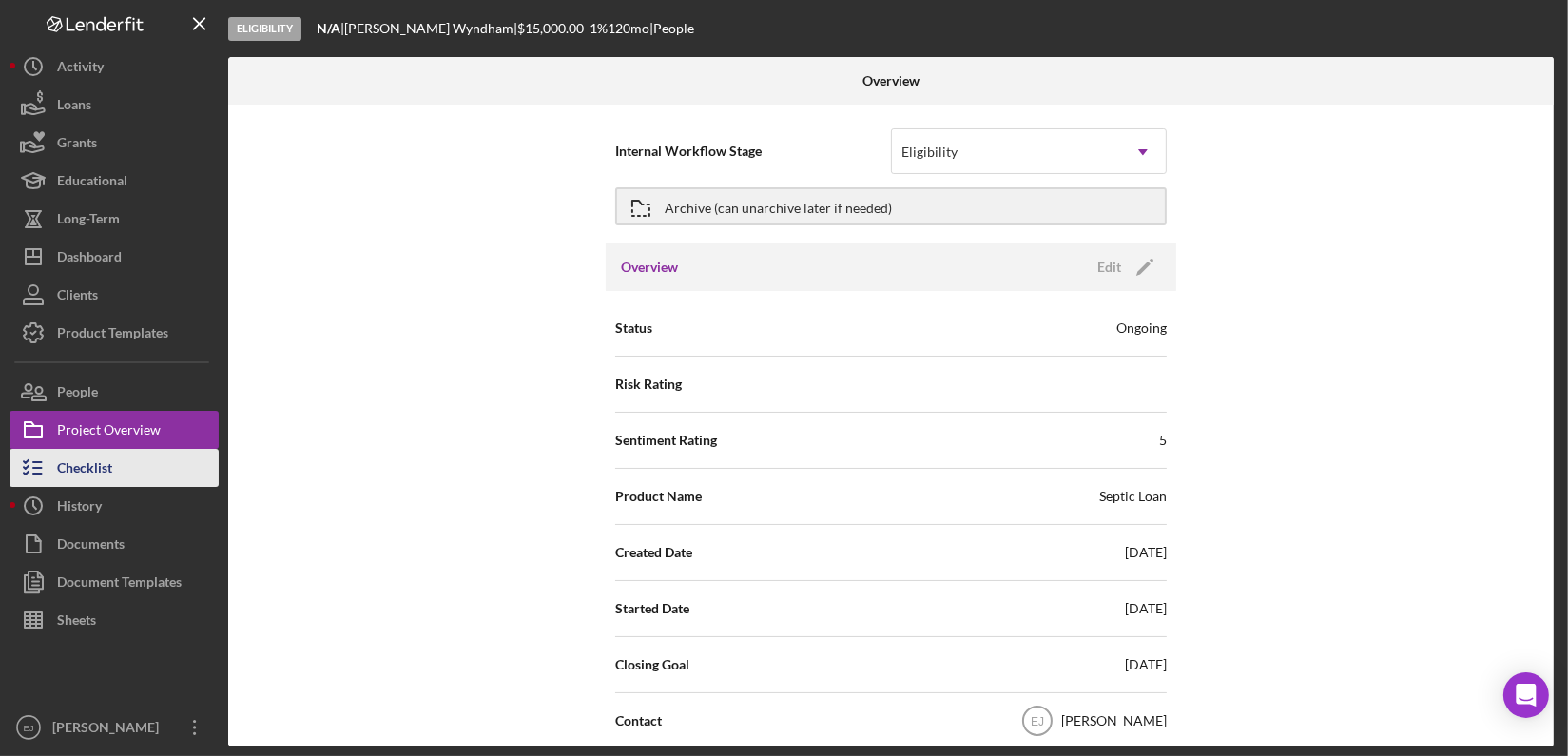
click at [106, 474] on div "Checklist" at bounding box center [85, 470] width 56 height 43
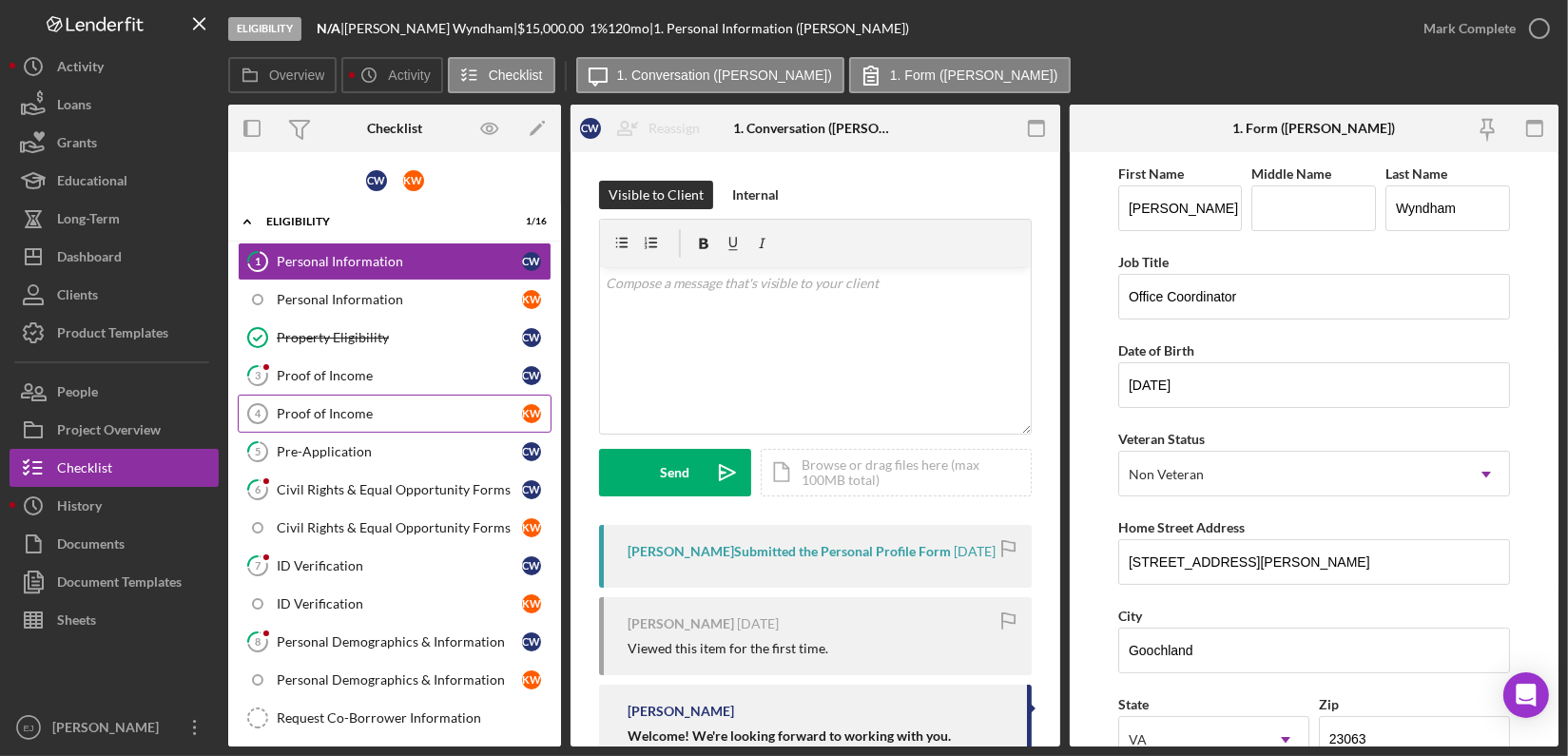
click at [338, 407] on div "Proof of Income" at bounding box center [399, 413] width 246 height 15
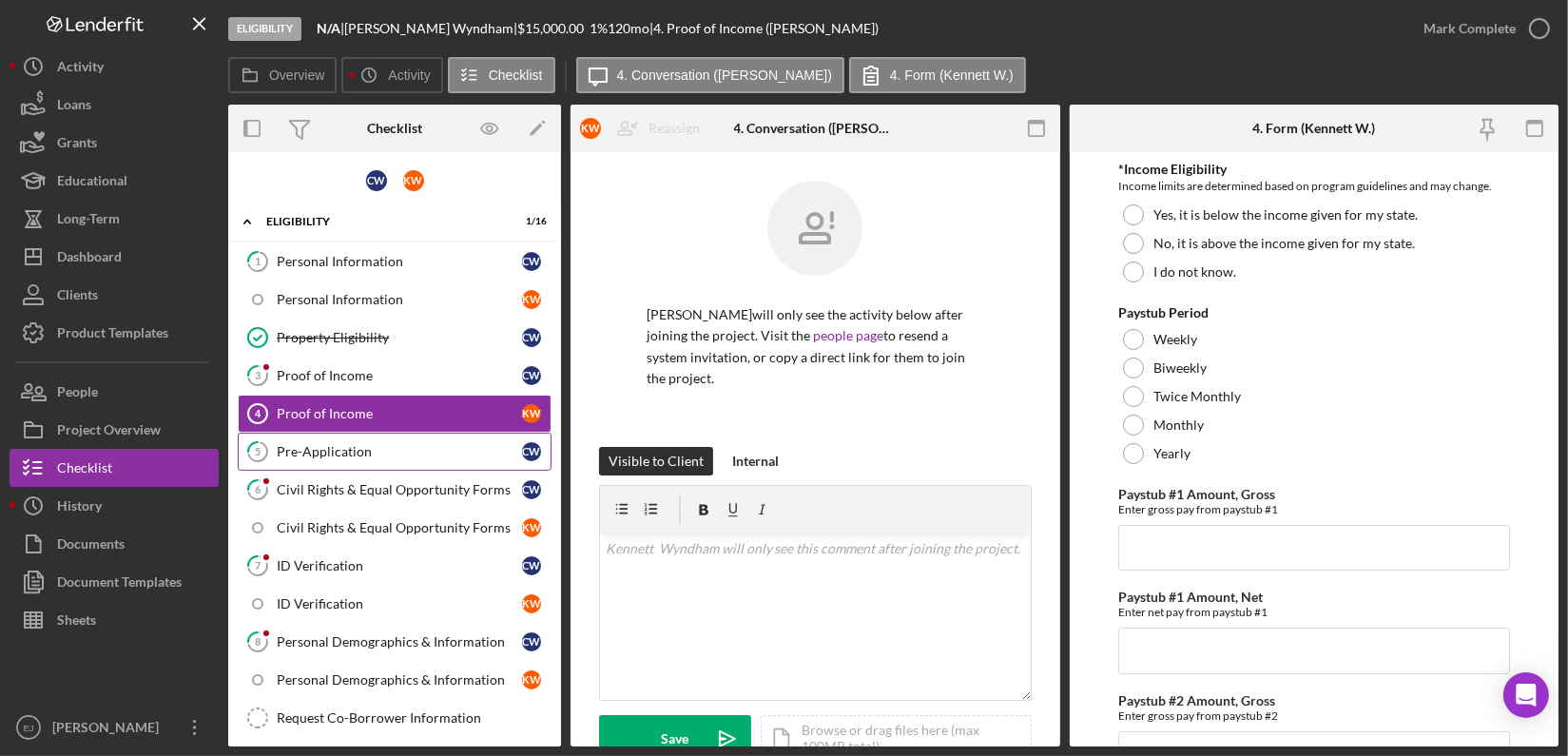
click at [339, 439] on link "5 Pre-Application C W" at bounding box center [394, 452] width 314 height 38
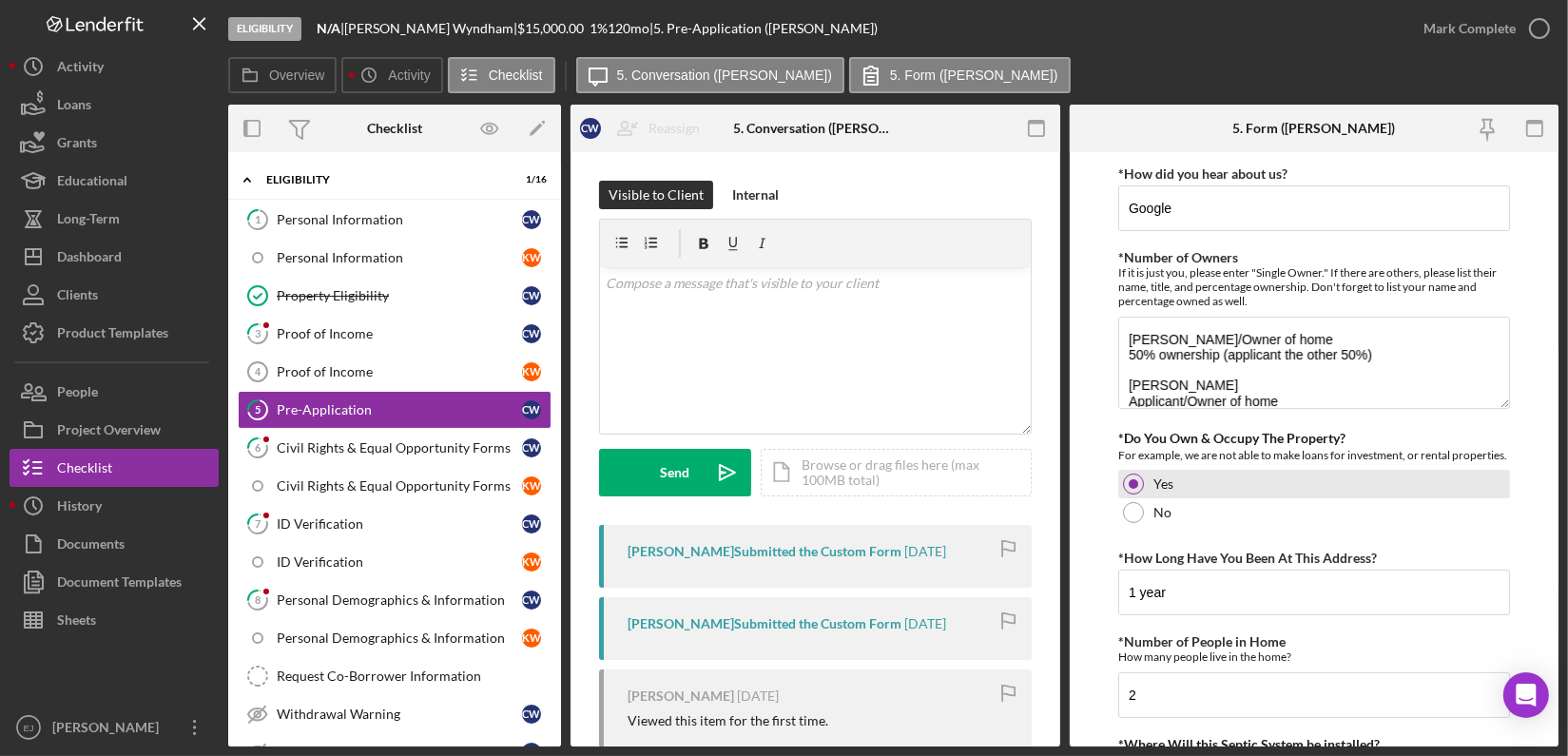
scroll to position [83, 0]
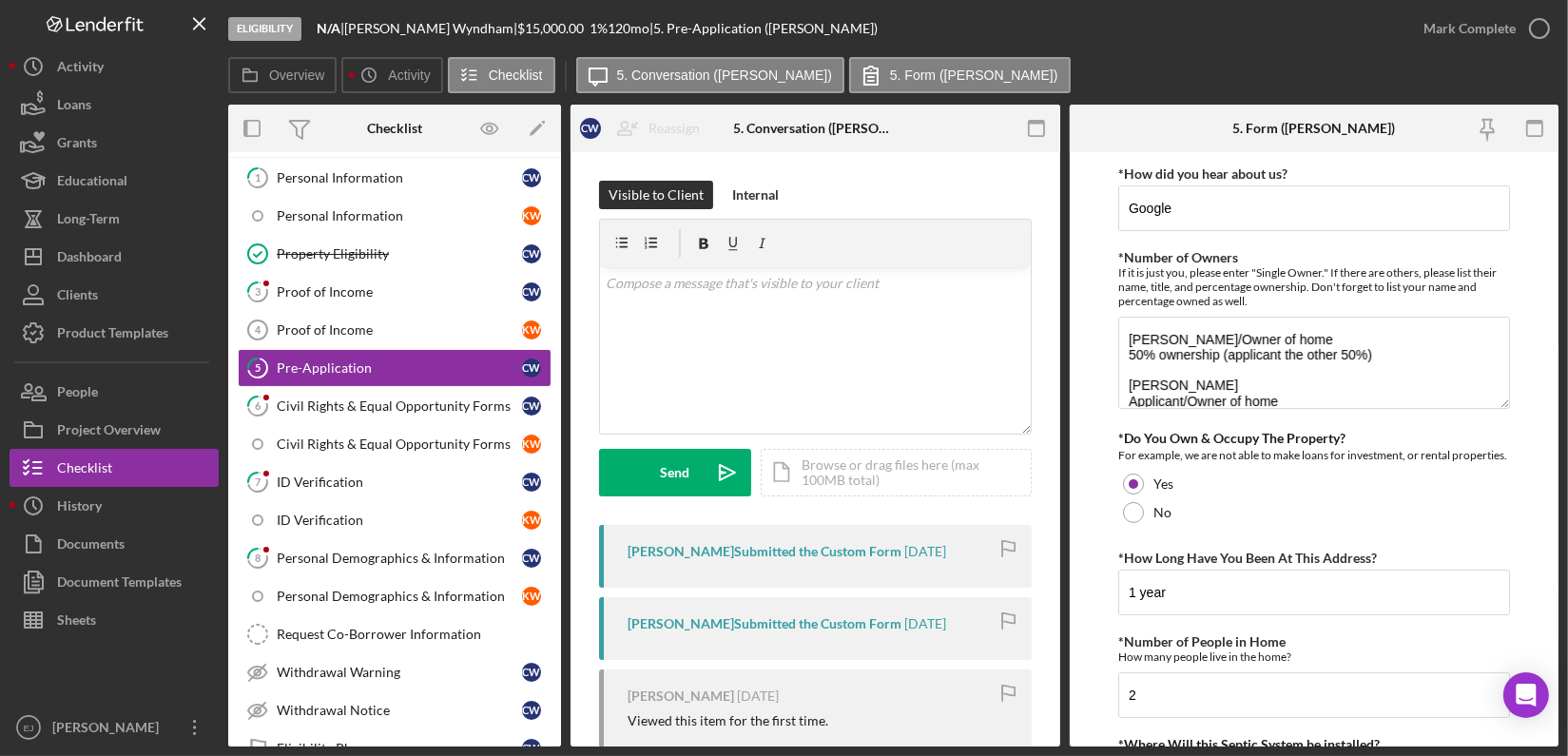
click at [1535, 501] on form "*How did you hear about us? Google *Number of Owners If it is just you, please …" at bounding box center [1314, 450] width 490 height 594
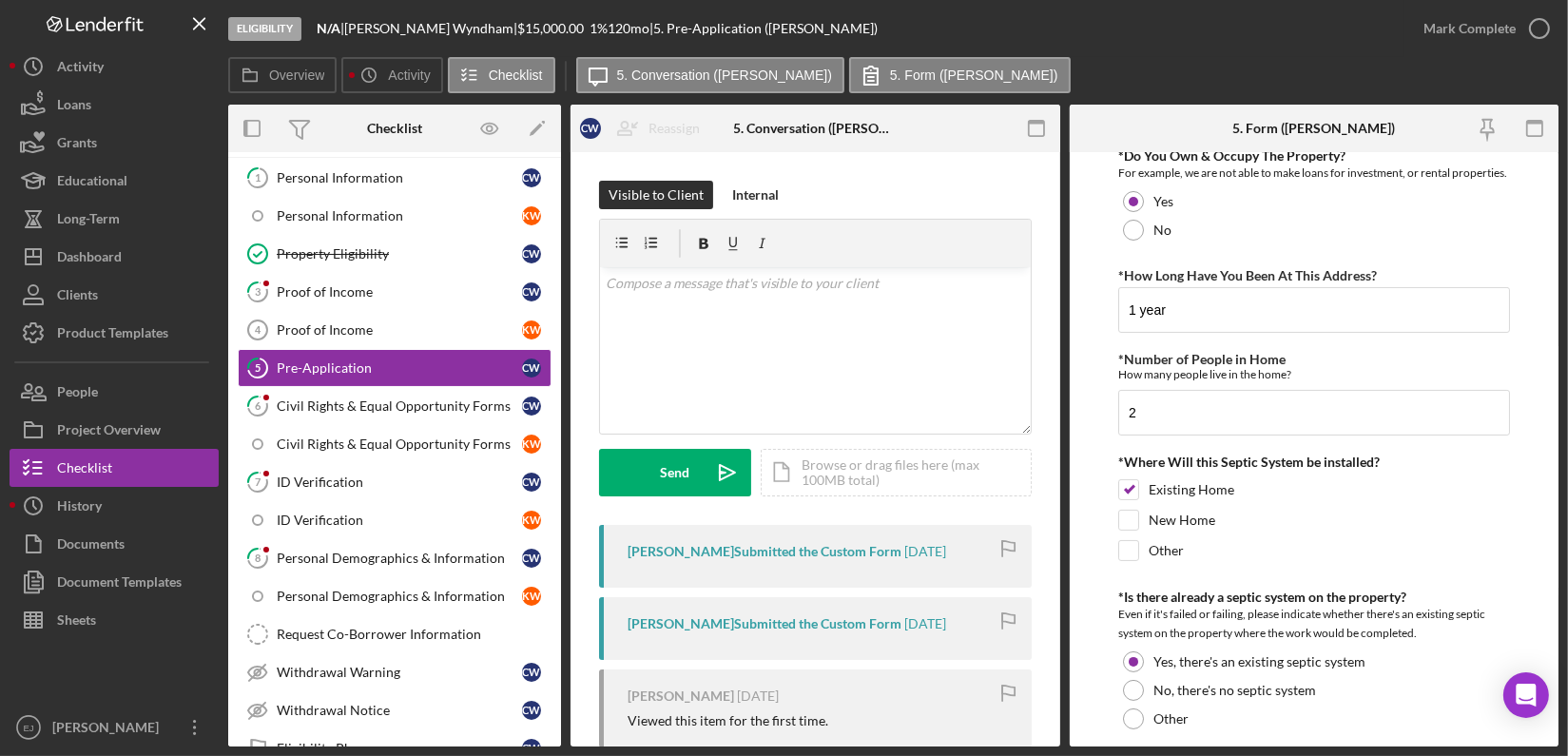
scroll to position [418, 0]
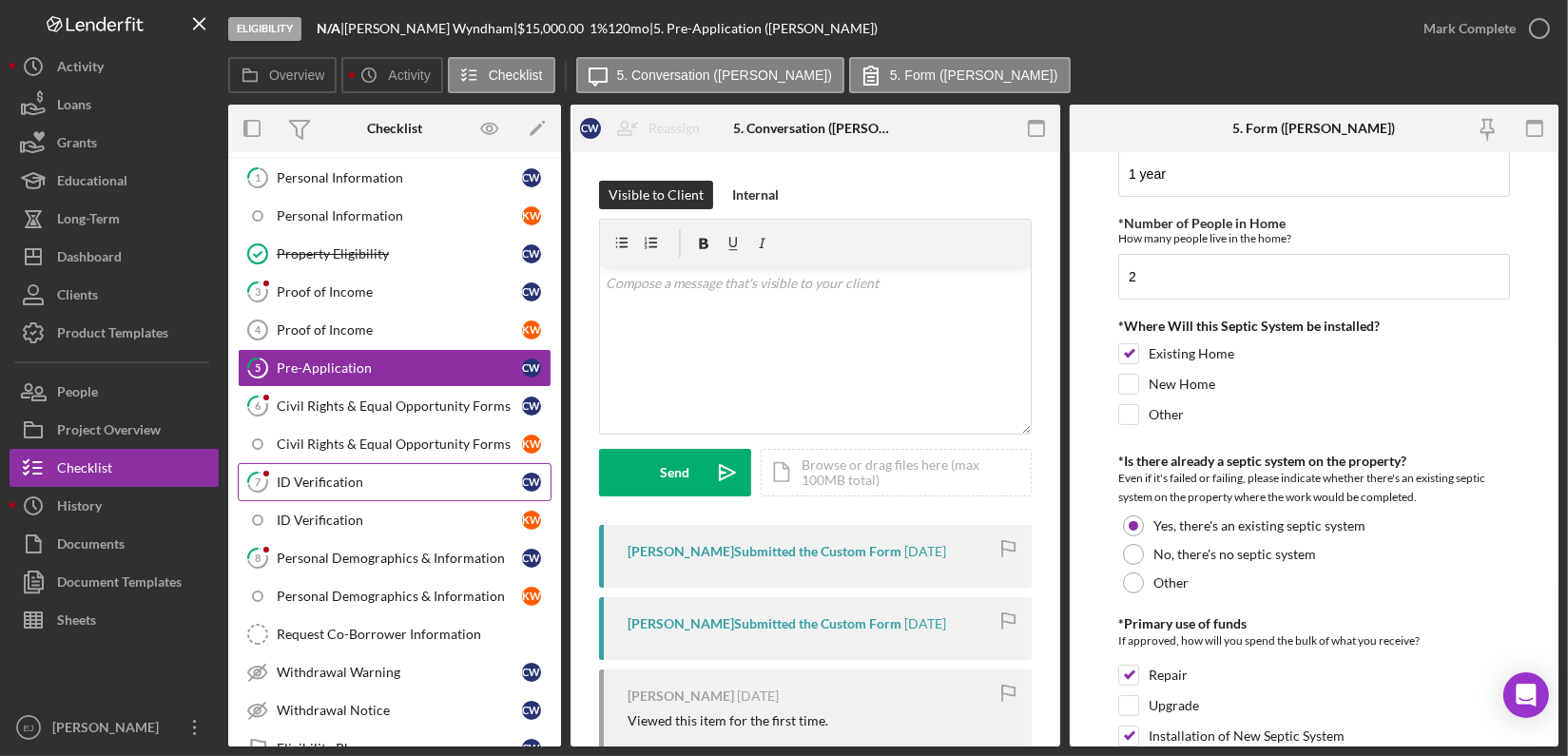
click at [361, 477] on div "ID Verification" at bounding box center [399, 482] width 246 height 15
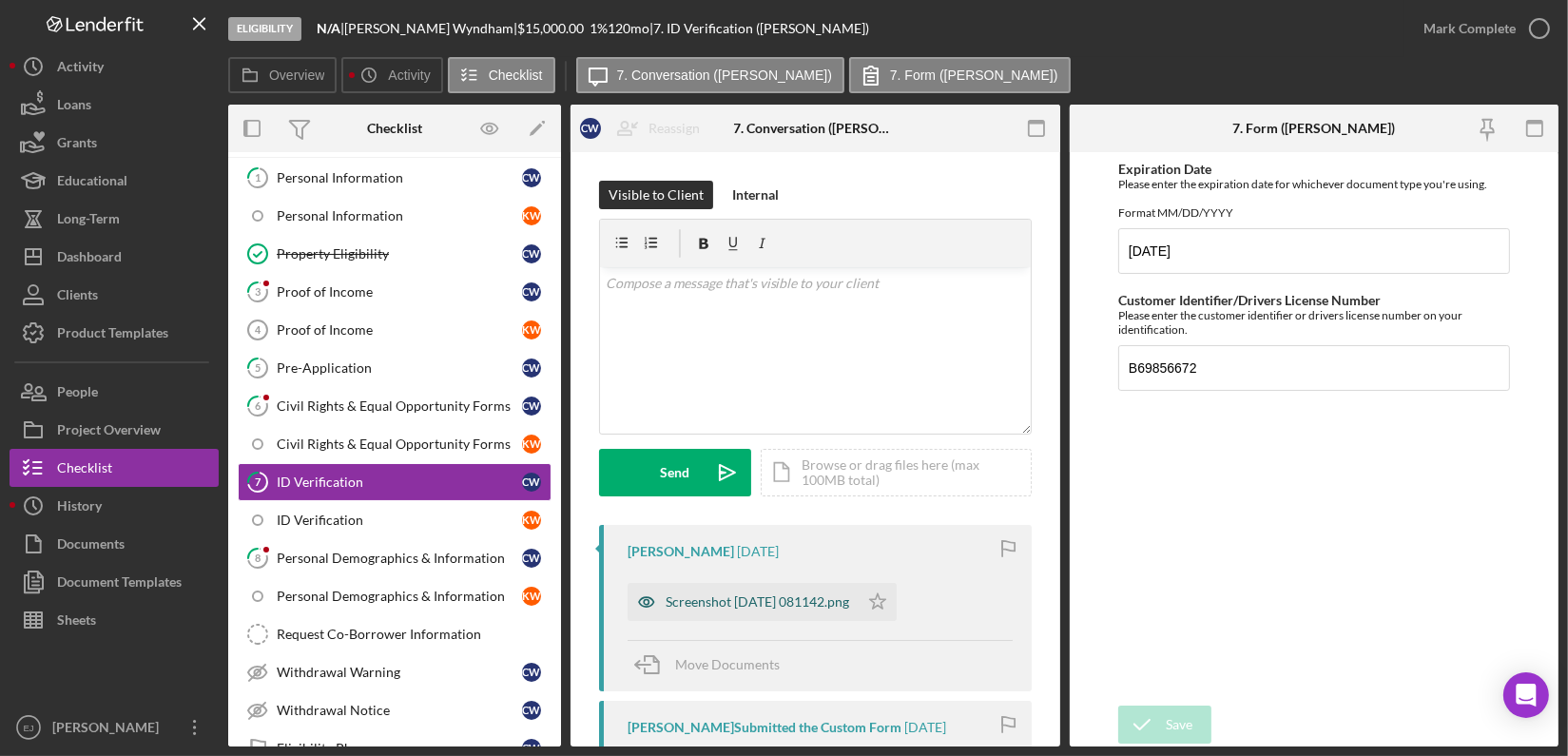
click at [753, 598] on div "Screenshot 2025-08-07 081142.png" at bounding box center [757, 601] width 183 height 15
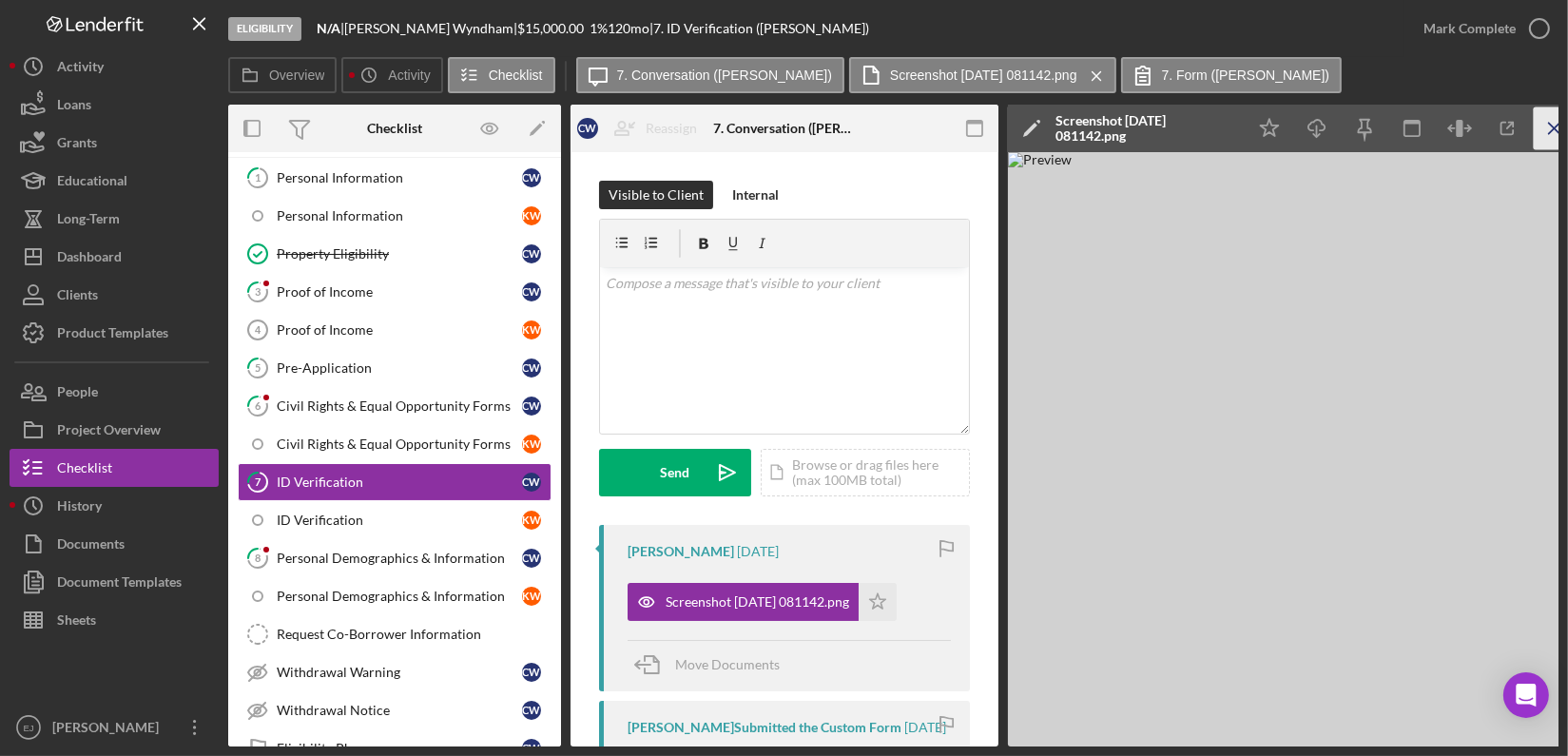
click at [1552, 120] on icon "Icon/Menu Close" at bounding box center [1555, 128] width 43 height 43
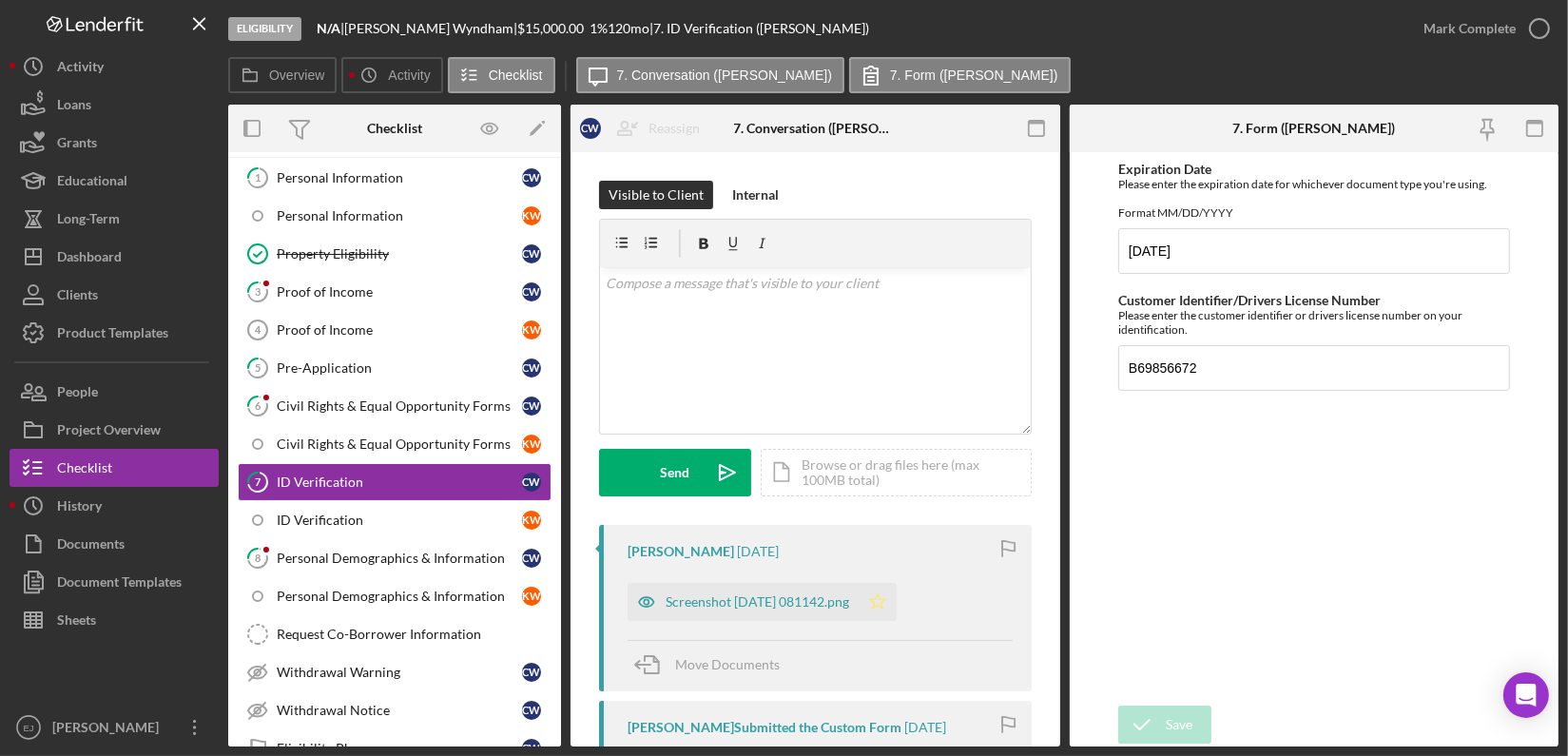
click at [897, 596] on icon "Icon/Star" at bounding box center [877, 601] width 38 height 38
click at [1538, 21] on icon "button" at bounding box center [1539, 29] width 48 height 48
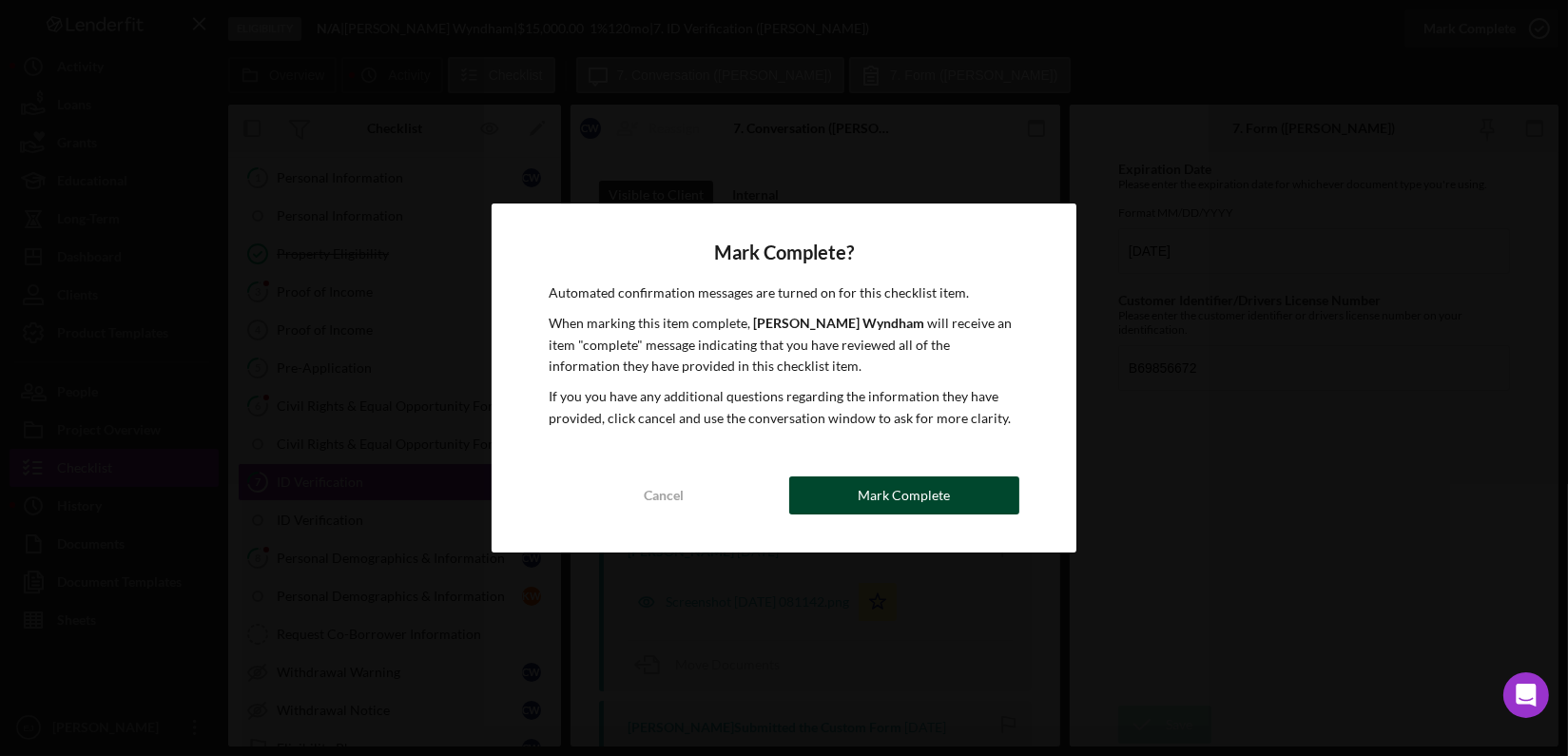
click at [986, 488] on button "Mark Complete" at bounding box center [904, 495] width 230 height 38
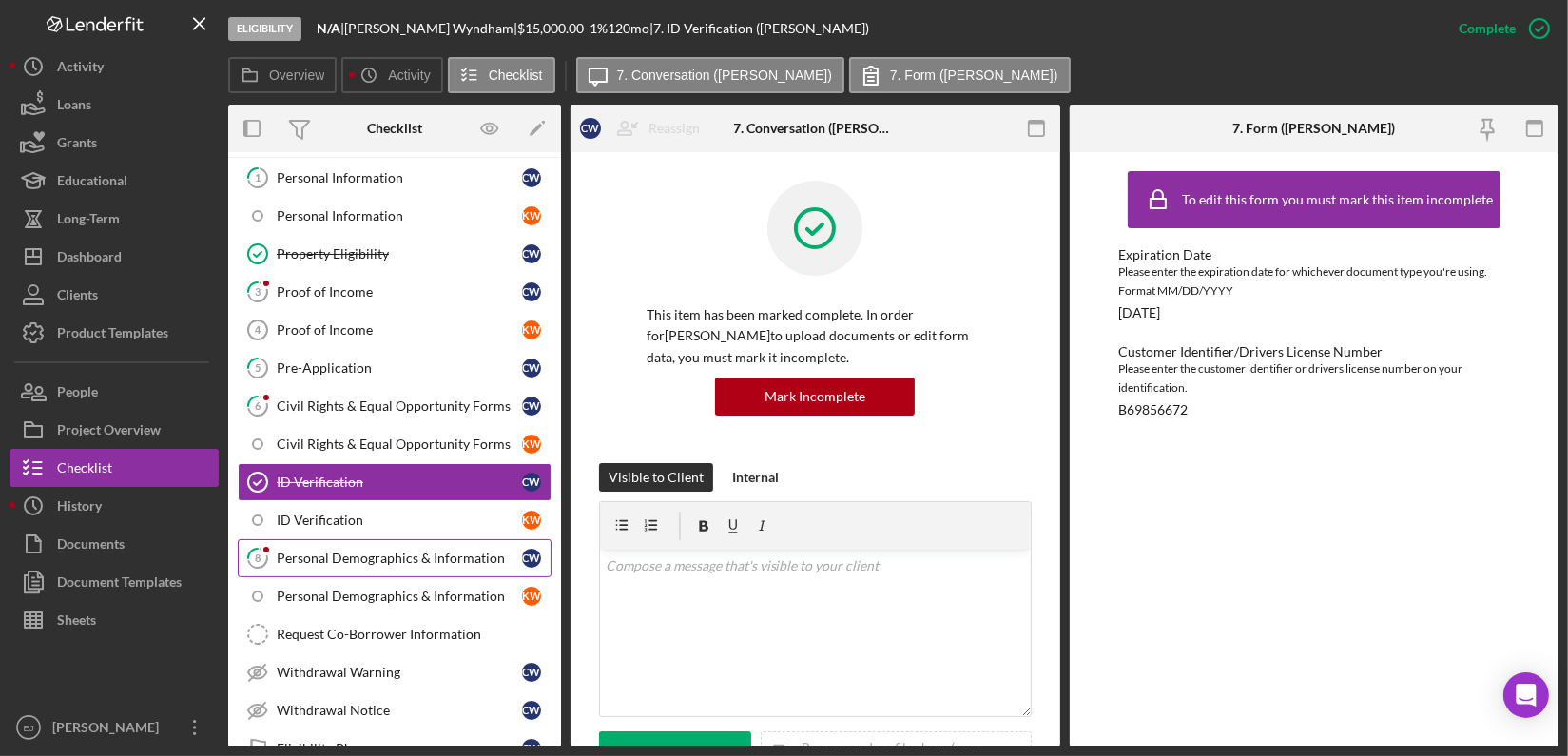
click at [373, 551] on div "Personal Demographics & Information" at bounding box center [399, 558] width 246 height 15
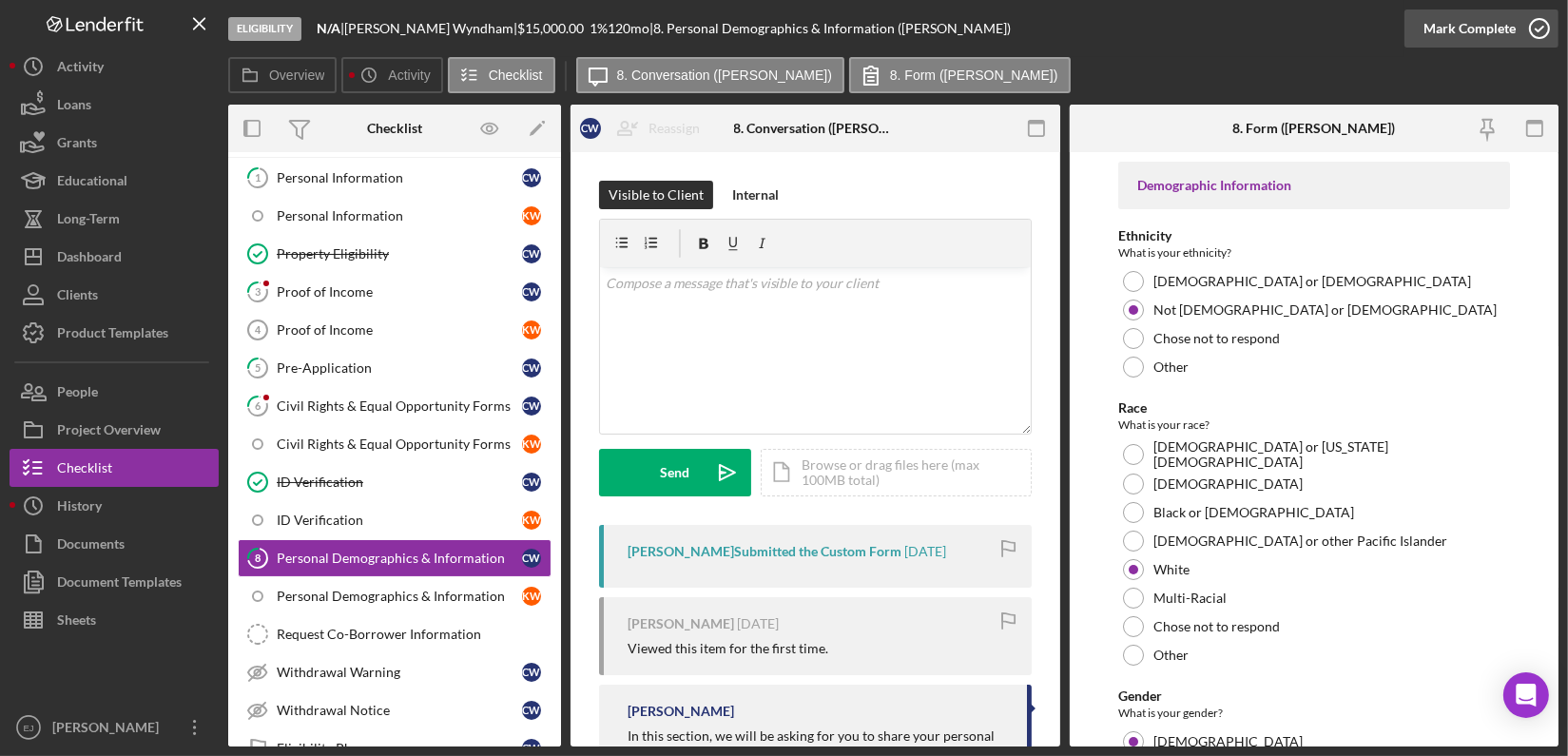
click at [1542, 29] on icon "button" at bounding box center [1539, 29] width 48 height 48
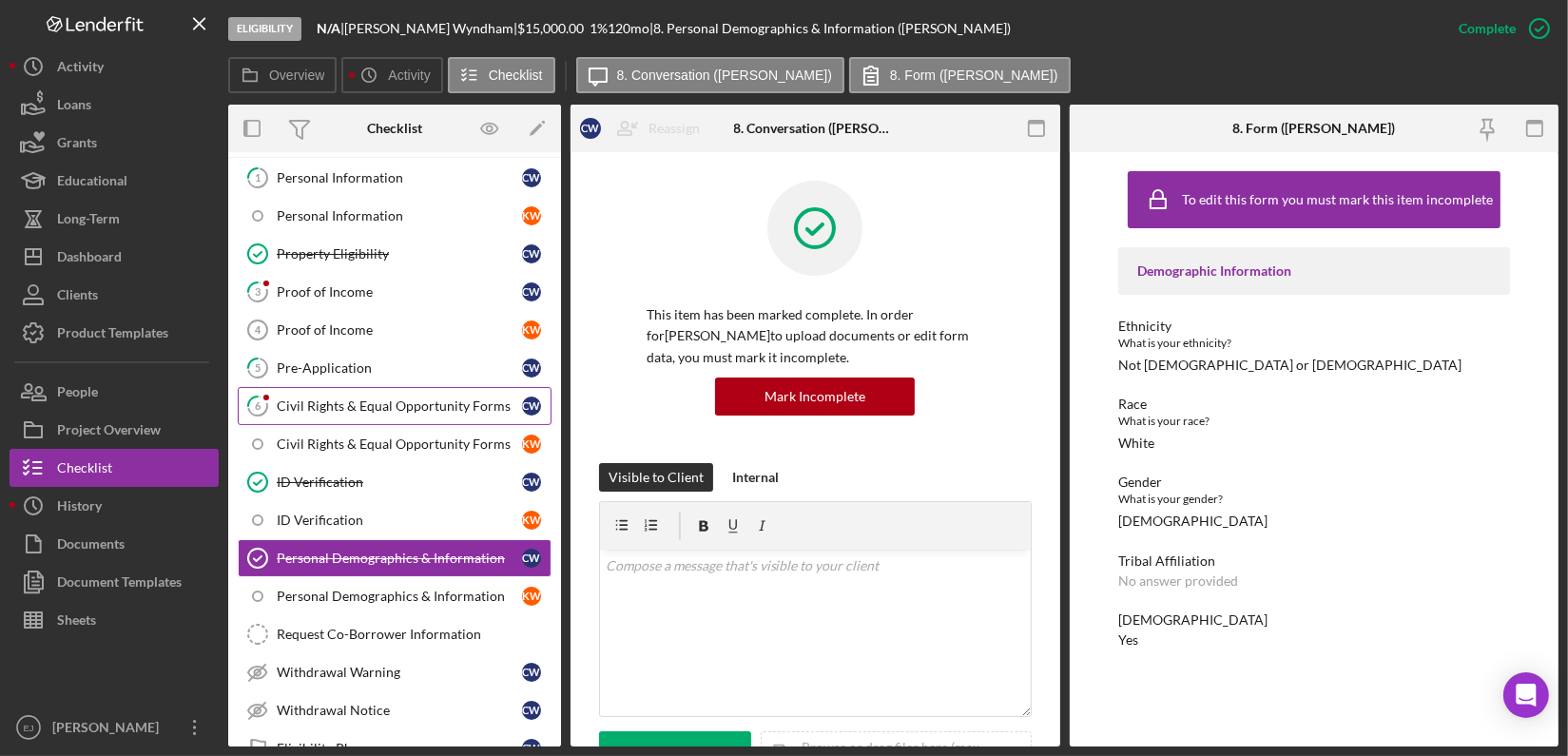
click at [401, 418] on link "6 Civil Rights & Equal Opportunity Forms C W" at bounding box center [394, 406] width 314 height 38
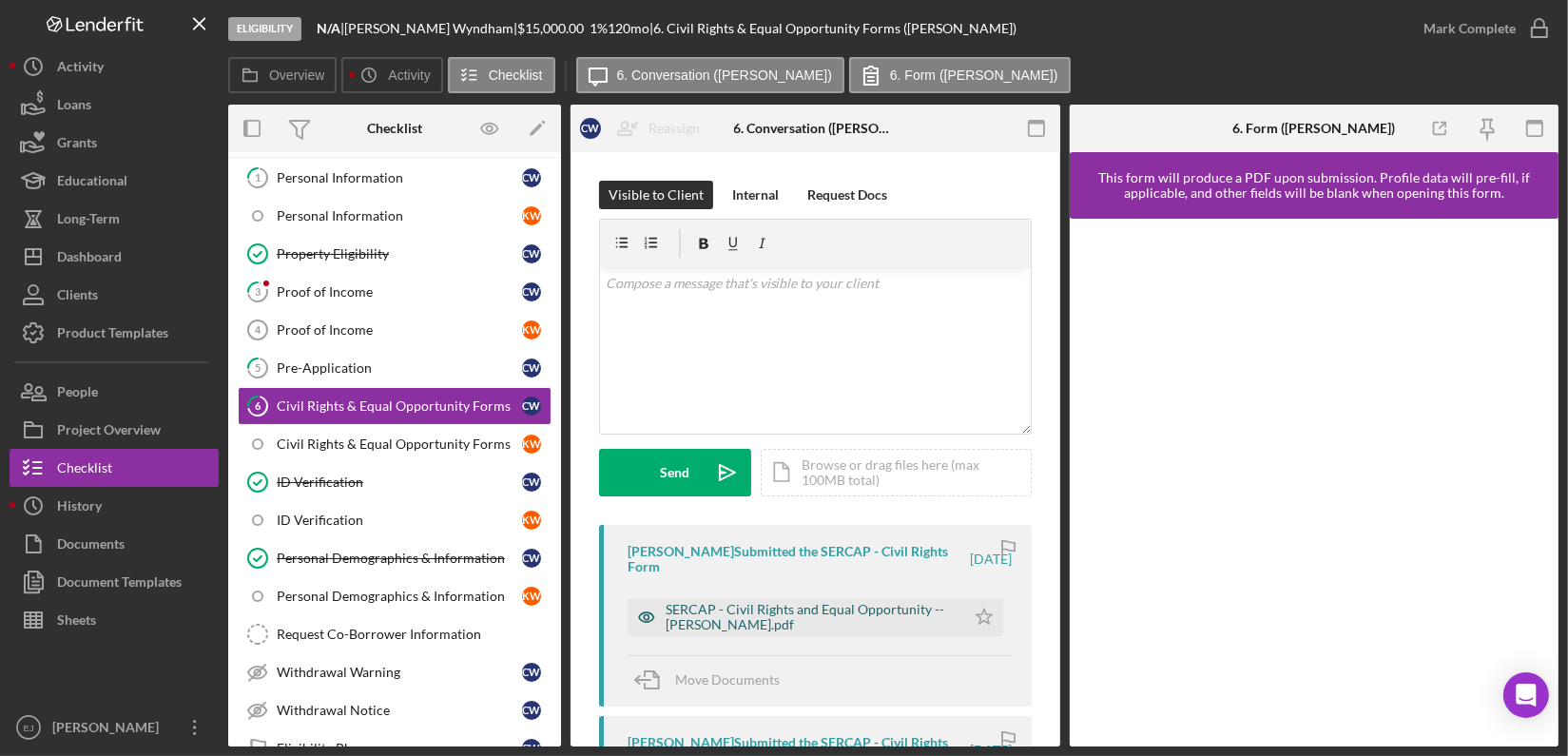
click at [851, 609] on div "SERCAP - Civil Rights and Equal Opportunity -- Chloe Wyndham.pdf" at bounding box center [811, 616] width 290 height 31
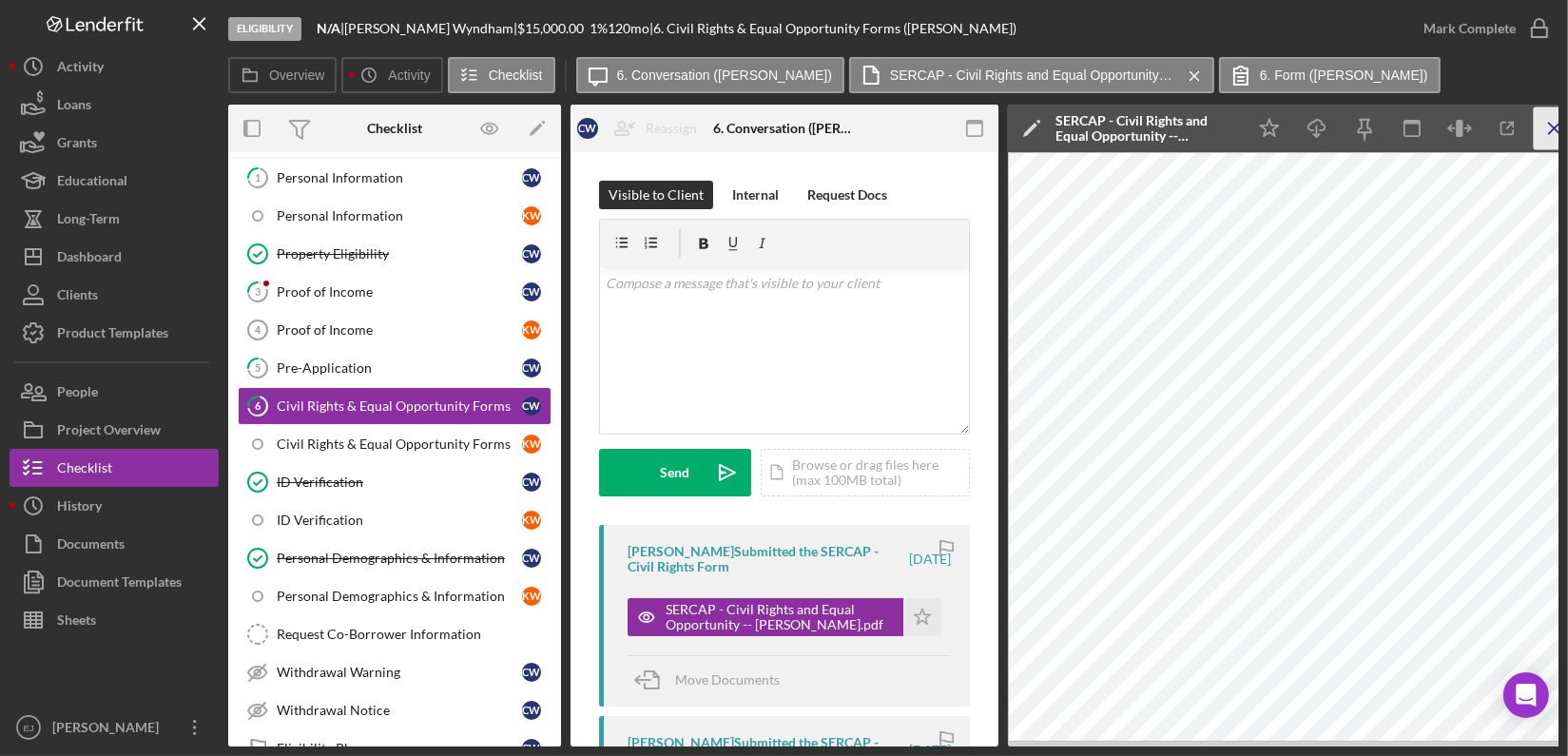
click at [1551, 122] on icon "Icon/Menu Close" at bounding box center [1555, 128] width 43 height 43
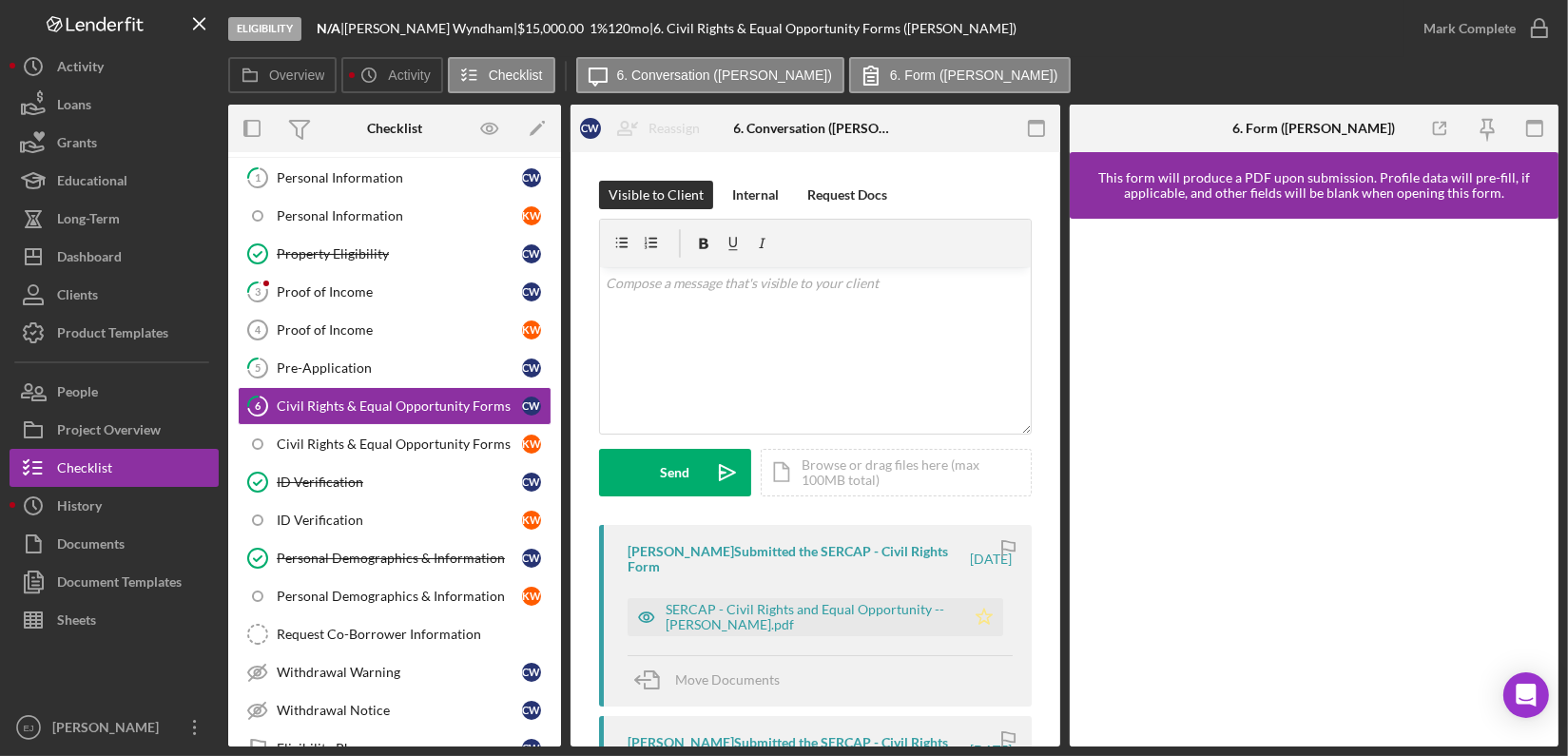
click at [979, 610] on polygon "button" at bounding box center [983, 615] width 16 height 15
click at [1549, 33] on icon "button" at bounding box center [1539, 29] width 48 height 48
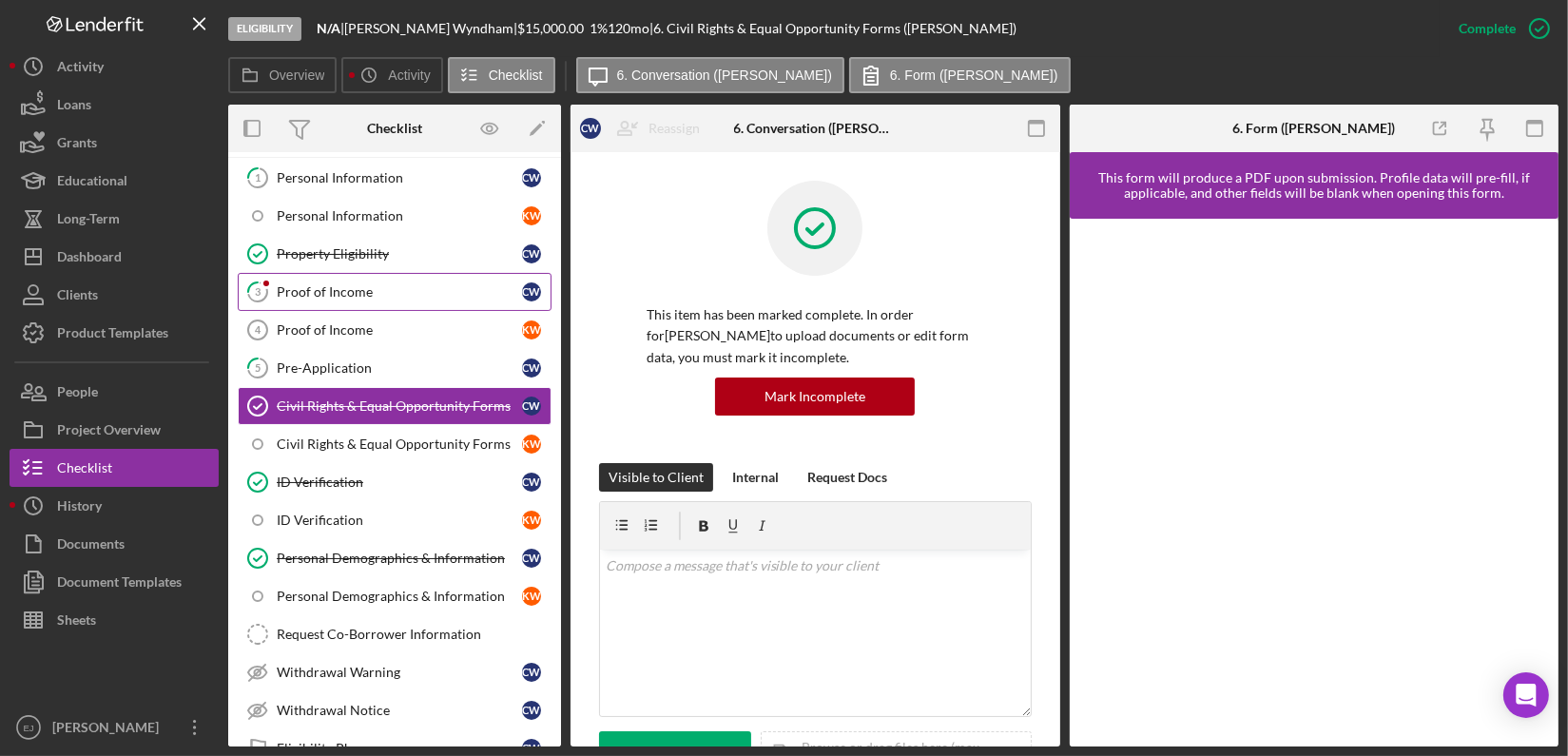
click at [392, 274] on link "3 Proof of Income C W" at bounding box center [394, 291] width 314 height 38
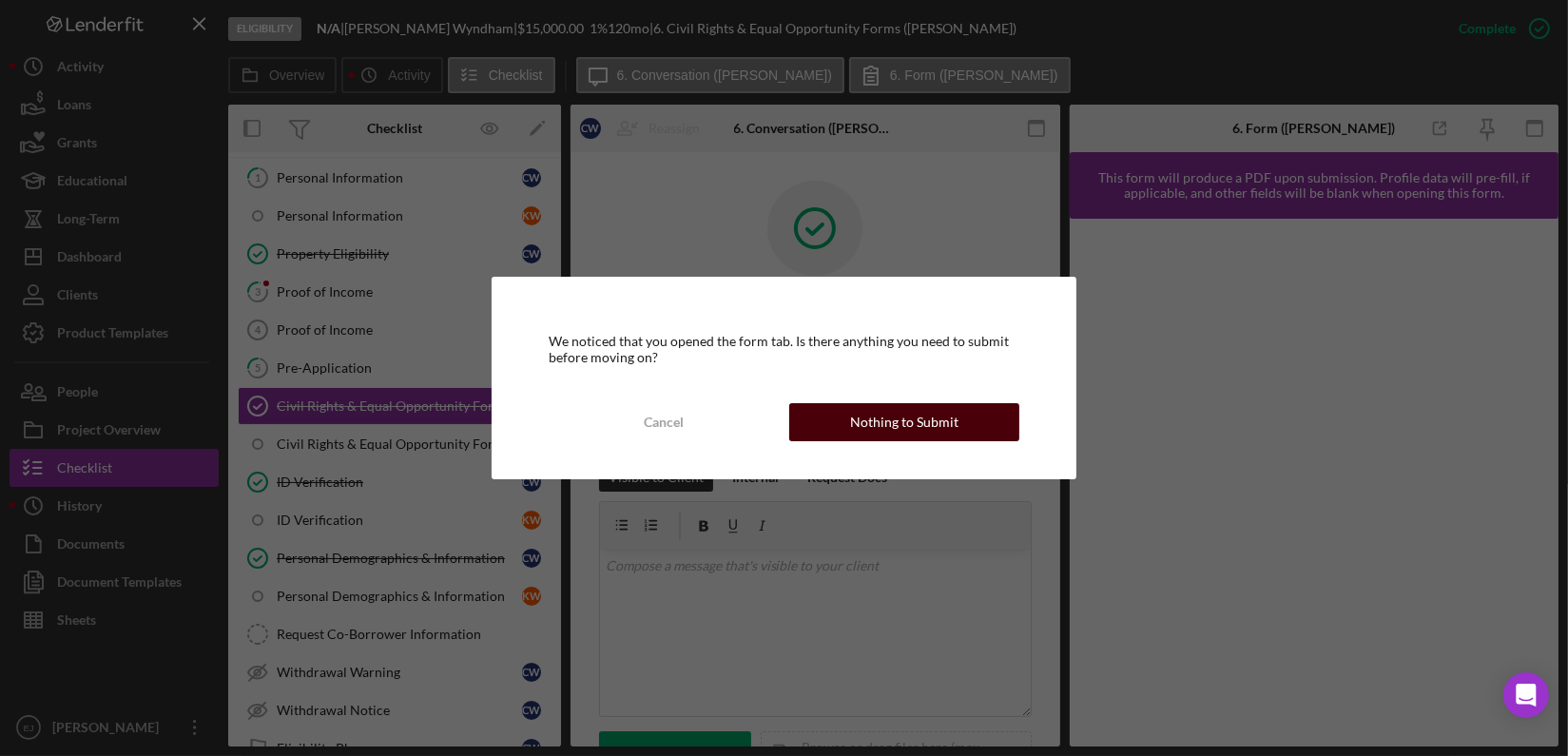
click at [915, 429] on div "Nothing to Submit" at bounding box center [904, 422] width 108 height 38
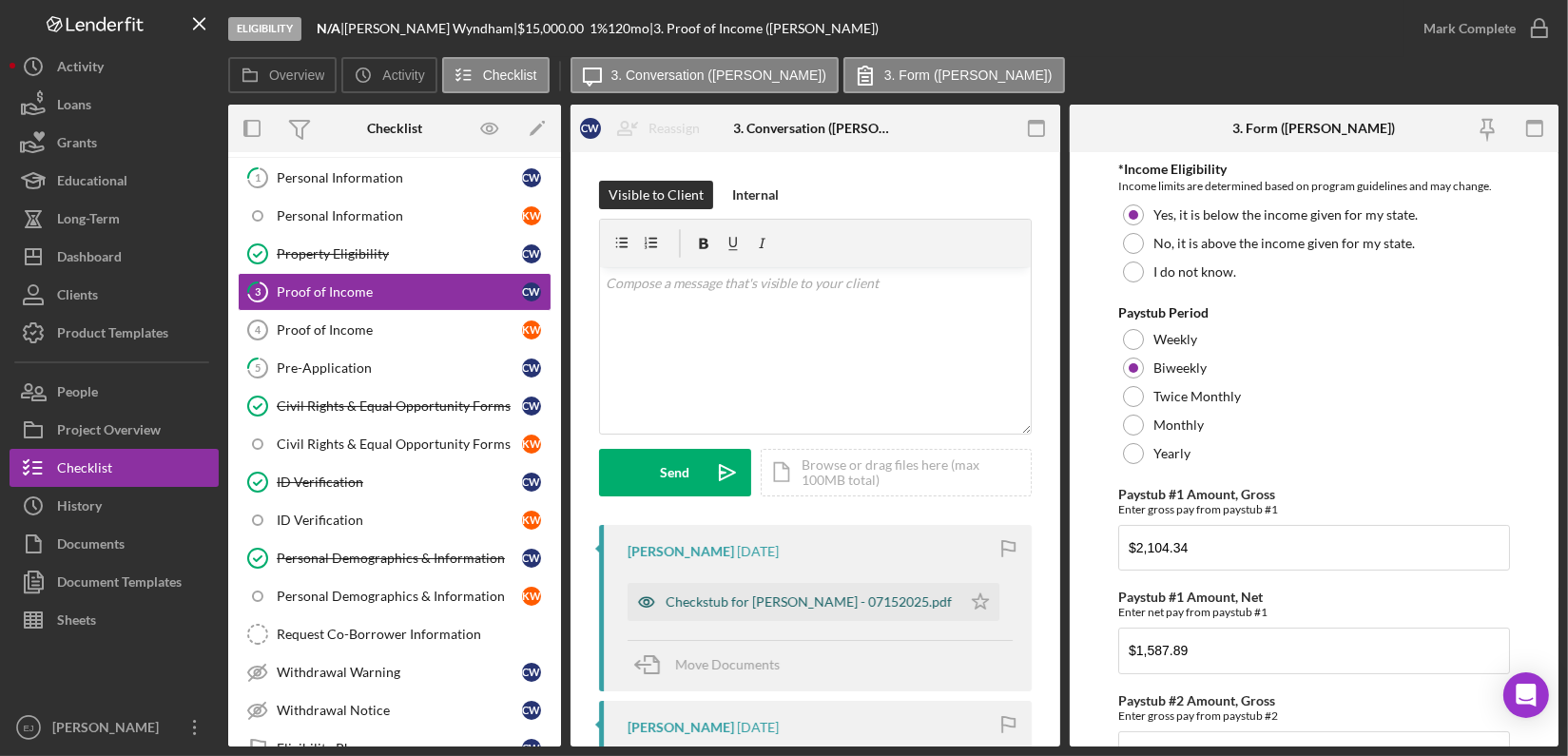
click at [849, 603] on div "Checkstub for Chloe Wyndham - 07152025.pdf" at bounding box center [809, 601] width 286 height 15
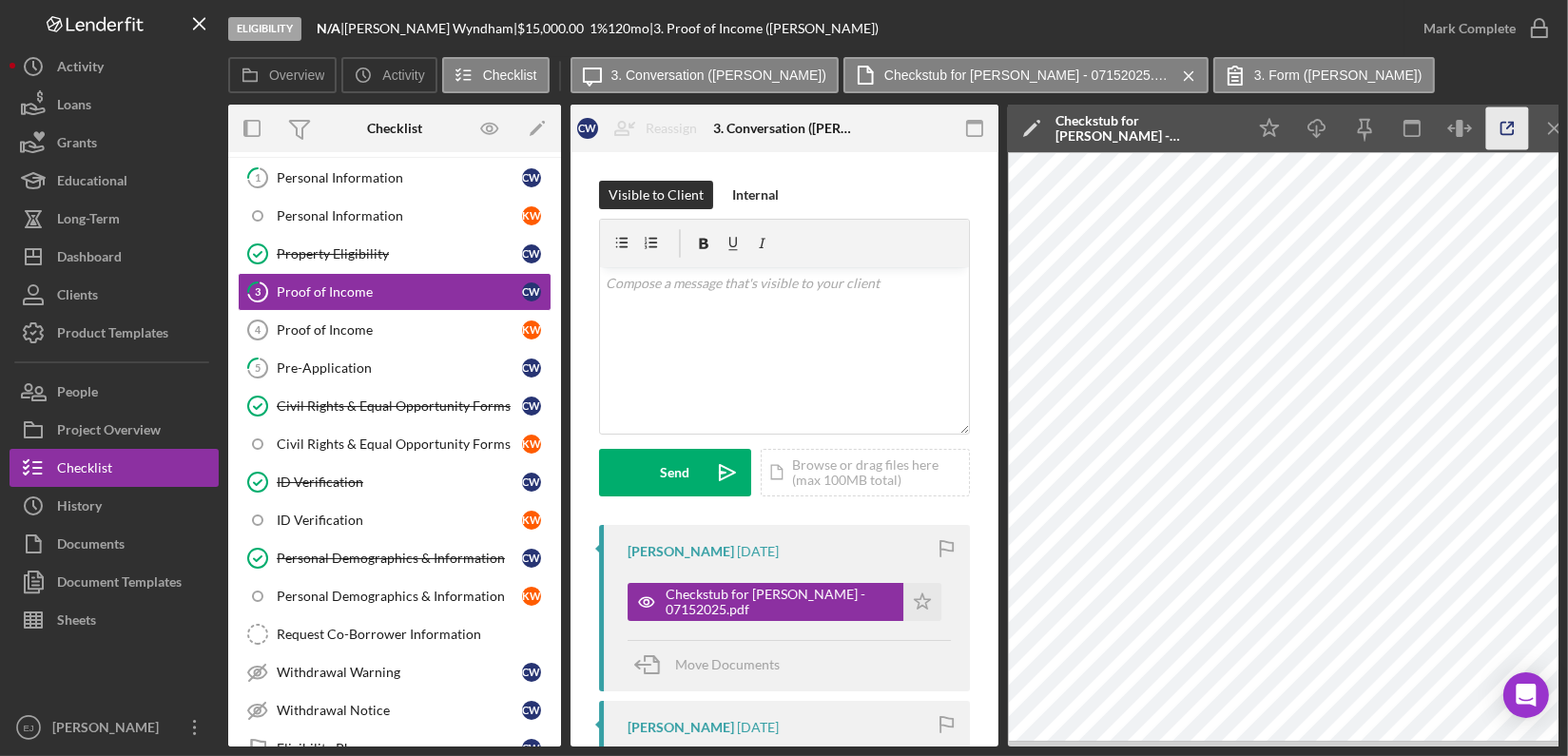
click at [1500, 129] on icon "button" at bounding box center [1508, 128] width 43 height 43
click at [746, 194] on div "Internal" at bounding box center [755, 194] width 47 height 29
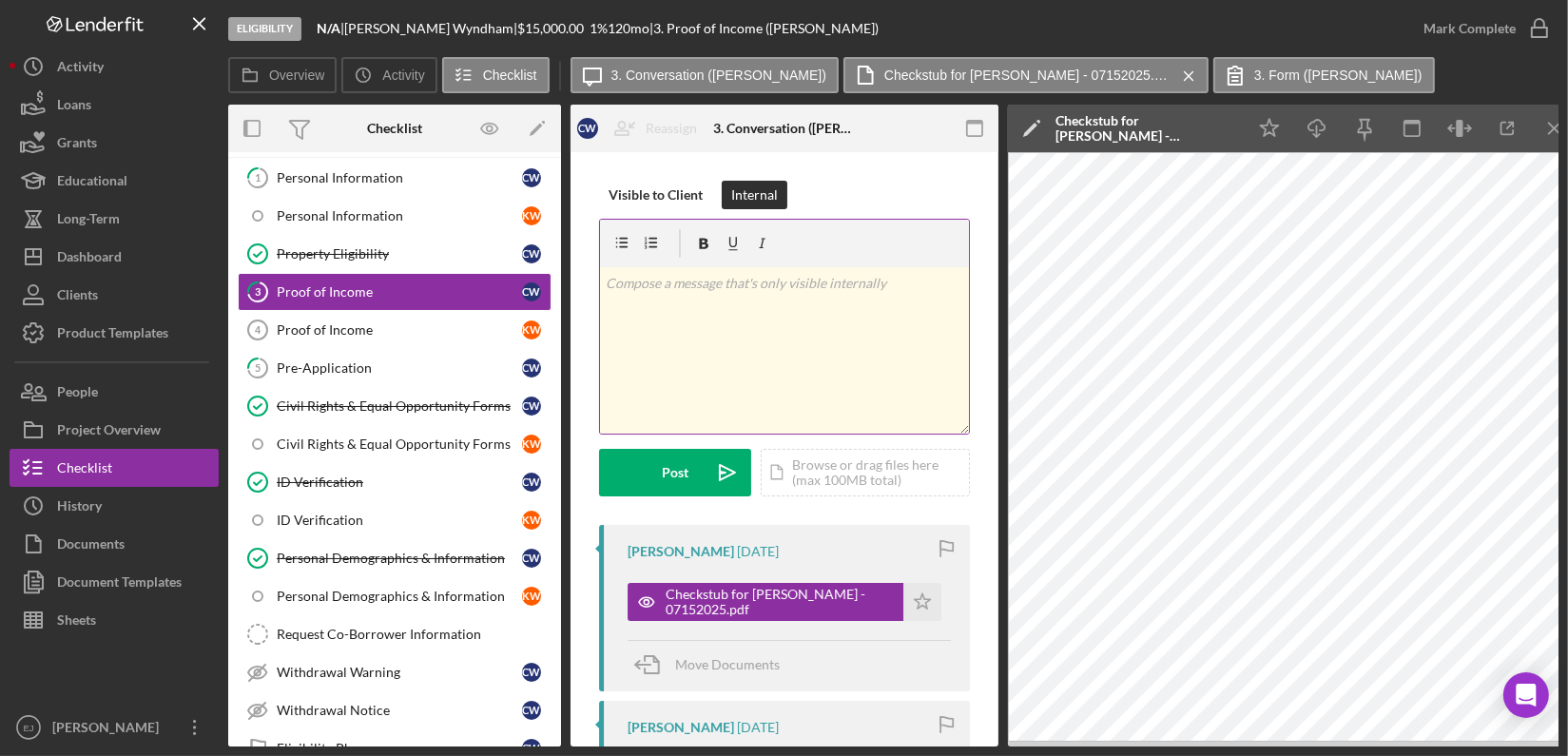
click at [672, 300] on div "v Color teal Color pink Remove color Add row above Add row below Add column bef…" at bounding box center [784, 351] width 369 height 166
click at [653, 498] on div "Visible to Client Internal v Color teal Color pink Remove color Add row above A…" at bounding box center [784, 352] width 371 height 344
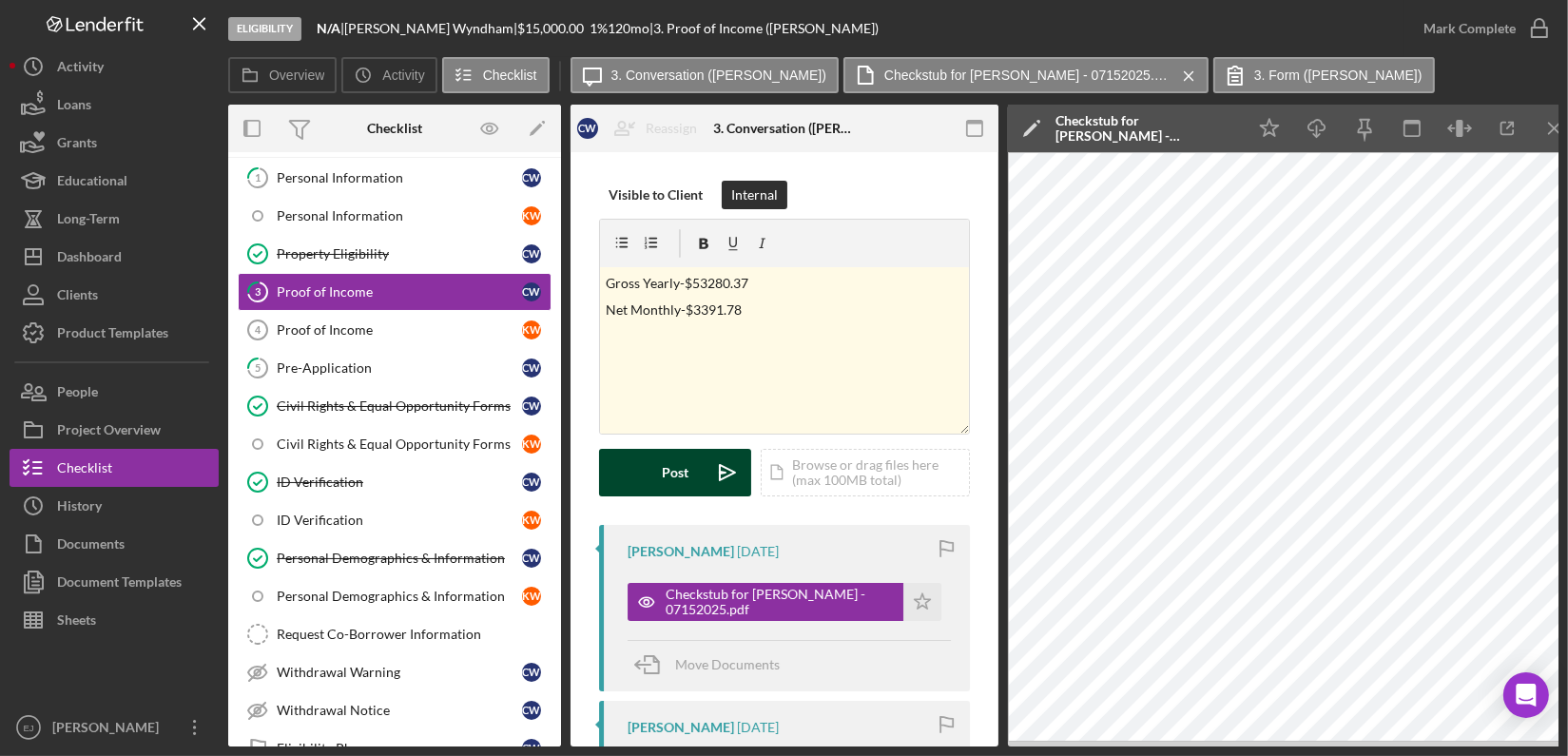
click at [656, 486] on button "Post Icon/icon-invite-send" at bounding box center [675, 473] width 153 height 48
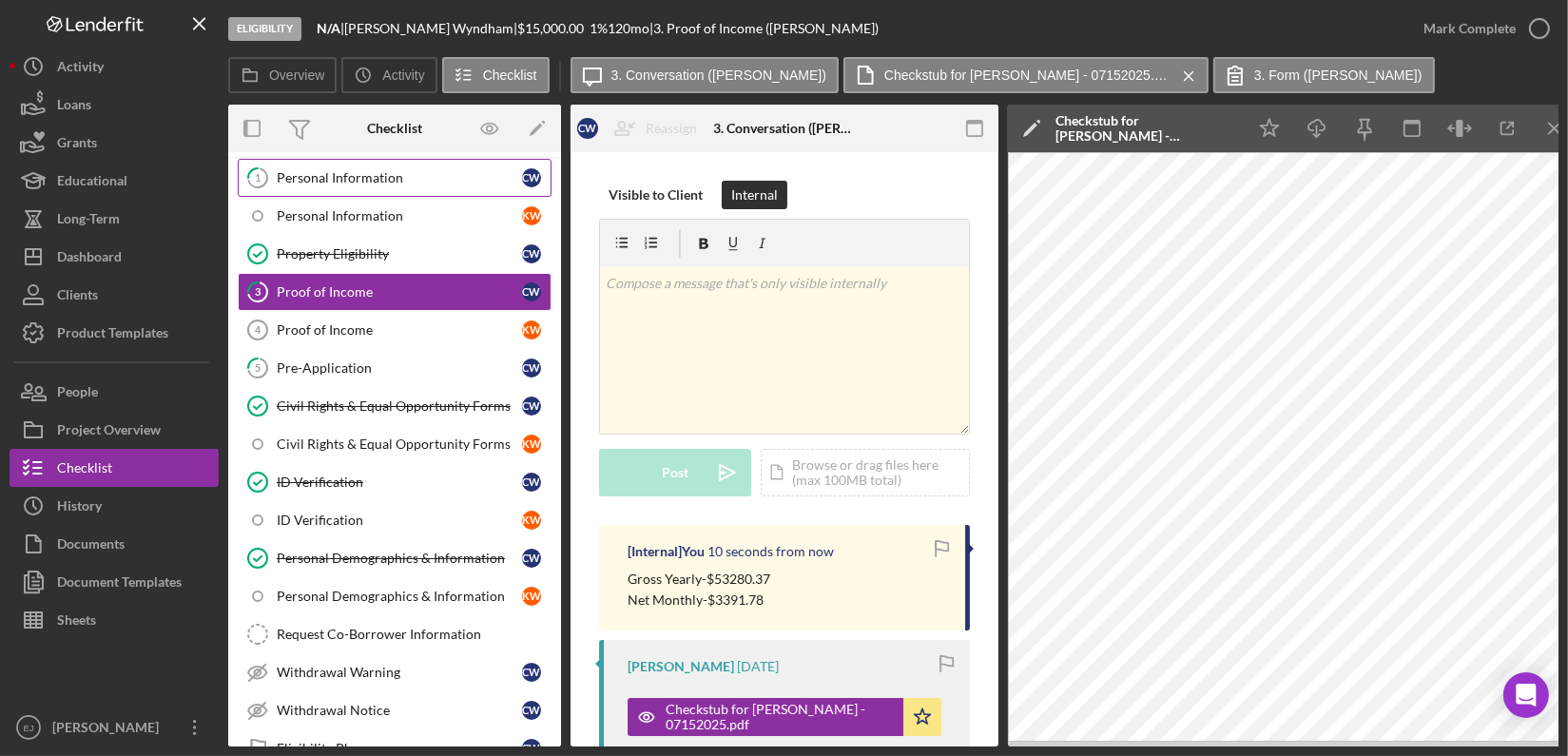
click at [433, 180] on div "Personal Information" at bounding box center [399, 177] width 246 height 15
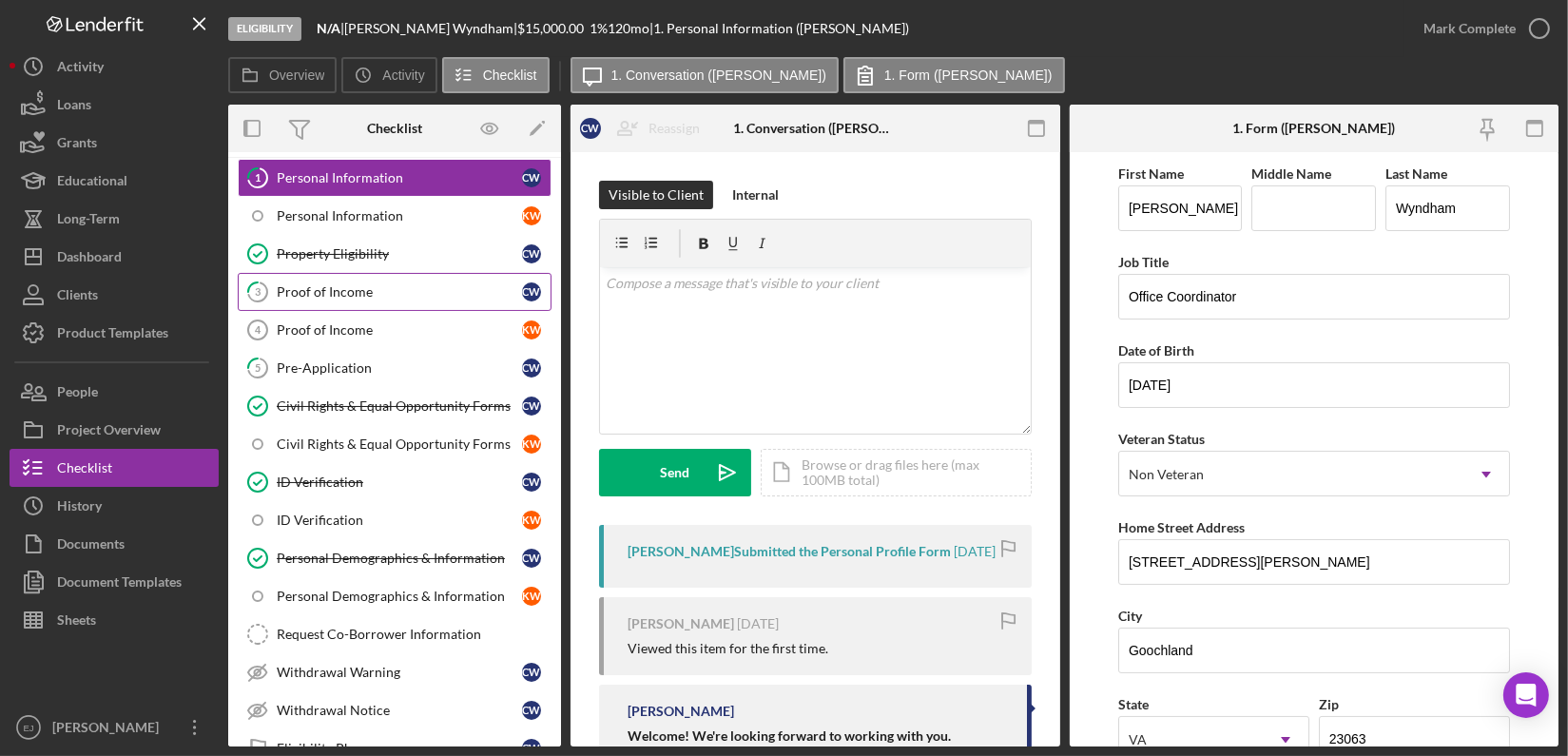
click at [352, 297] on link "3 Proof of Income C W" at bounding box center [394, 291] width 314 height 38
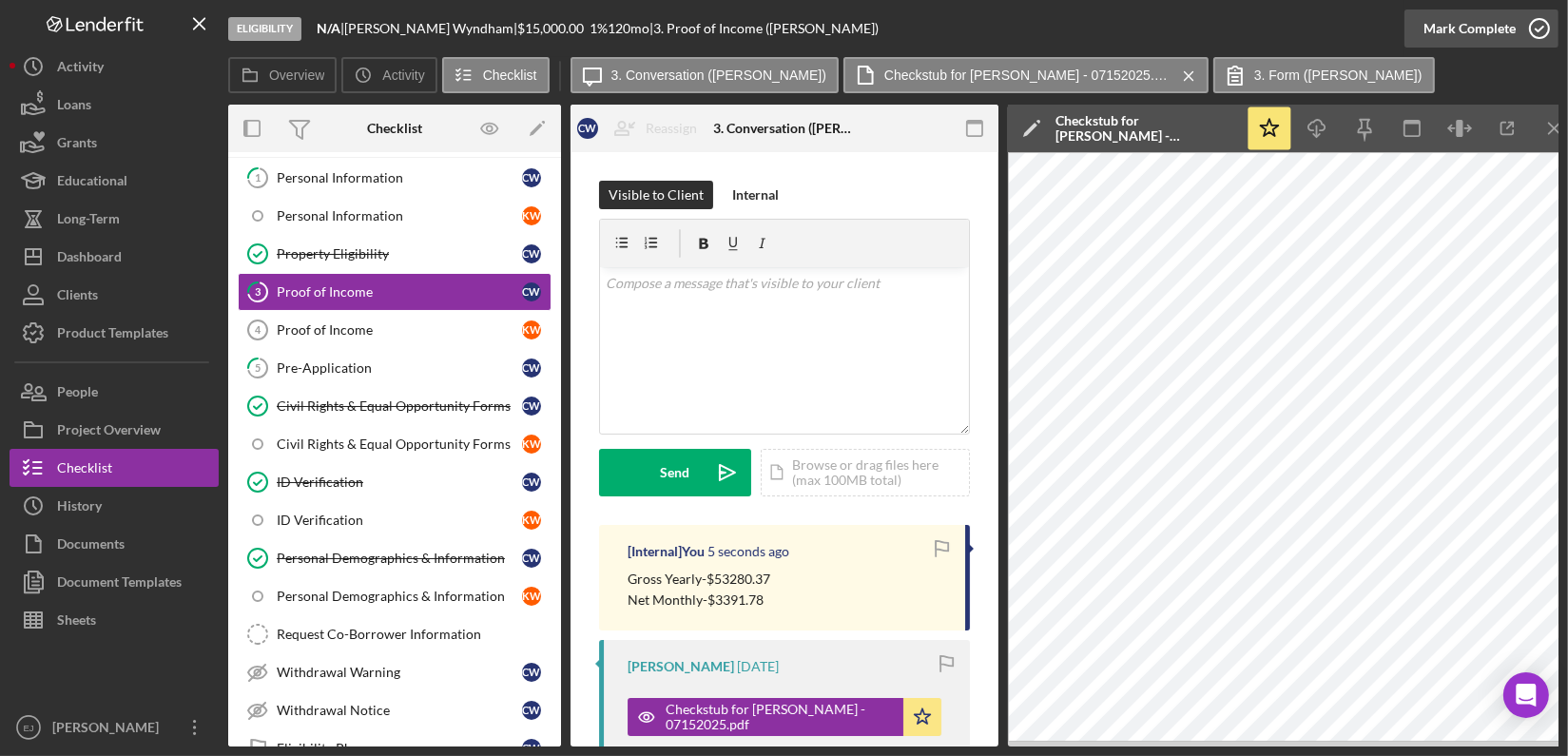
click at [1541, 26] on icon "button" at bounding box center [1539, 29] width 48 height 48
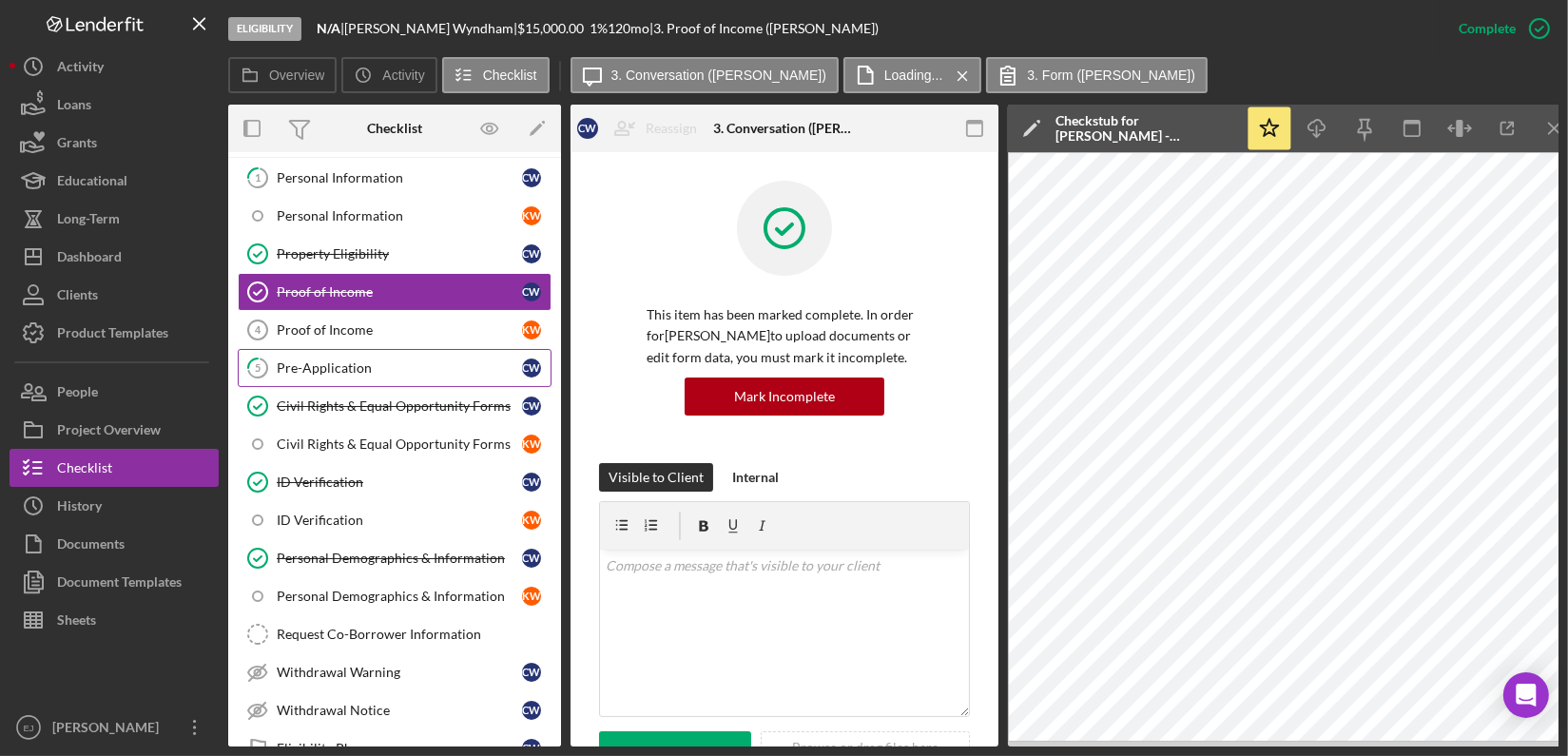
click at [326, 356] on link "5 Pre-Application C W" at bounding box center [394, 368] width 314 height 38
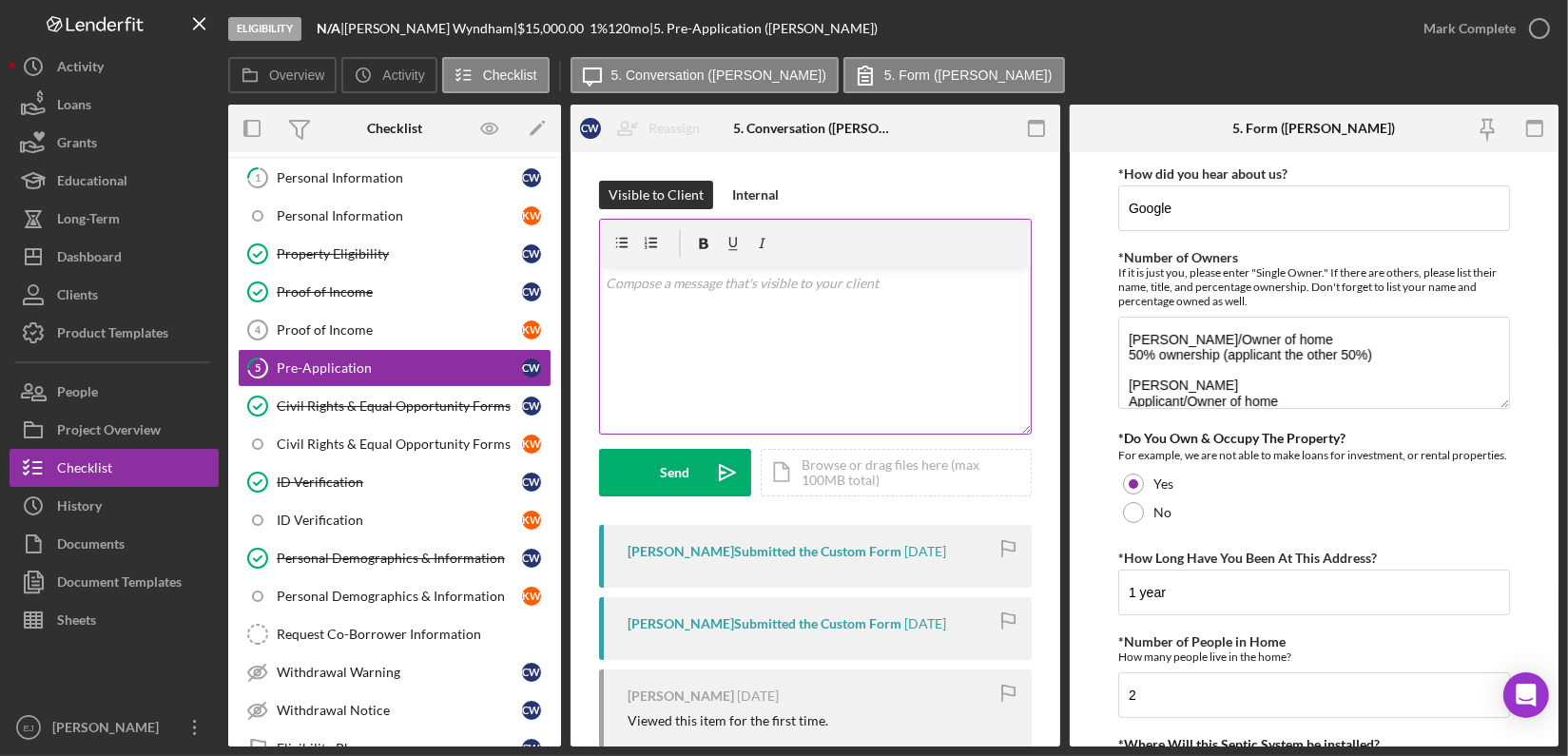
click at [683, 303] on div "v Color teal Color pink Remove color Add row above Add row below Add column bef…" at bounding box center [815, 351] width 431 height 166
paste div
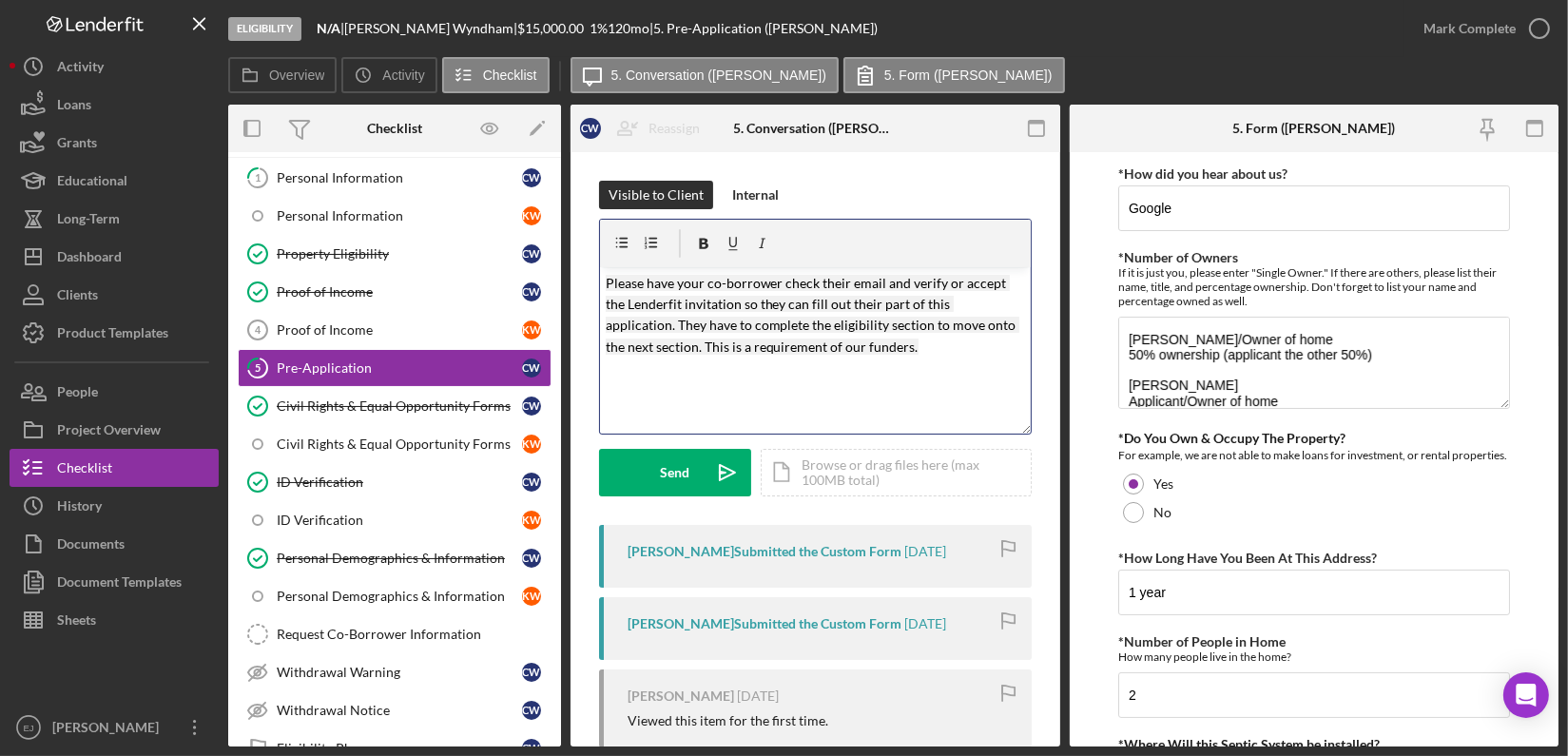
click at [603, 275] on div "v Color teal Color pink Remove color Add row above Add row below Add column bef…" at bounding box center [815, 351] width 431 height 166
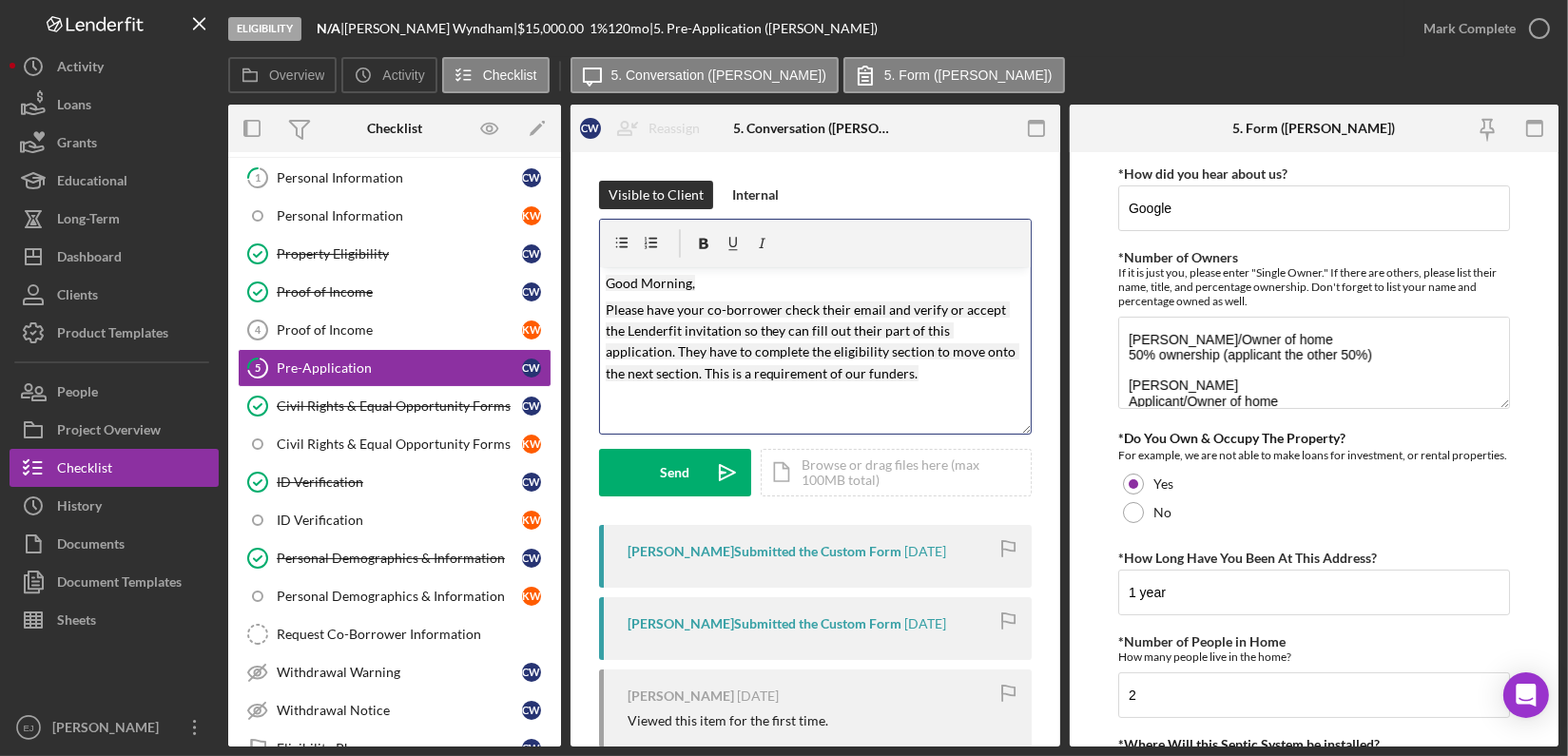
click at [902, 371] on p "Please have your co-borrower check their email and verify or accept the Lenderf…" at bounding box center [815, 342] width 419 height 85
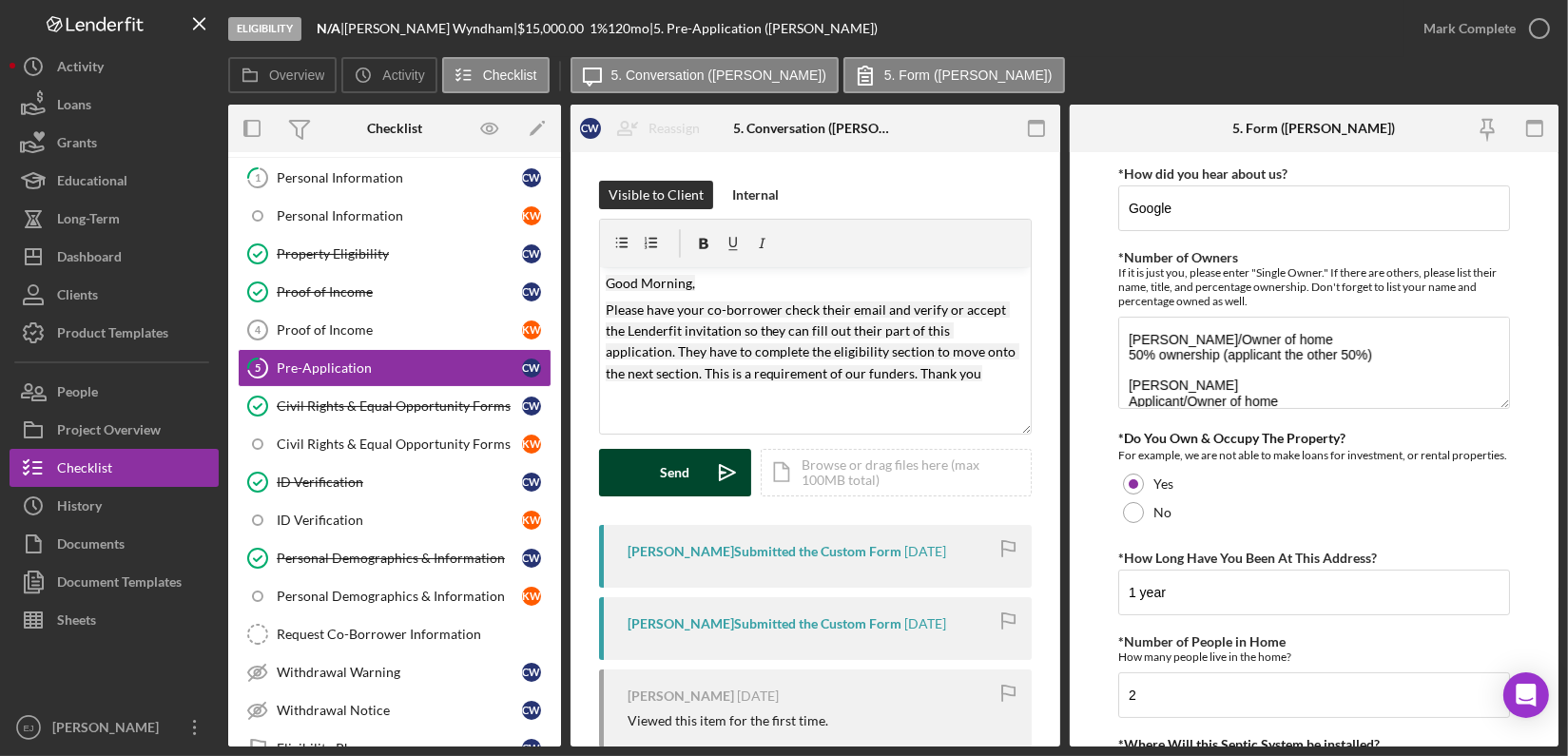
click at [675, 470] on div "Send" at bounding box center [676, 473] width 30 height 48
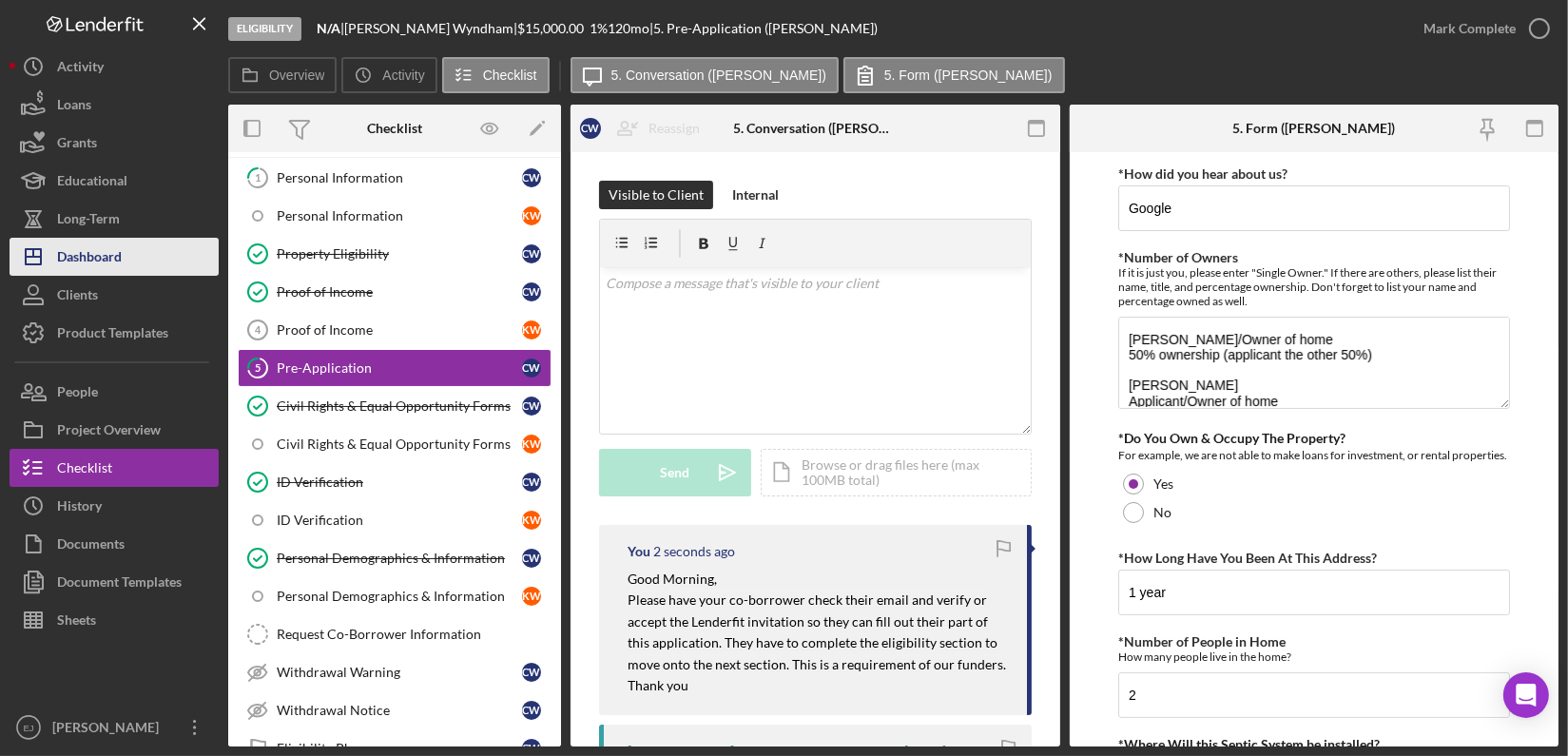
click at [101, 267] on div "Dashboard" at bounding box center [89, 259] width 64 height 43
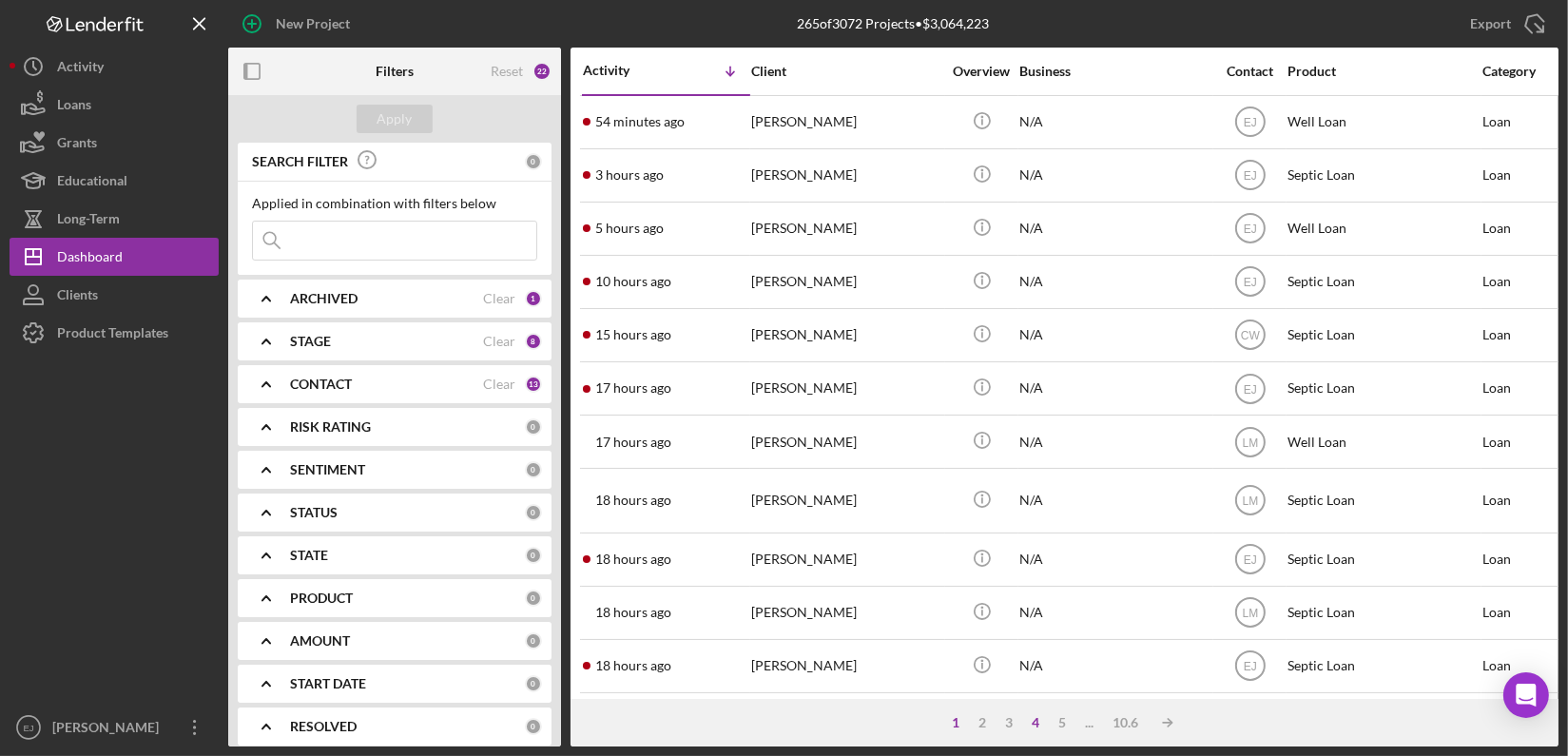
click at [1034, 718] on div "4" at bounding box center [1036, 722] width 27 height 15
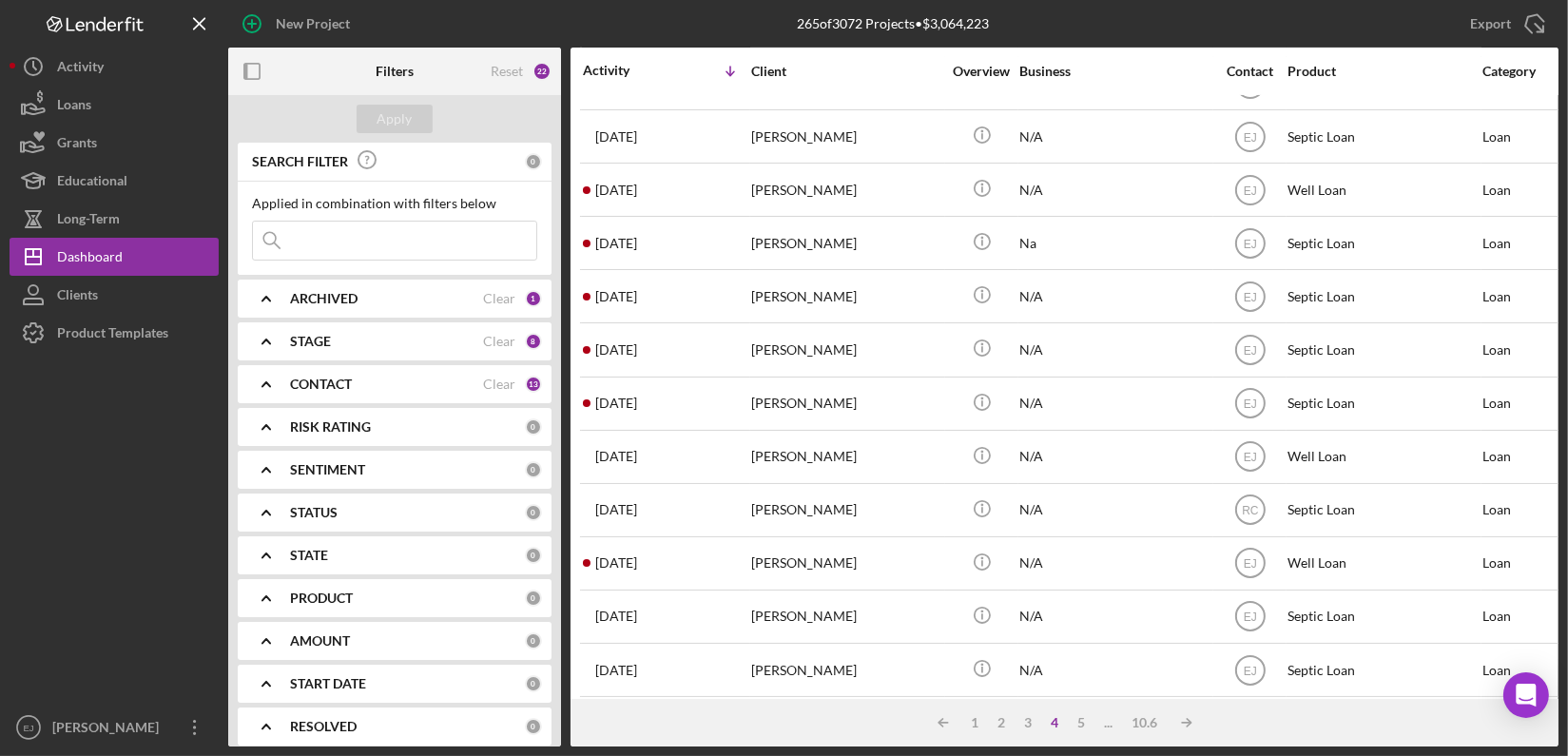
scroll to position [763, 0]
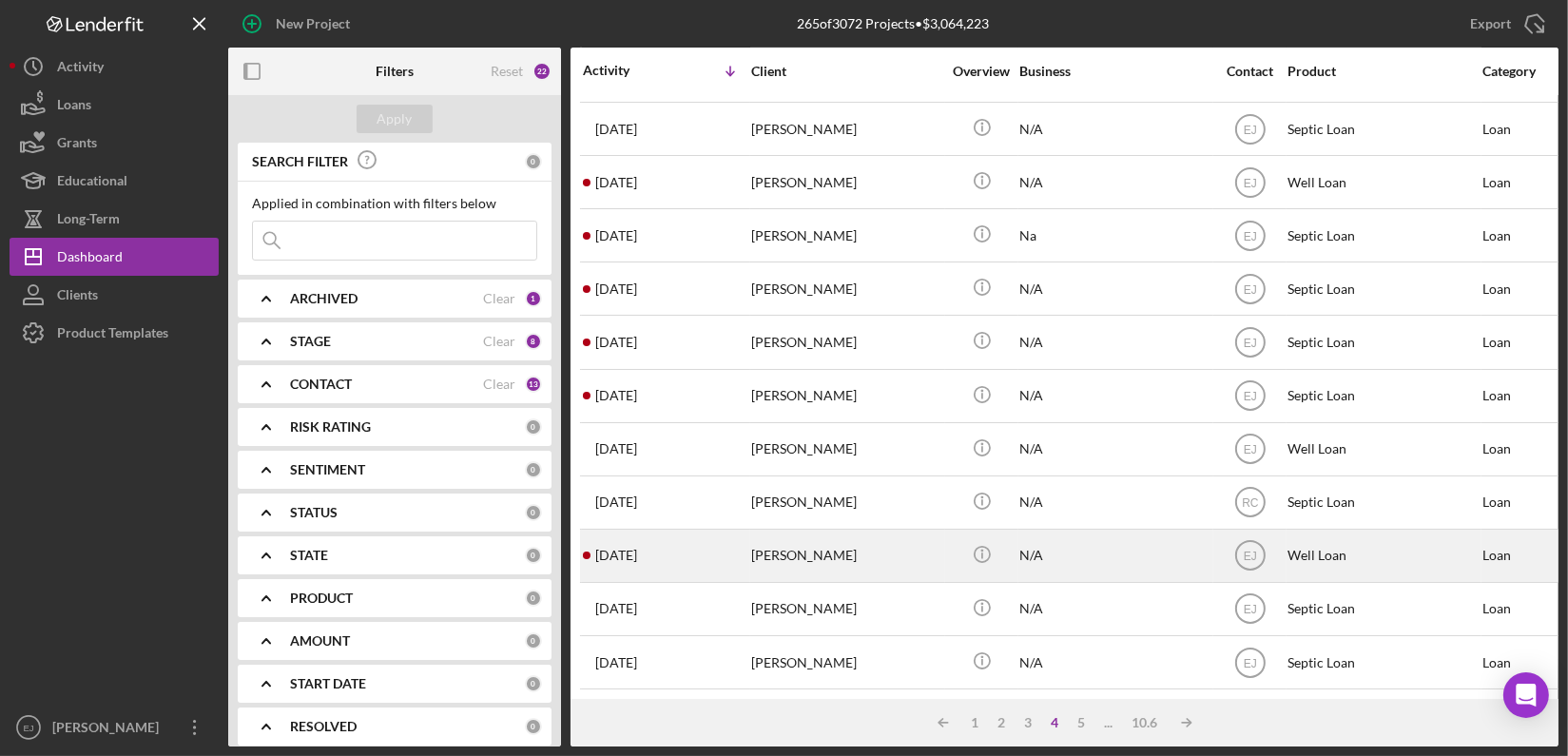
click at [712, 540] on div "2 weeks ago Cheryl Croft" at bounding box center [666, 555] width 167 height 51
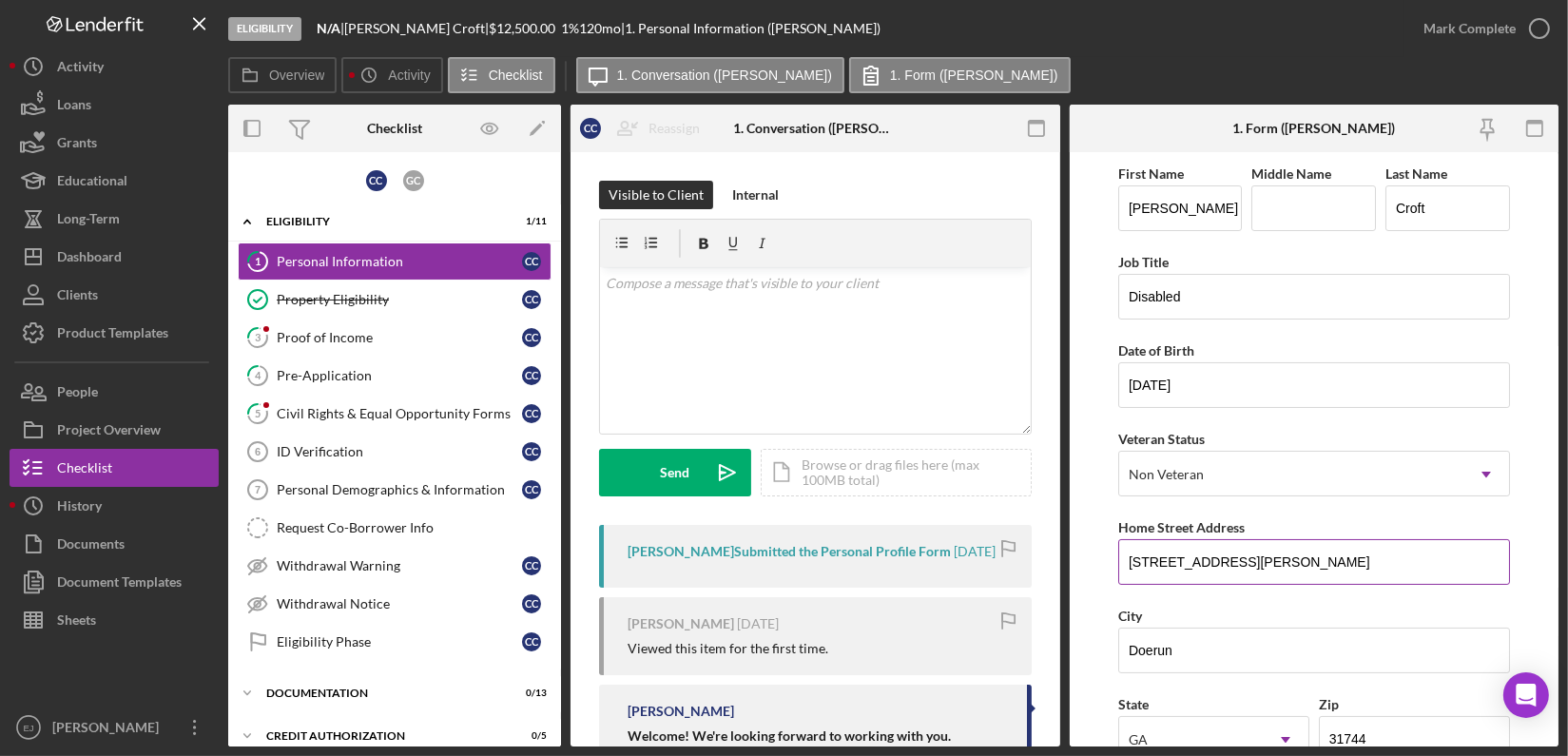
drag, startPoint x: 1128, startPoint y: 555, endPoint x: 1288, endPoint y: 558, distance: 160.0
click at [1288, 558] on input "749 Hagin Still Rd" at bounding box center [1313, 562] width 392 height 46
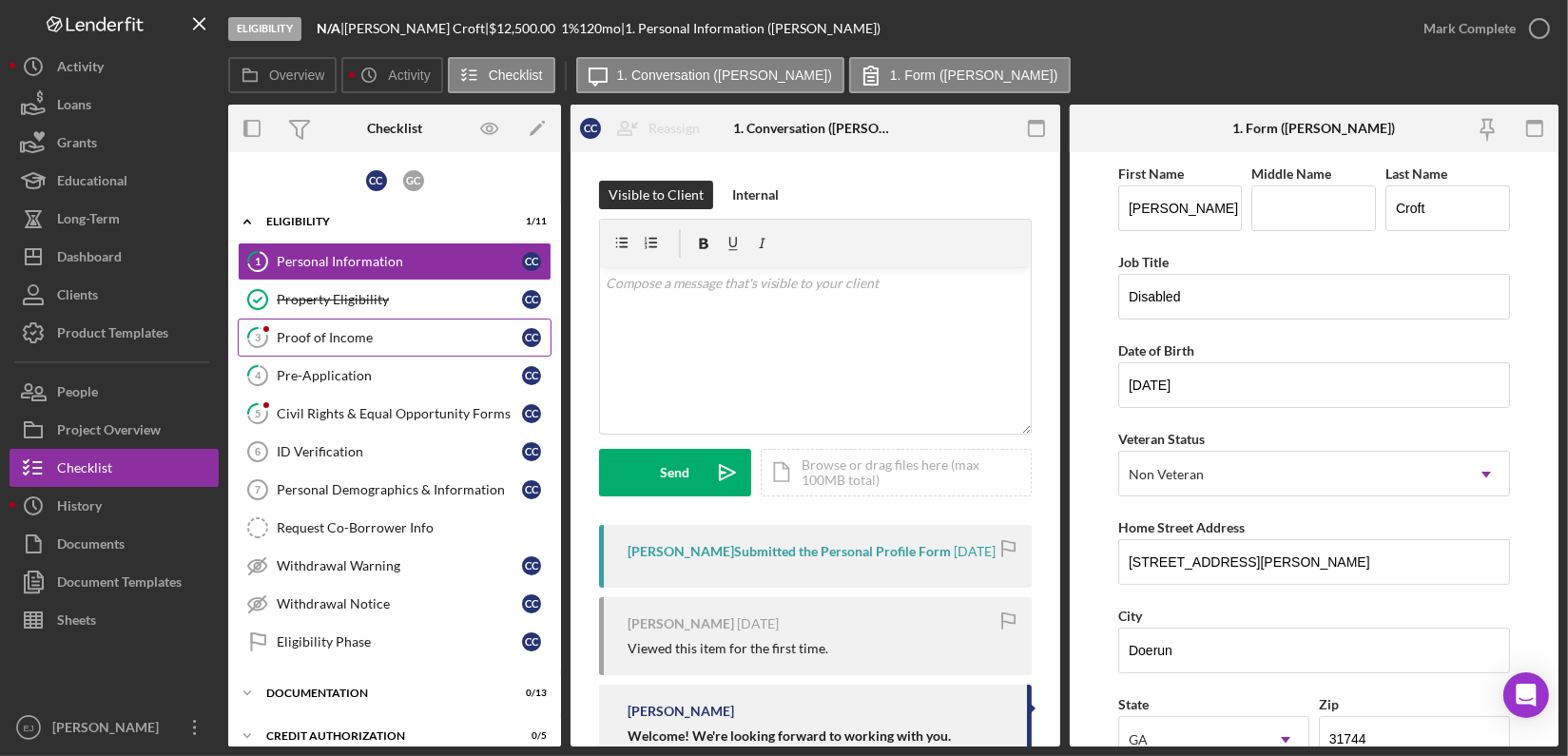
click at [351, 339] on div "Proof of Income" at bounding box center [399, 337] width 246 height 15
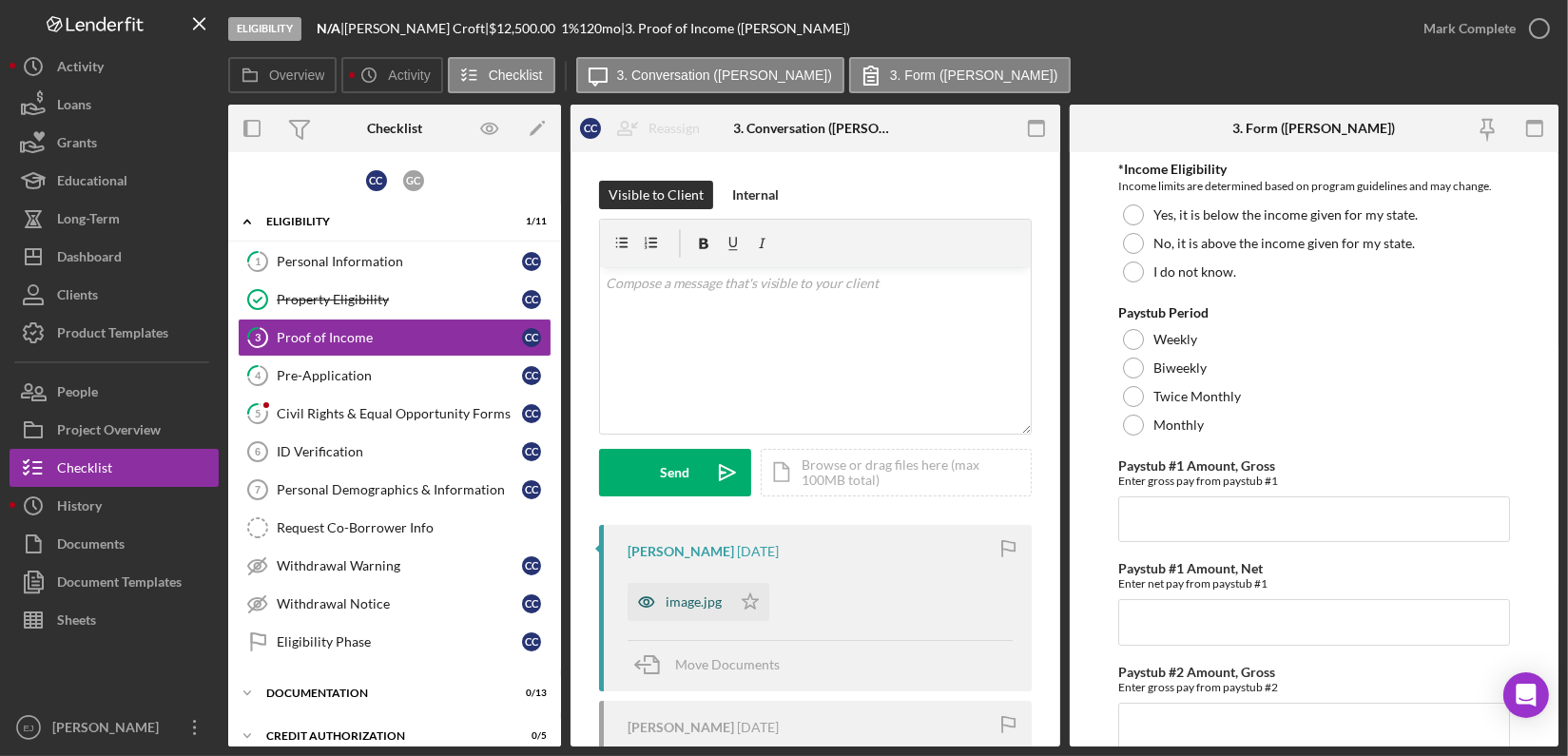
click at [693, 595] on div "image.jpg" at bounding box center [694, 601] width 56 height 15
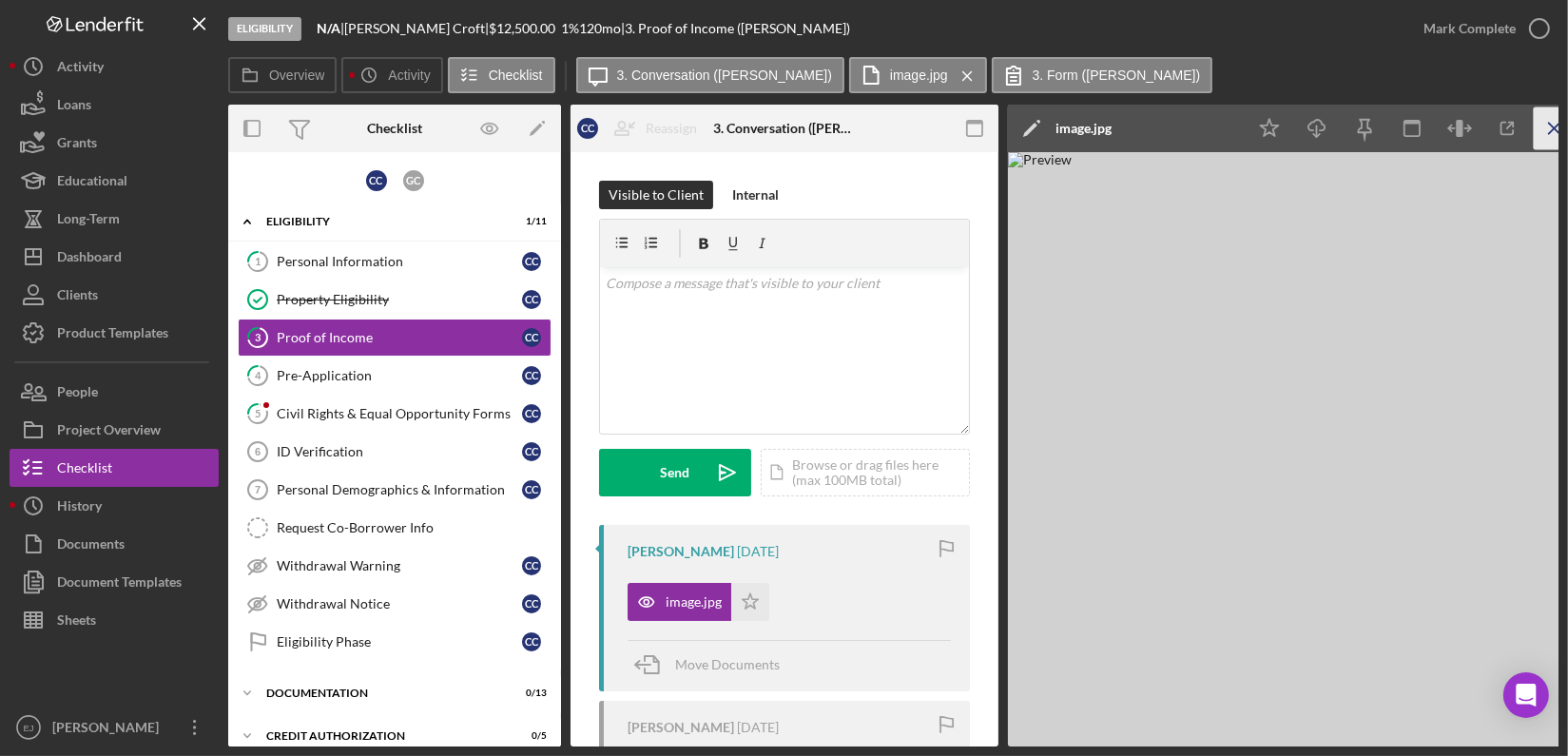
click at [1552, 119] on icon "Icon/Menu Close" at bounding box center [1555, 128] width 43 height 43
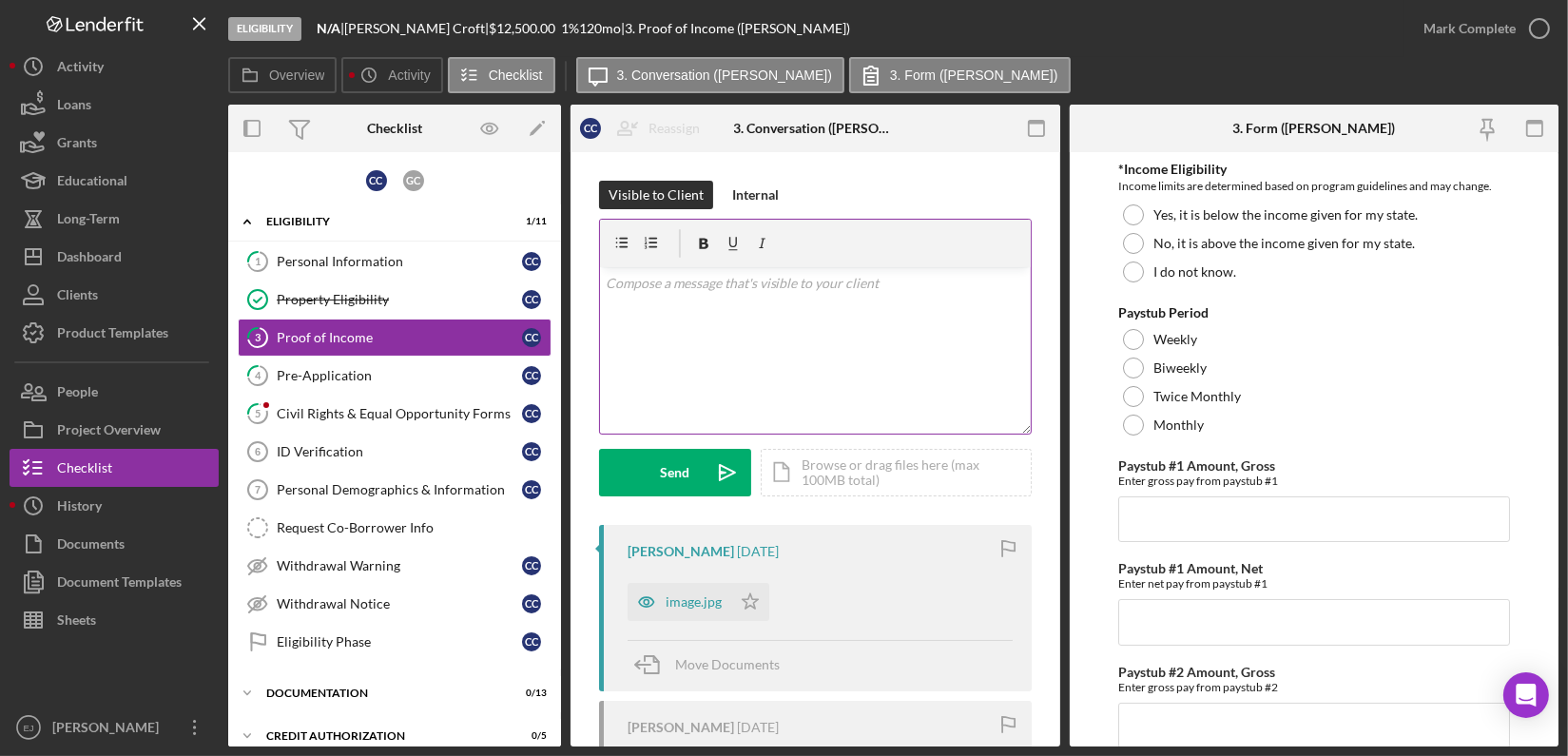
click at [681, 284] on p at bounding box center [815, 282] width 419 height 21
click at [754, 199] on div "Internal" at bounding box center [755, 194] width 47 height 29
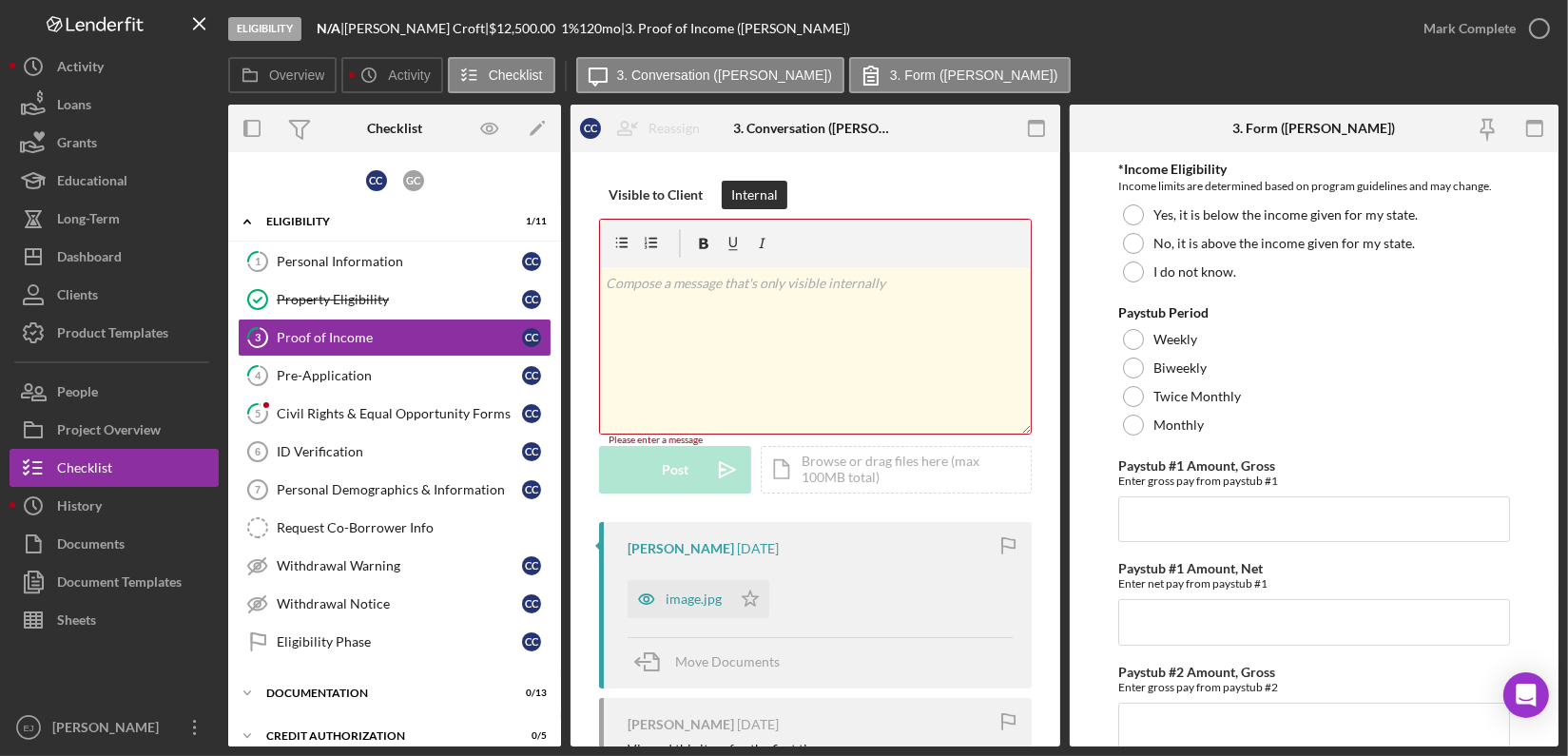
click at [696, 298] on div "v Color teal Color pink Remove color Add row above Add row below Add column bef…" at bounding box center [815, 351] width 431 height 166
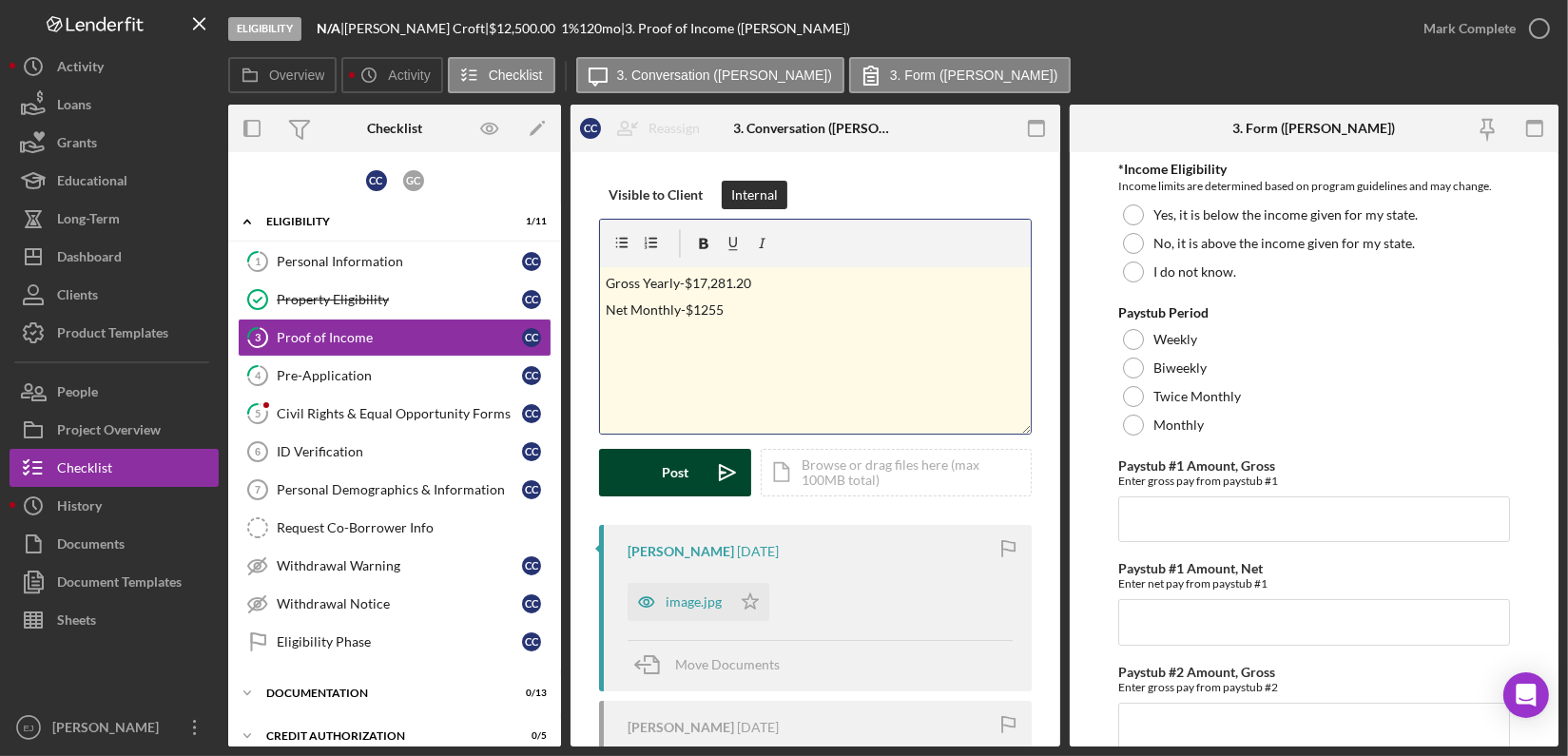
click at [688, 458] on button "Post Icon/icon-invite-send" at bounding box center [675, 473] width 153 height 48
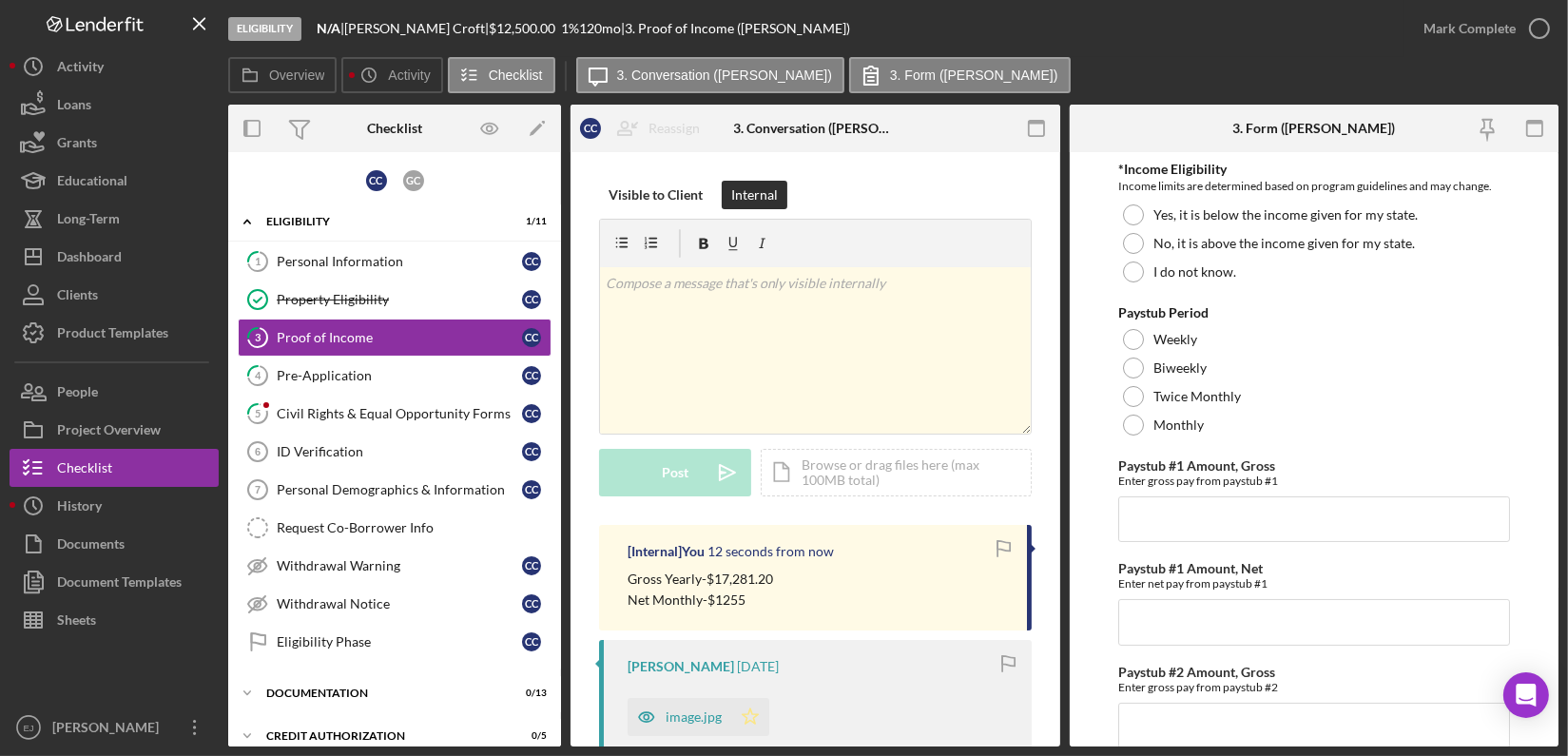
click at [750, 711] on polygon "button" at bounding box center [750, 715] width 16 height 15
click at [1543, 25] on icon "button" at bounding box center [1539, 29] width 48 height 48
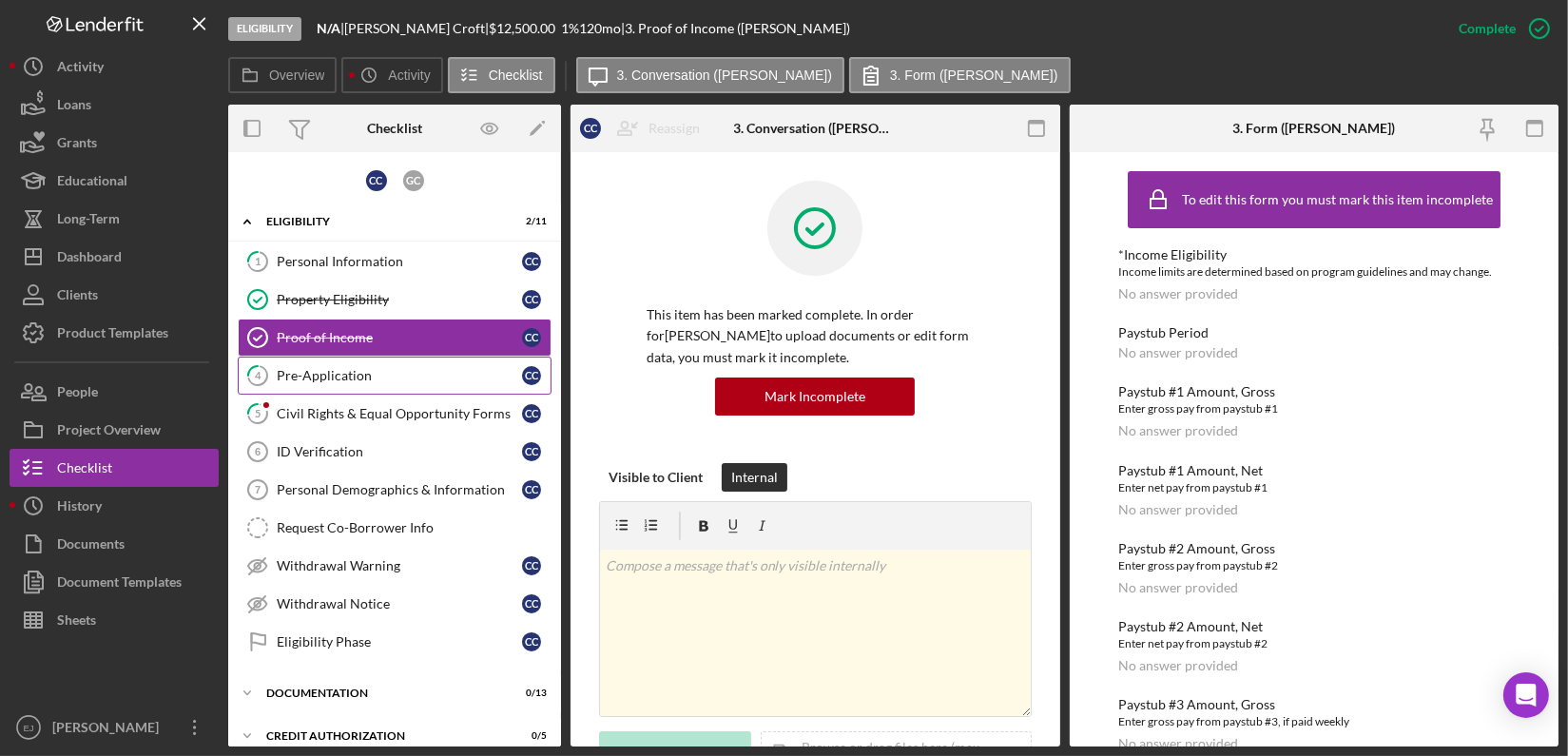
click at [377, 376] on div "Pre-Application" at bounding box center [399, 375] width 246 height 15
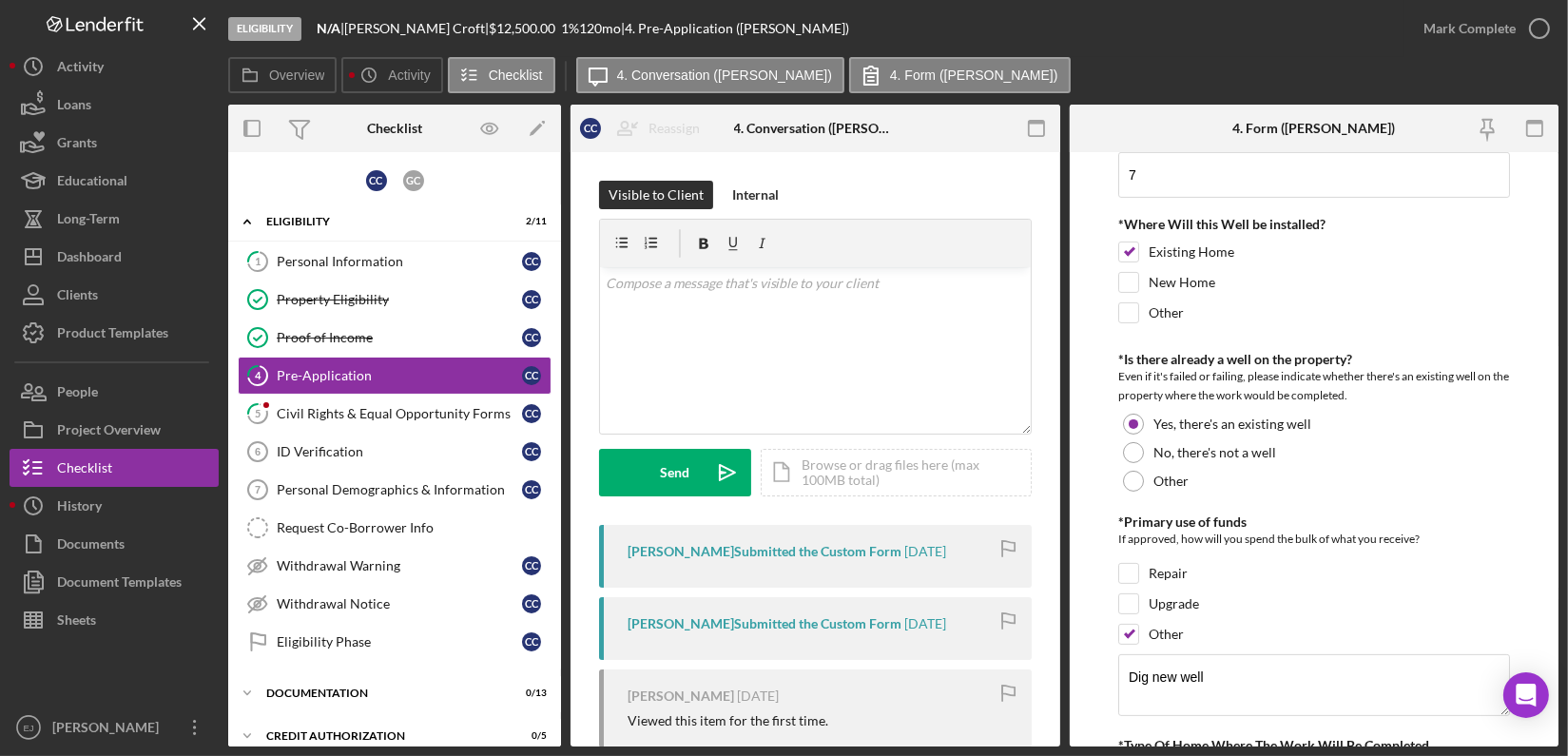
scroll to position [1039, 0]
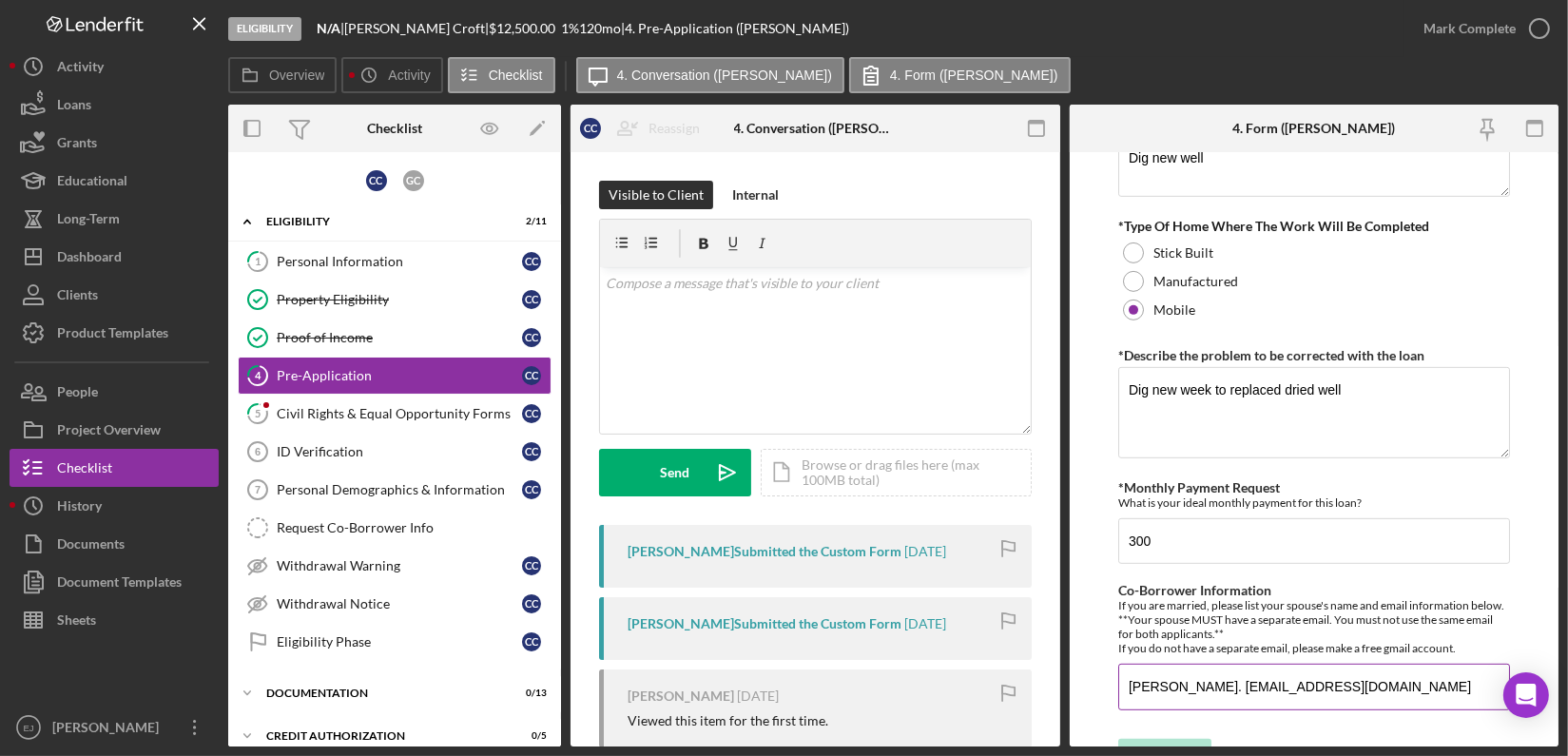
drag, startPoint x: 1120, startPoint y: 697, endPoint x: 1374, endPoint y: 690, distance: 254.1
click at [1374, 690] on input "Gene F Croft. fcroft64@yahoo.com" at bounding box center [1313, 687] width 392 height 46
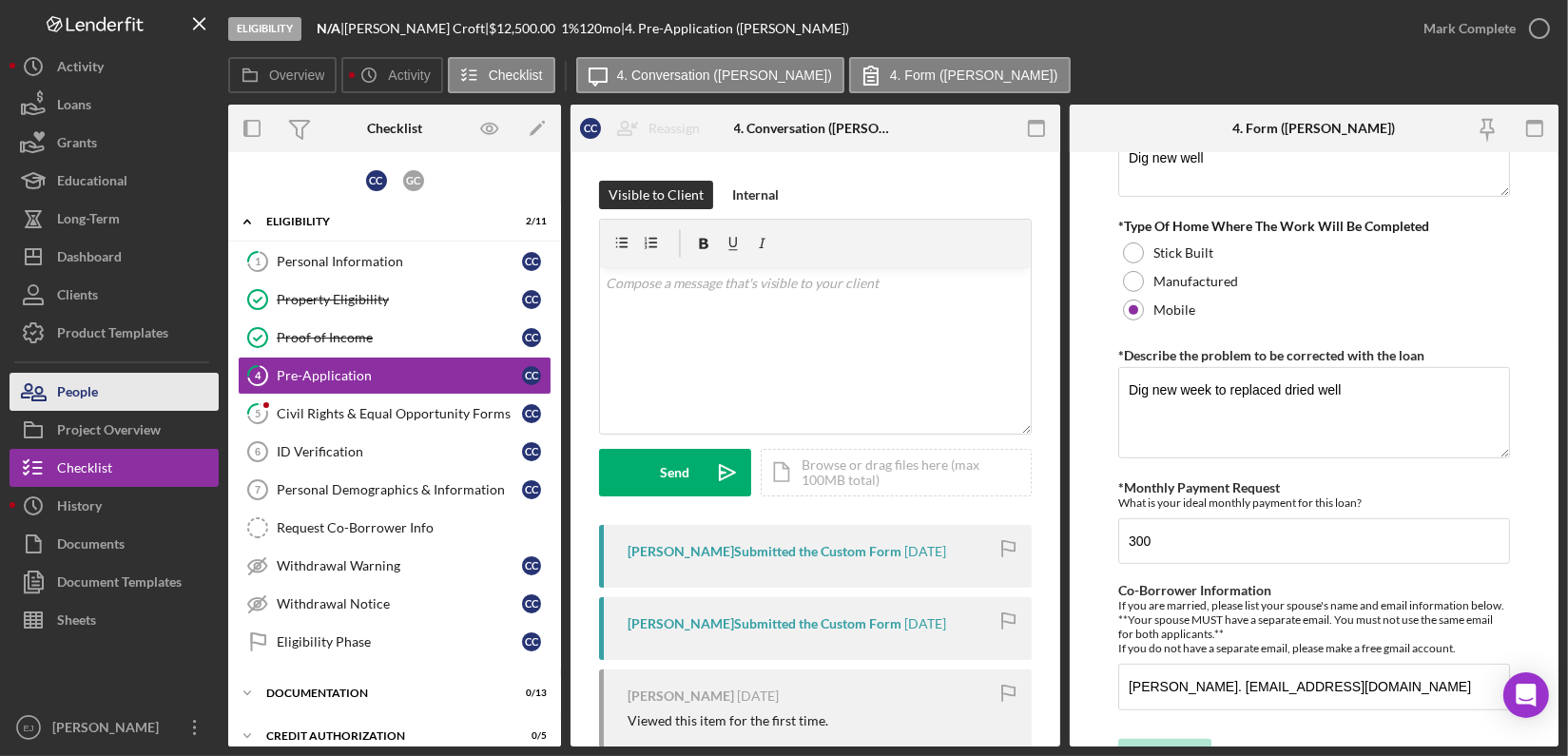
click at [149, 396] on button "People" at bounding box center [114, 391] width 209 height 38
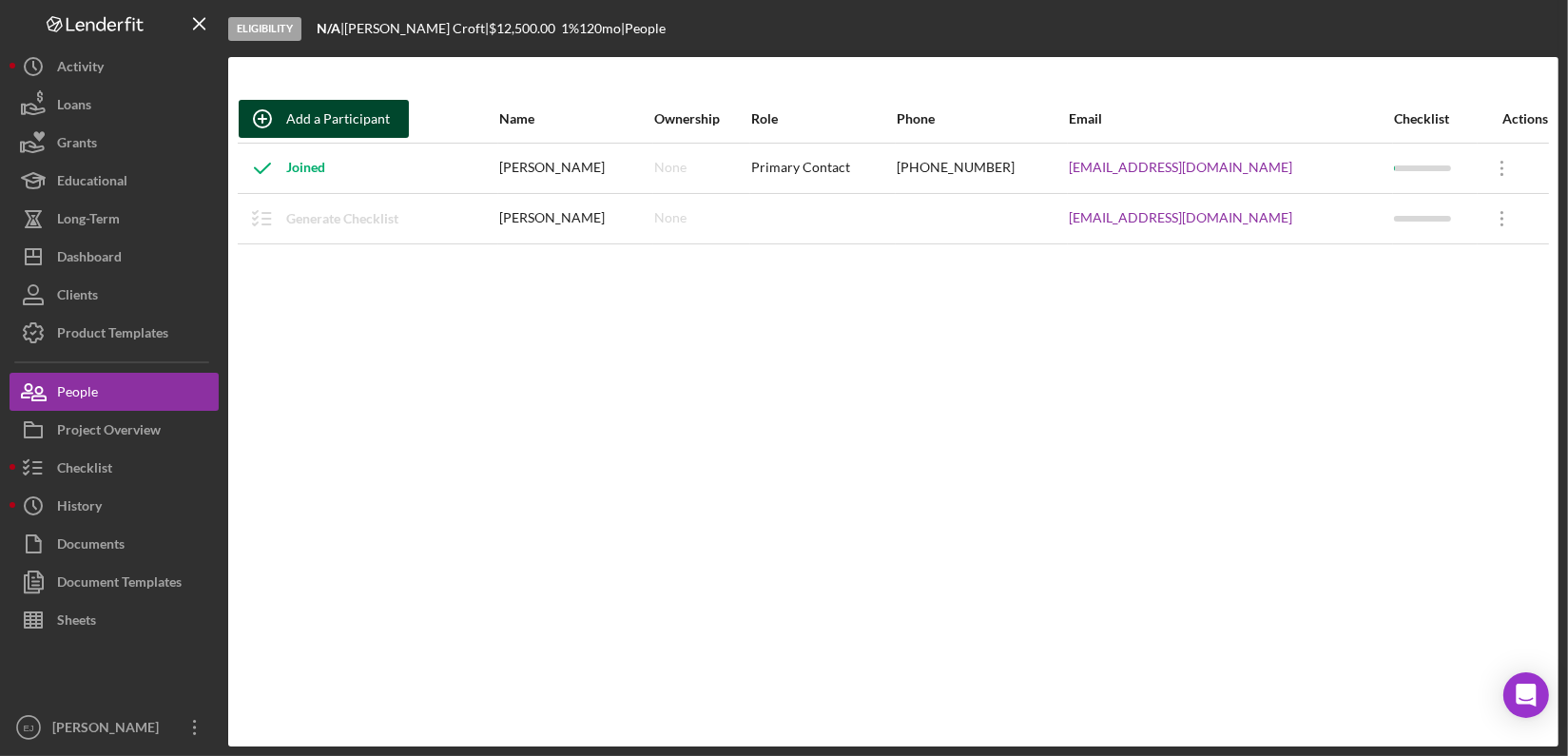
click at [376, 122] on div "Add a Participant" at bounding box center [338, 119] width 104 height 38
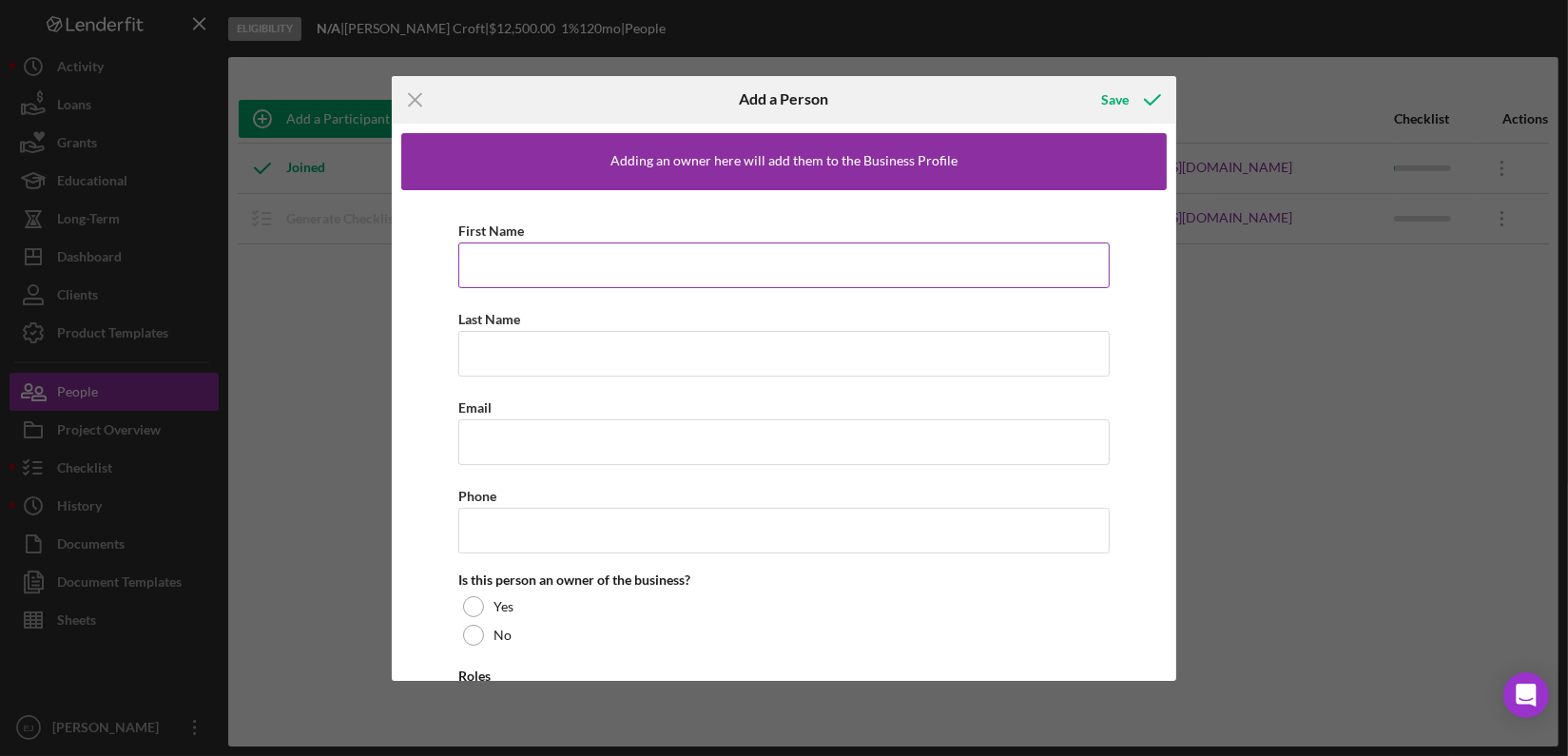
click at [542, 276] on input "First Name" at bounding box center [783, 266] width 651 height 46
paste input "Gene F Croft. fcroft64@yahoo.com"
type input "Gene F Croft. fcroft64@yahoo.com"
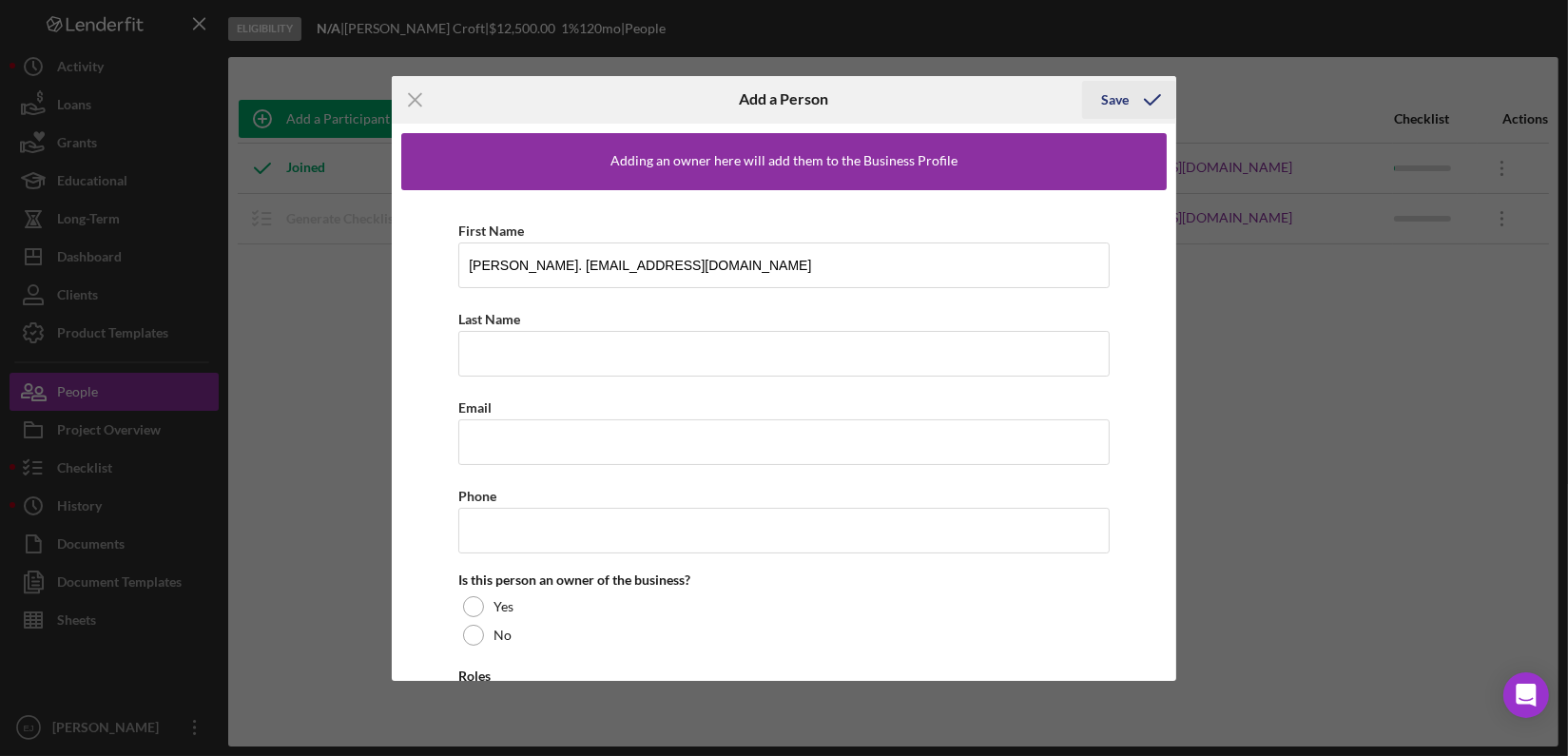
click at [1118, 100] on div "Save" at bounding box center [1115, 100] width 28 height 38
click at [536, 345] on input "Last Name" at bounding box center [783, 354] width 651 height 46
type input "Croft"
click at [482, 435] on input "Email" at bounding box center [783, 442] width 651 height 46
paste input "Gene F Croft. fcroft64@yahoo.com"
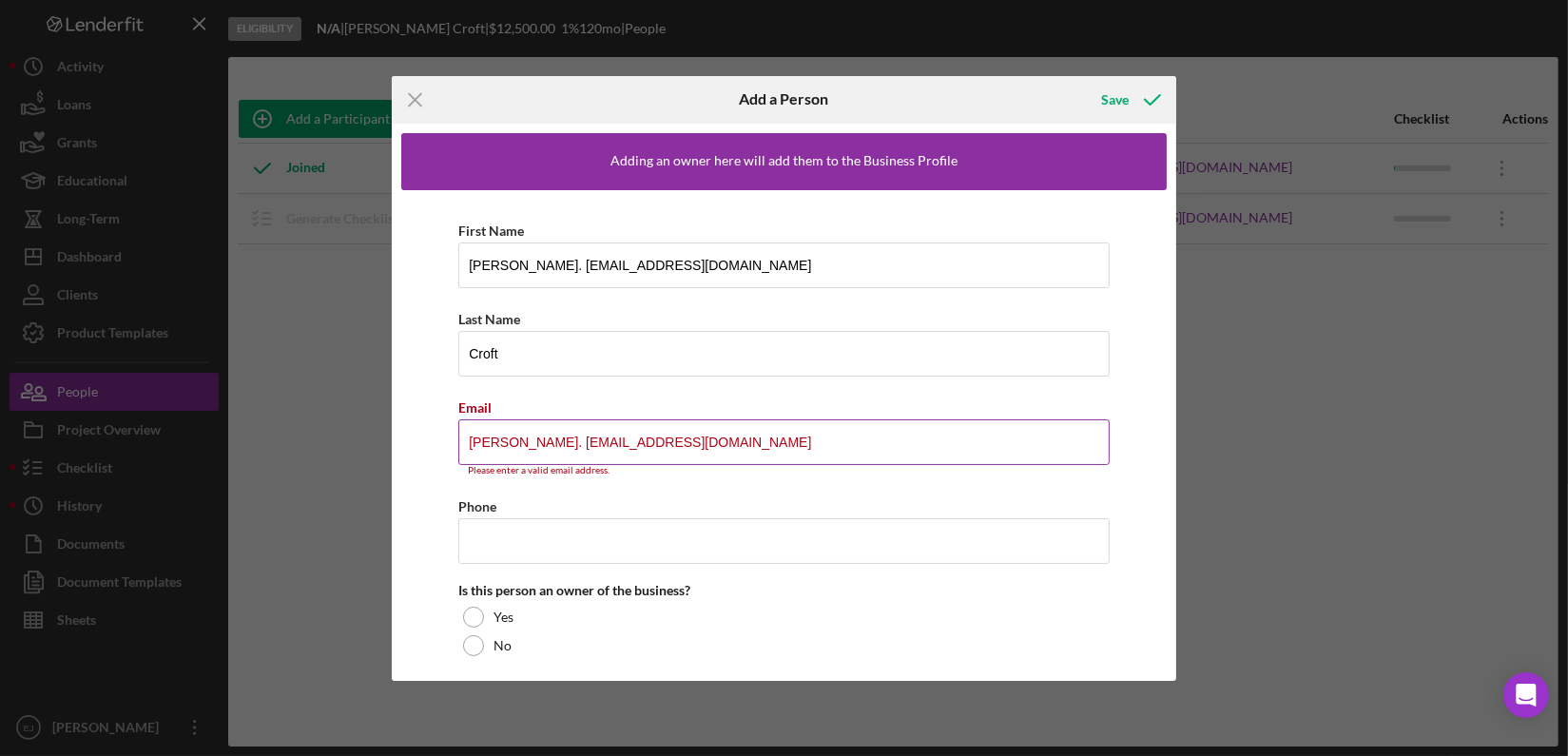
click at [555, 441] on input "Gene F Croft. fcroft64@yahoo.com" at bounding box center [783, 442] width 651 height 46
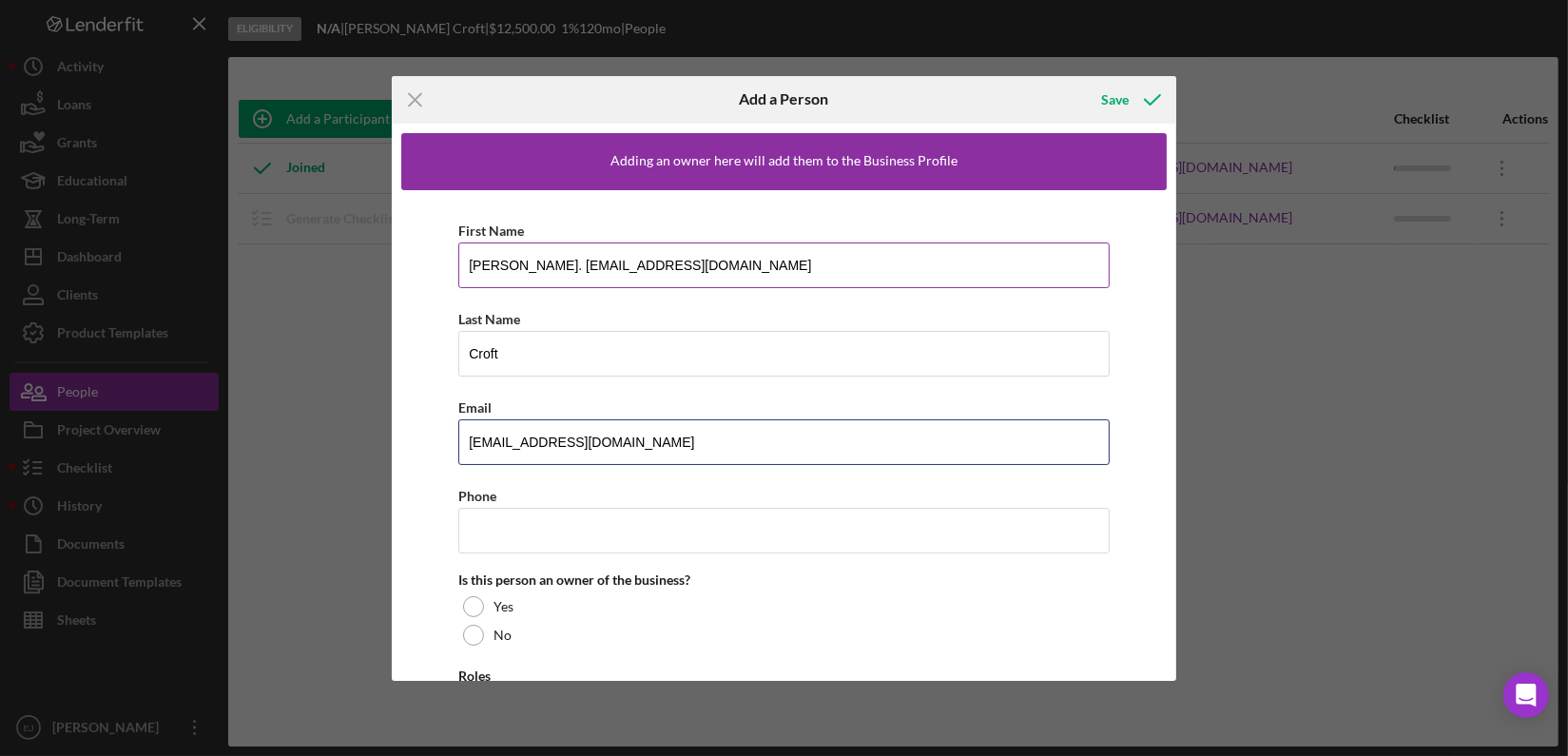
type input "fcroft64@yahoo.com"
click at [500, 267] on input "Gene F Croft. fcroft64@yahoo.com" at bounding box center [783, 266] width 651 height 46
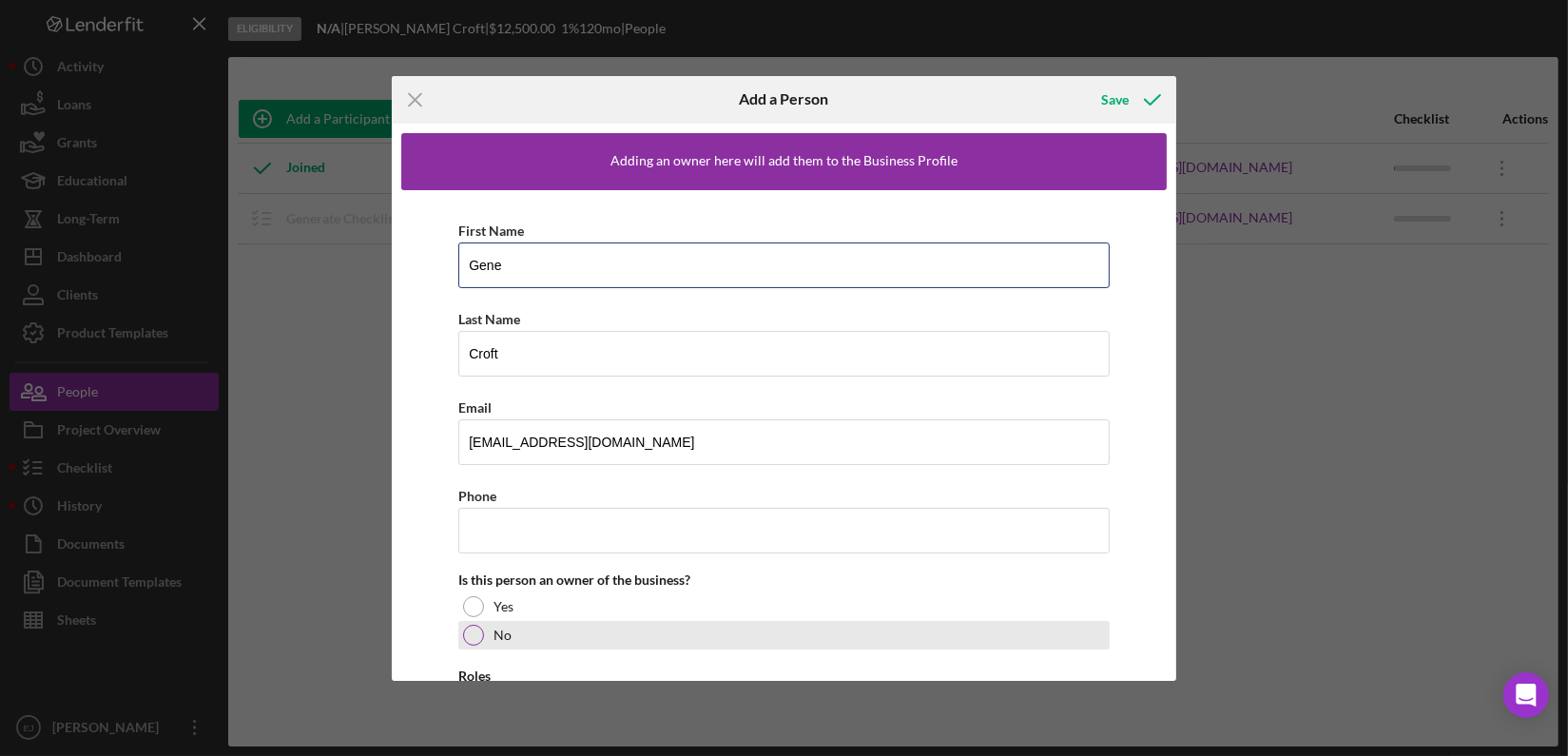
type input "Gene"
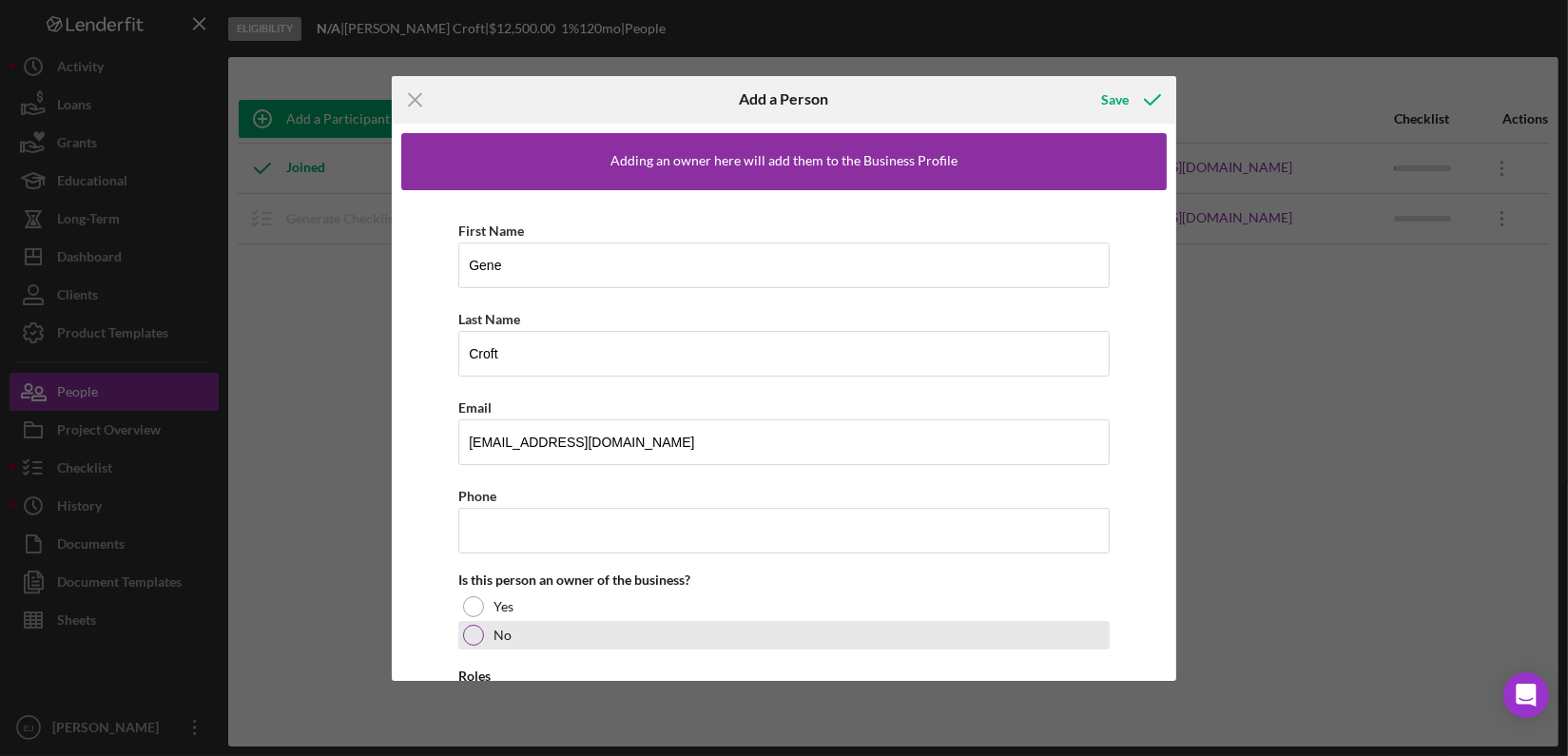
click at [474, 641] on div at bounding box center [473, 634] width 21 height 21
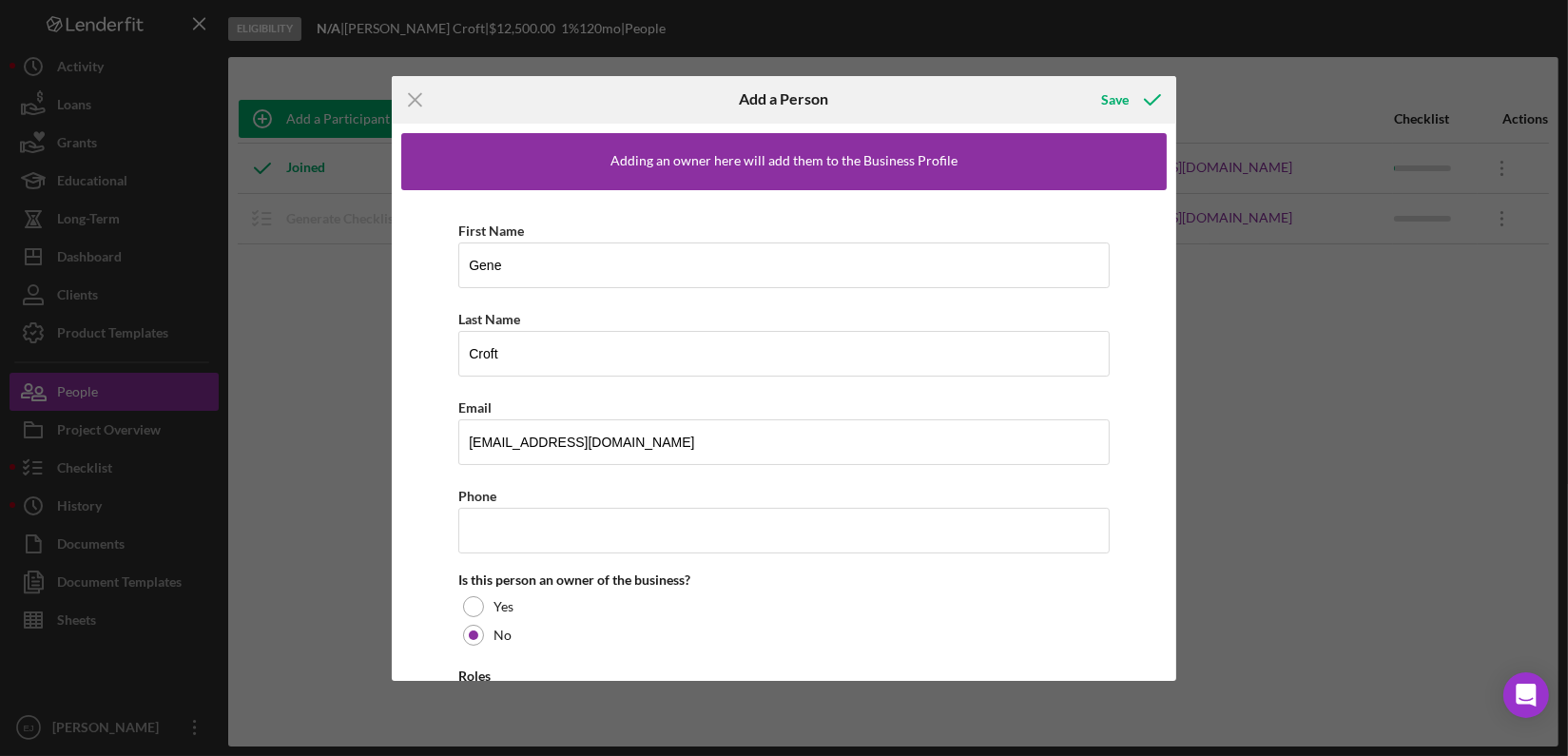
scroll to position [109, 0]
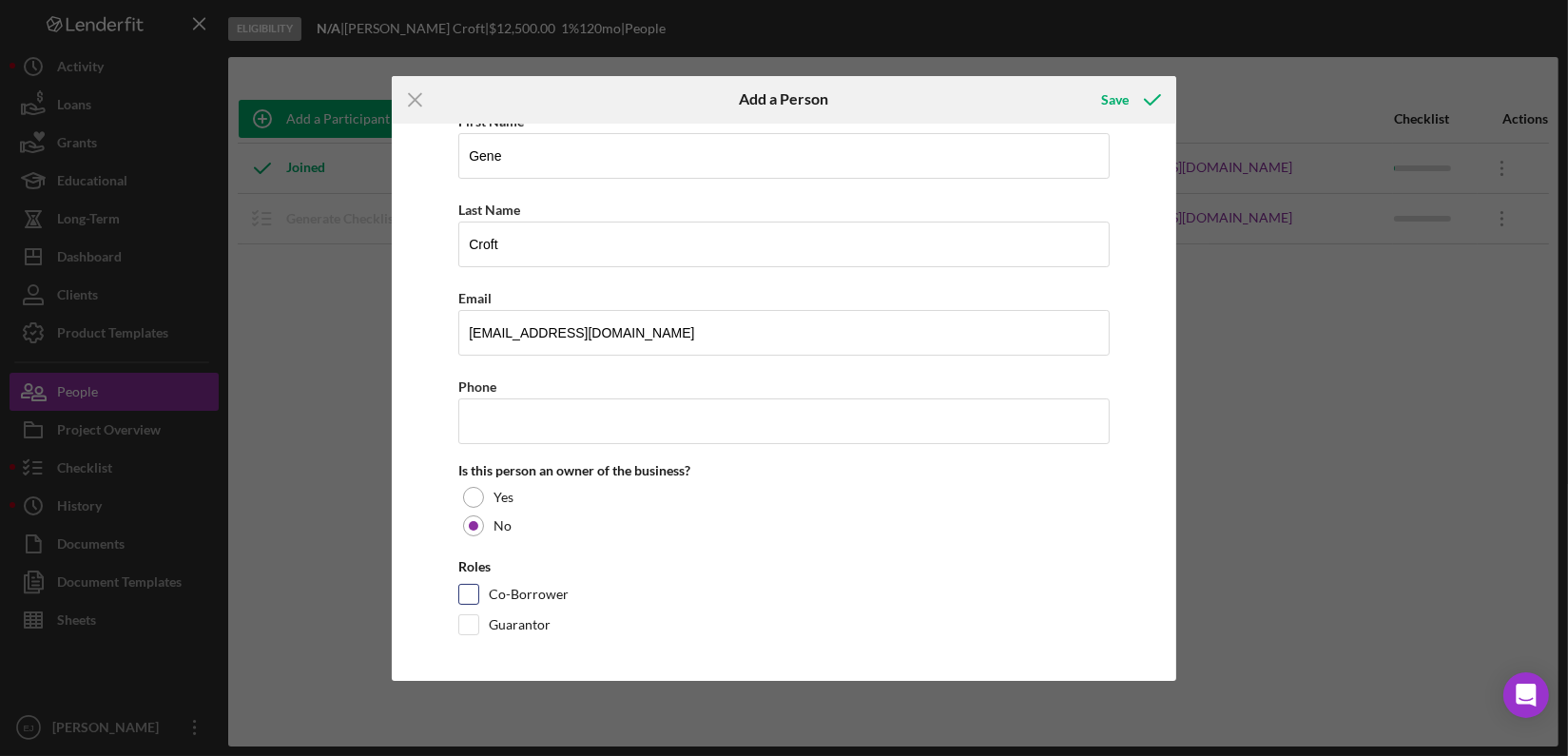
click at [472, 593] on input "Co-Borrower" at bounding box center [468, 594] width 19 height 19
checkbox input "true"
click at [1119, 100] on div "Save" at bounding box center [1115, 100] width 28 height 38
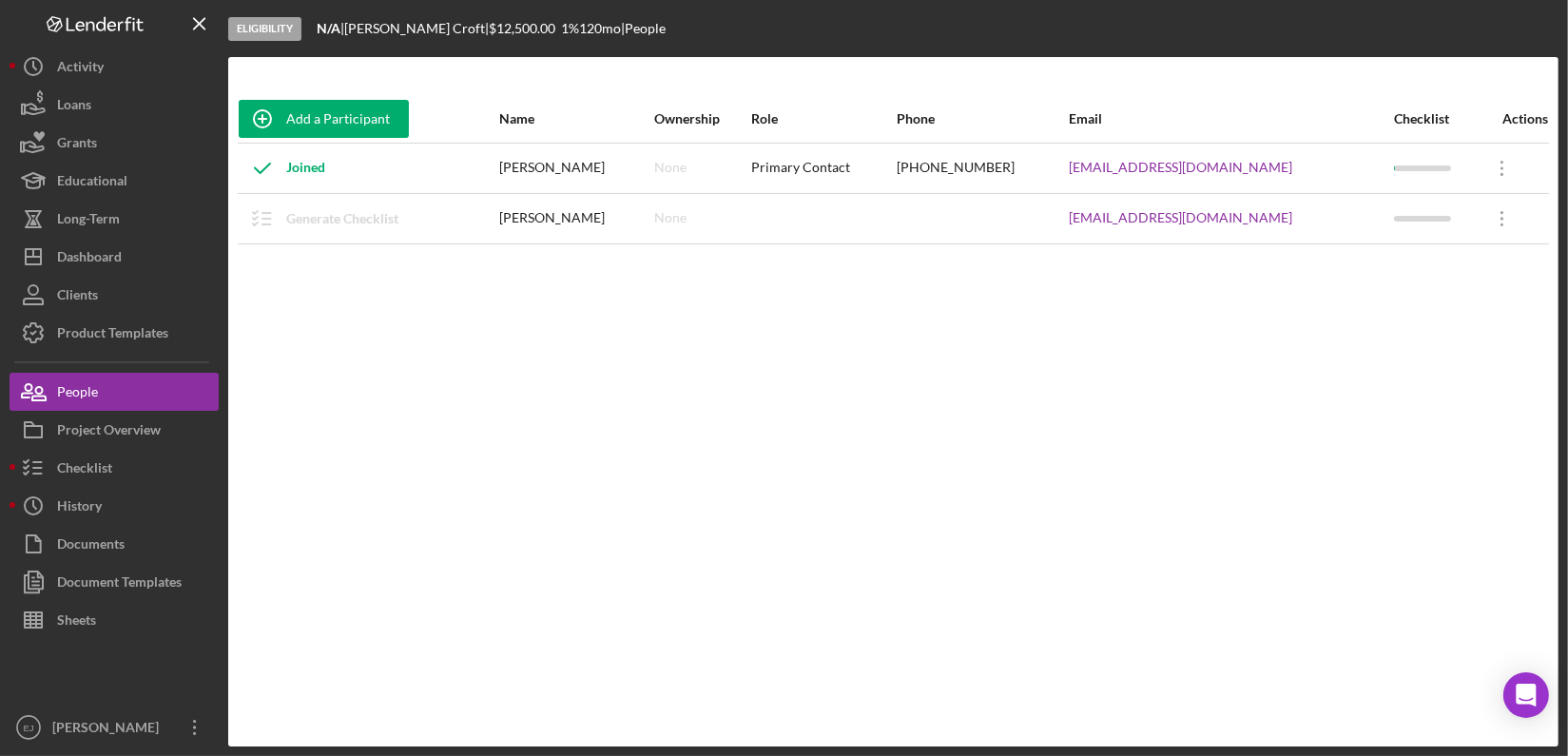
click at [956, 275] on div "Add a Participant Name Ownership Role Phone Email Checklist Actions Joined Cher…" at bounding box center [893, 401] width 1330 height 613
click at [70, 443] on div "Project Overview" at bounding box center [109, 432] width 104 height 43
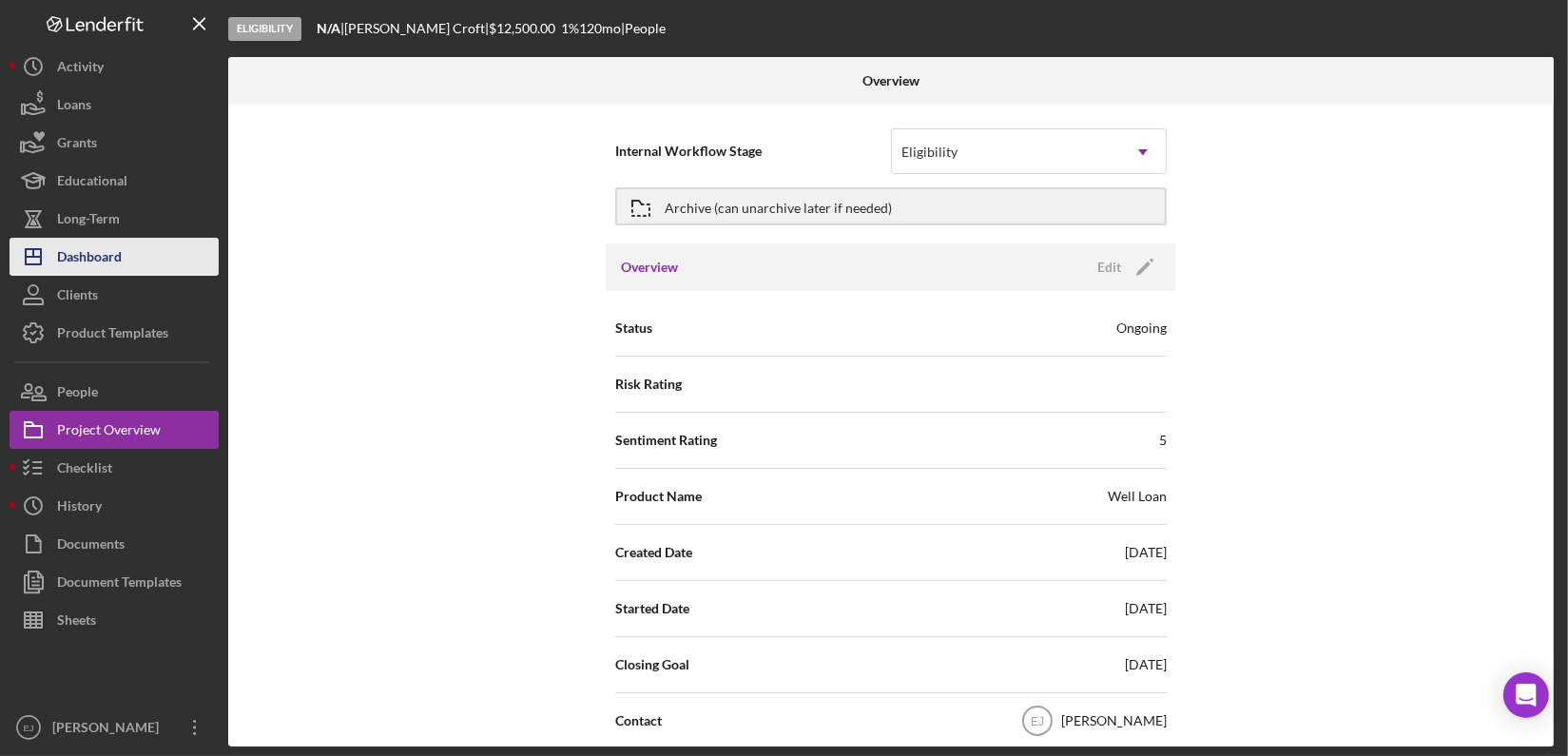
click at [82, 264] on div "Dashboard" at bounding box center [89, 259] width 64 height 43
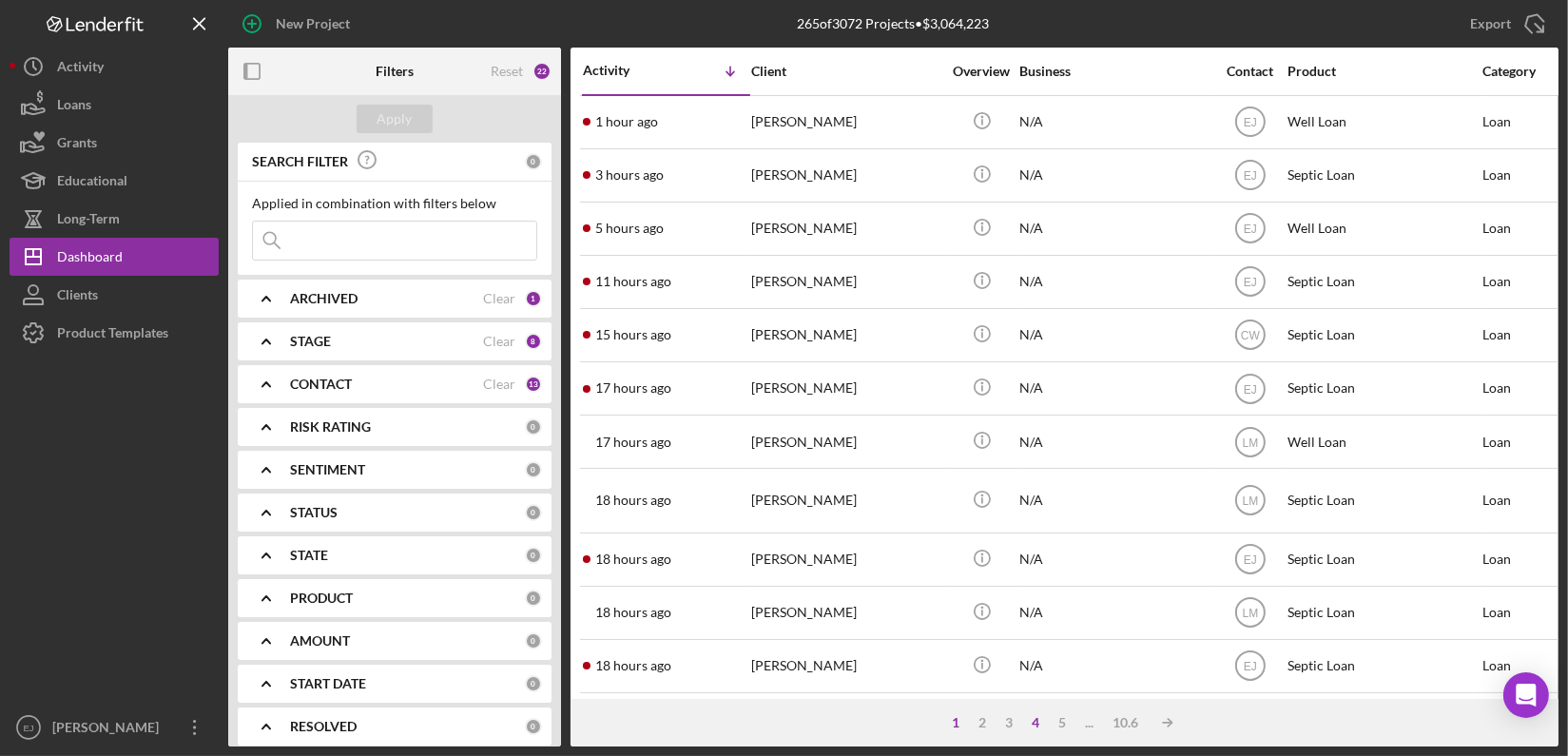
click at [1033, 716] on div "4" at bounding box center [1036, 722] width 27 height 15
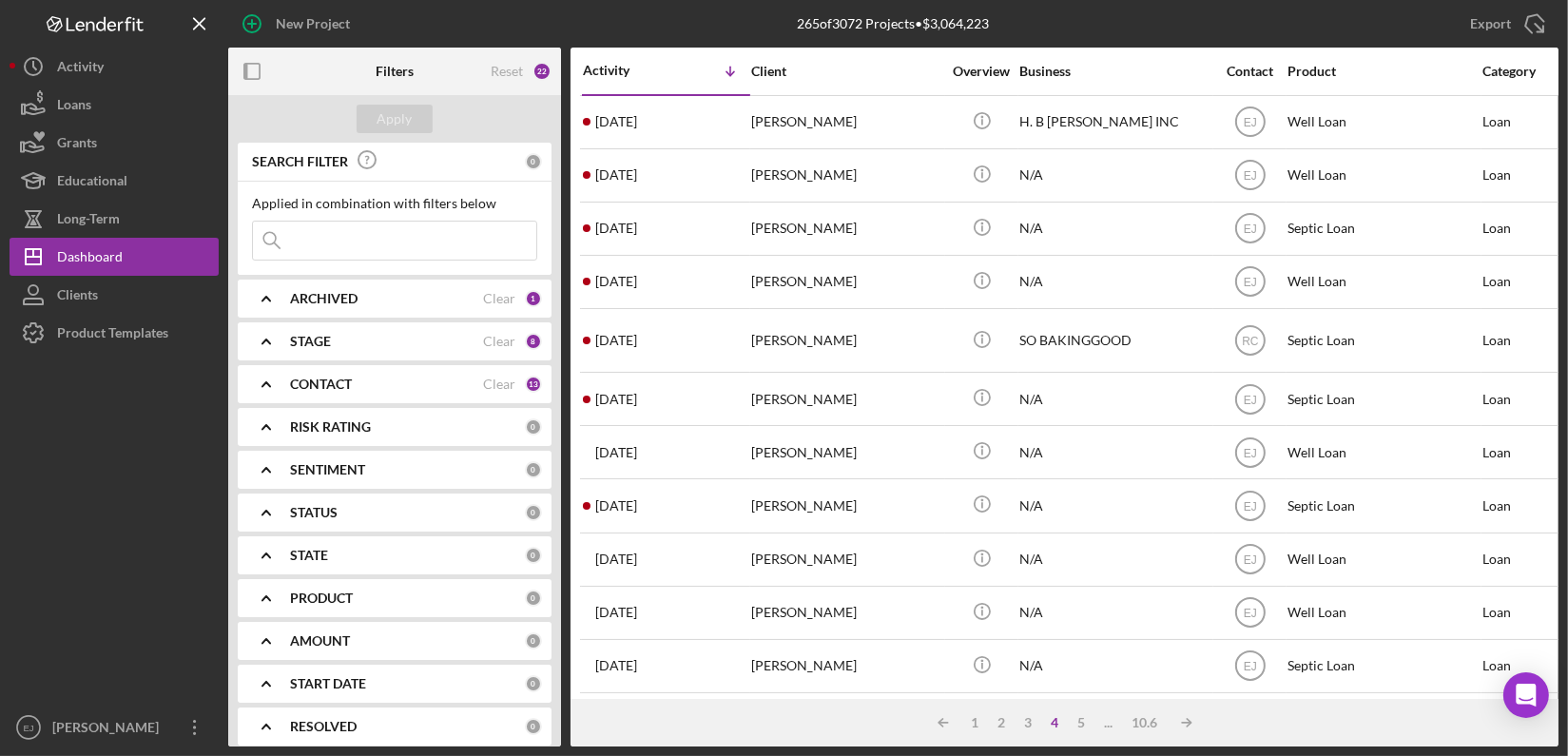
click at [1060, 718] on div "4" at bounding box center [1056, 722] width 27 height 15
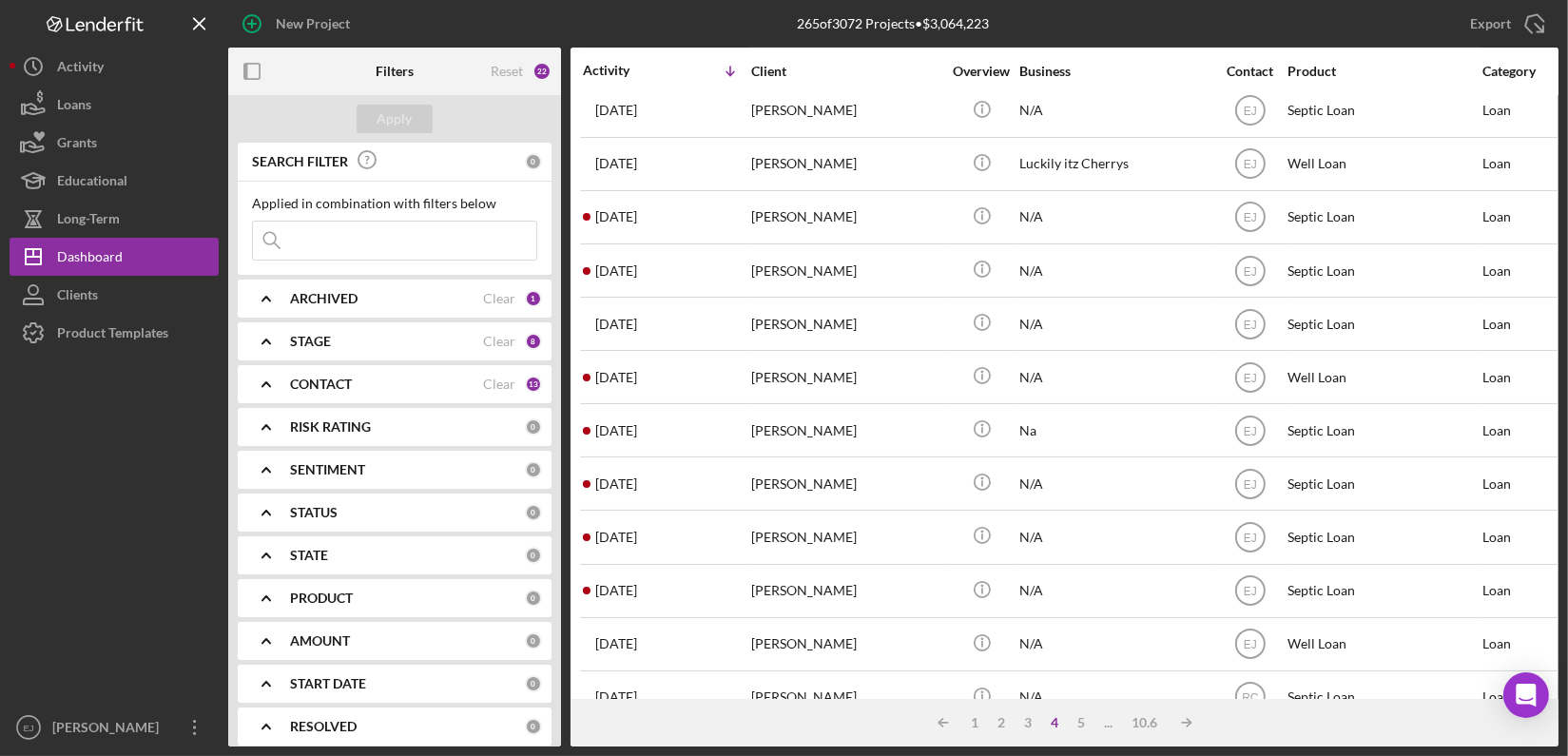
scroll to position [763, 0]
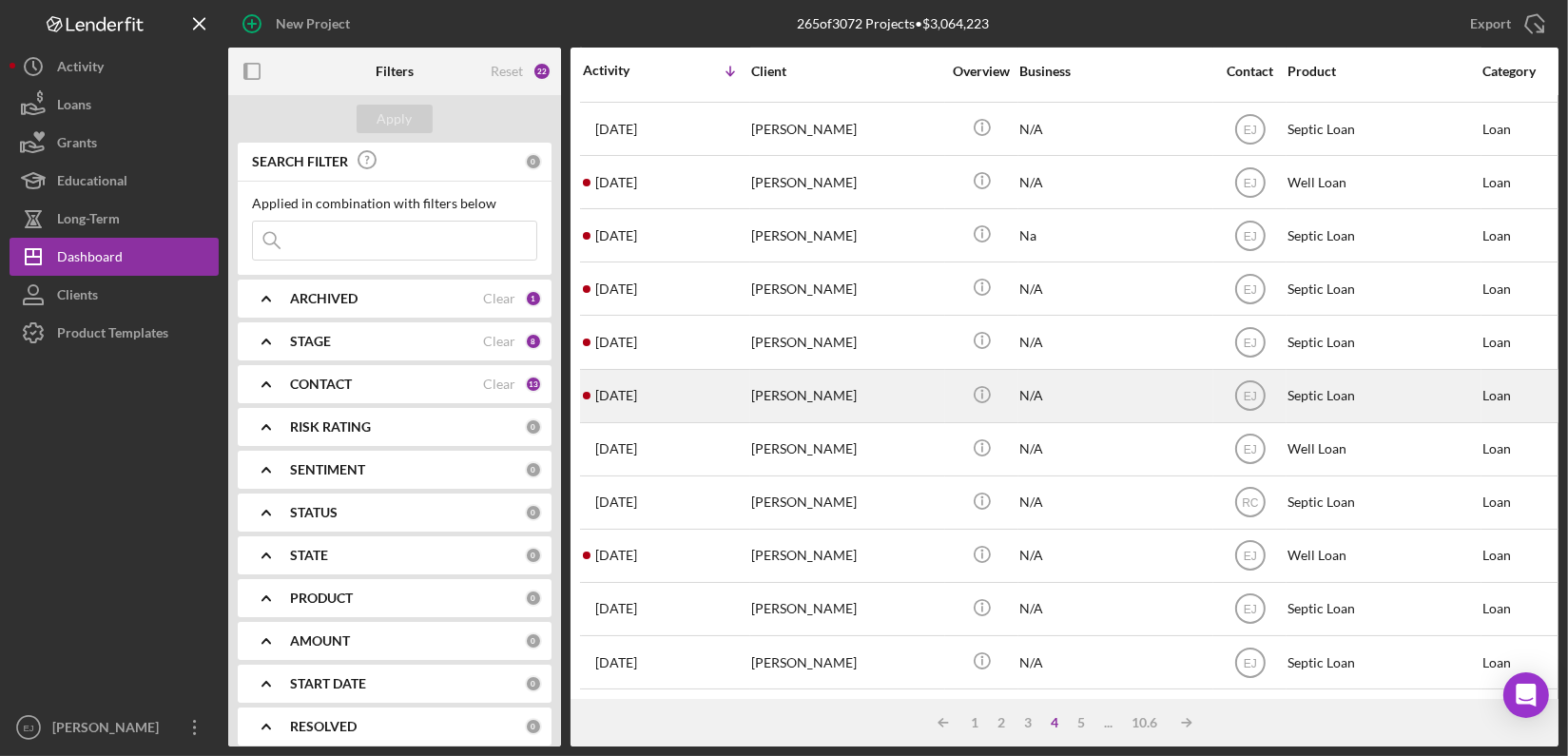
click at [771, 384] on div "William Elliott" at bounding box center [846, 395] width 190 height 51
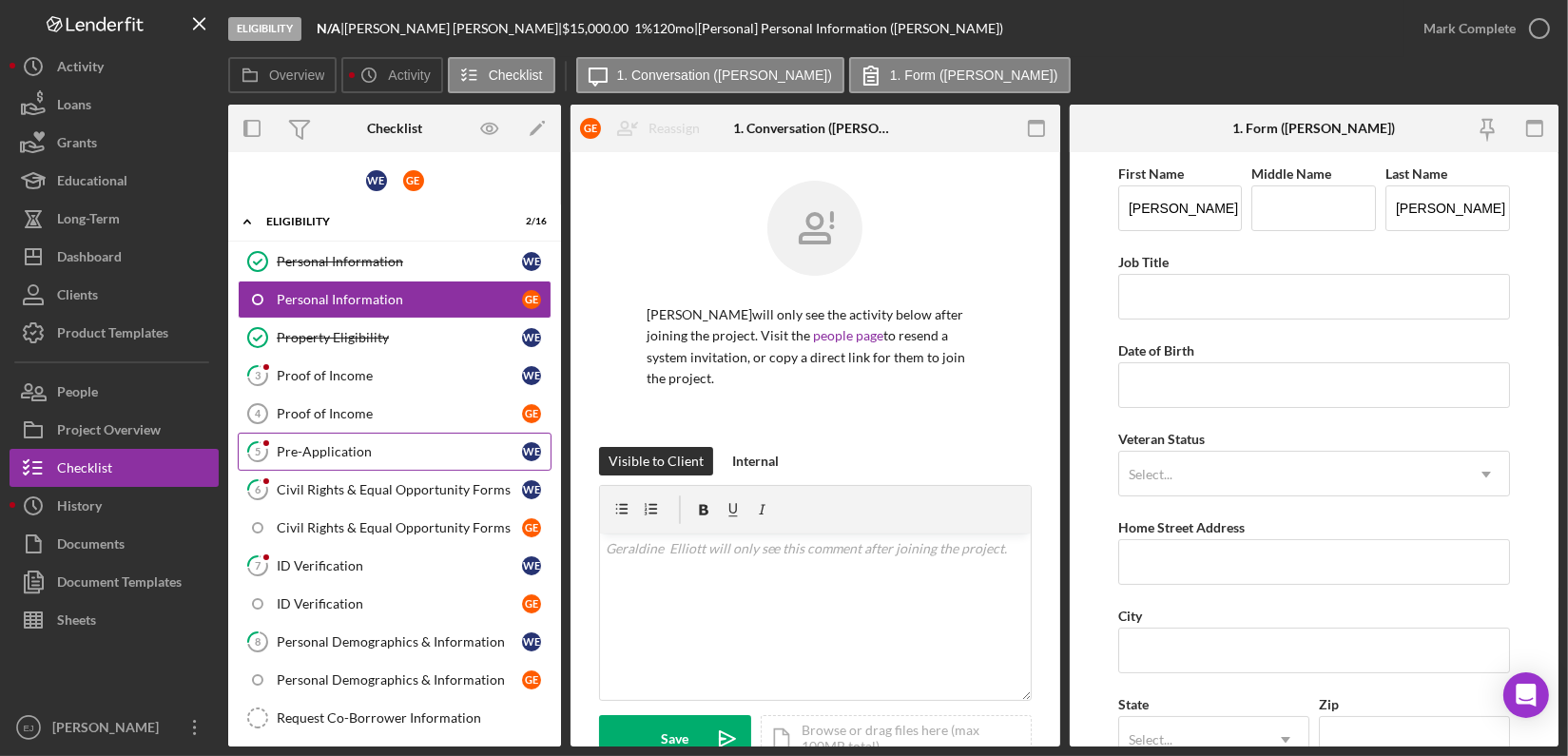
click at [382, 452] on div "Pre-Application" at bounding box center [399, 451] width 246 height 15
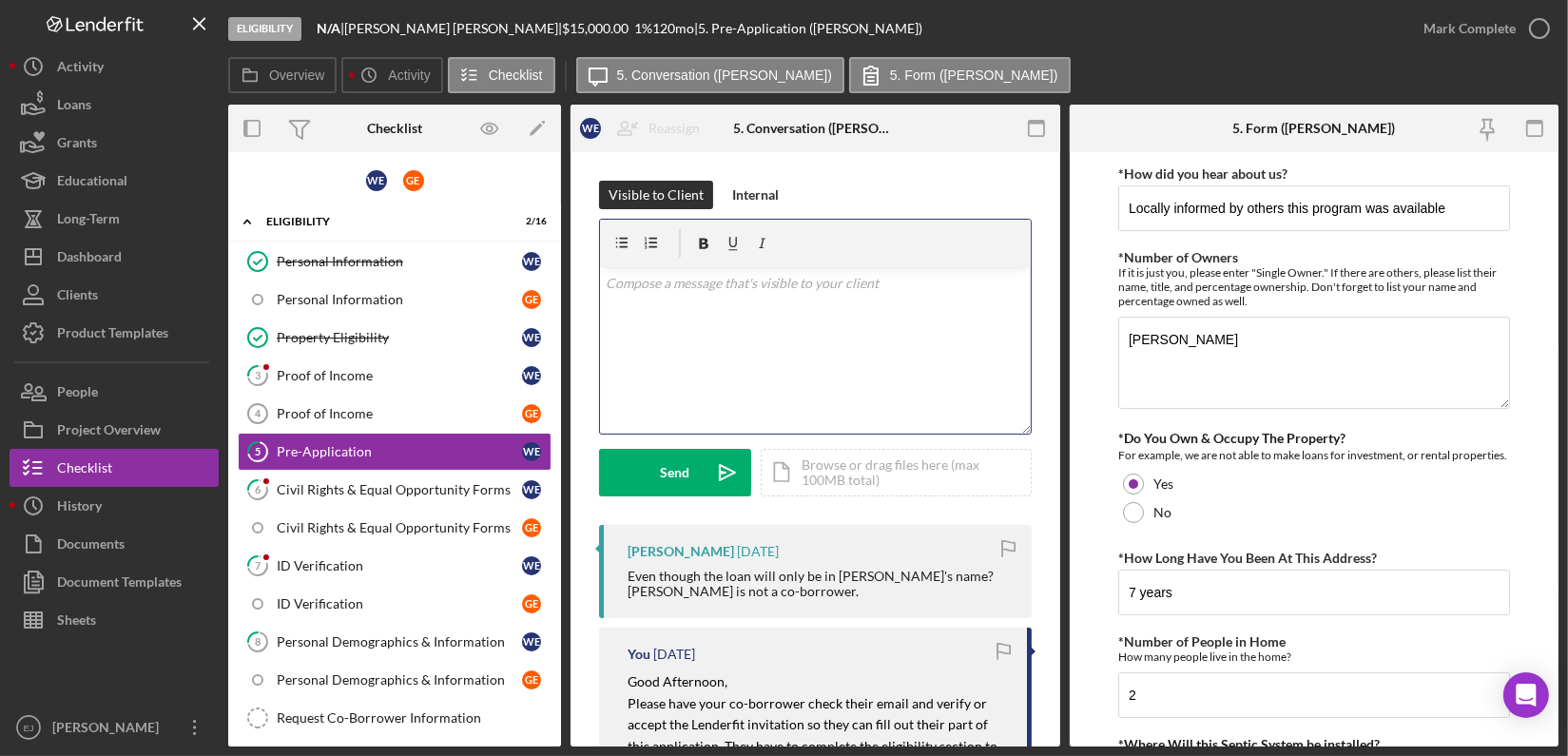
click at [633, 299] on div "v Color teal Color pink Remove color Add row above Add row below Add column bef…" at bounding box center [815, 351] width 431 height 166
click at [999, 303] on p "If she is your spouse, she does need to go on as a coborrower." at bounding box center [815, 309] width 419 height 21
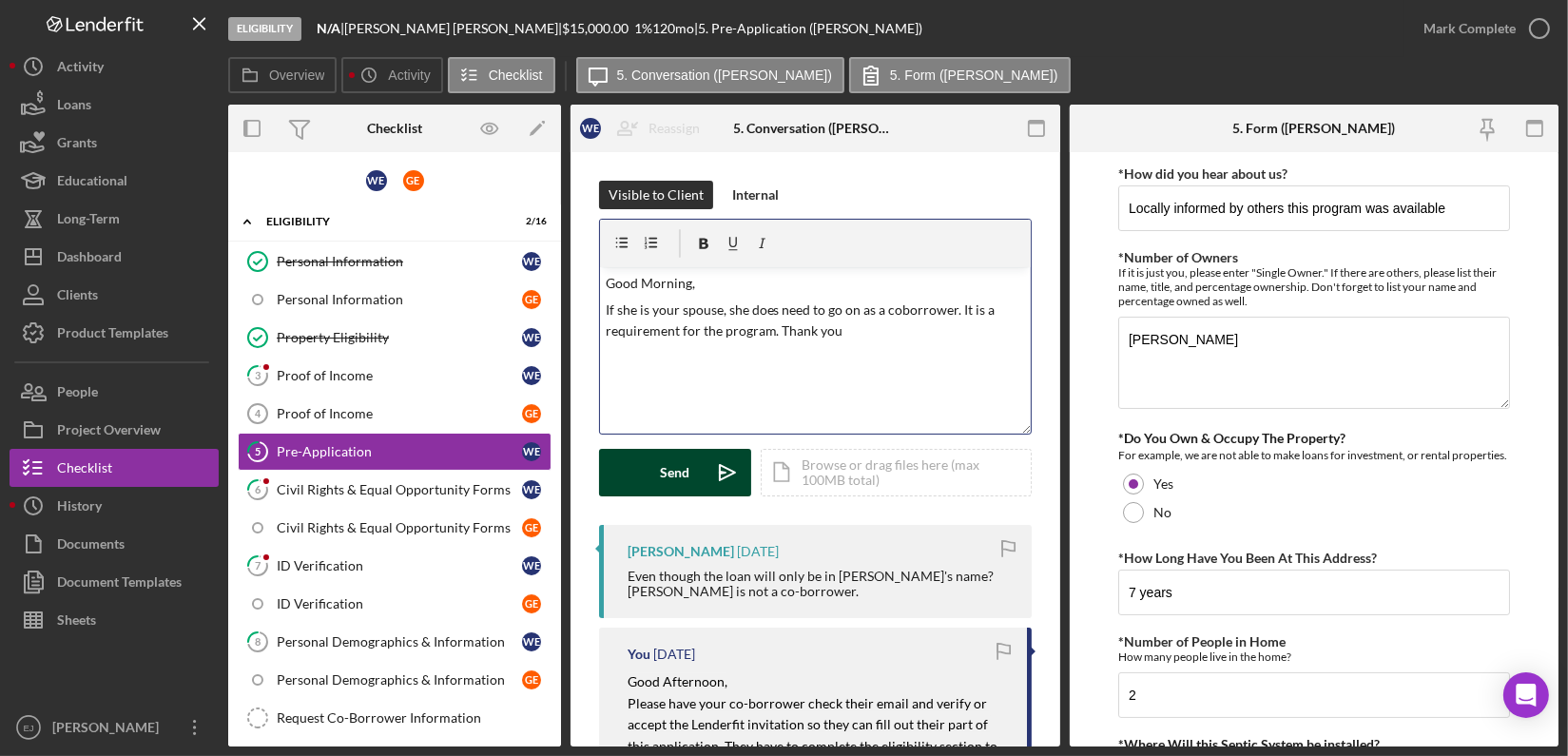
click at [693, 464] on button "Send Icon/icon-invite-send" at bounding box center [675, 473] width 153 height 48
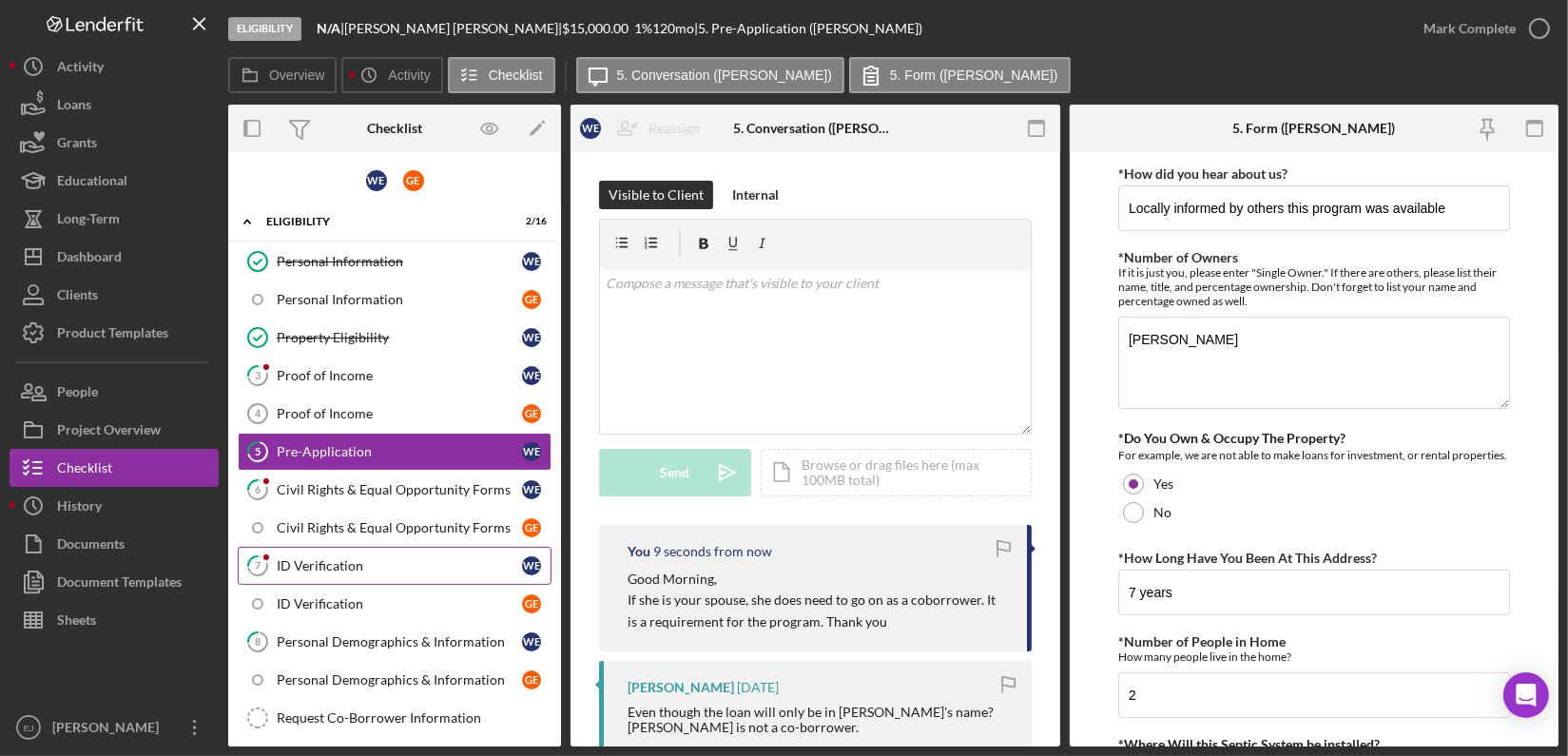
click at [392, 567] on div "ID Verification" at bounding box center [399, 565] width 246 height 15
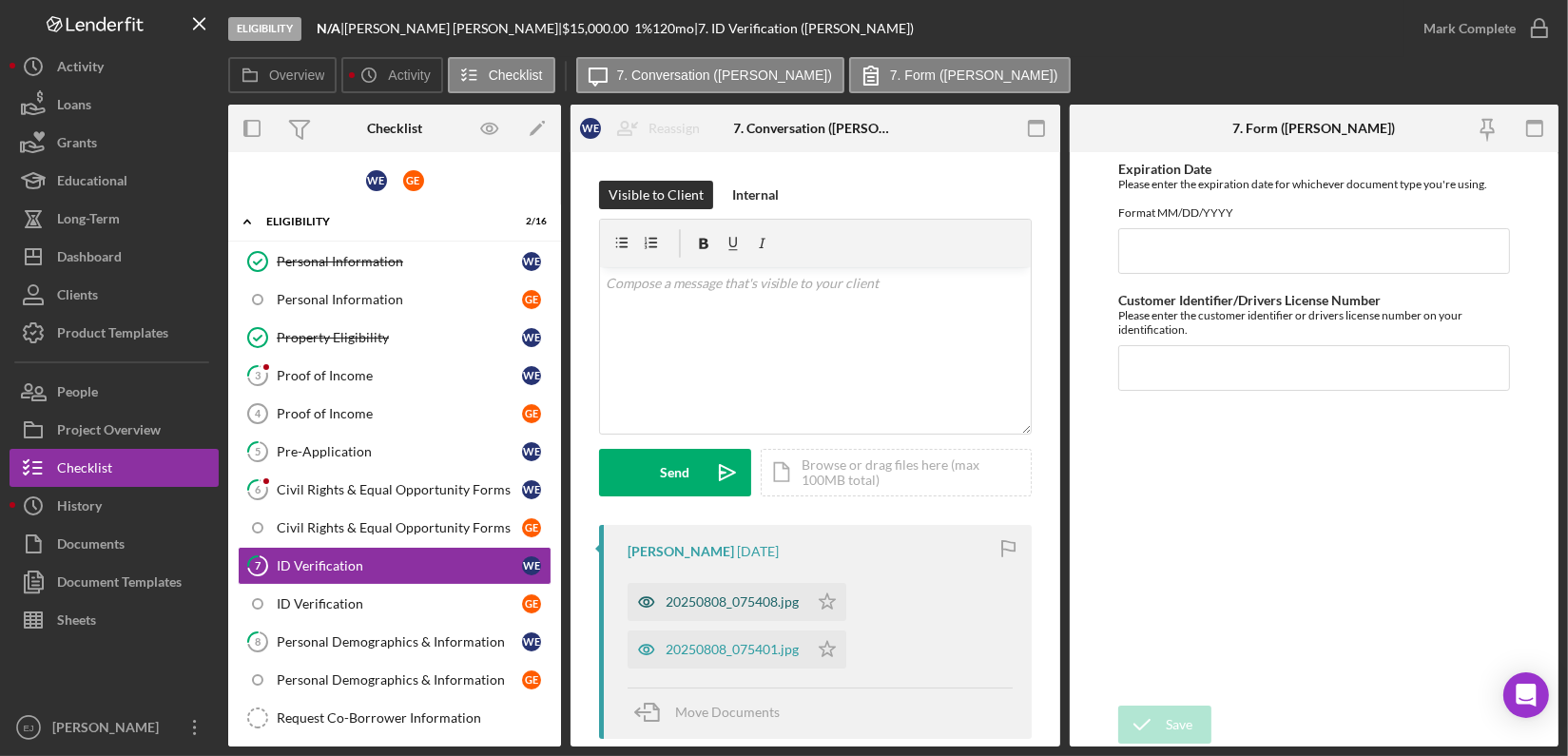
click at [768, 594] on div "20250808_075408.jpg" at bounding box center [732, 601] width 133 height 15
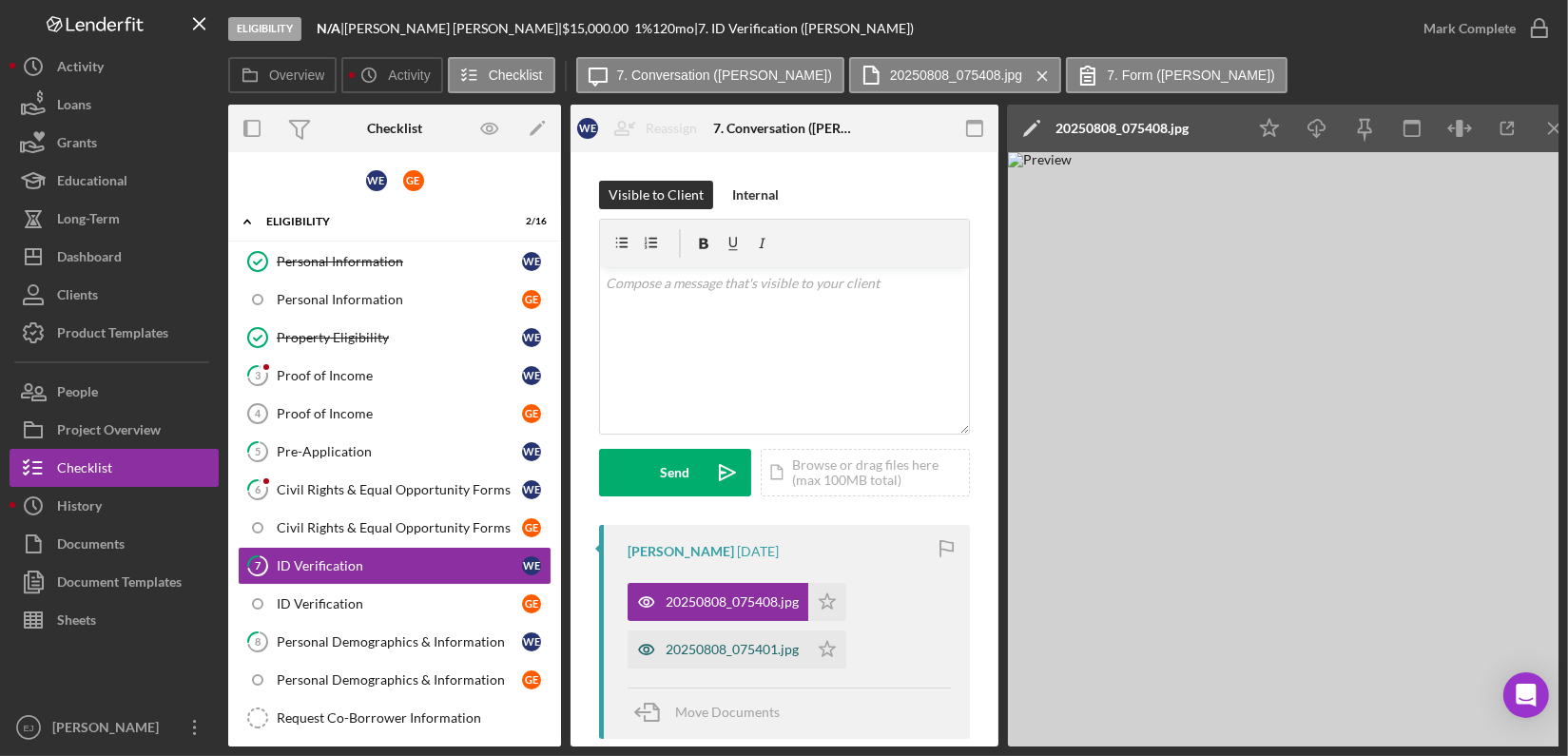
click at [717, 649] on div "20250808_075401.jpg" at bounding box center [732, 649] width 133 height 15
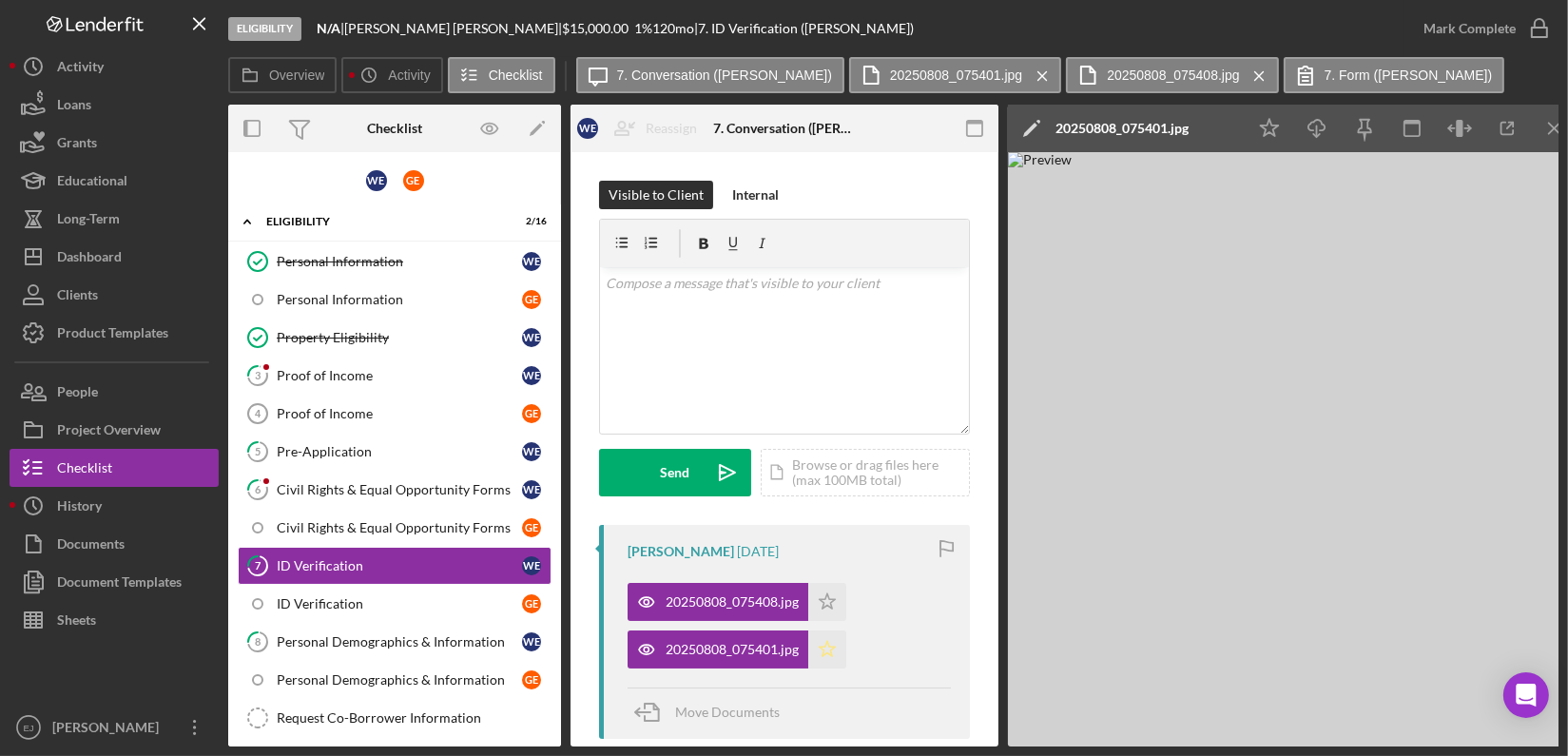
click at [831, 608] on polygon "button" at bounding box center [828, 600] width 16 height 15
click at [1538, 28] on icon "button" at bounding box center [1539, 29] width 48 height 48
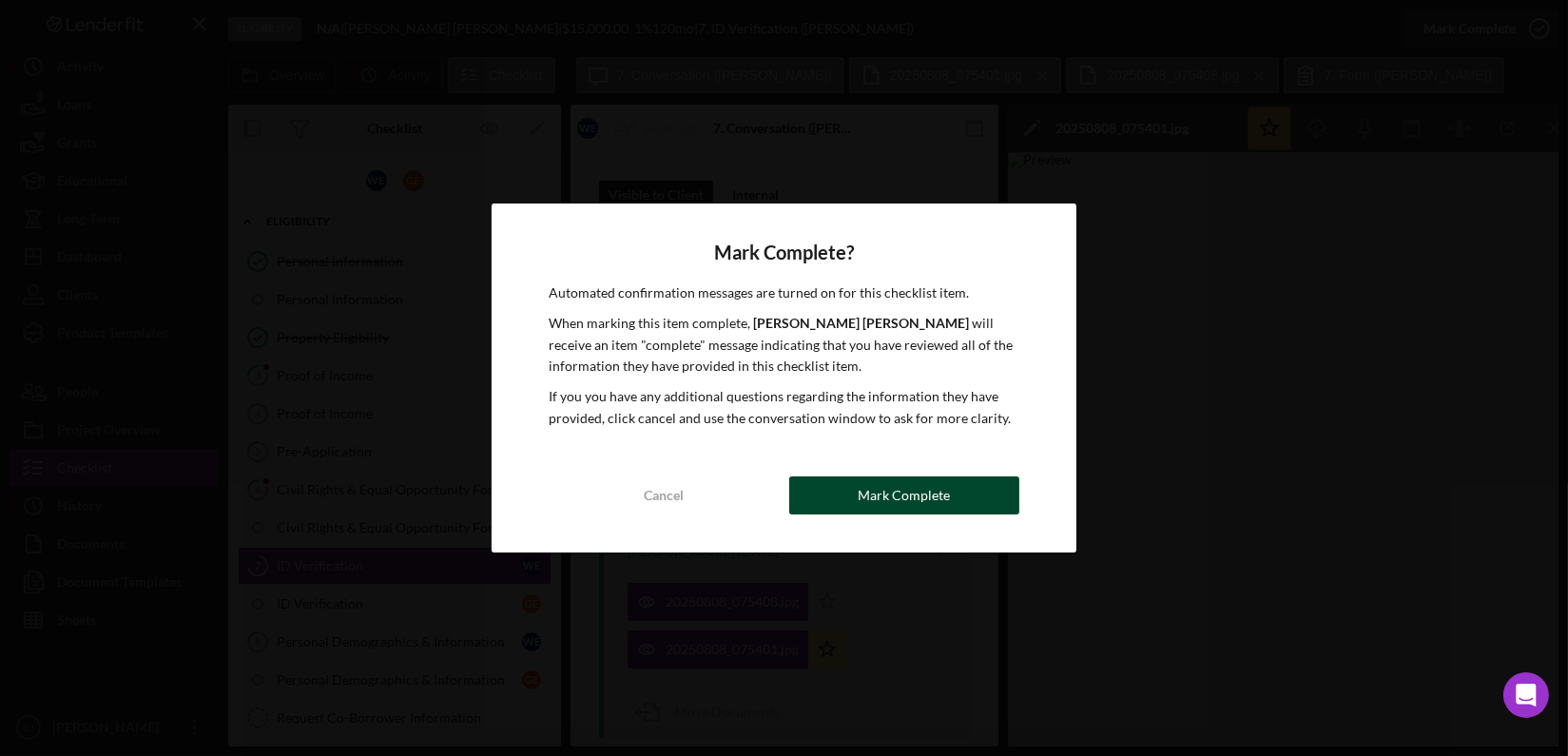
click at [968, 491] on button "Mark Complete" at bounding box center [904, 495] width 230 height 38
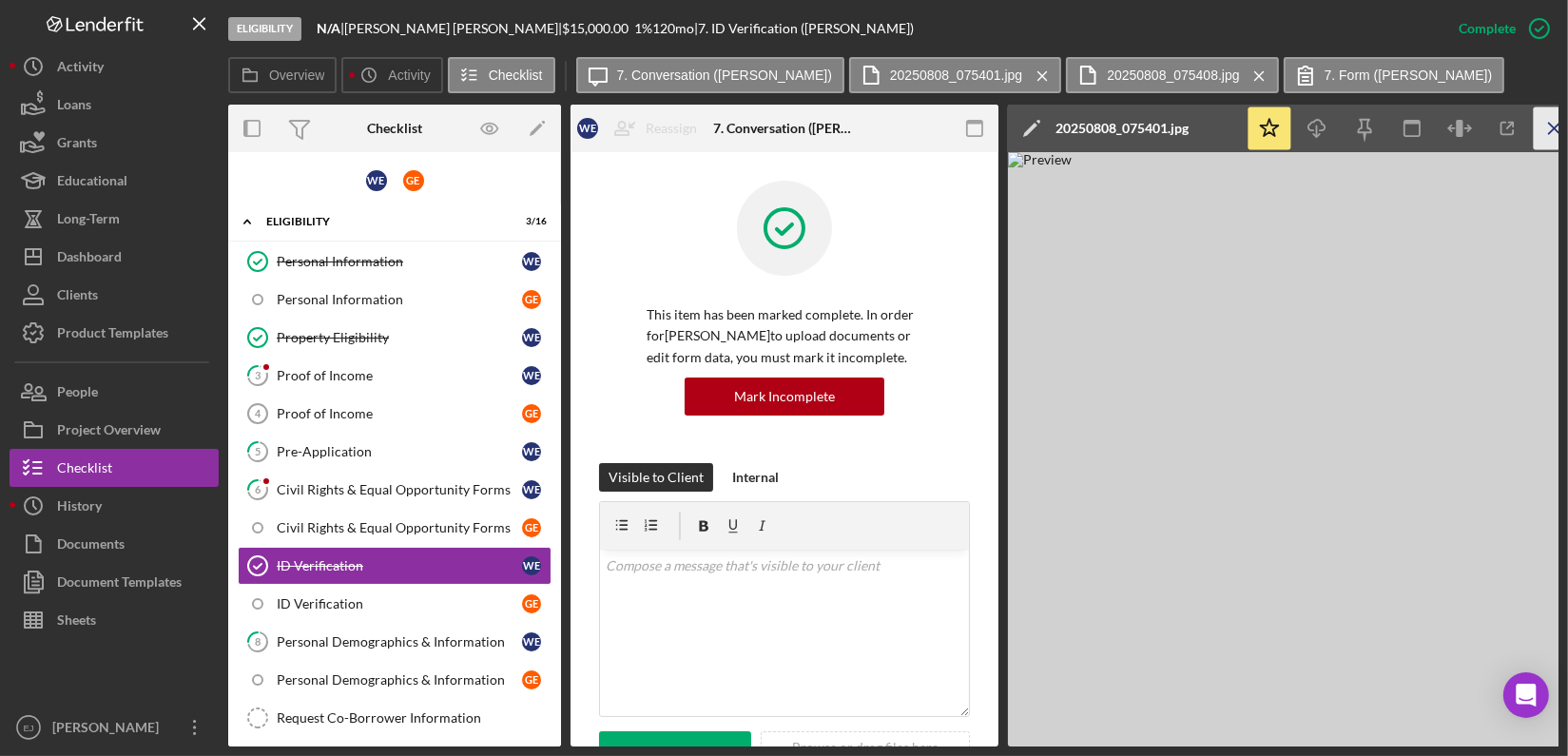
click at [1549, 132] on line "button" at bounding box center [1554, 128] width 11 height 11
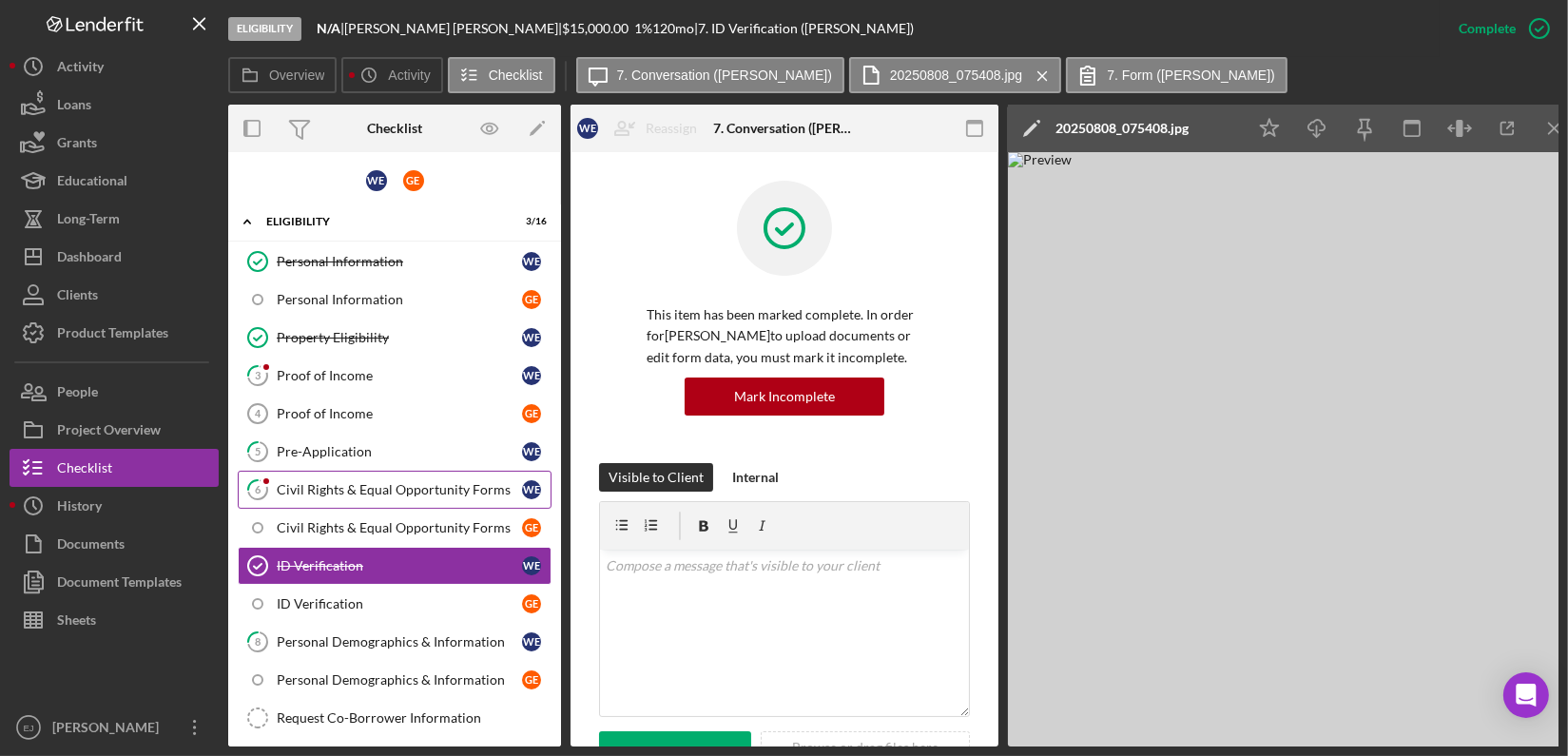
click at [334, 484] on div "Civil Rights & Equal Opportunity Forms" at bounding box center [399, 488] width 246 height 15
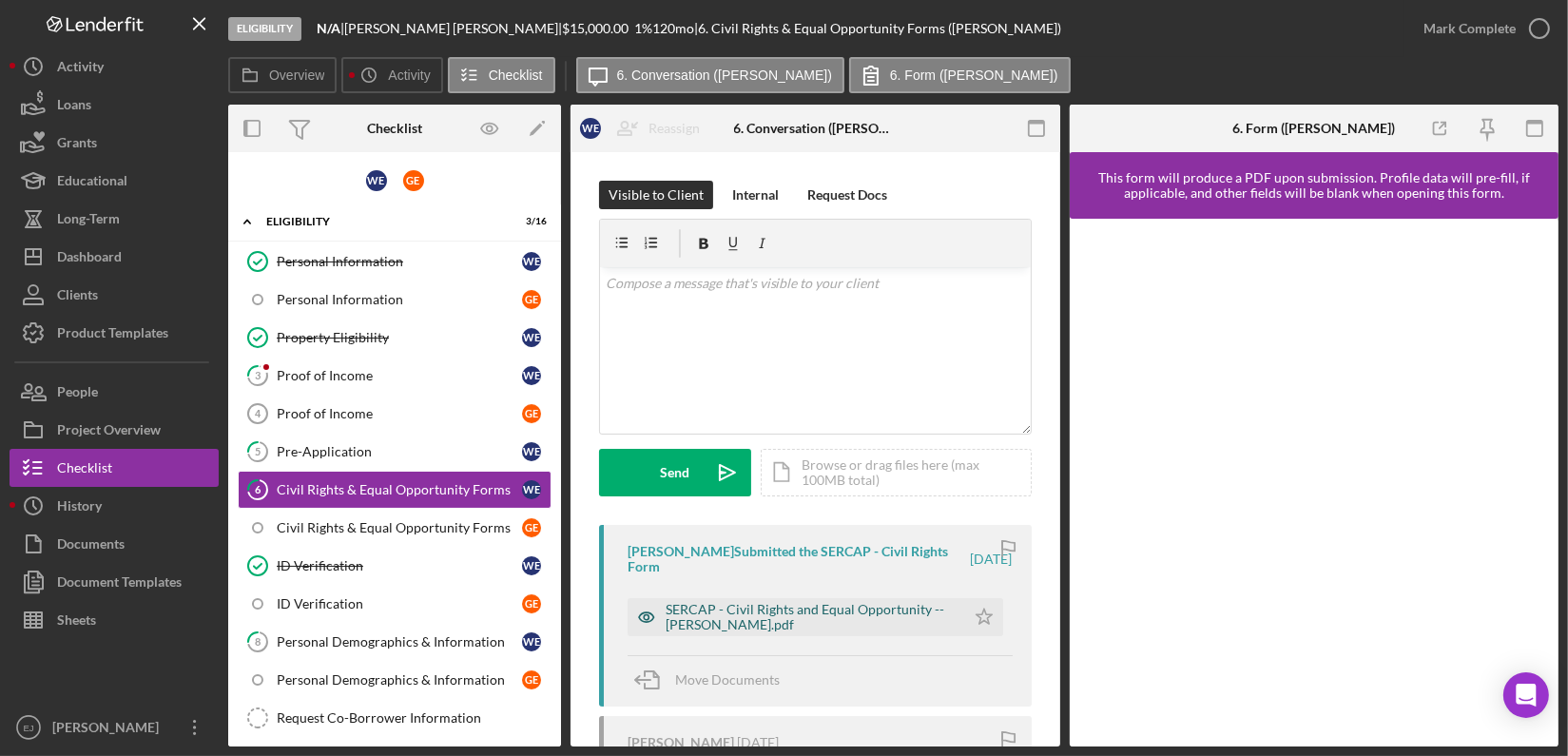
click at [825, 615] on div "SERCAP - Civil Rights and Equal Opportunity -- William Elliott.pdf" at bounding box center [811, 616] width 290 height 31
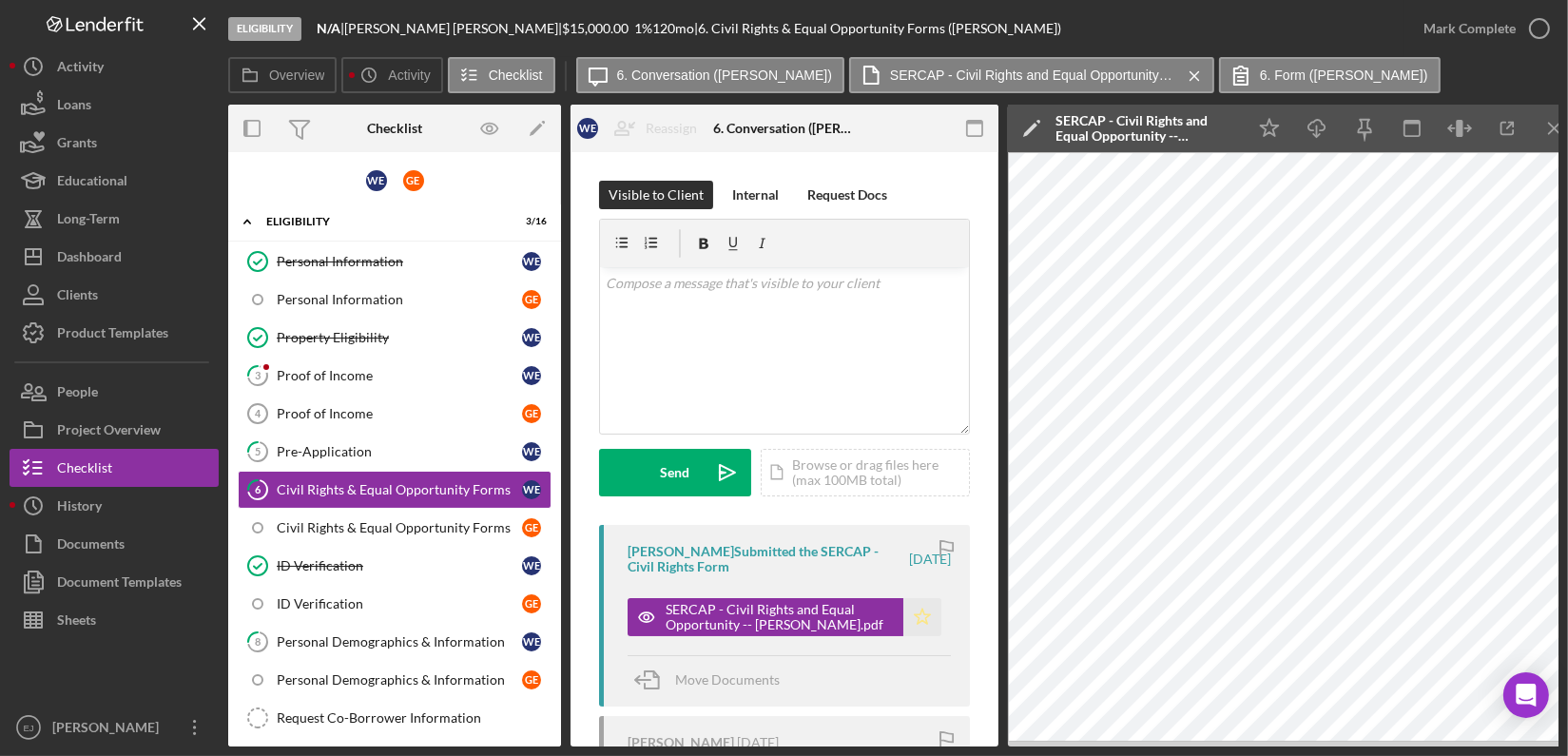
click at [922, 610] on icon "Icon/Star" at bounding box center [923, 617] width 38 height 38
click at [1534, 25] on icon "button" at bounding box center [1539, 29] width 48 height 48
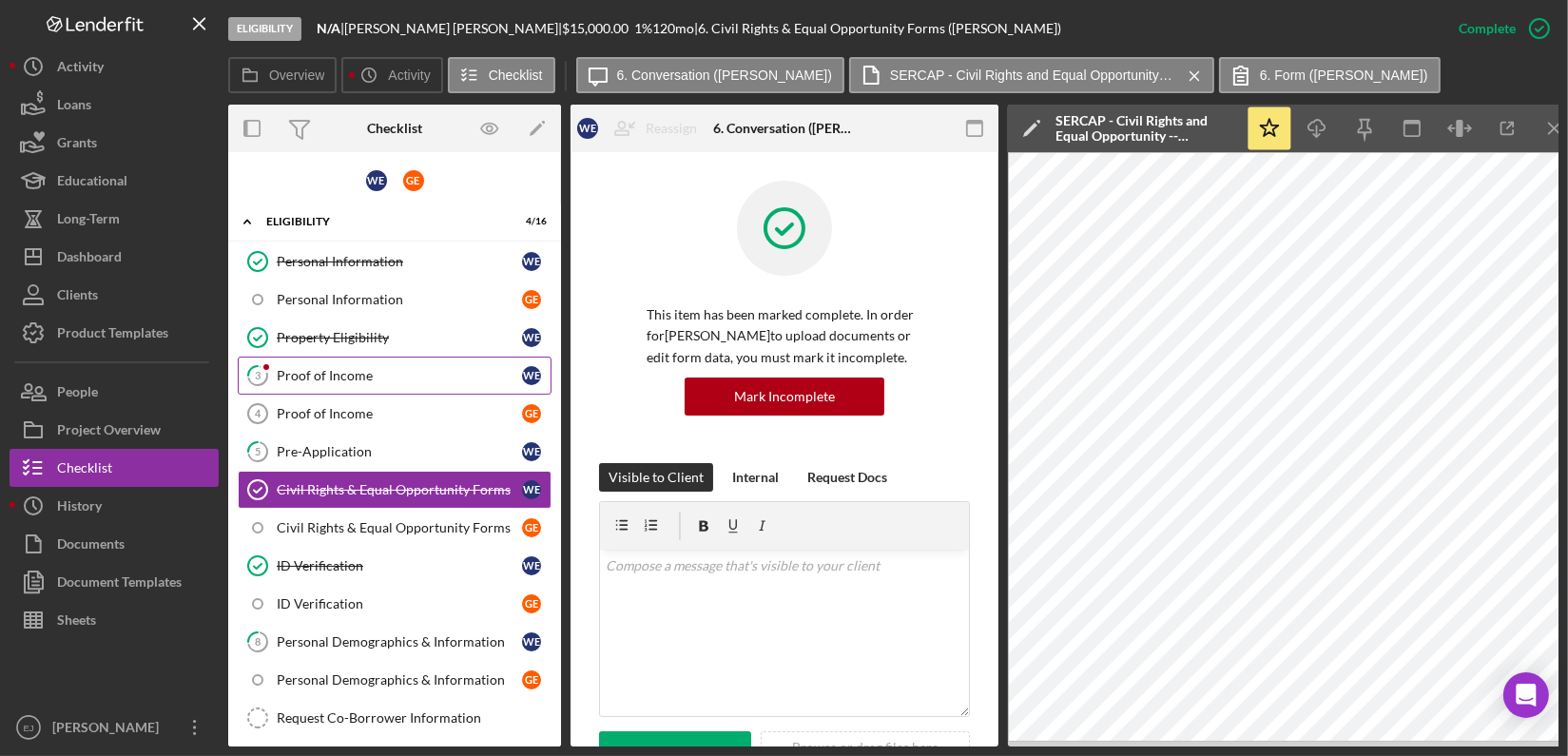
click at [362, 387] on link "3 Proof of Income W E" at bounding box center [394, 376] width 314 height 38
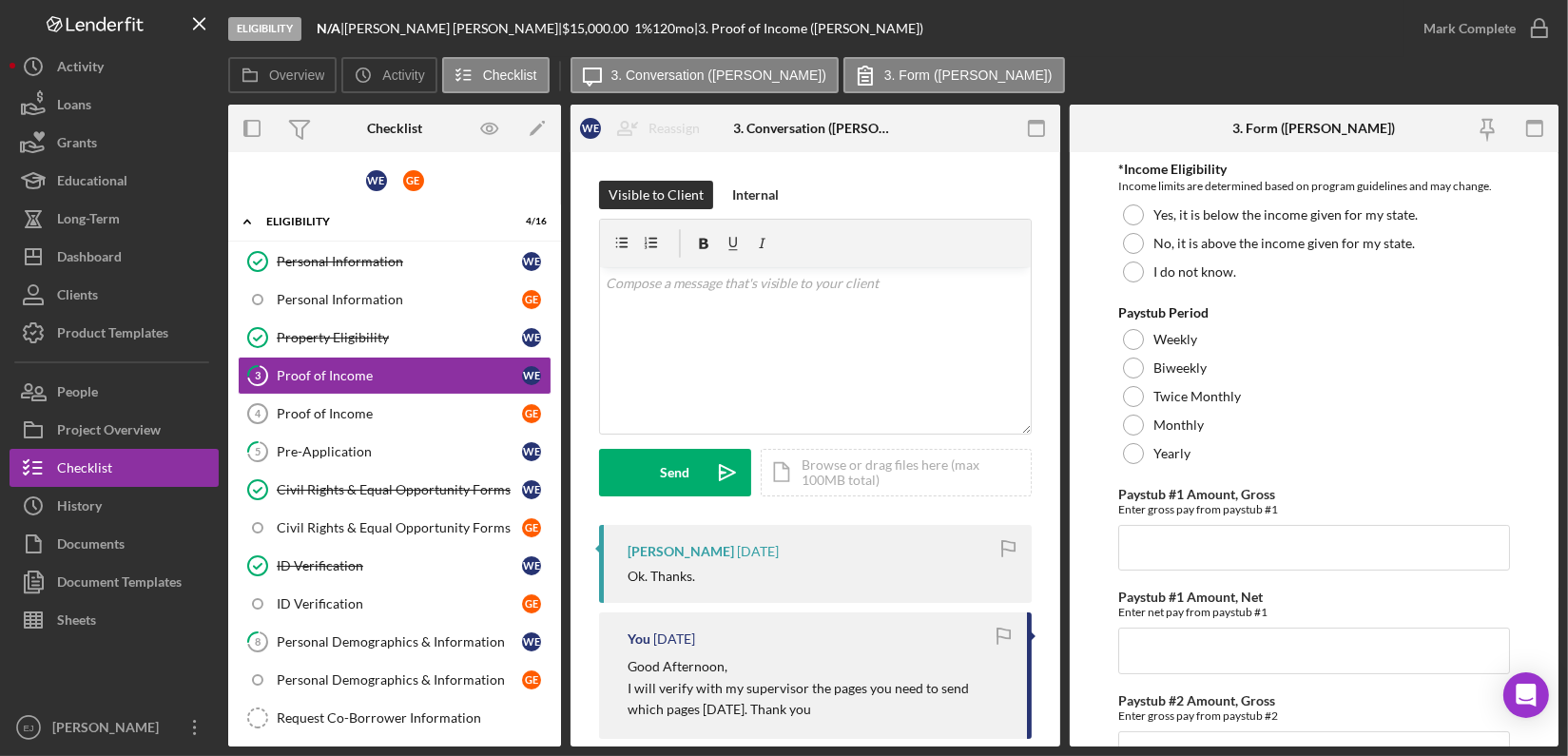
click at [1062, 682] on div "Overview Internal Workflow Stage Eligibility Icon/Dropdown Arrow Archive (can u…" at bounding box center [893, 426] width 1330 height 642
click at [1064, 681] on div "Overview Internal Workflow Stage Eligibility Icon/Dropdown Arrow Archive (can u…" at bounding box center [893, 426] width 1330 height 642
click at [1060, 646] on div "Overview Internal Workflow Stage Eligibility Icon/Dropdown Arrow Archive (can u…" at bounding box center [893, 426] width 1330 height 642
click at [1061, 425] on div "Overview Internal Workflow Stage Eligibility Icon/Dropdown Arrow Archive (can u…" at bounding box center [893, 426] width 1330 height 642
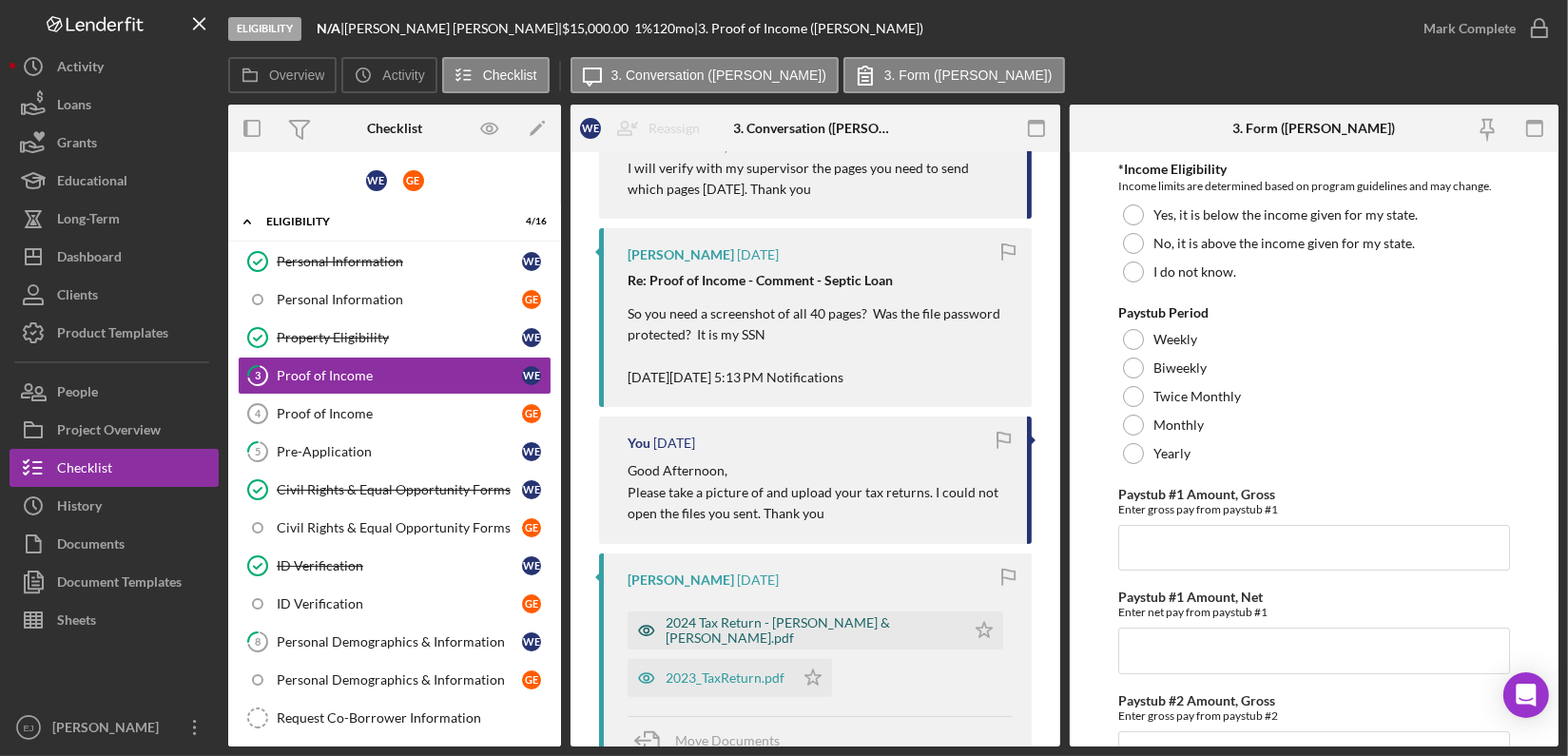
click at [797, 639] on div "2024 Tax Return - Paige & Tom.pdf" at bounding box center [796, 630] width 338 height 38
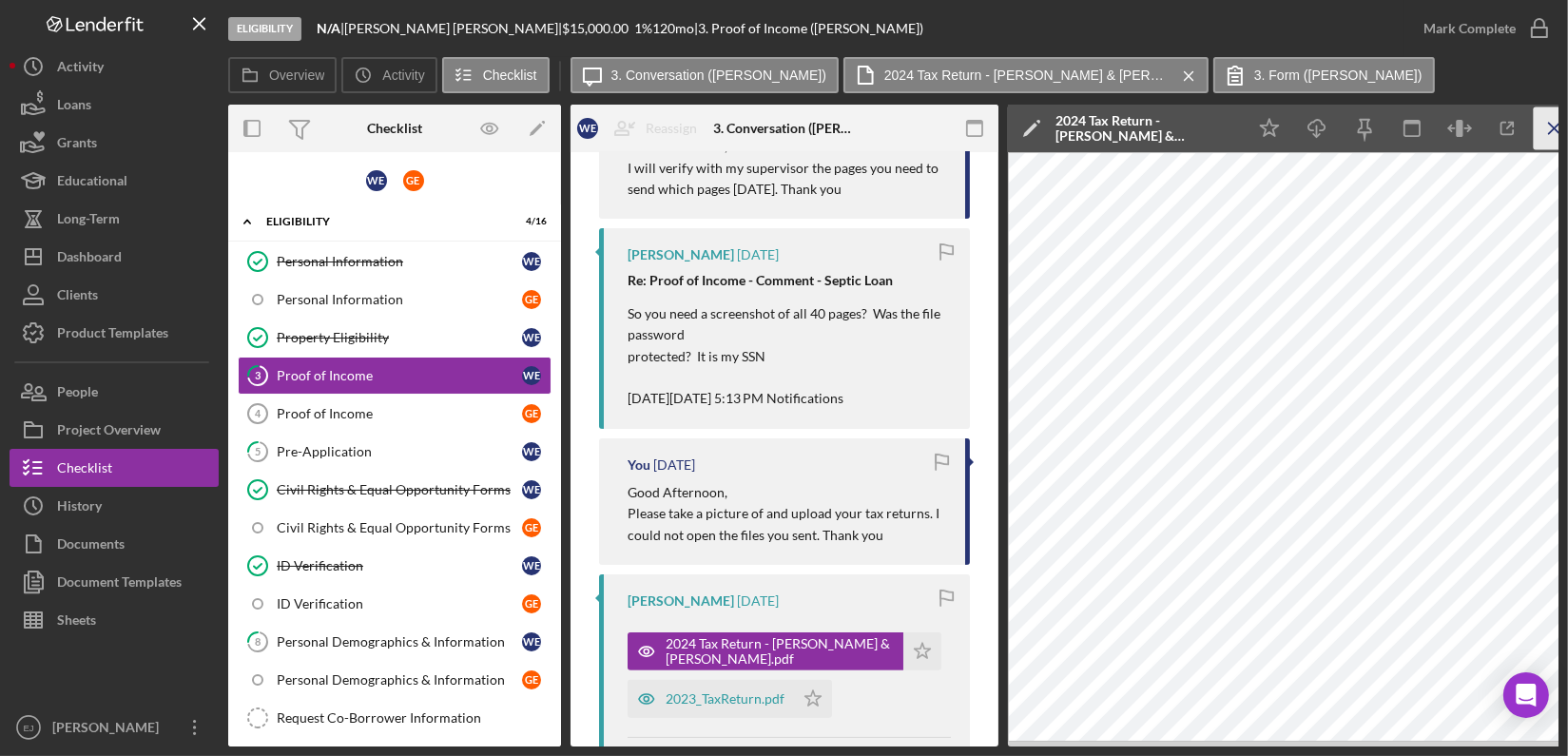
click at [1556, 124] on icon "Icon/Menu Close" at bounding box center [1555, 128] width 43 height 43
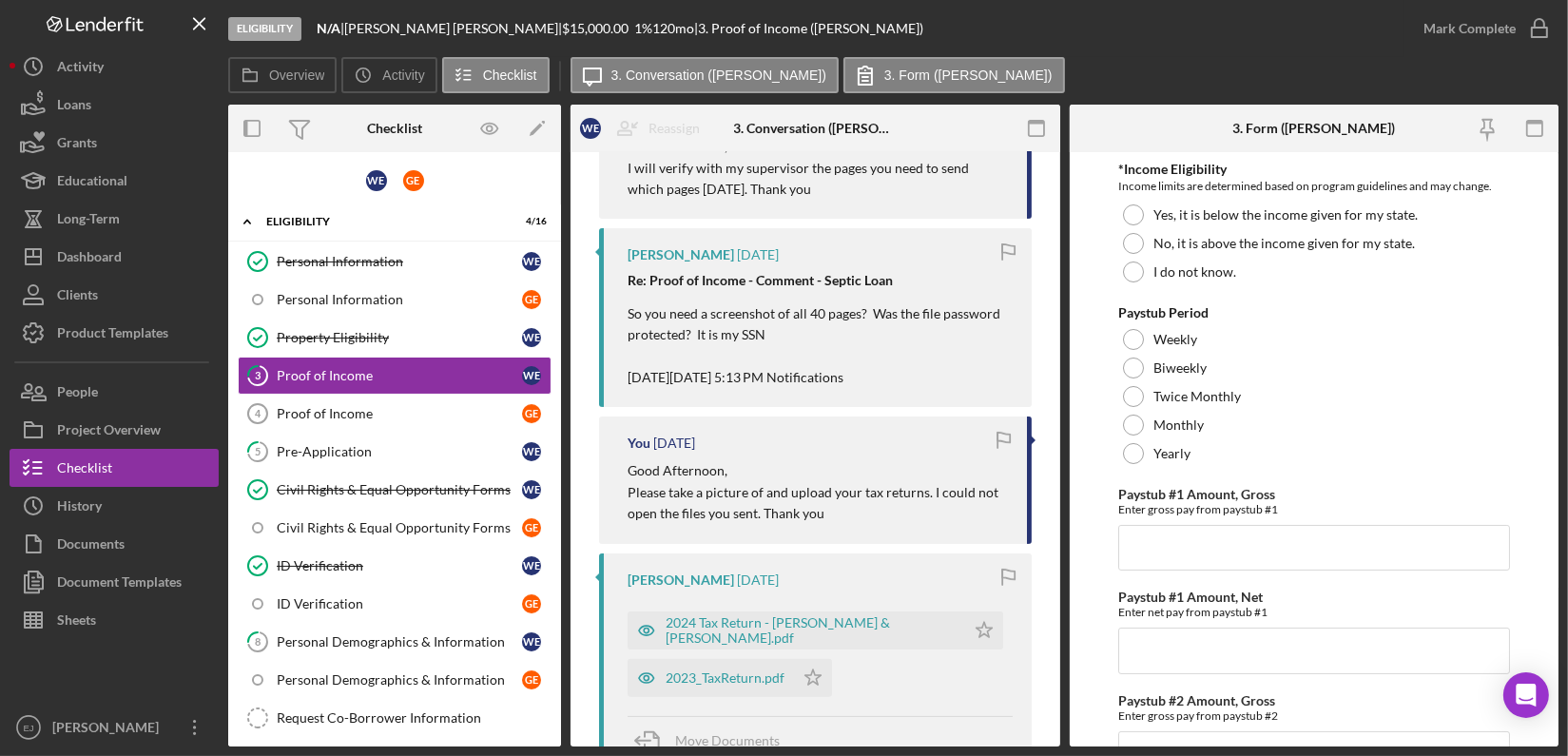
scroll to position [0, 0]
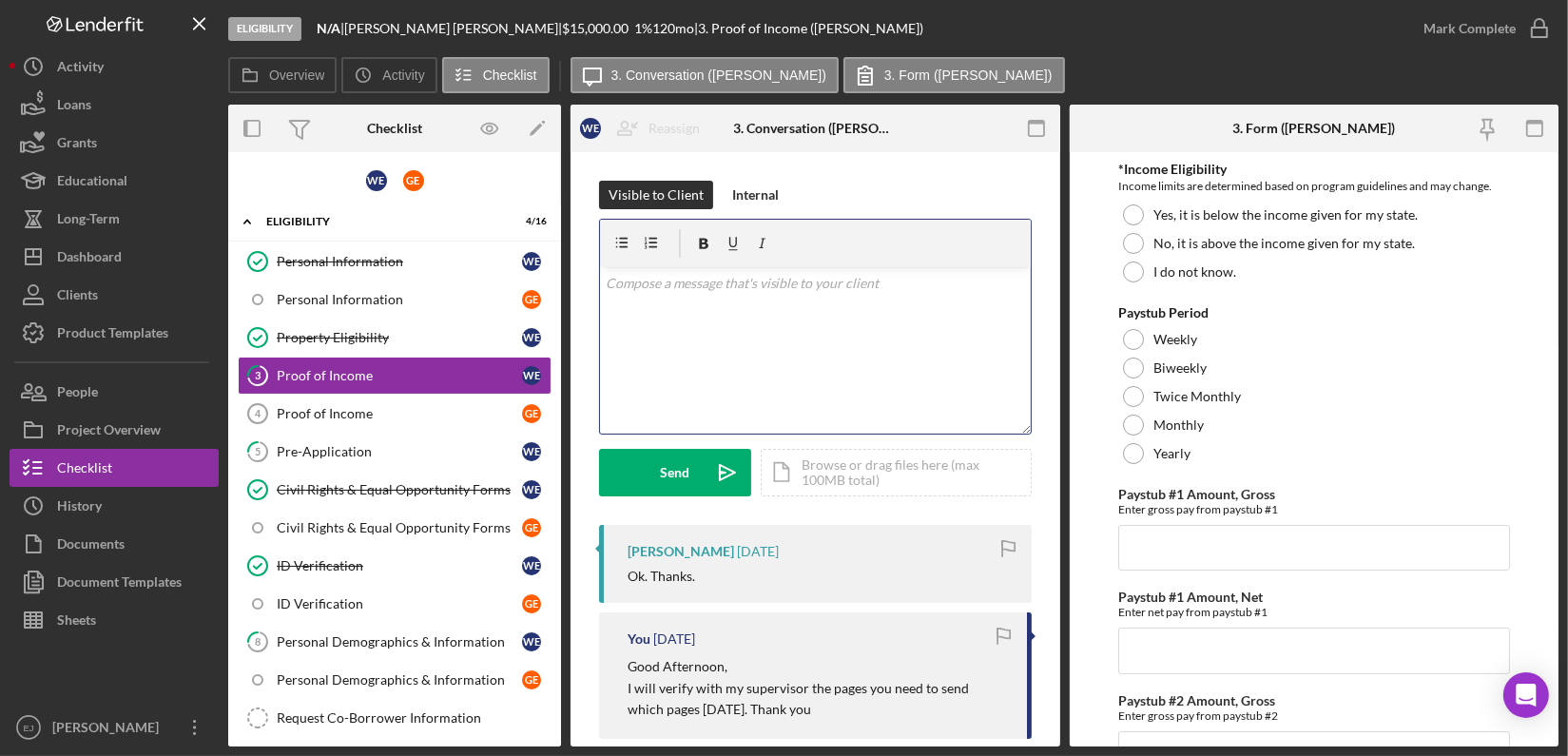
click at [644, 290] on p at bounding box center [815, 282] width 419 height 21
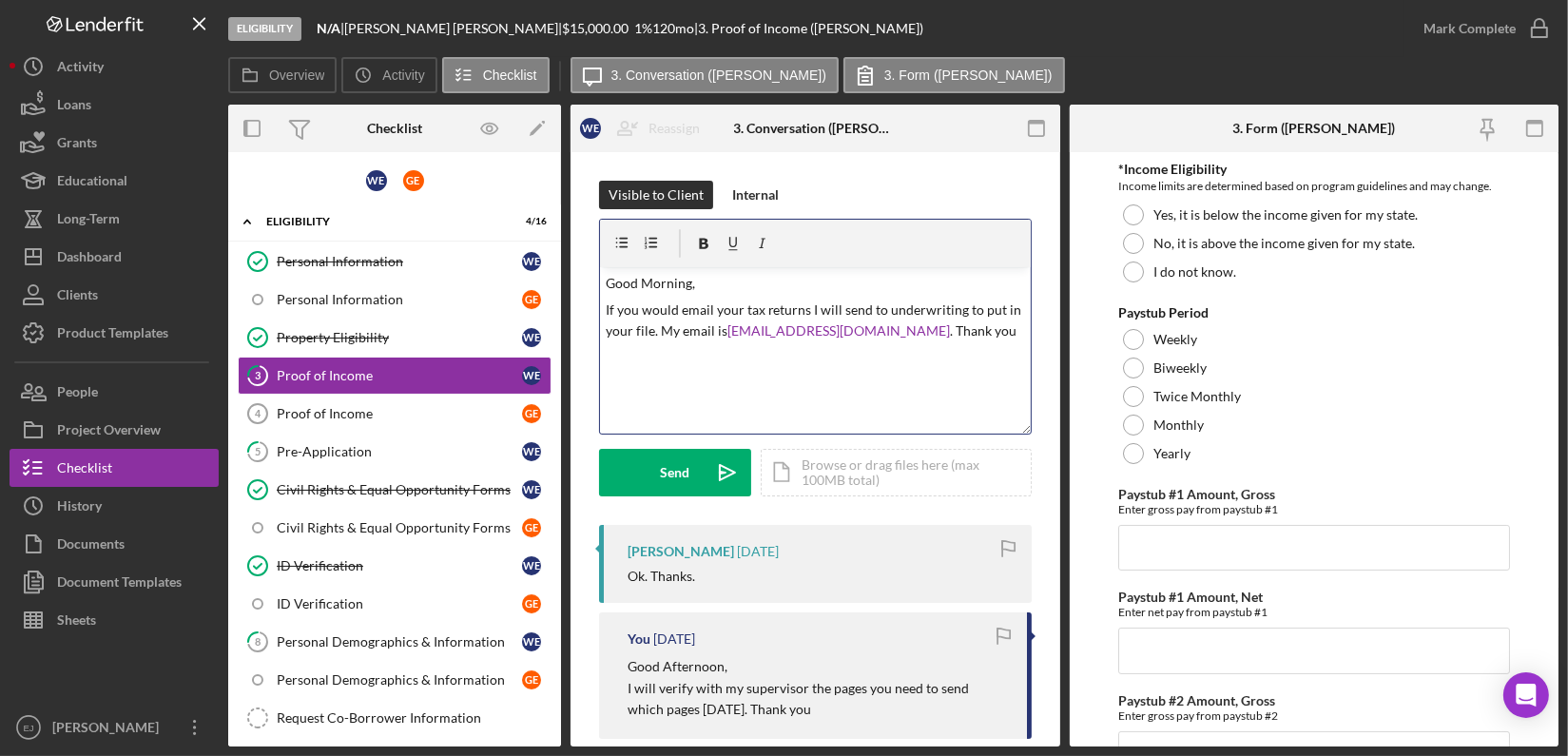
click at [604, 313] on div "v Color teal Color pink Remove color Add row above Add row below Add column bef…" at bounding box center [815, 351] width 431 height 166
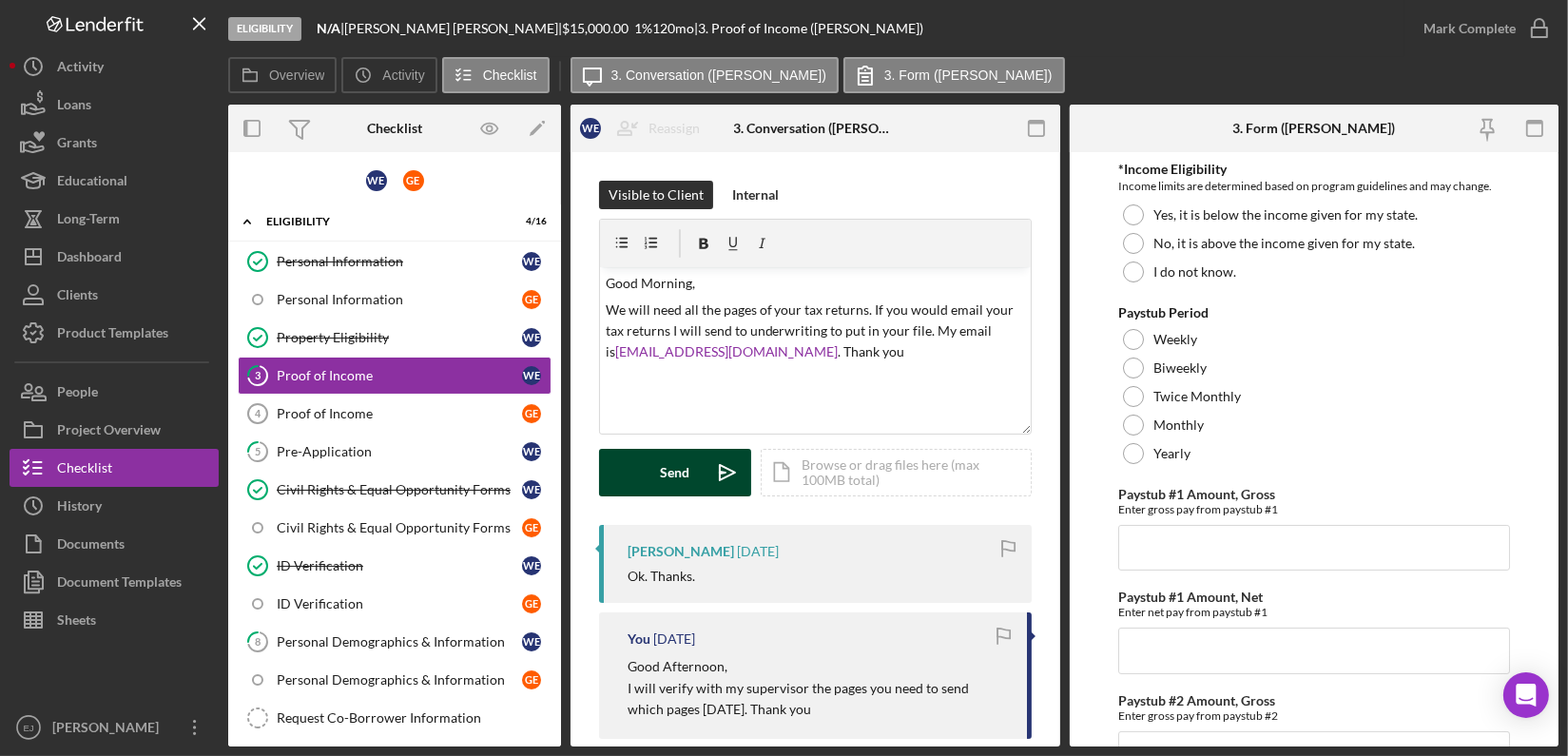
click at [688, 478] on div "Send" at bounding box center [676, 473] width 30 height 48
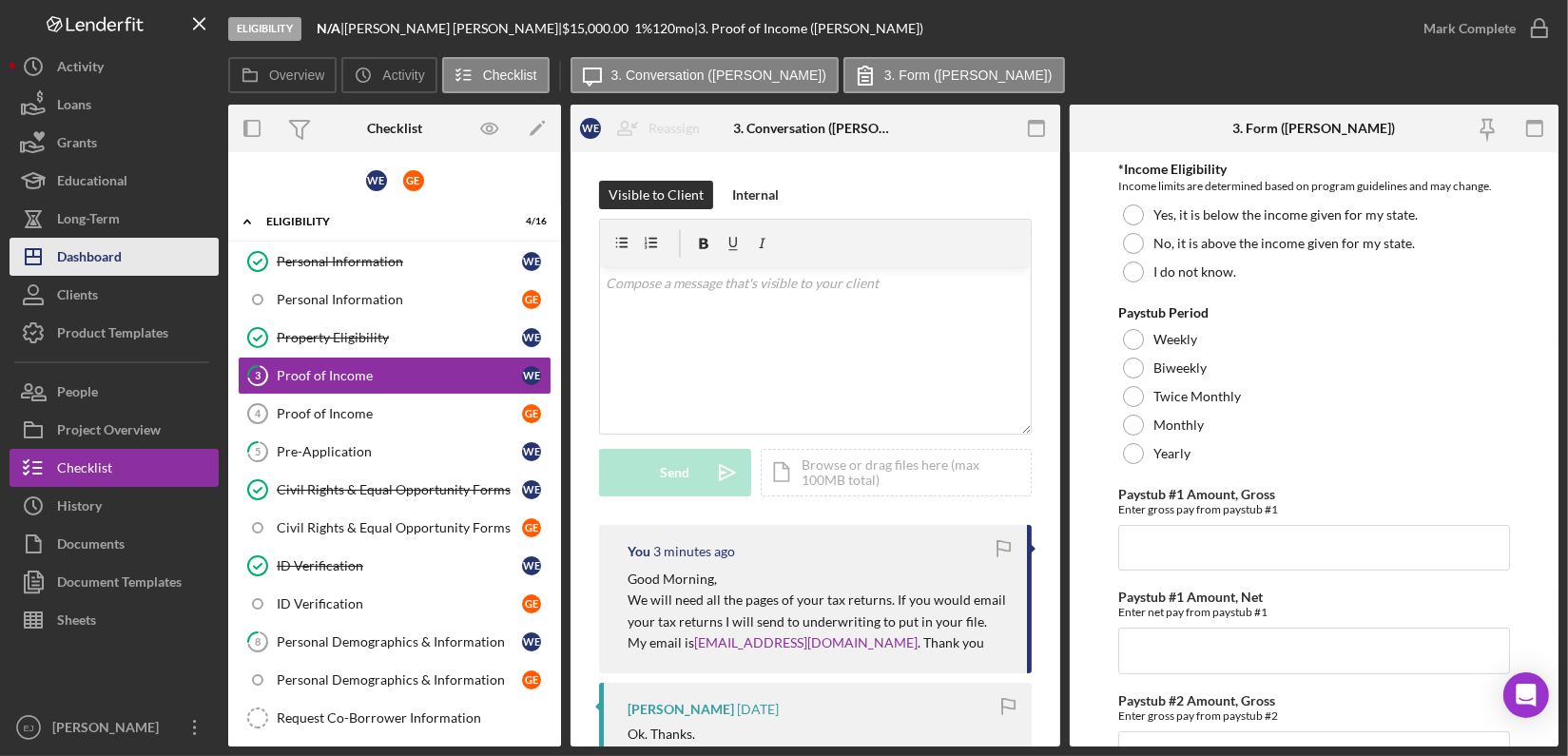
click at [119, 249] on div "Dashboard" at bounding box center [89, 259] width 64 height 43
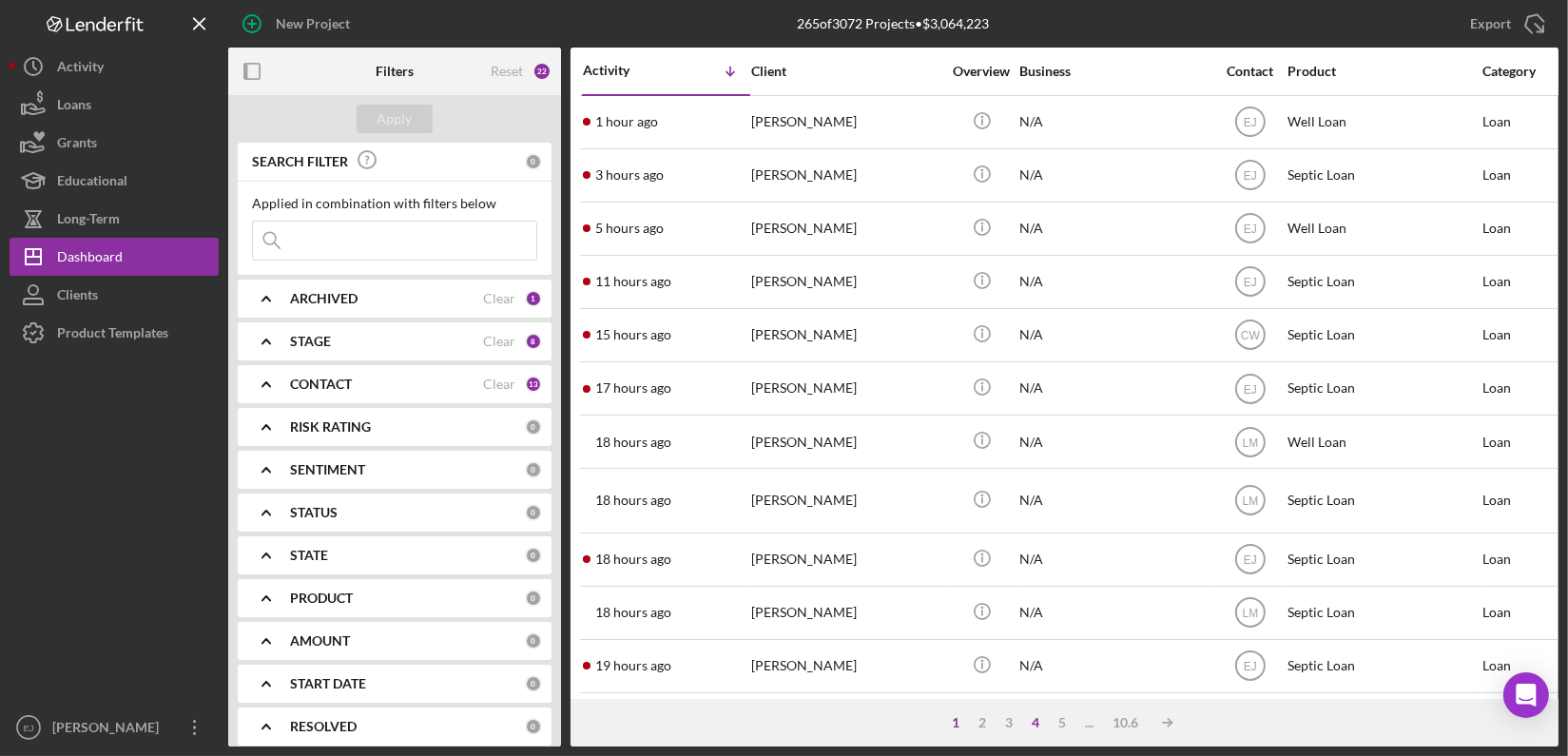
click at [1039, 722] on div "4" at bounding box center [1036, 722] width 27 height 15
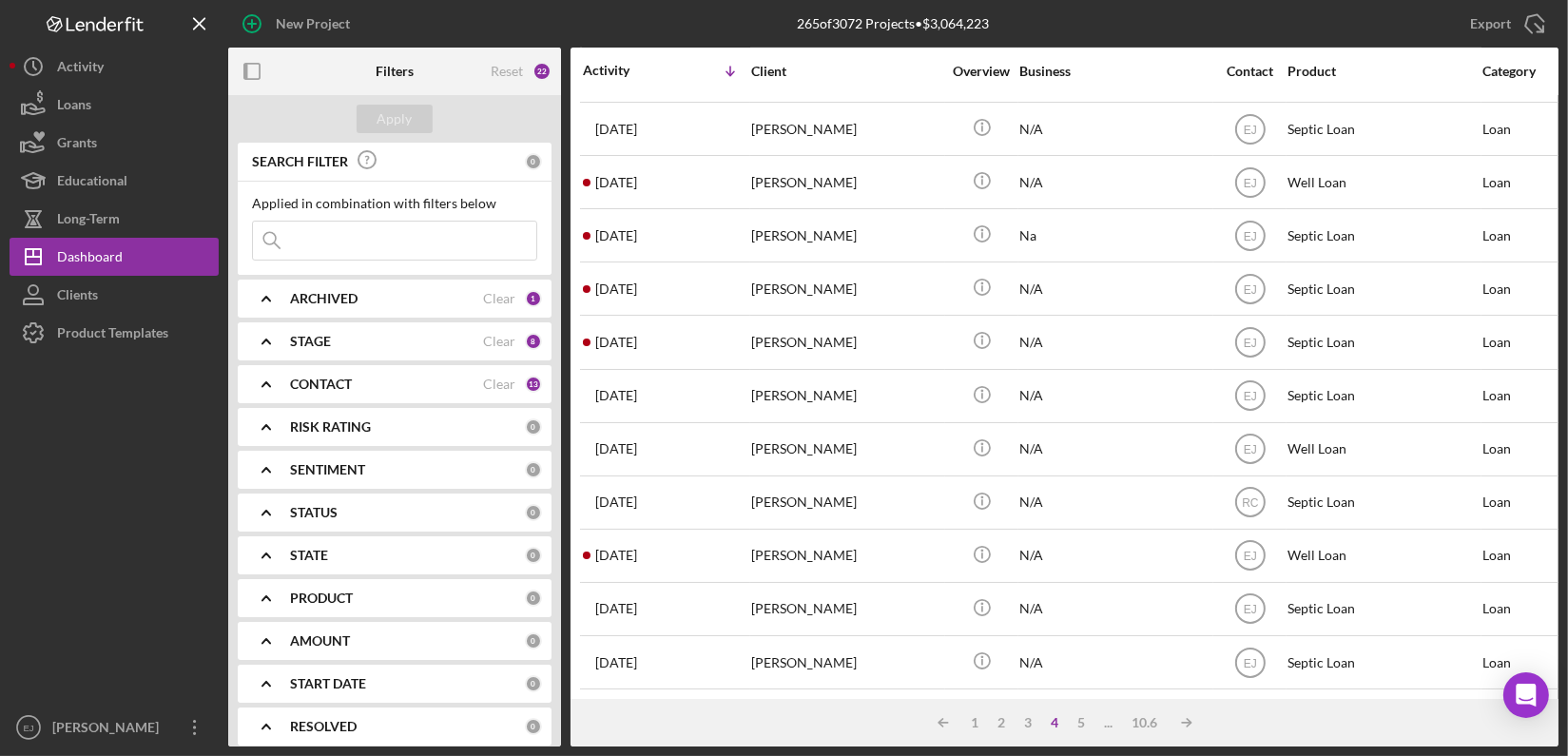
scroll to position [763, 0]
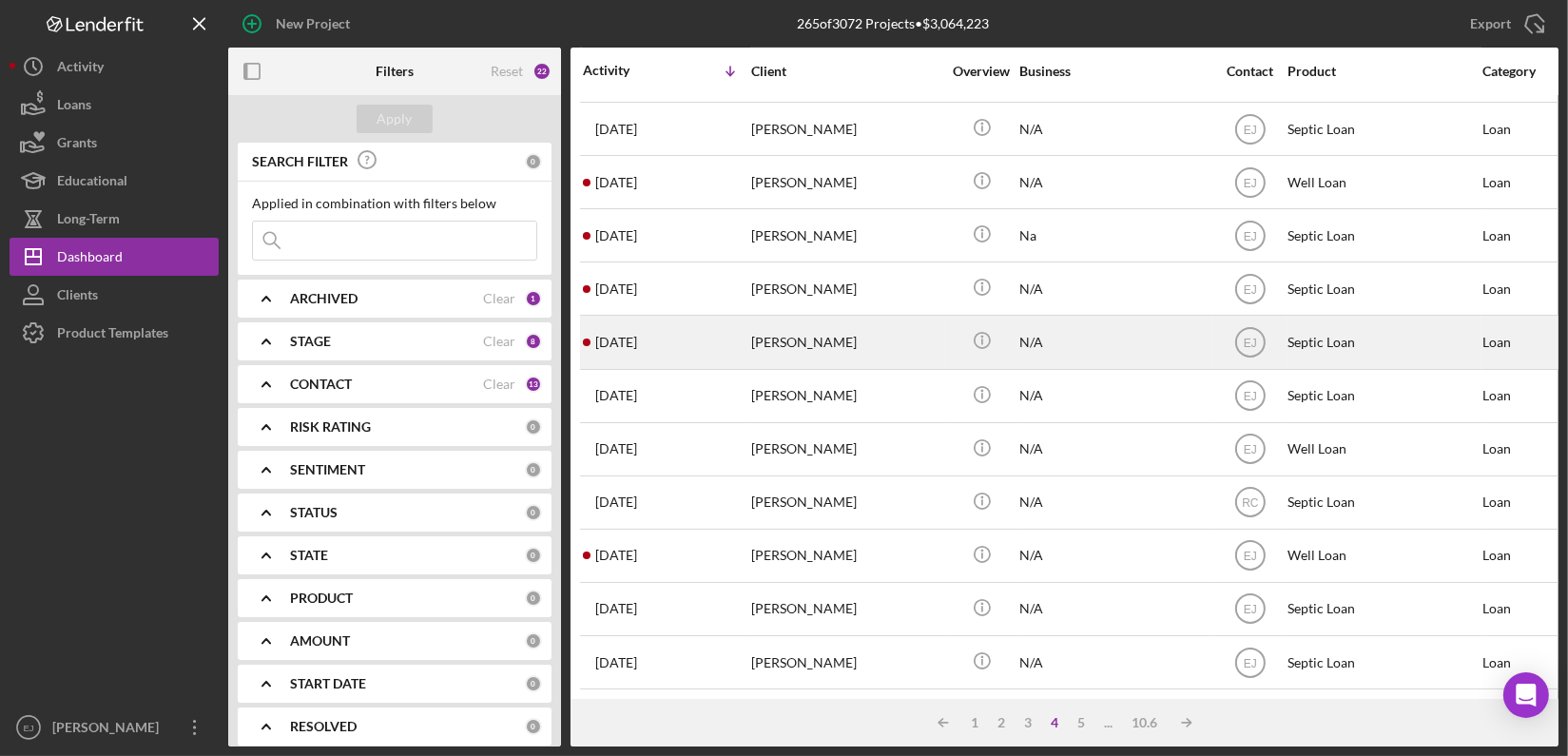
click at [823, 324] on div "[PERSON_NAME]" at bounding box center [846, 342] width 190 height 51
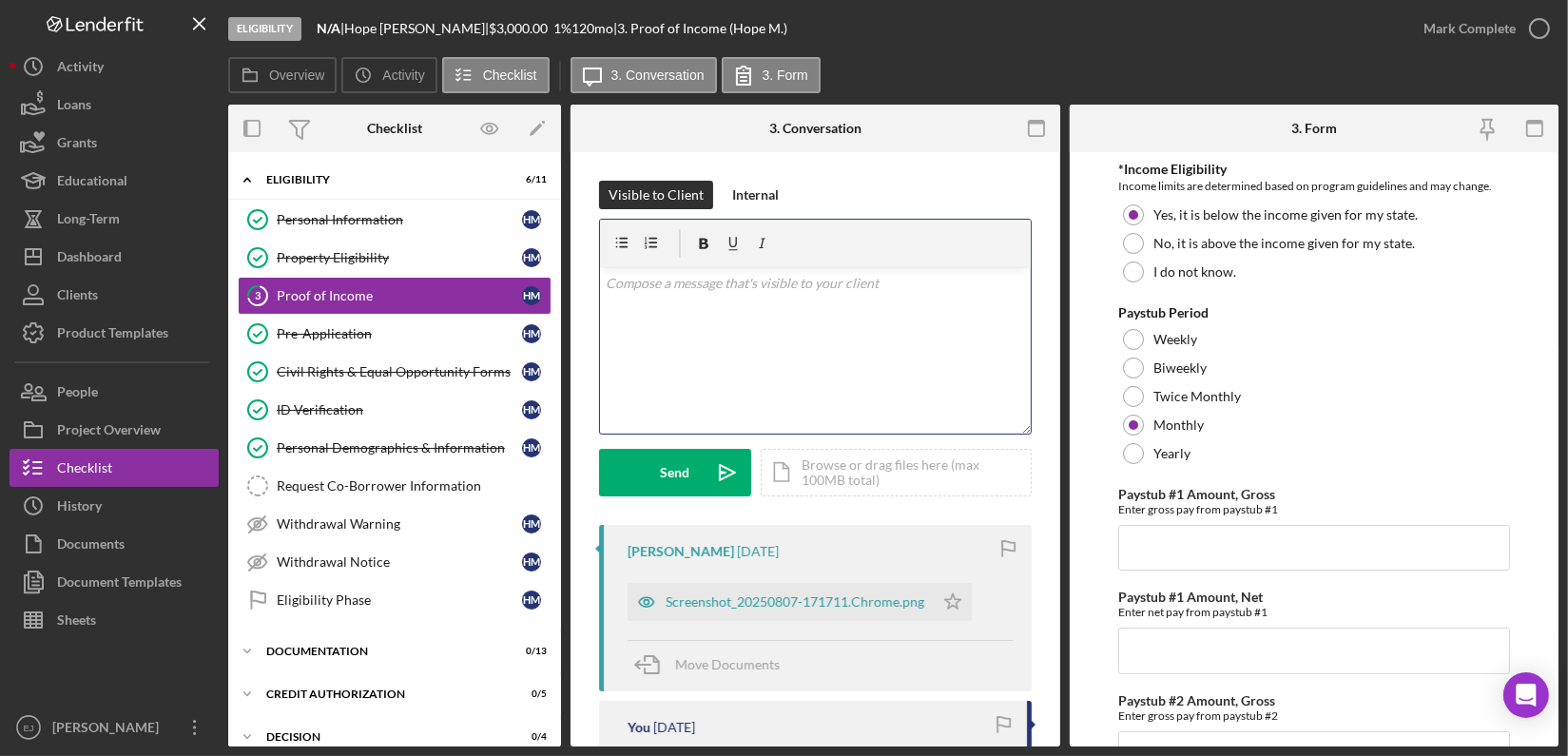
click at [823, 324] on div "v Color teal Color pink Remove color Add row above Add row below Add column bef…" at bounding box center [815, 351] width 431 height 166
click at [842, 608] on div "Screenshot_20250807-171711.Chrome.png" at bounding box center [780, 598] width 306 height 38
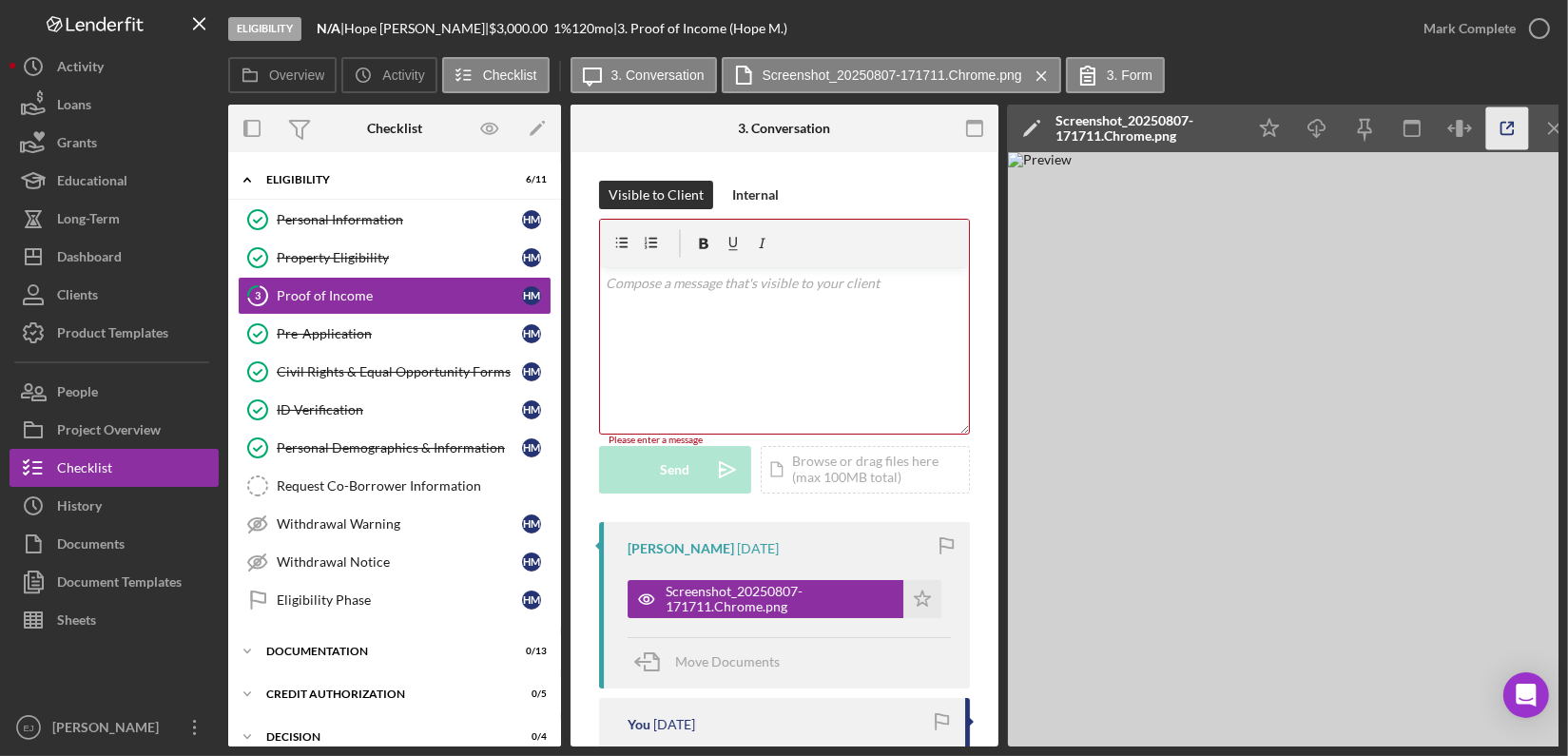
click at [1525, 129] on icon "button" at bounding box center [1508, 128] width 43 height 43
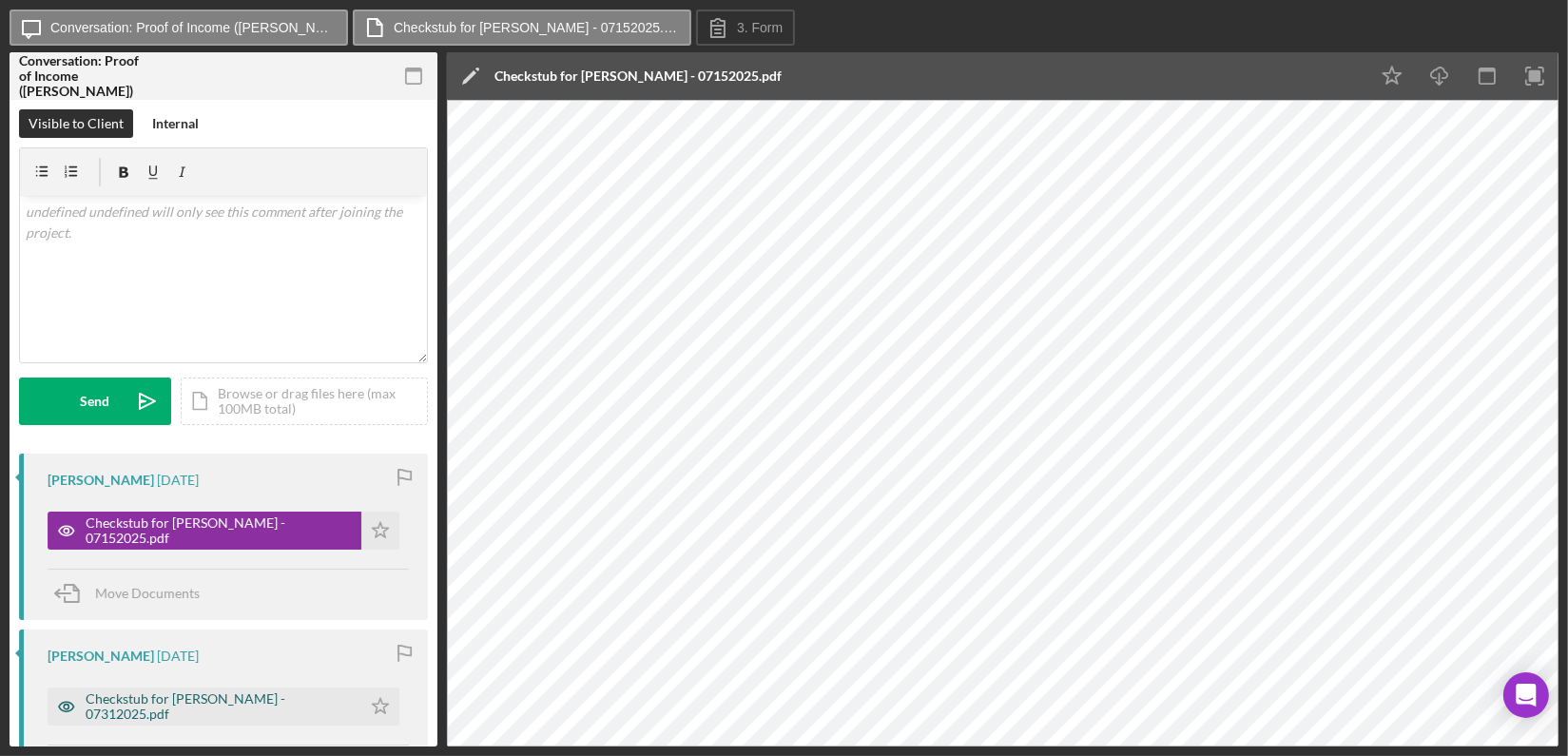
click at [278, 699] on div "Checkstub for [PERSON_NAME] - 07312025.pdf" at bounding box center [218, 706] width 267 height 31
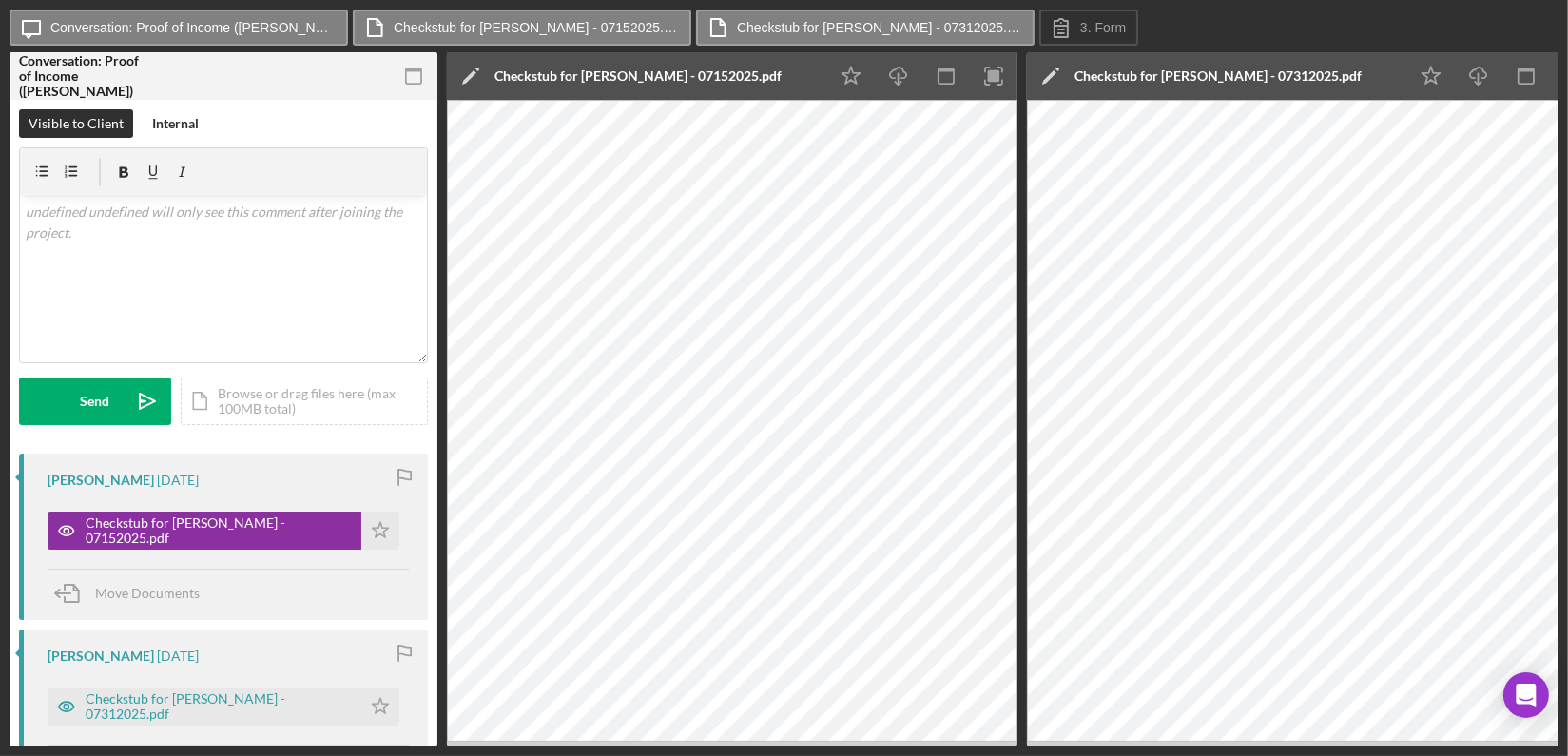
scroll to position [42, 0]
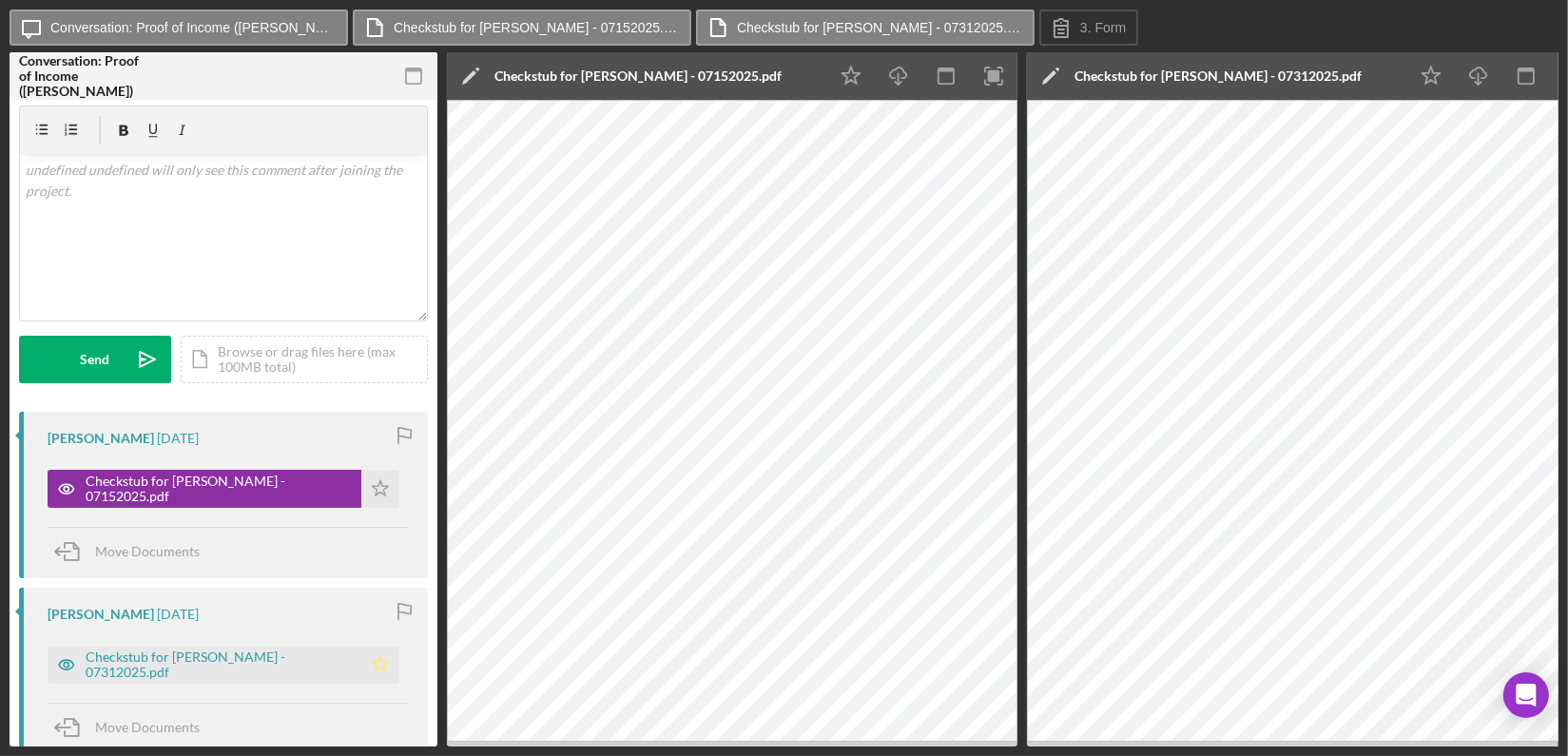
click at [375, 660] on icon "Icon/Star" at bounding box center [381, 665] width 38 height 38
click at [377, 488] on icon "Icon/Star" at bounding box center [381, 488] width 38 height 38
click at [1332, 29] on div "Icon/Message Conversation: Proof of Income (Chloe W.) Checkstub for Chloe Wyndh…" at bounding box center [784, 29] width 1549 height 38
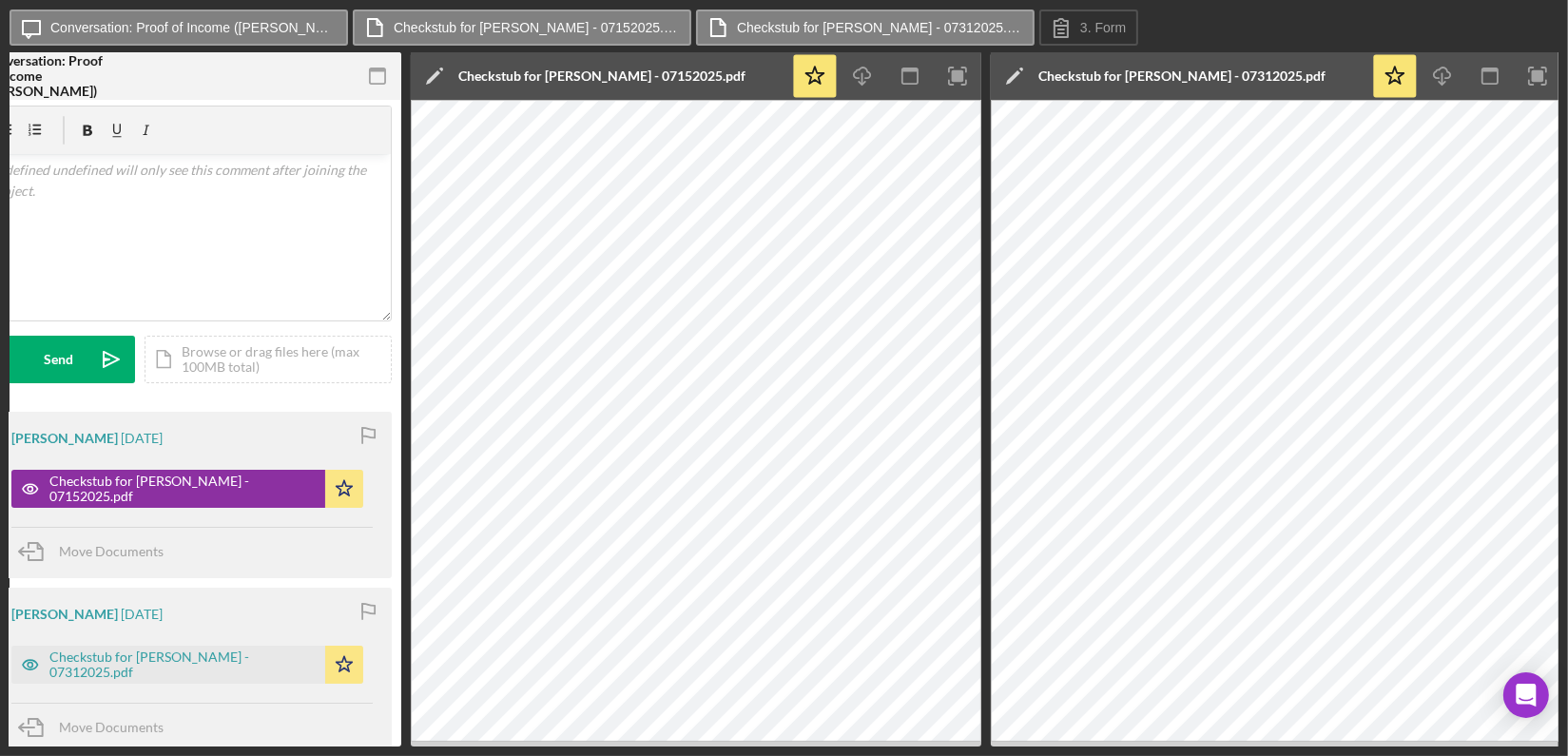
scroll to position [0, 38]
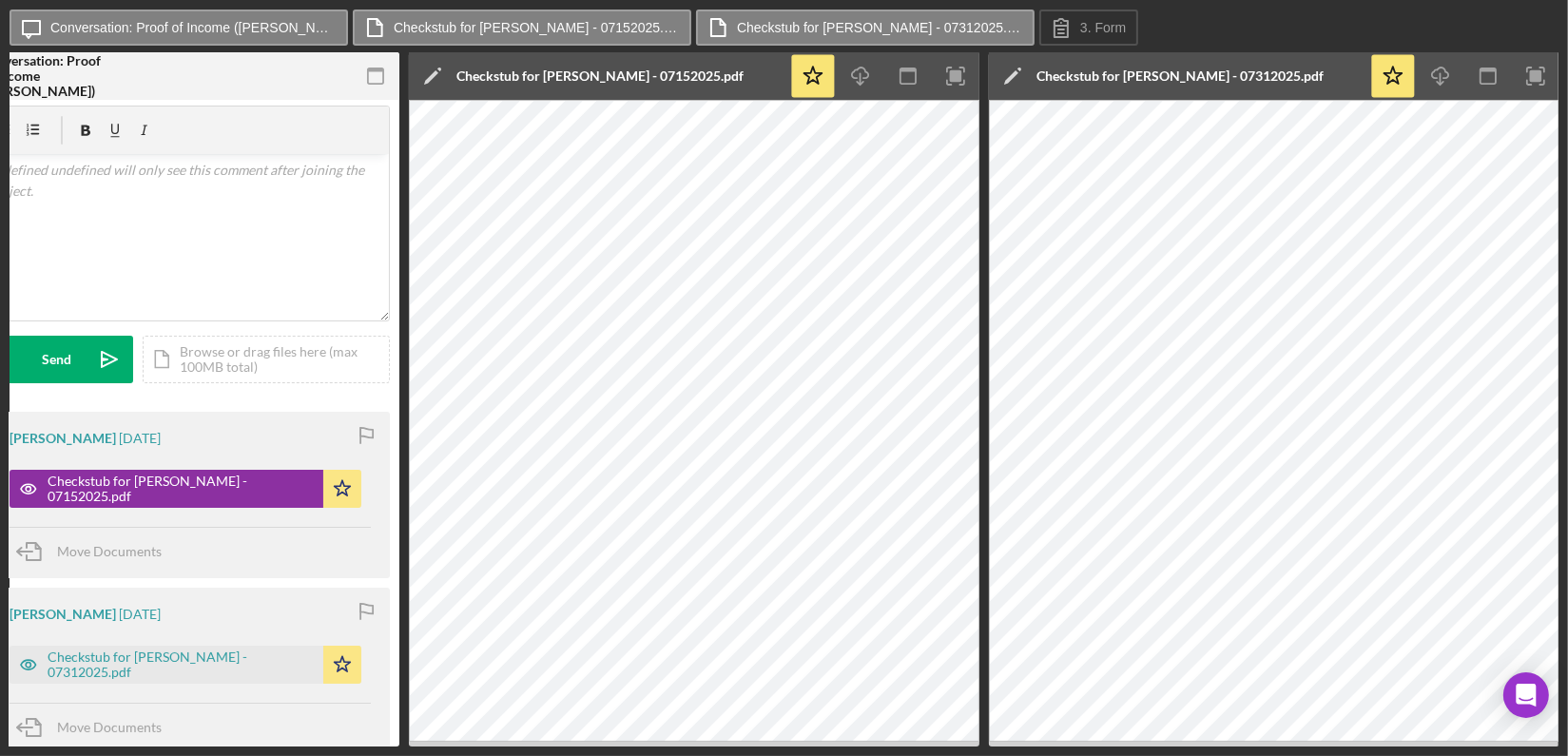
click at [1567, 9] on html "Icon/Message Conversation: Proof of Income (Chloe W.) Checkstub for Chloe Wyndh…" at bounding box center [784, 378] width 1568 height 756
click at [1544, 16] on div "Icon/Message Conversation: Proof of Income (Chloe W.) Checkstub for Chloe Wyndh…" at bounding box center [784, 29] width 1549 height 38
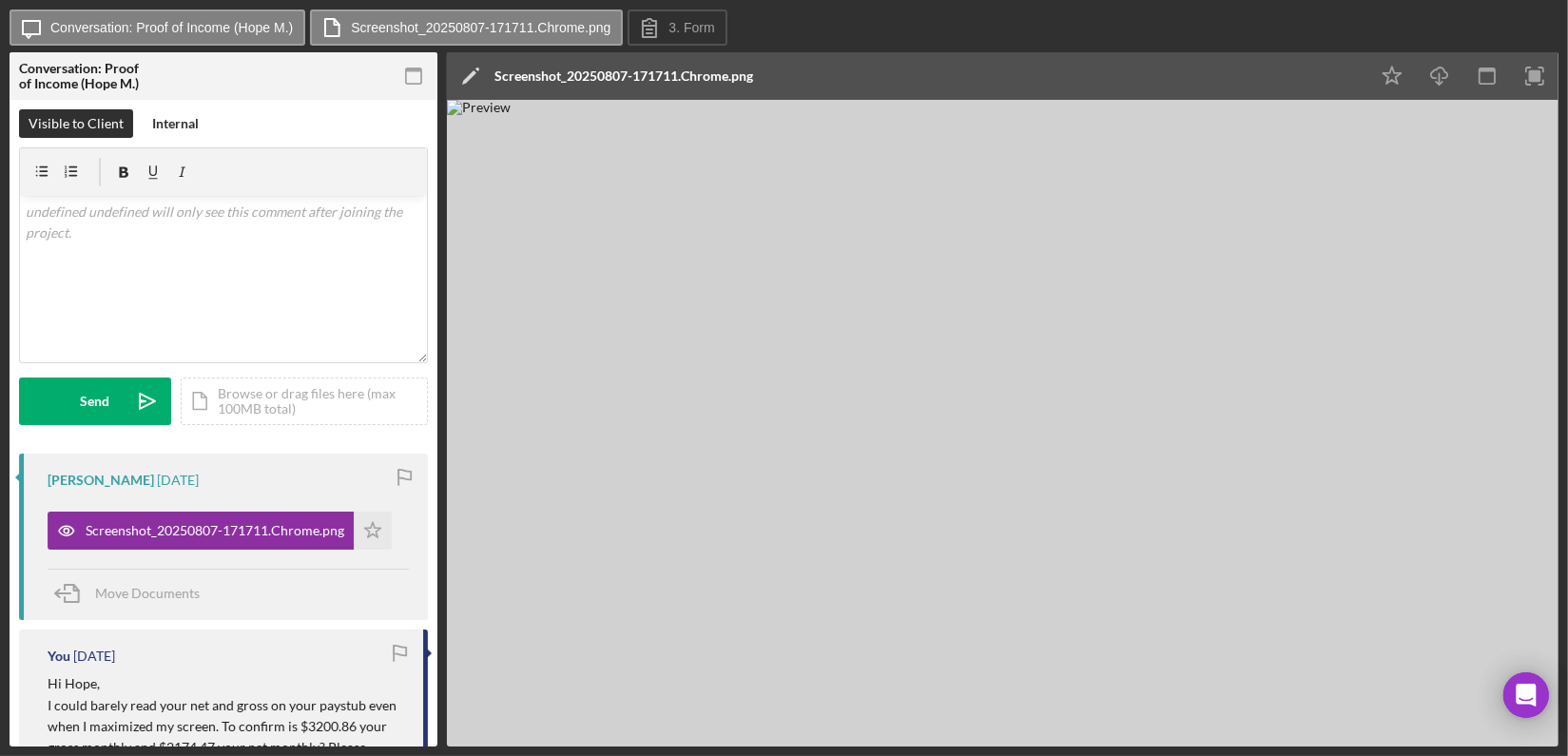
click at [1420, 236] on img at bounding box center [1003, 423] width 1112 height 646
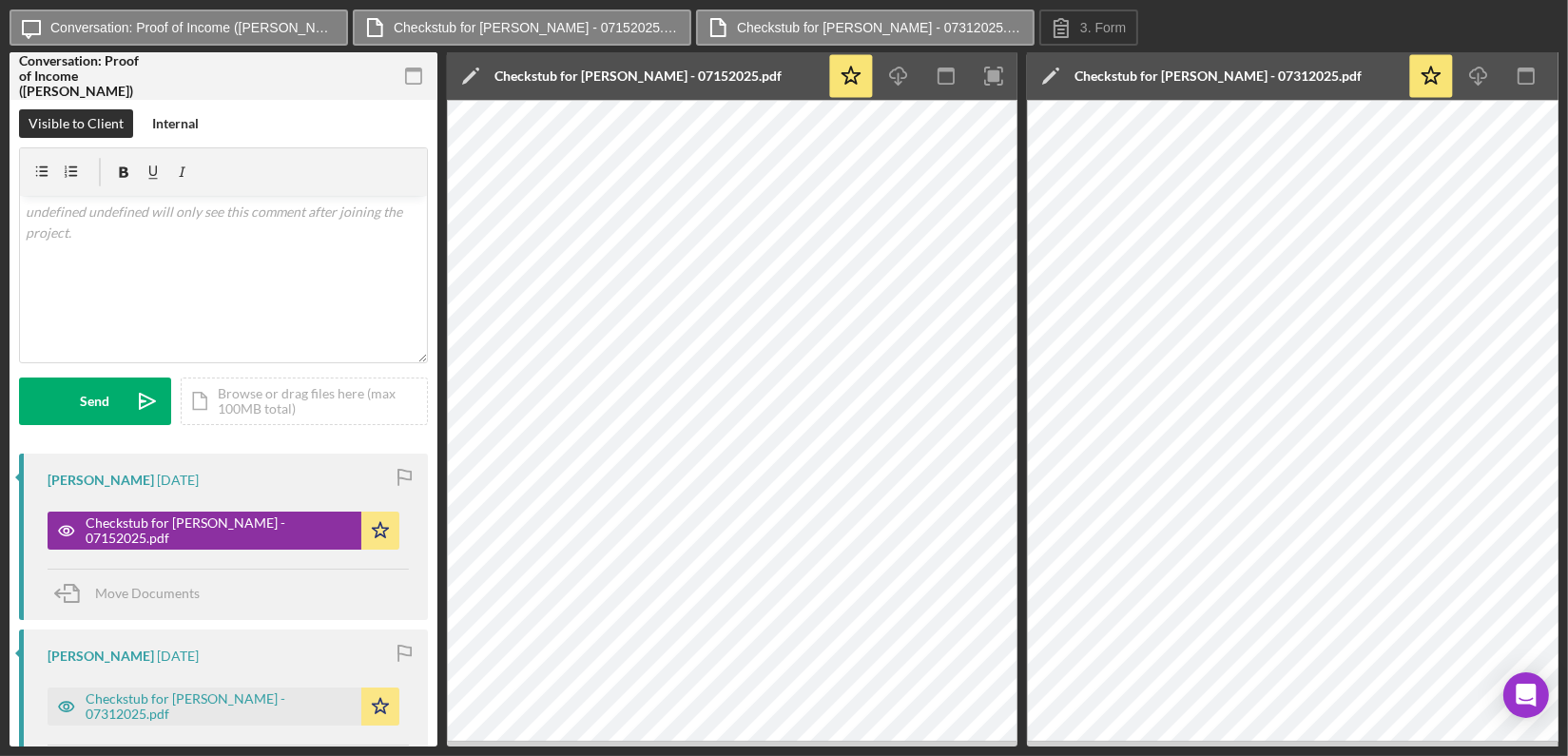
scroll to position [42, 0]
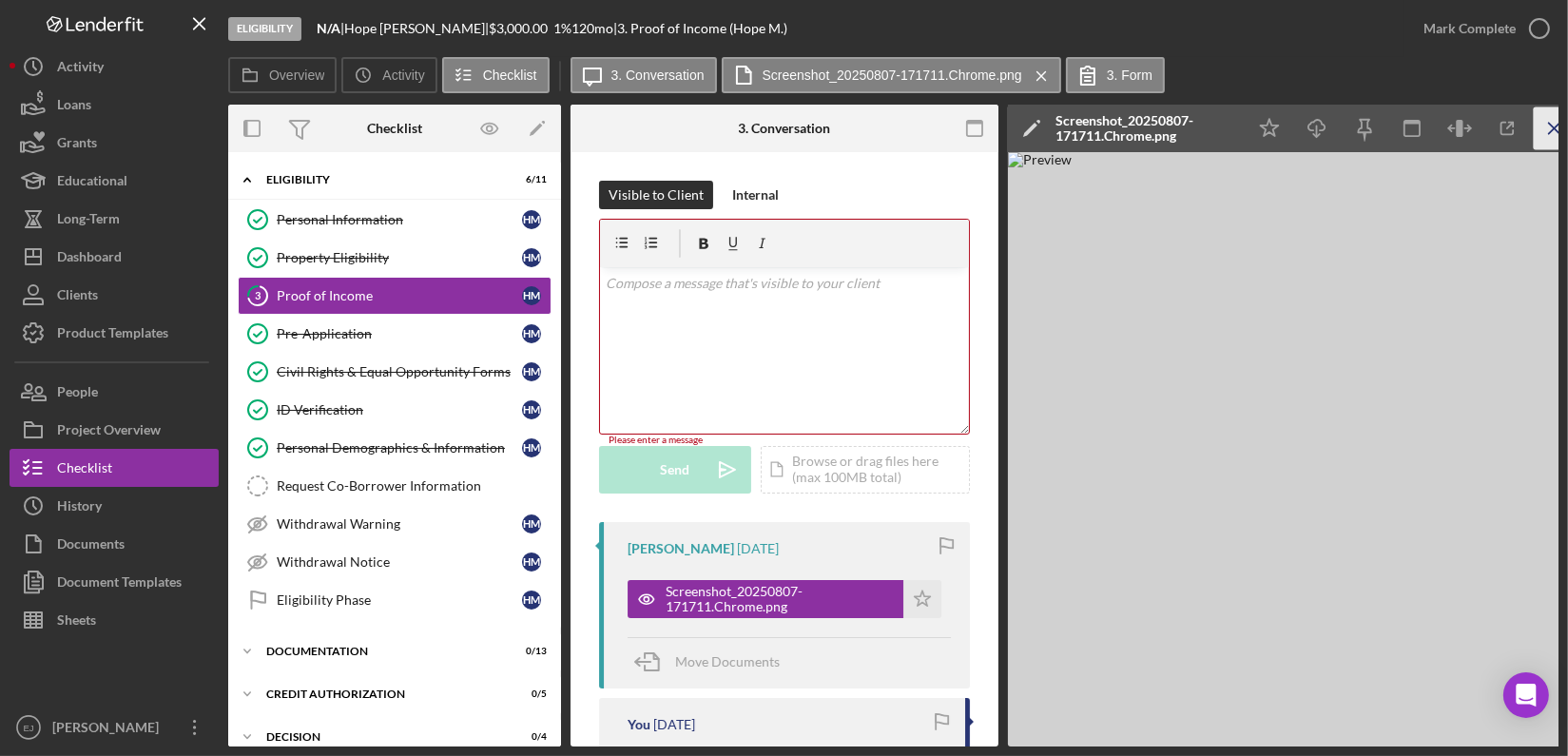
click at [1550, 126] on icon "Icon/Menu Close" at bounding box center [1555, 128] width 43 height 43
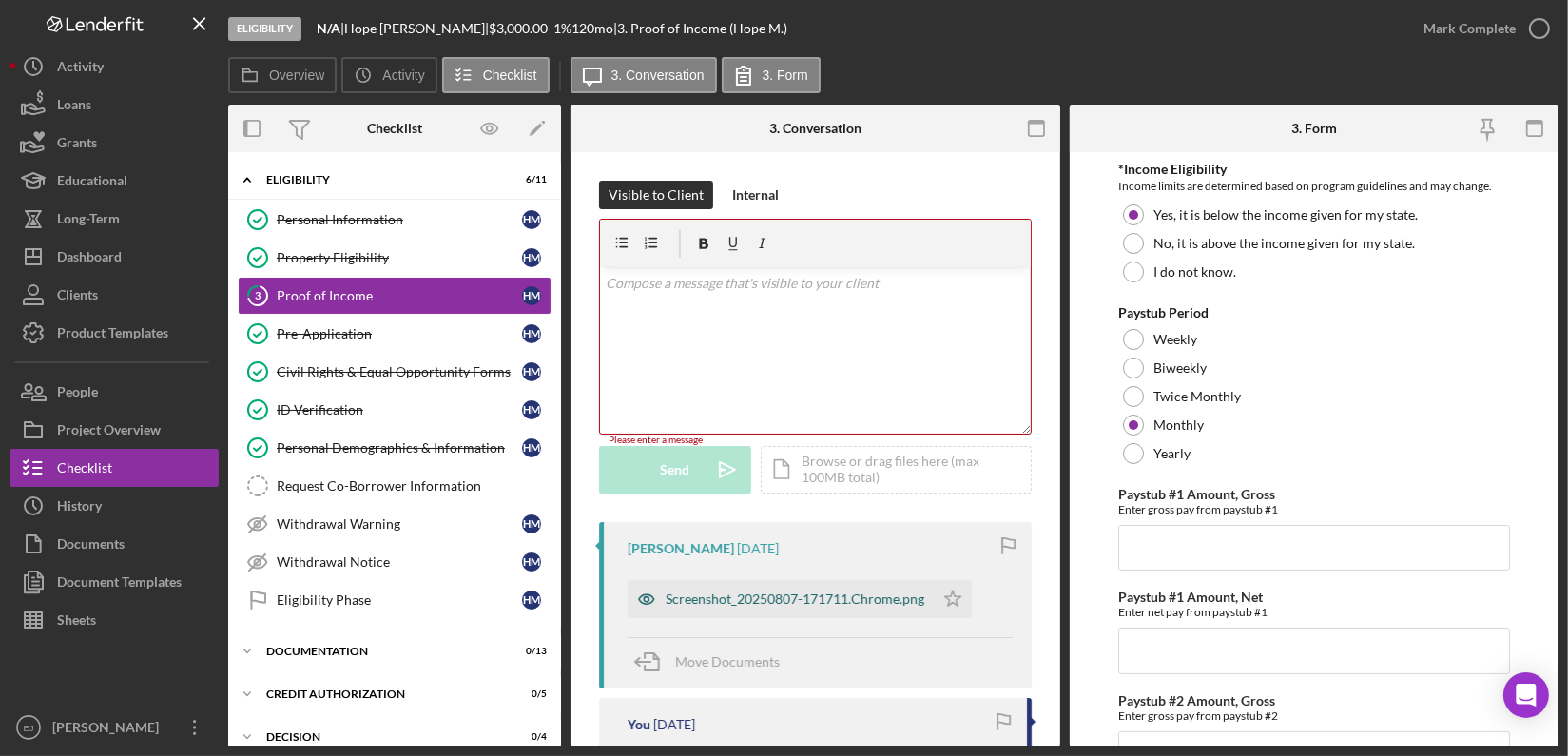
click at [704, 602] on div "Screenshot_20250807-171711.Chrome.png" at bounding box center [795, 598] width 259 height 15
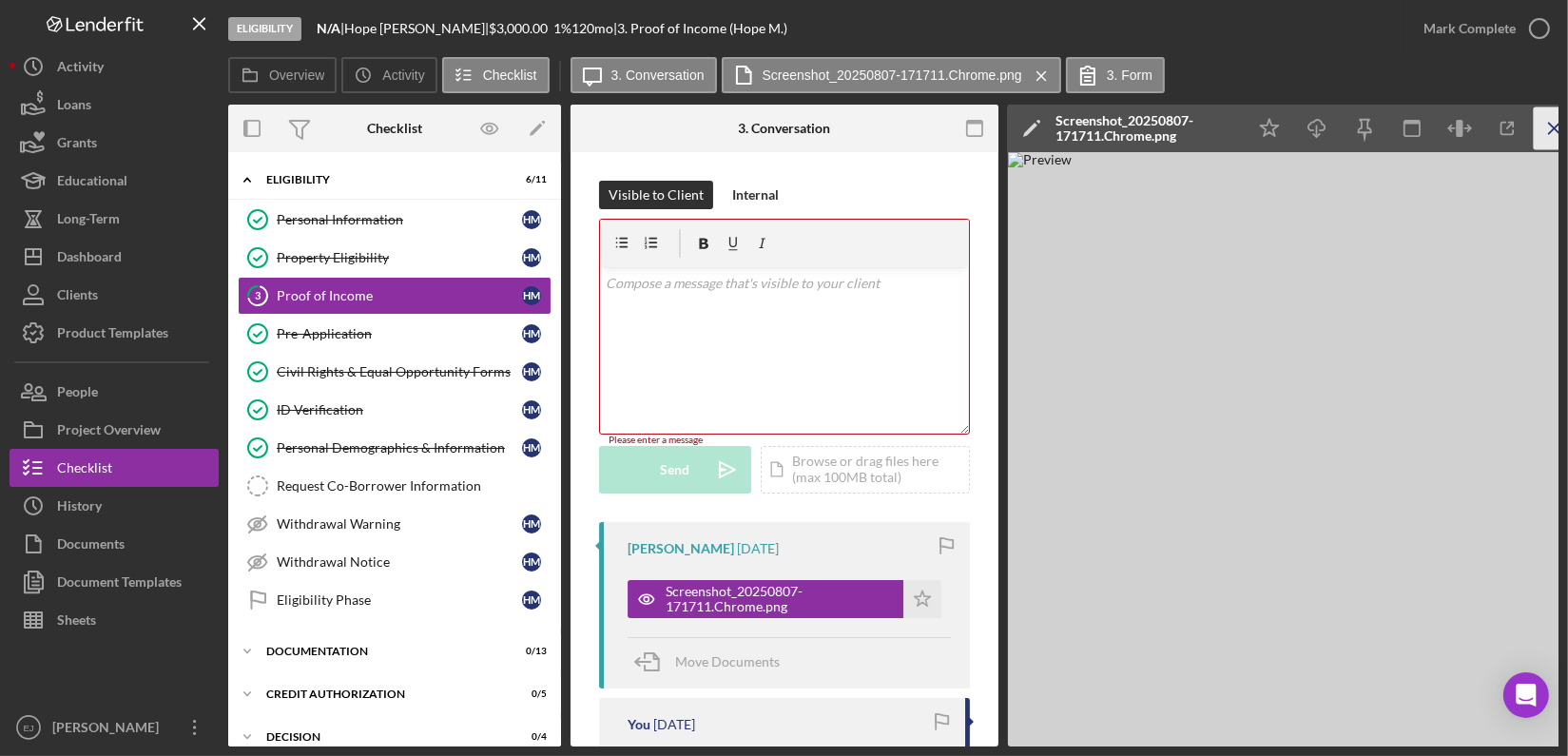
click at [1552, 116] on icon "Icon/Menu Close" at bounding box center [1555, 128] width 43 height 43
